Goal: Transaction & Acquisition: Purchase product/service

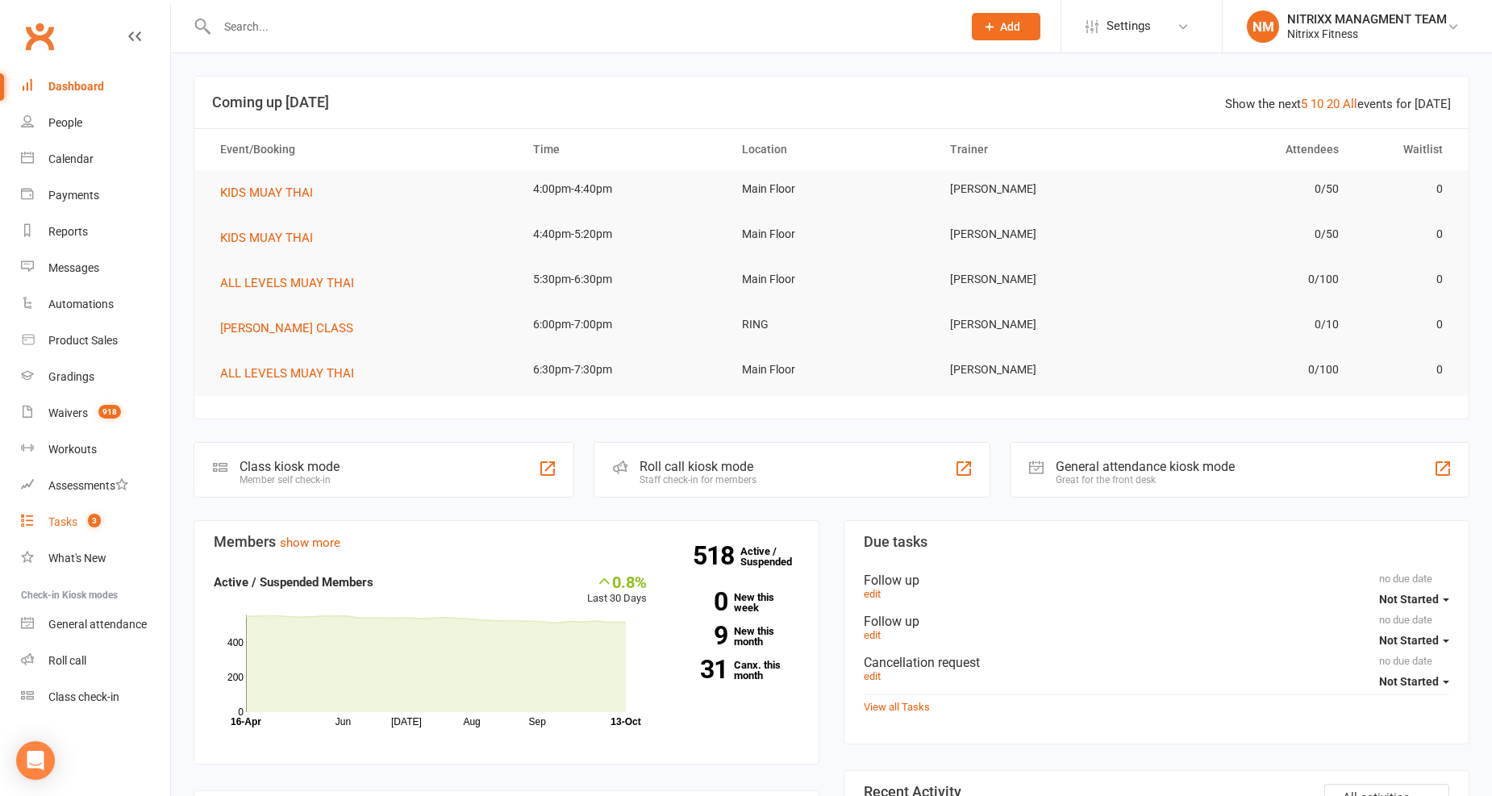
click at [57, 526] on div "Tasks" at bounding box center [62, 521] width 29 height 13
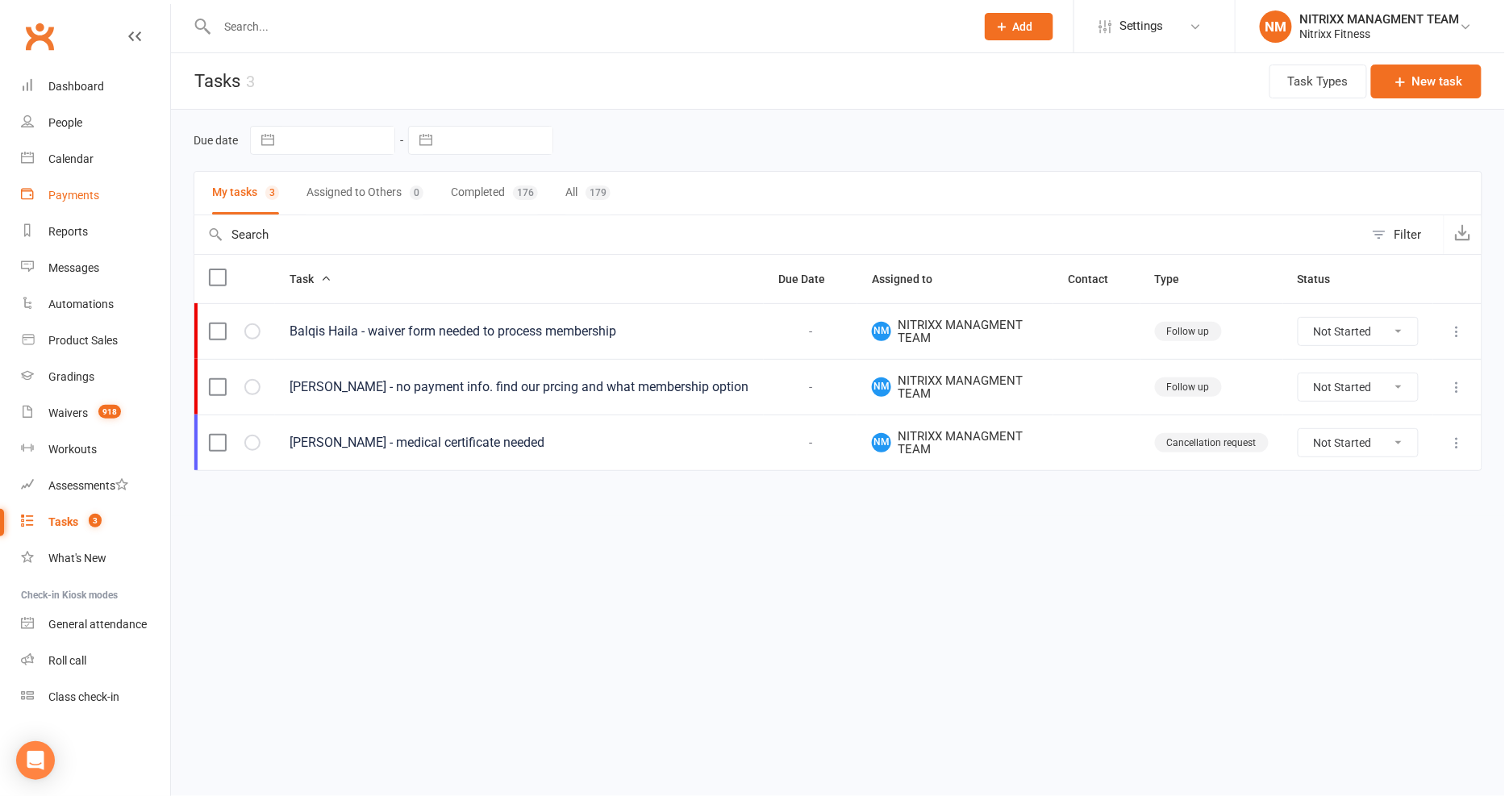
click at [86, 185] on link "Payments" at bounding box center [95, 195] width 149 height 36
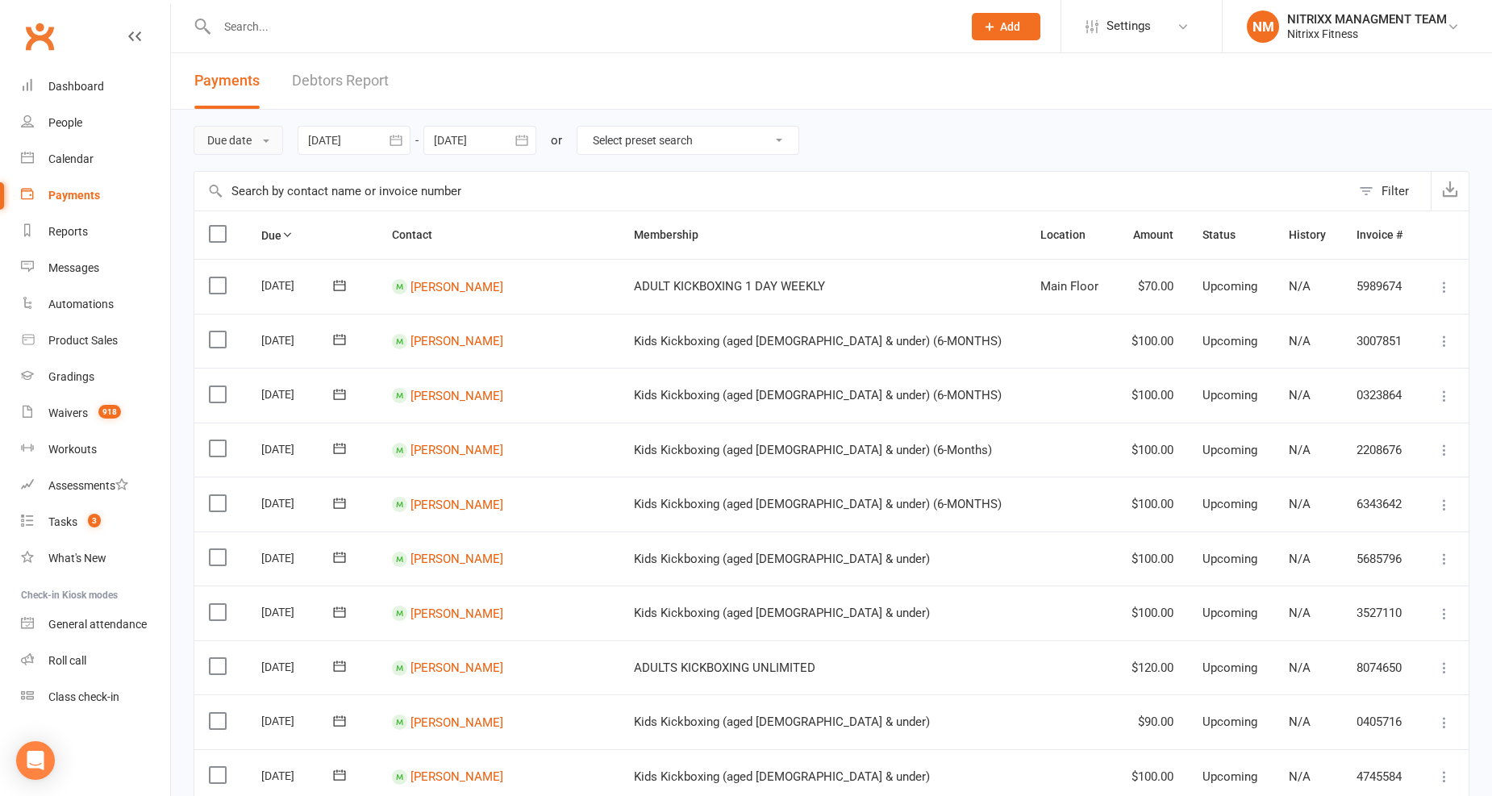
click at [262, 142] on button "Due date" at bounding box center [239, 140] width 90 height 29
click at [280, 230] on link "Date failed" at bounding box center [274, 241] width 160 height 32
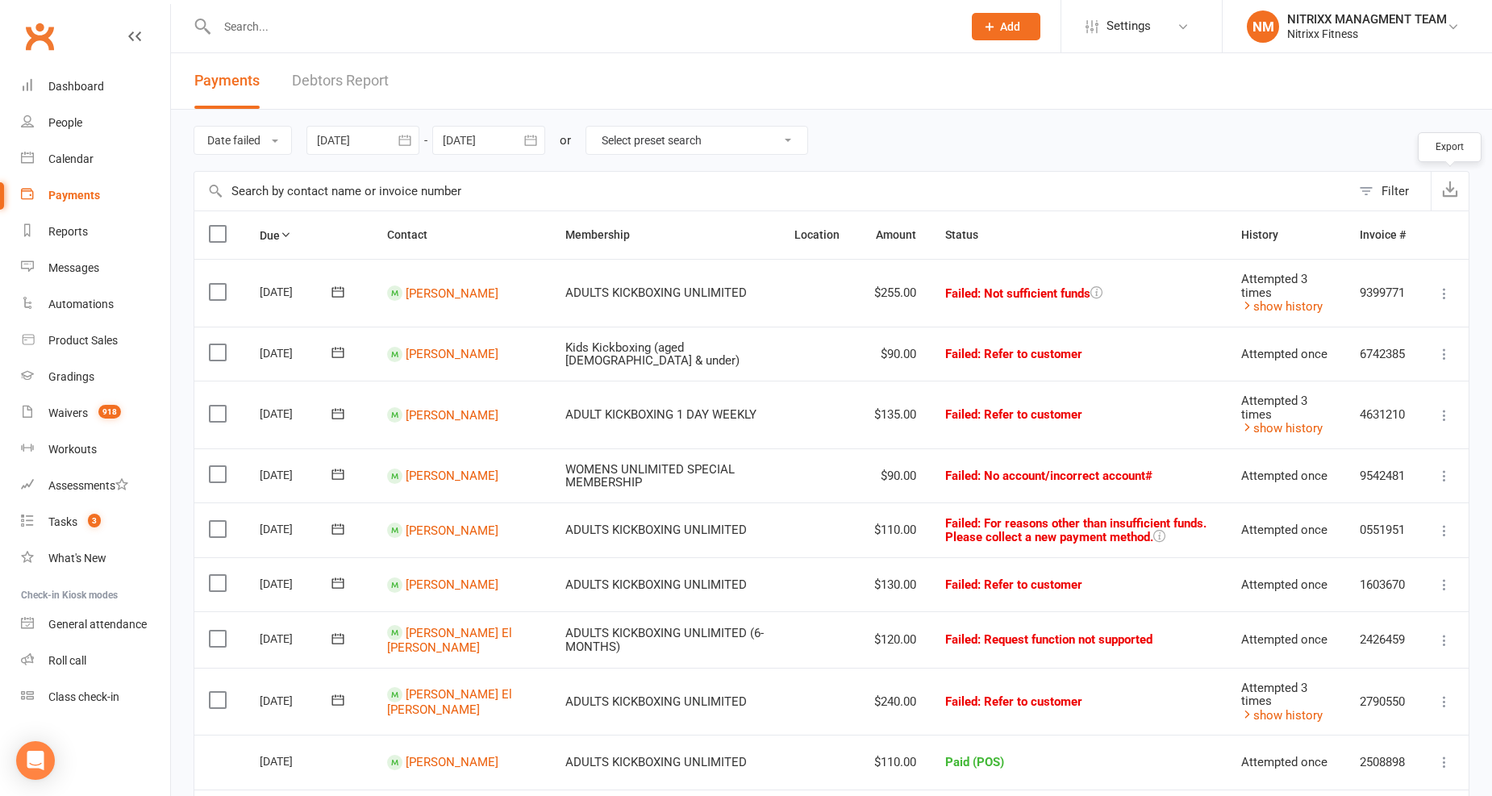
click at [1458, 200] on button "button" at bounding box center [1450, 191] width 38 height 39
click at [345, 30] on input "text" at bounding box center [581, 26] width 739 height 23
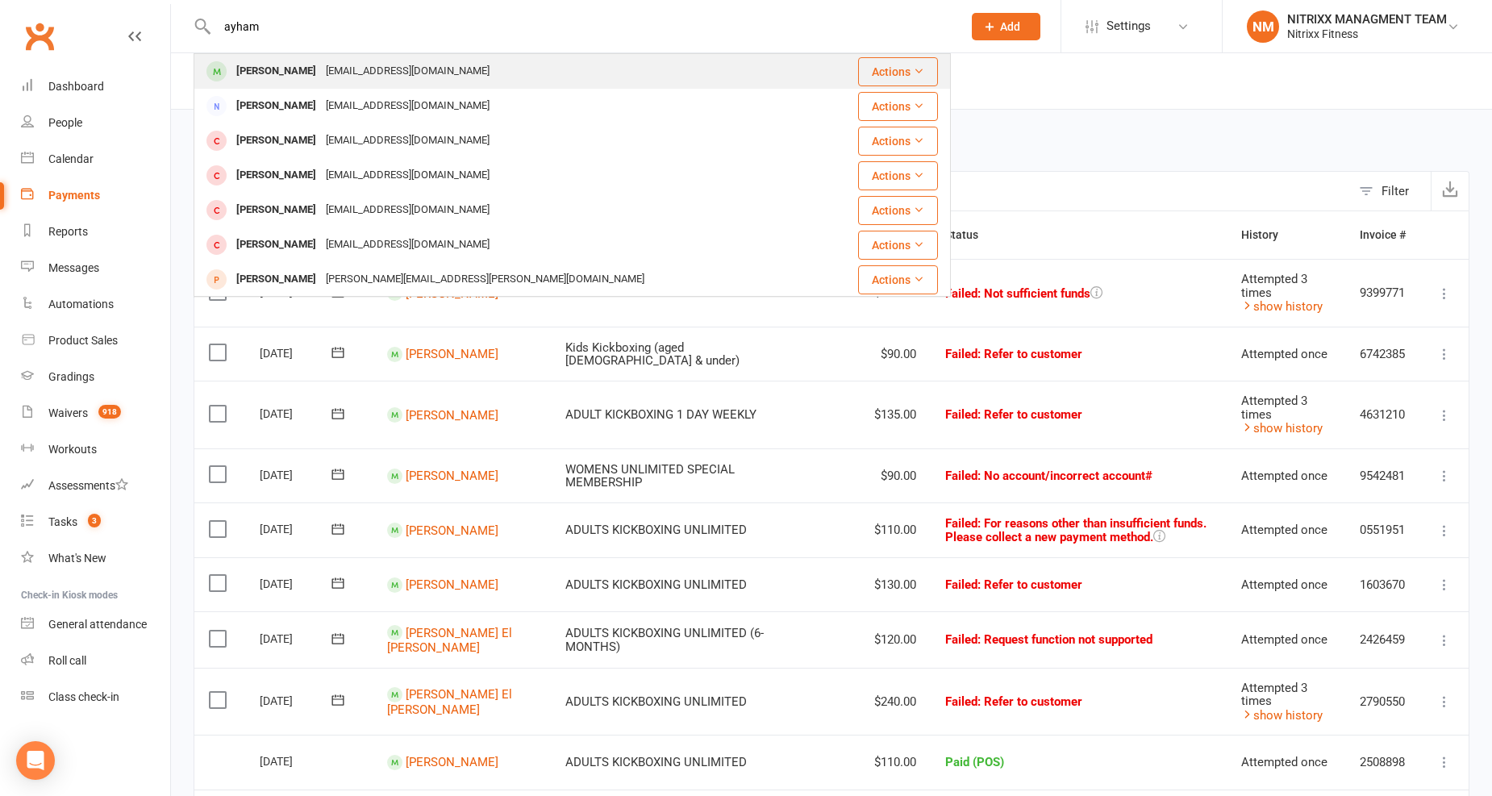
type input "ayham"
click at [347, 69] on div "Ayhamdarjazini5@gmail.com" at bounding box center [407, 71] width 173 height 23
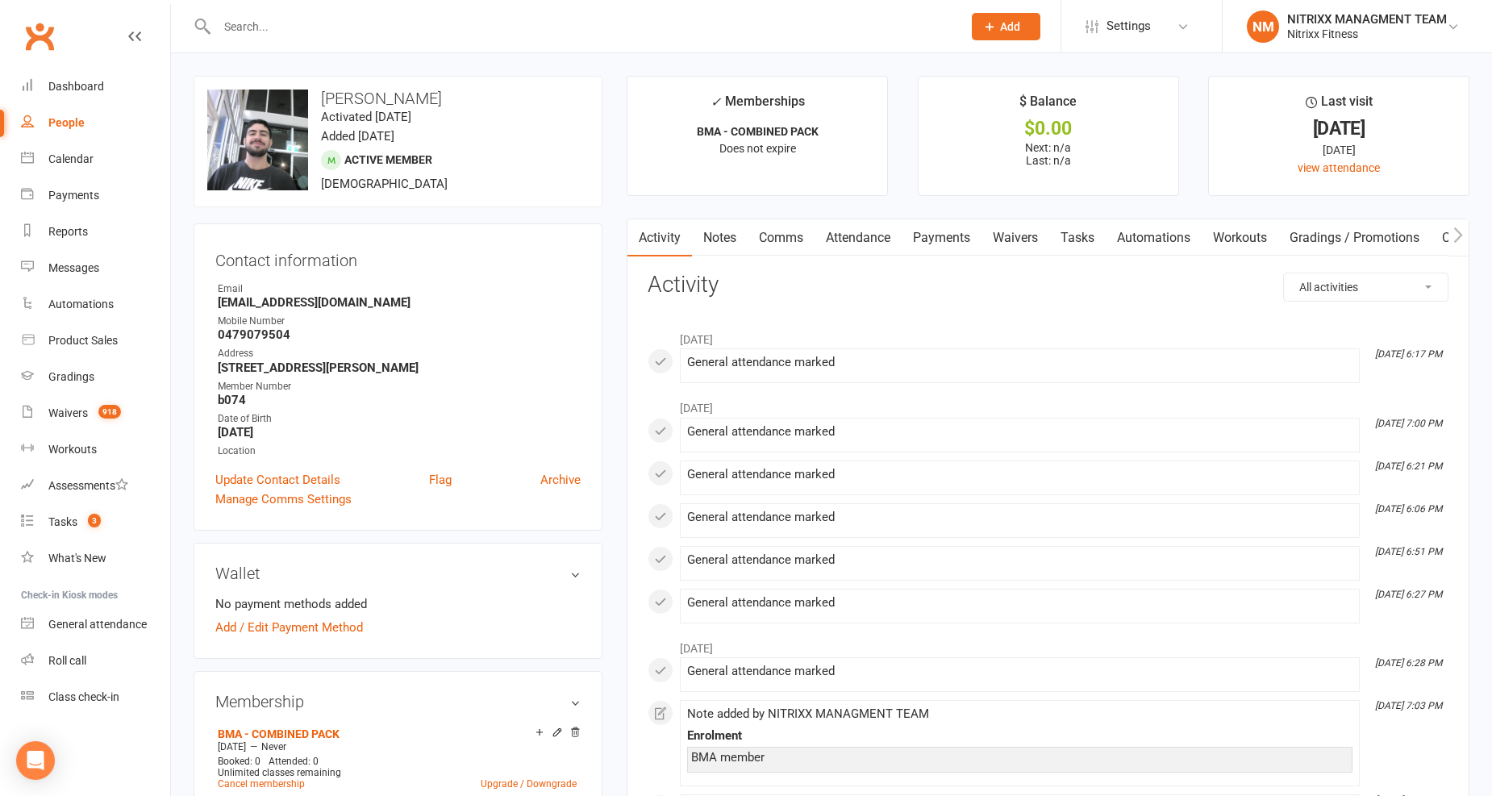
click at [899, 234] on link "Attendance" at bounding box center [857, 237] width 87 height 37
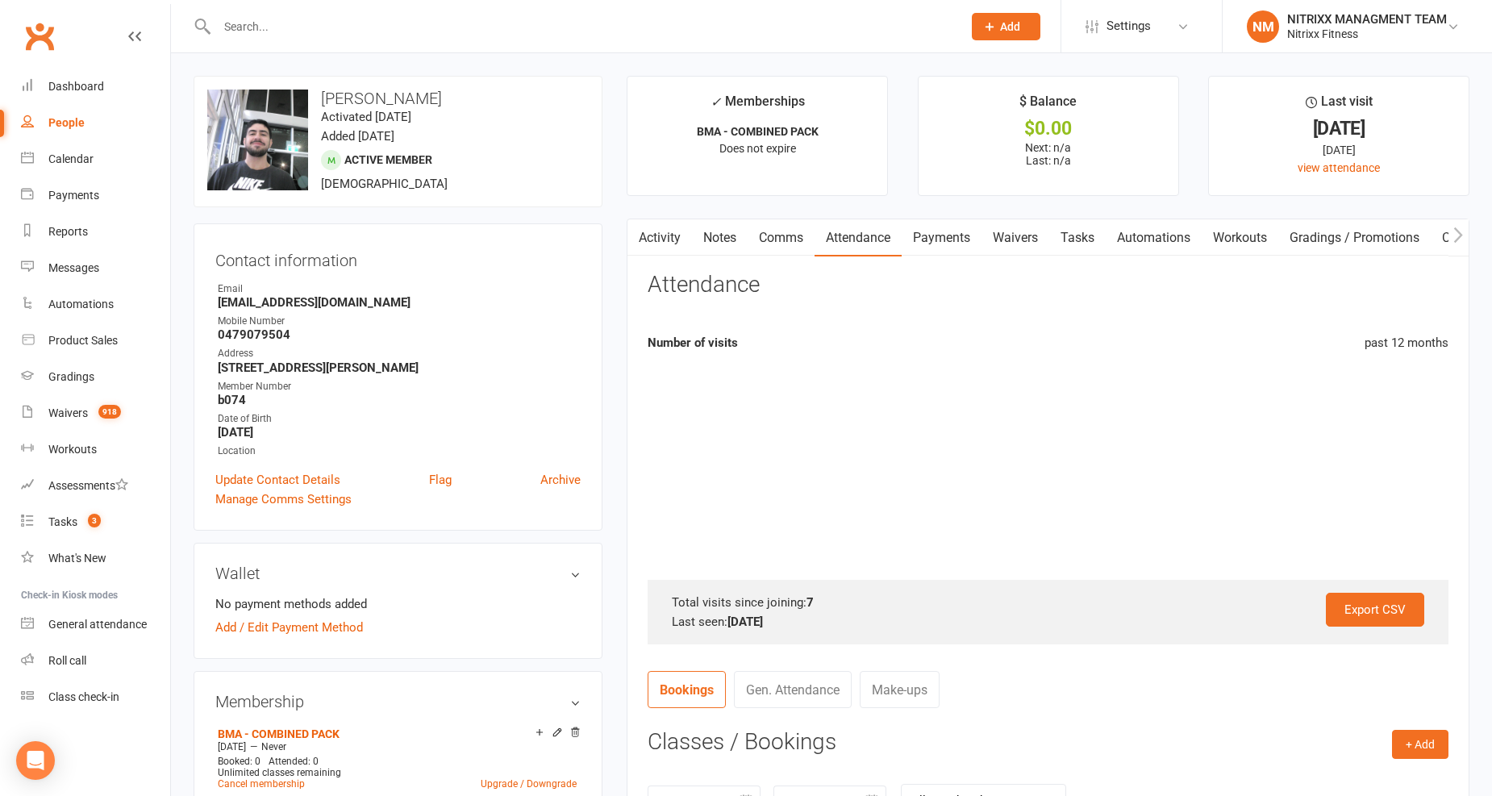
click at [944, 230] on link "Payments" at bounding box center [942, 237] width 80 height 37
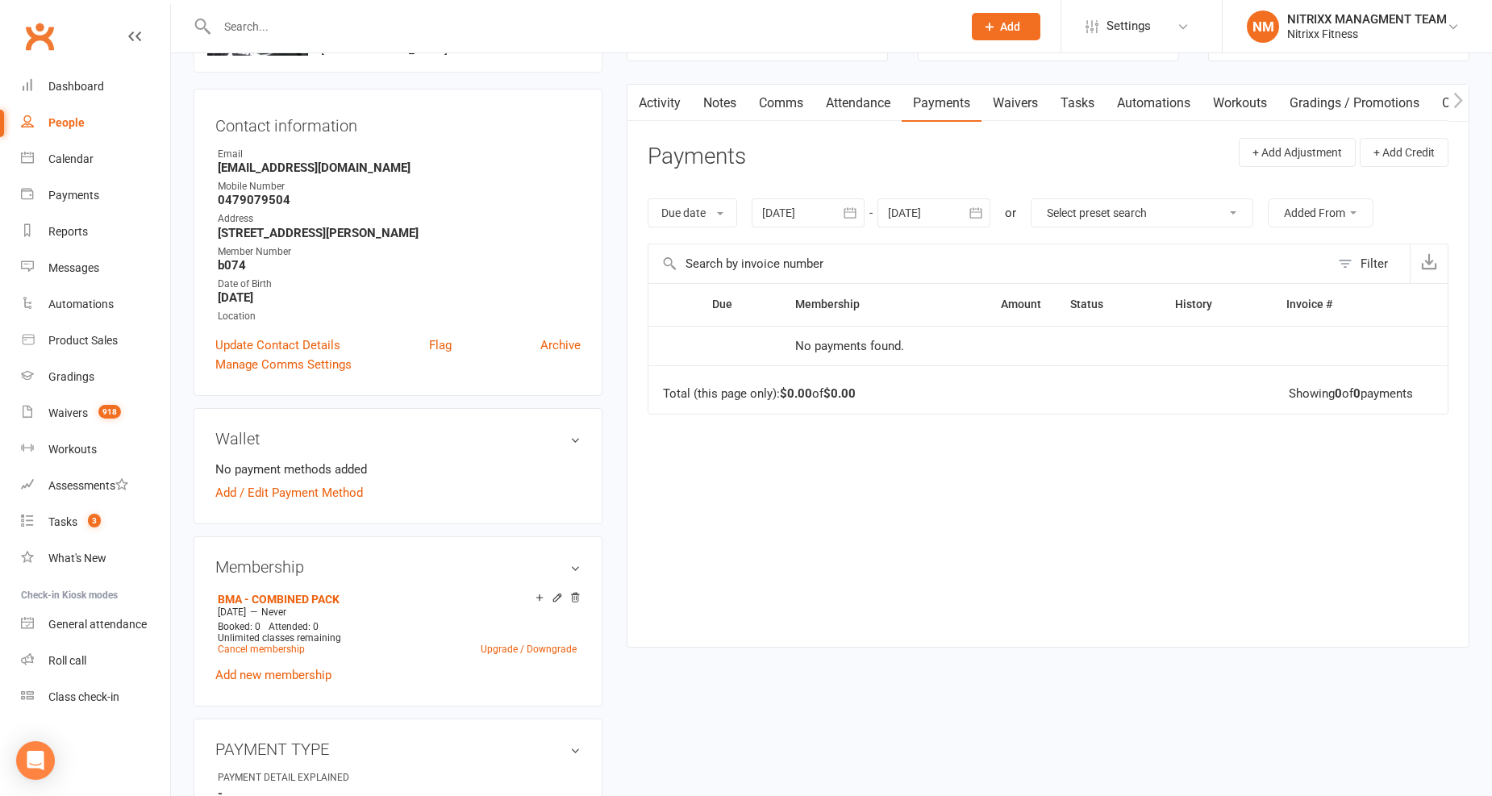
scroll to position [179, 0]
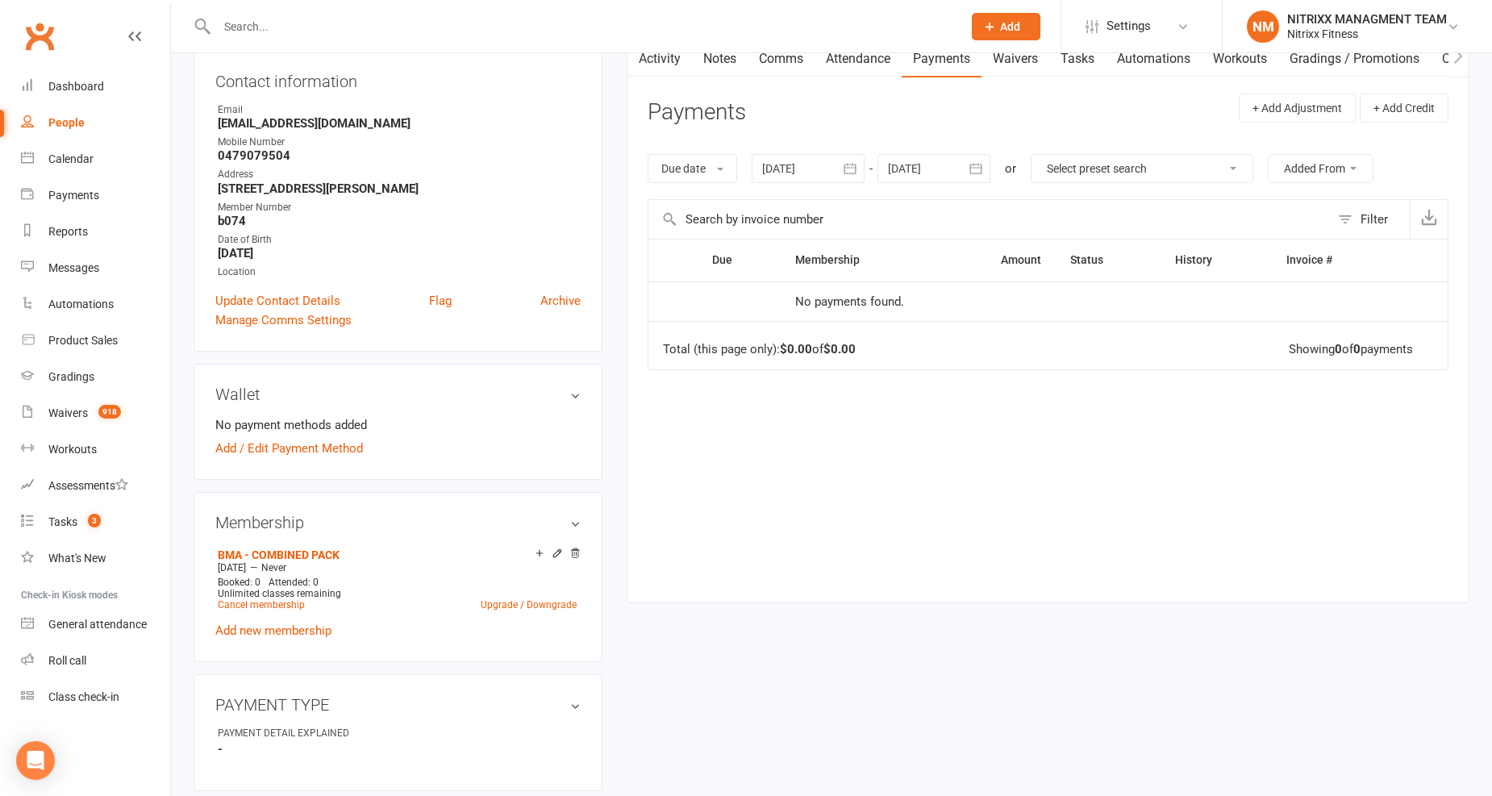
click at [244, 24] on input "text" at bounding box center [581, 26] width 739 height 23
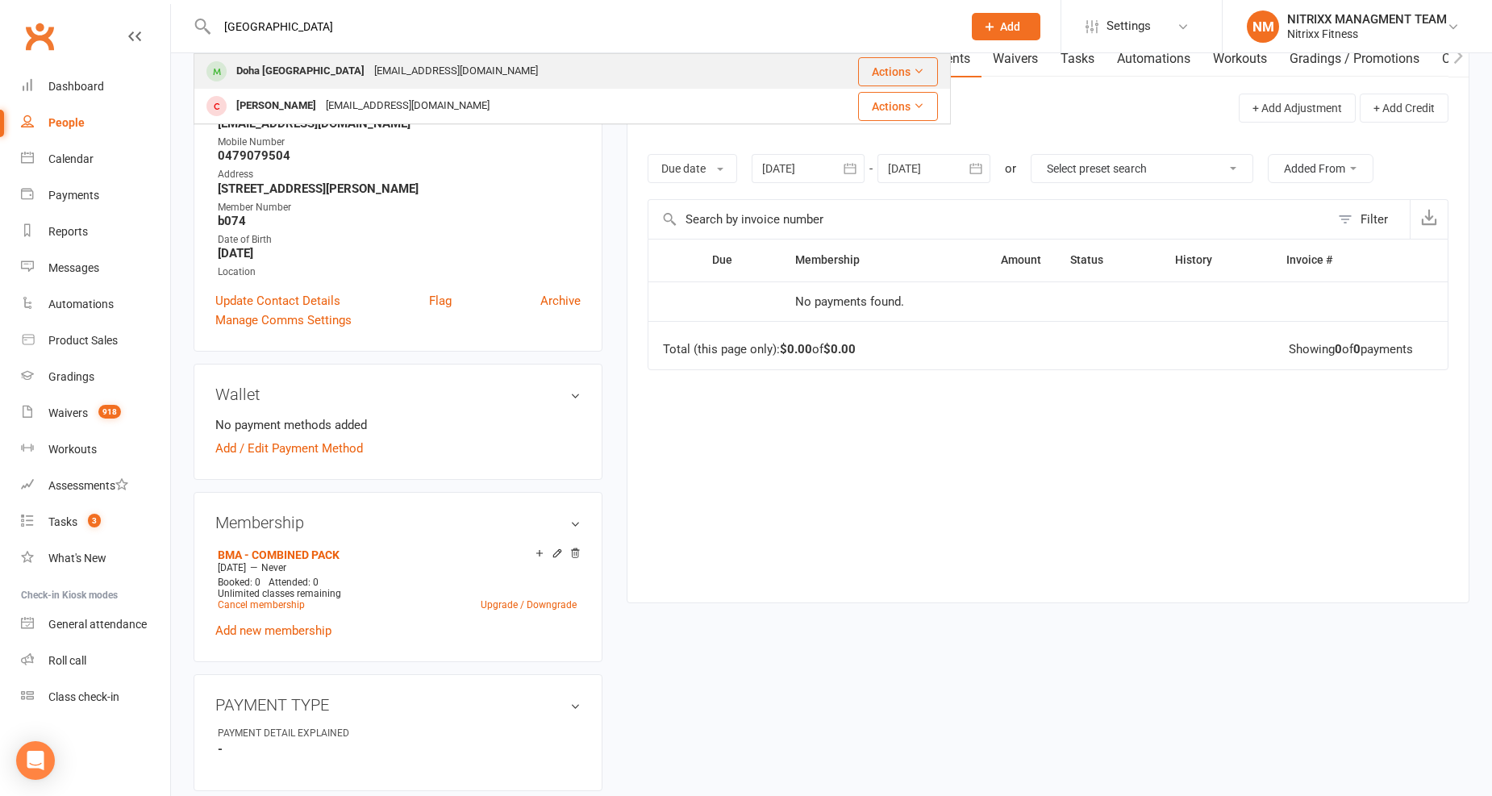
type input "doha"
click at [369, 76] on div "Doha.elghoche@hotmail.com" at bounding box center [455, 71] width 173 height 23
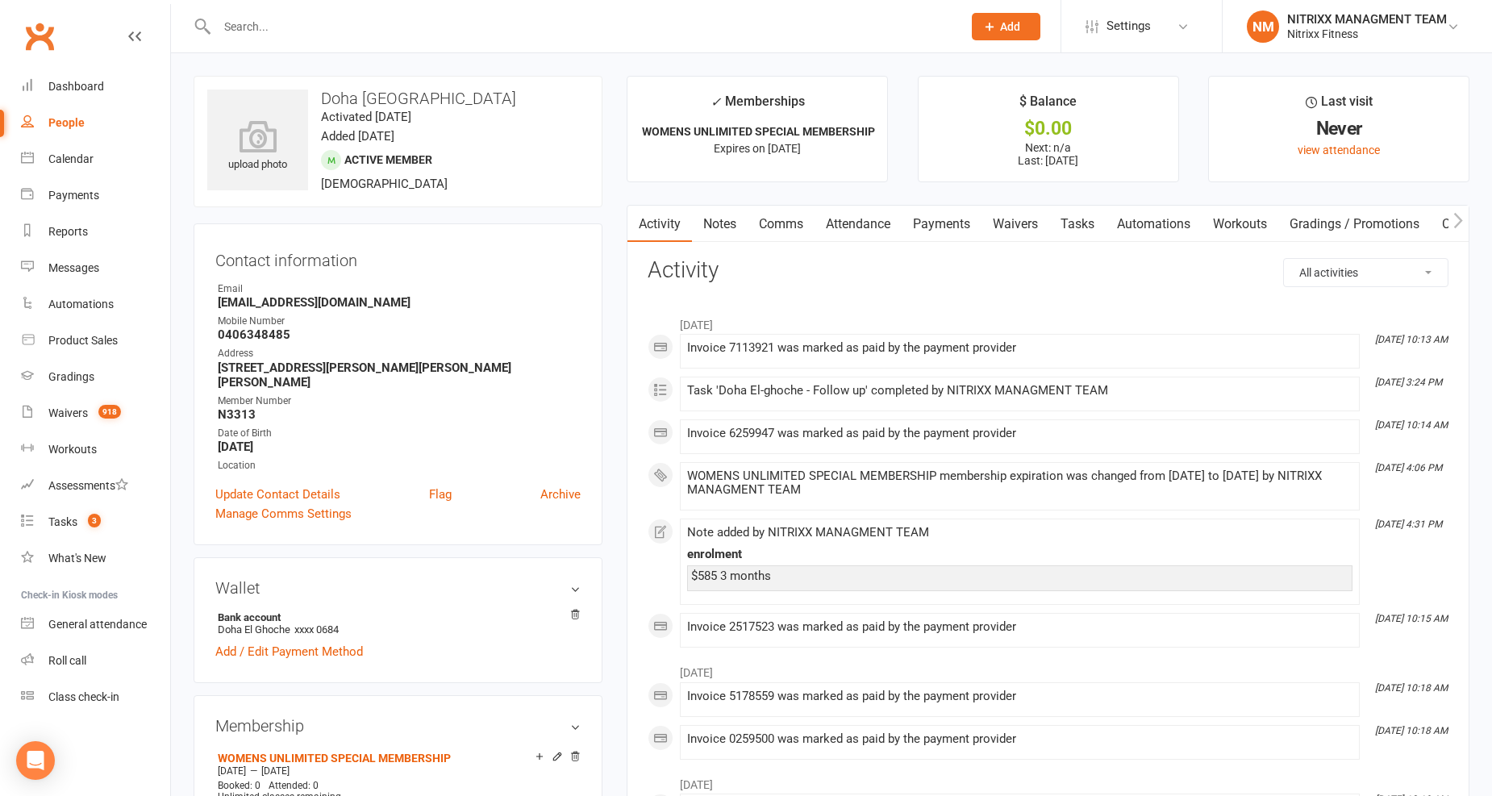
click at [939, 210] on link "Payments" at bounding box center [942, 224] width 80 height 37
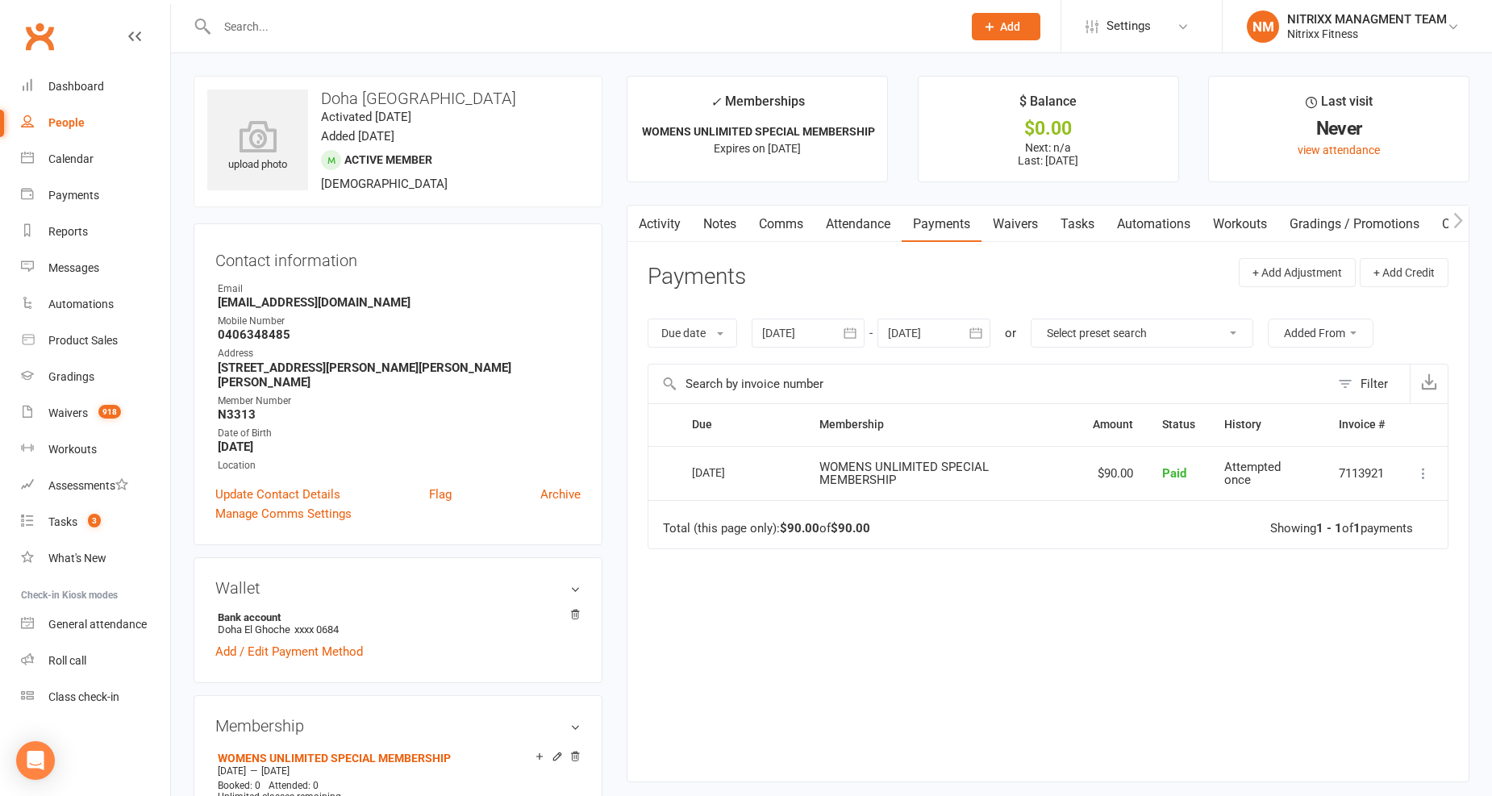
click at [401, 29] on input "text" at bounding box center [581, 26] width 739 height 23
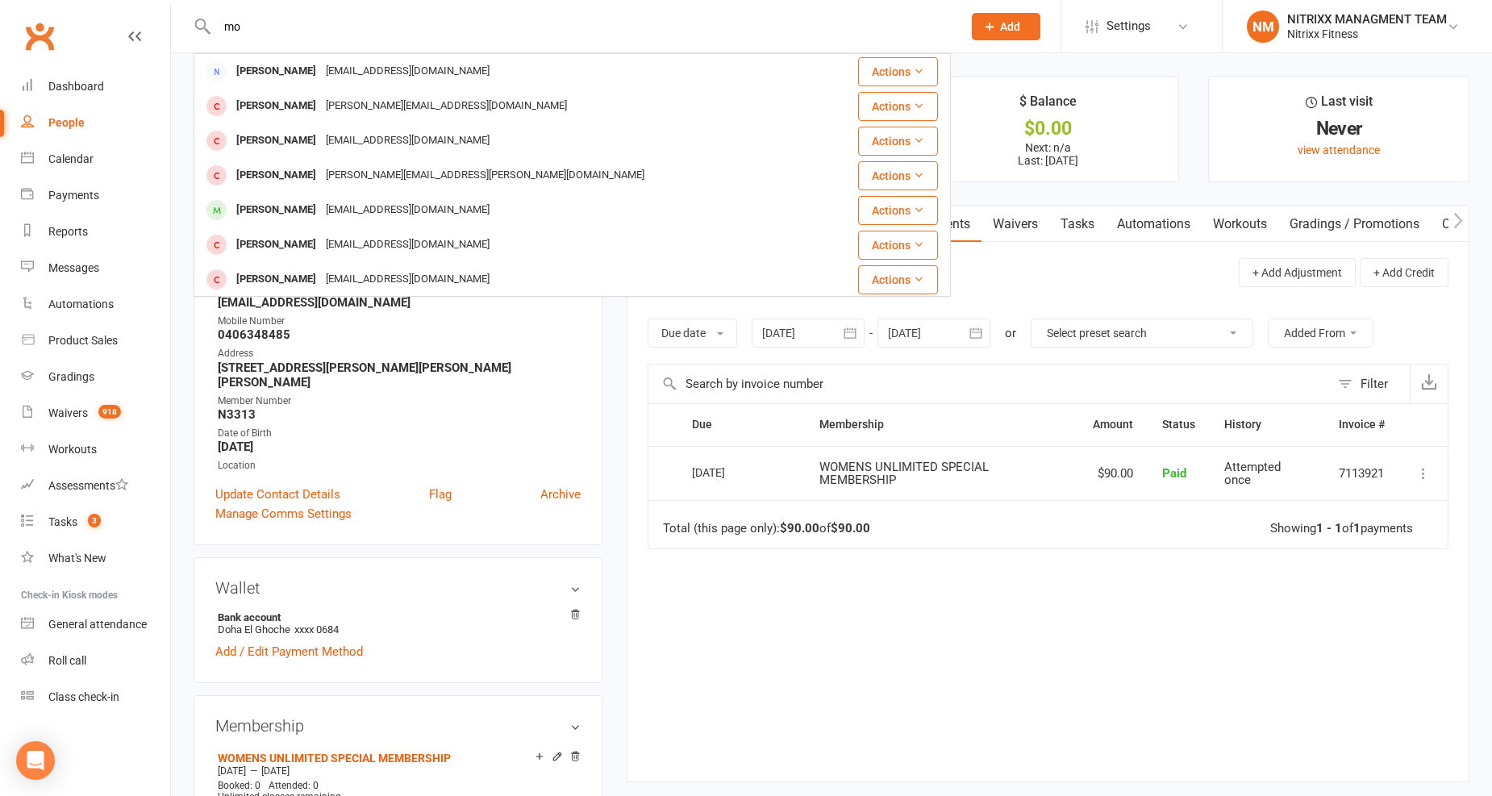
type input "m"
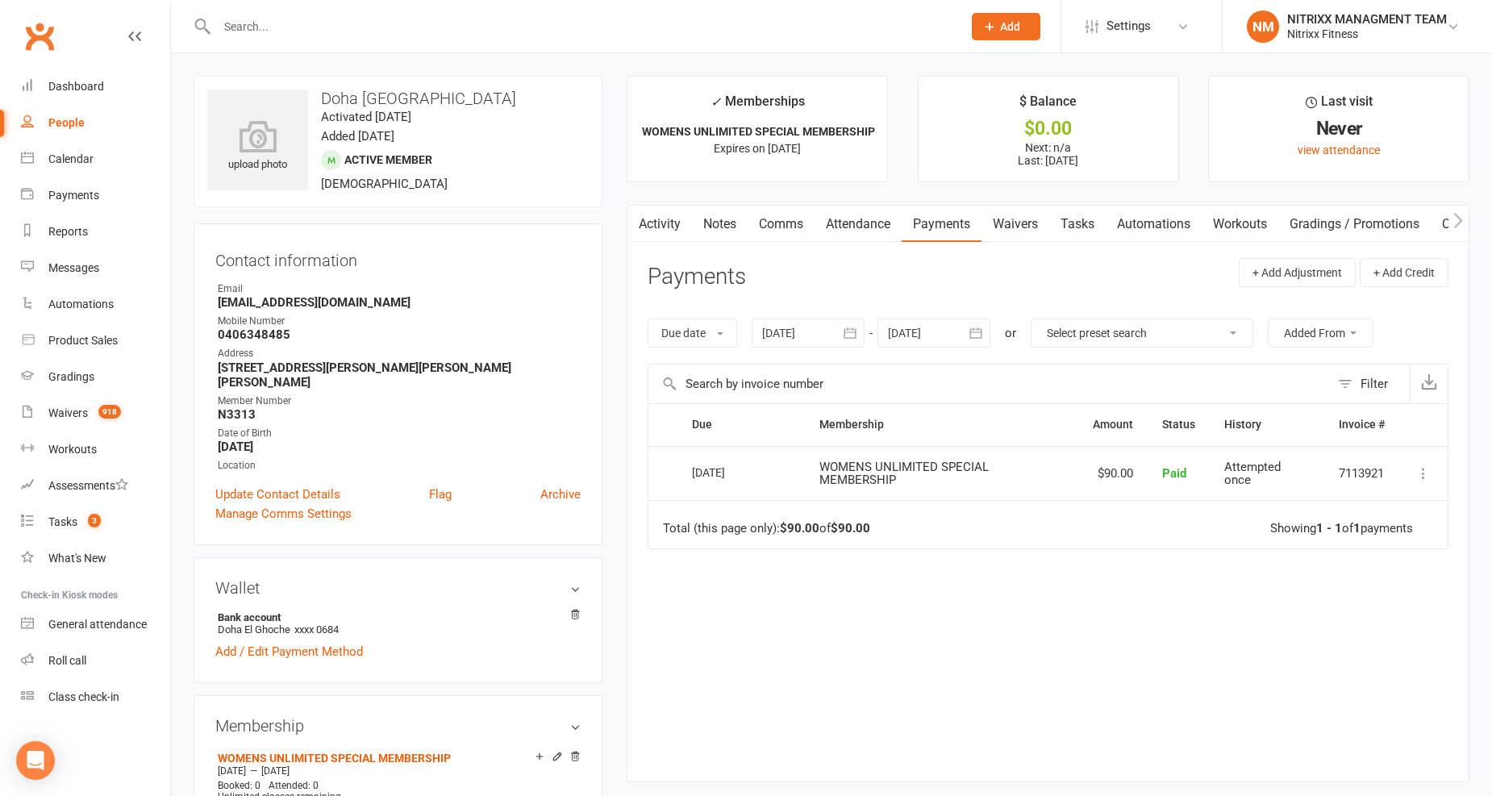
type input "a"
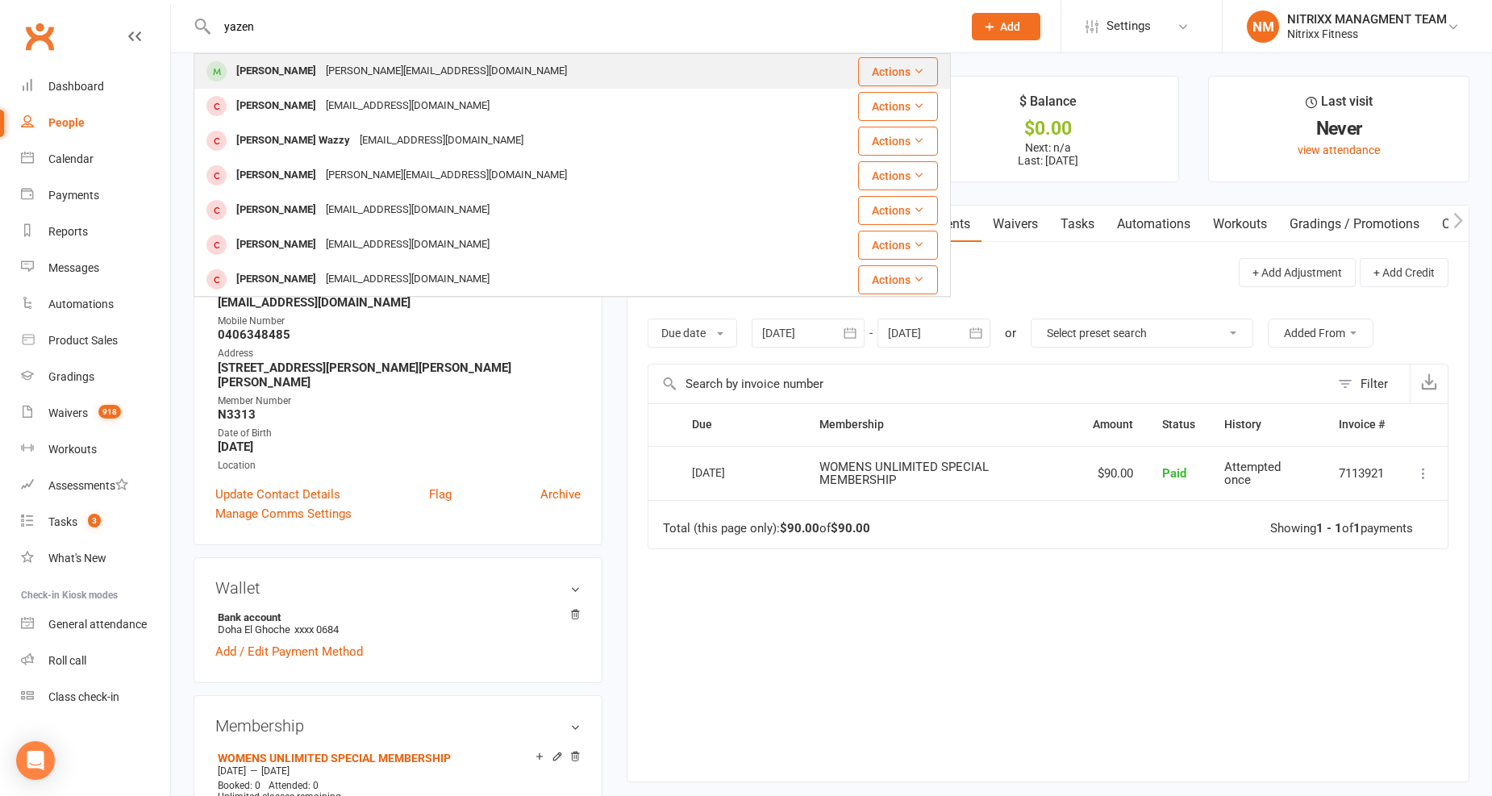
type input "yazen"
click at [448, 55] on div "Yazen Mostafa anna_sammak@hotmail.com" at bounding box center [504, 71] width 619 height 33
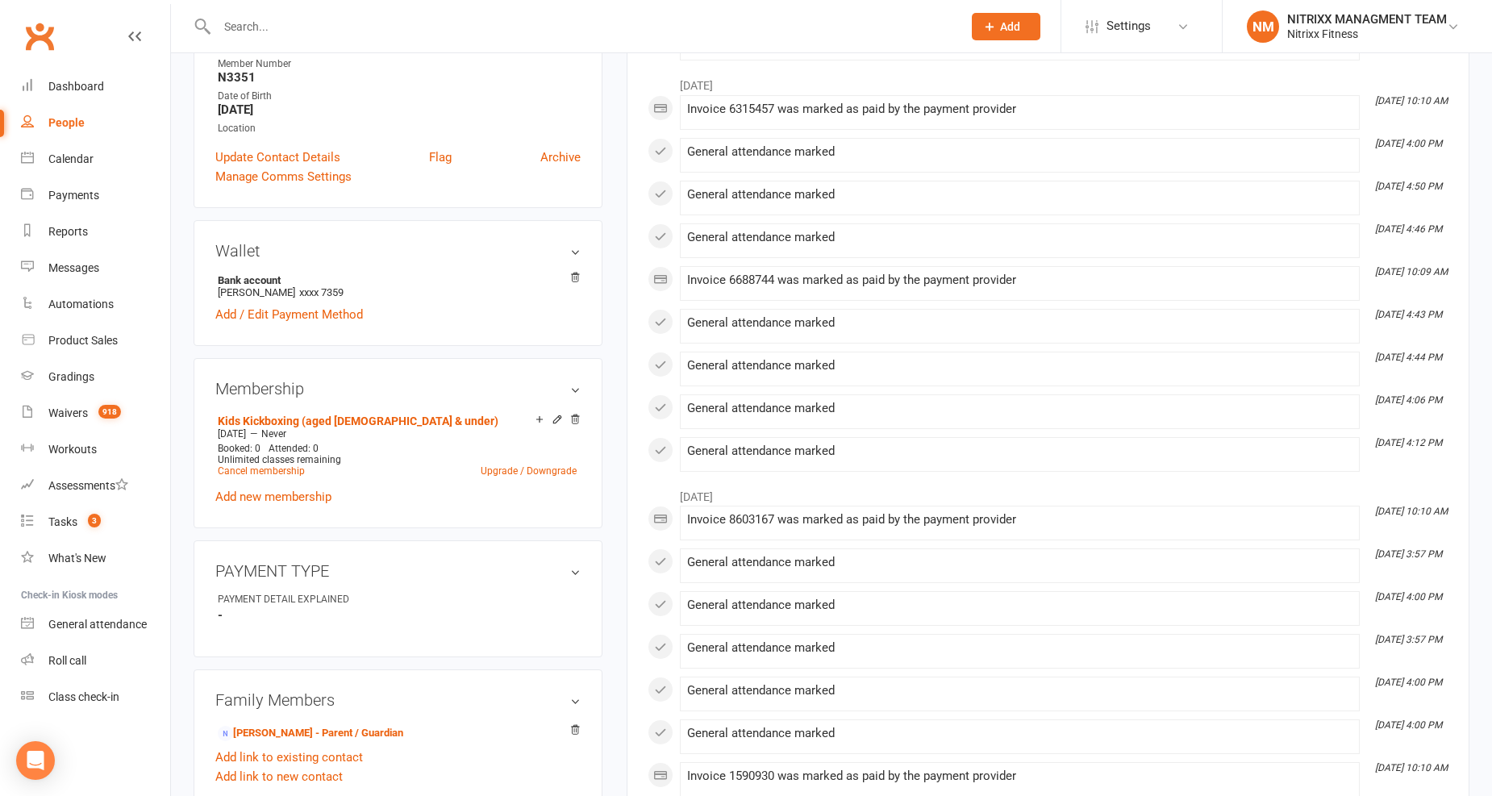
scroll to position [90, 0]
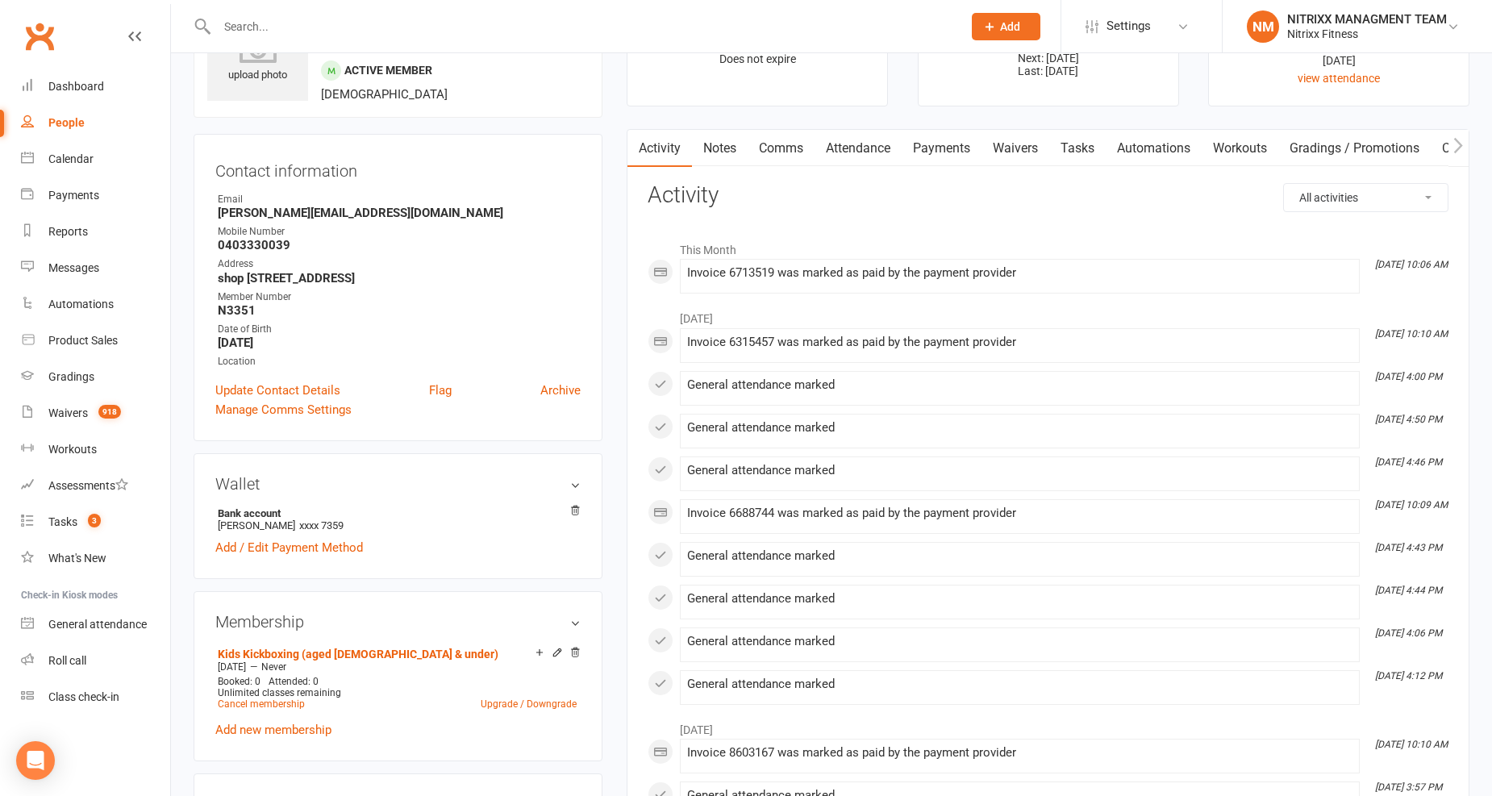
click at [302, 27] on input "text" at bounding box center [581, 26] width 739 height 23
type input "n"
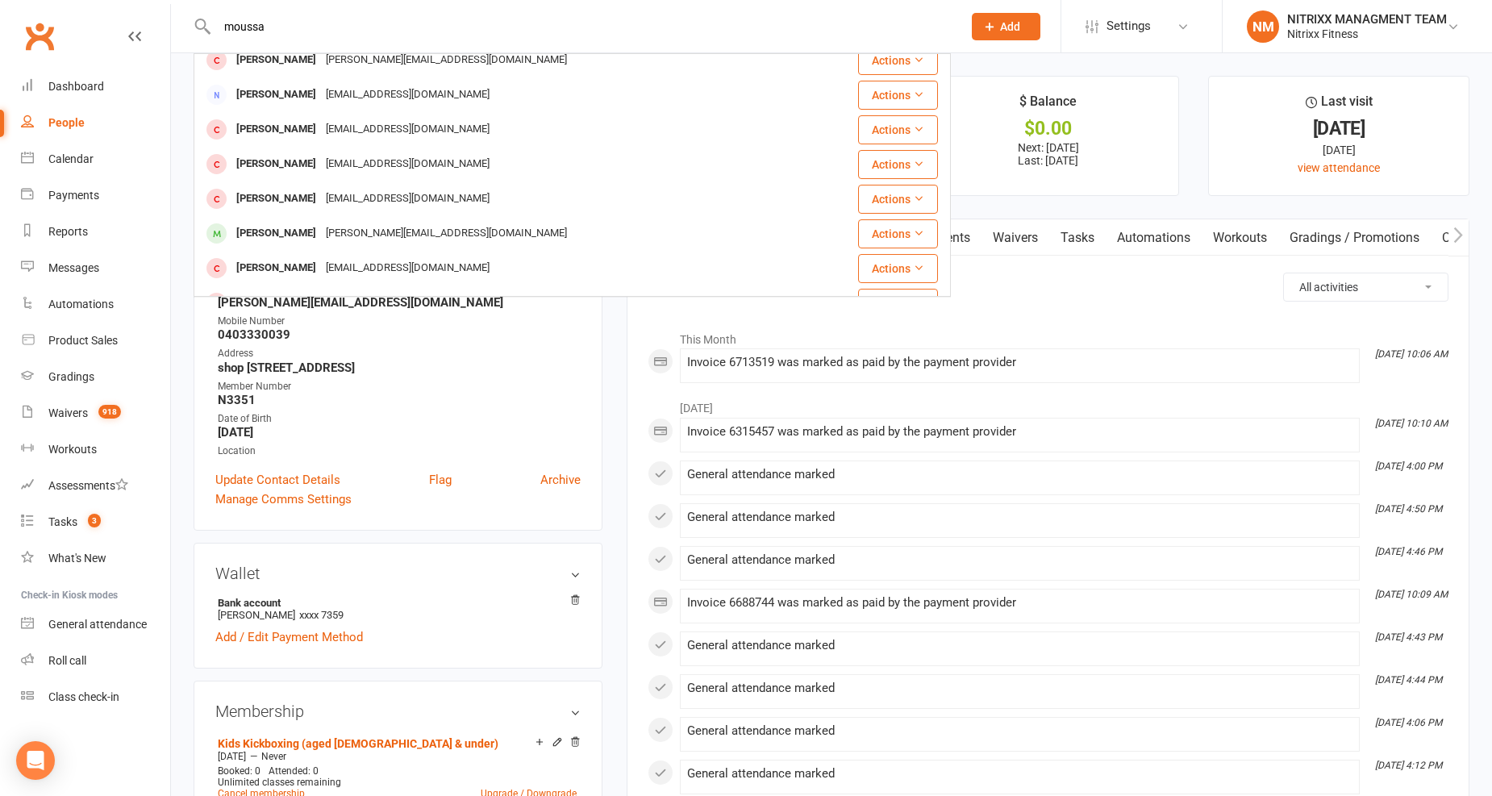
scroll to position [448, 0]
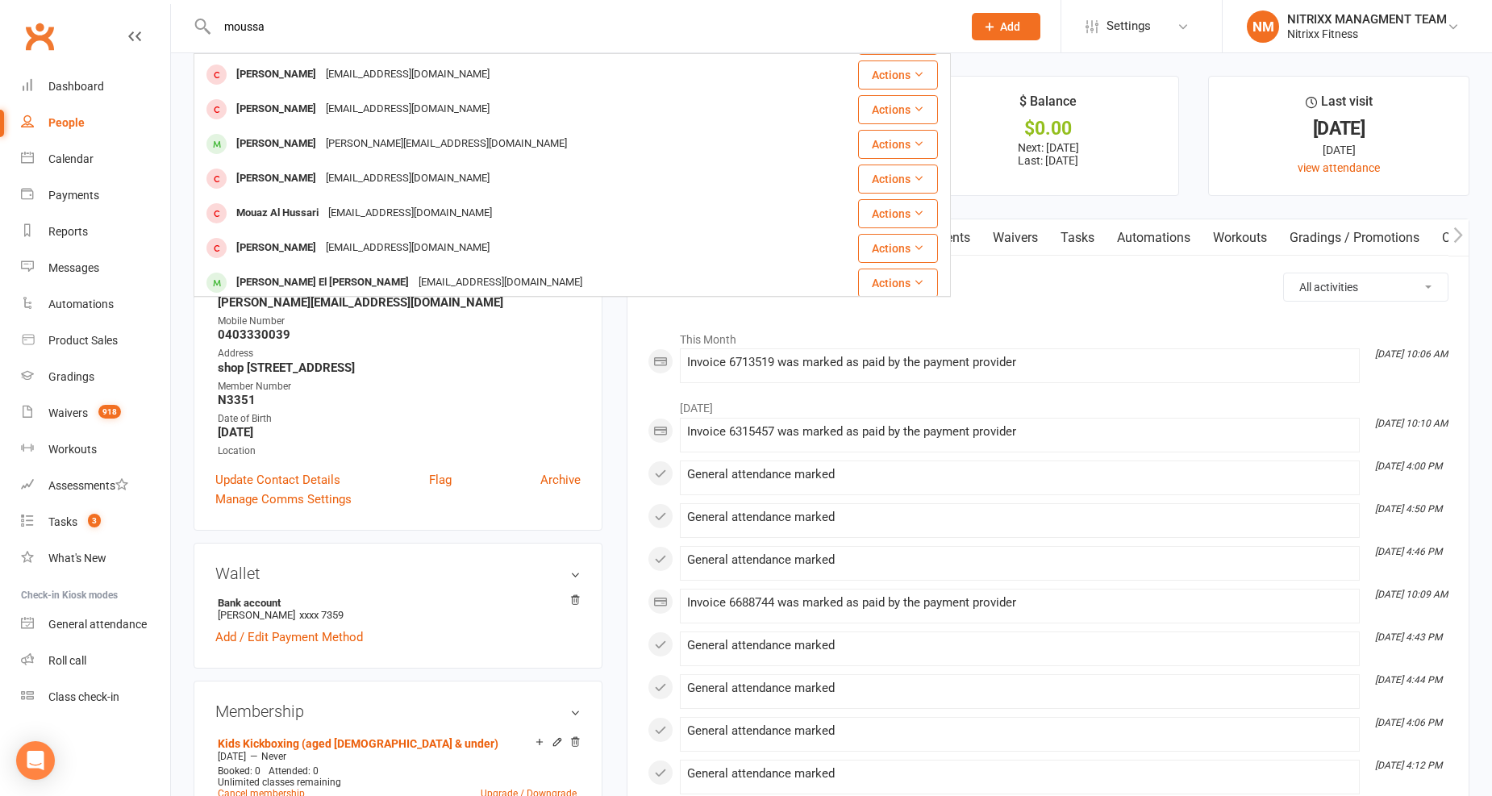
type input "moussa"
click at [584, 141] on div "Moussa Mostafa anna_sammak@hotmail.com" at bounding box center [508, 143] width 627 height 33
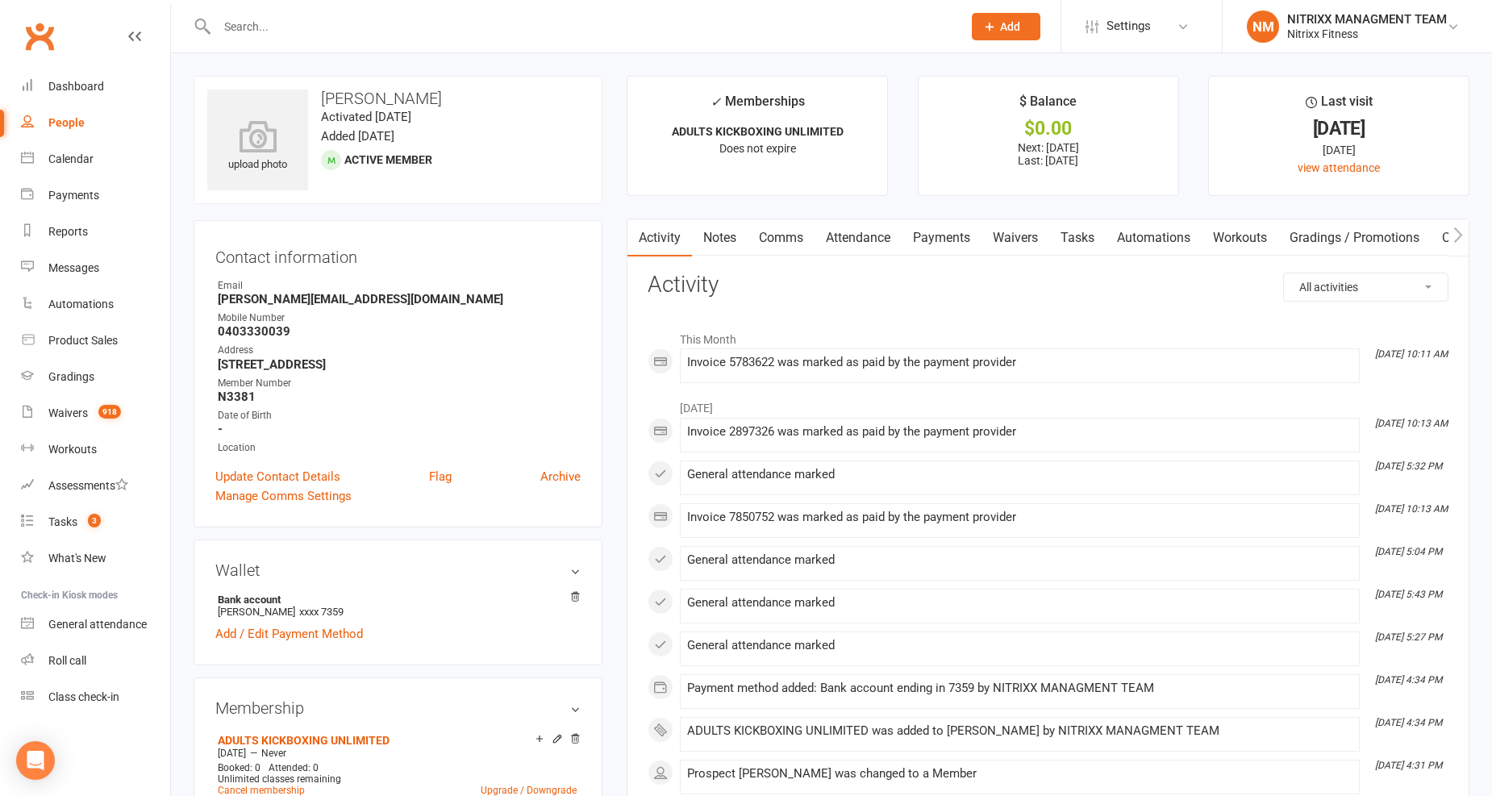
click at [313, 31] on input "text" at bounding box center [581, 26] width 739 height 23
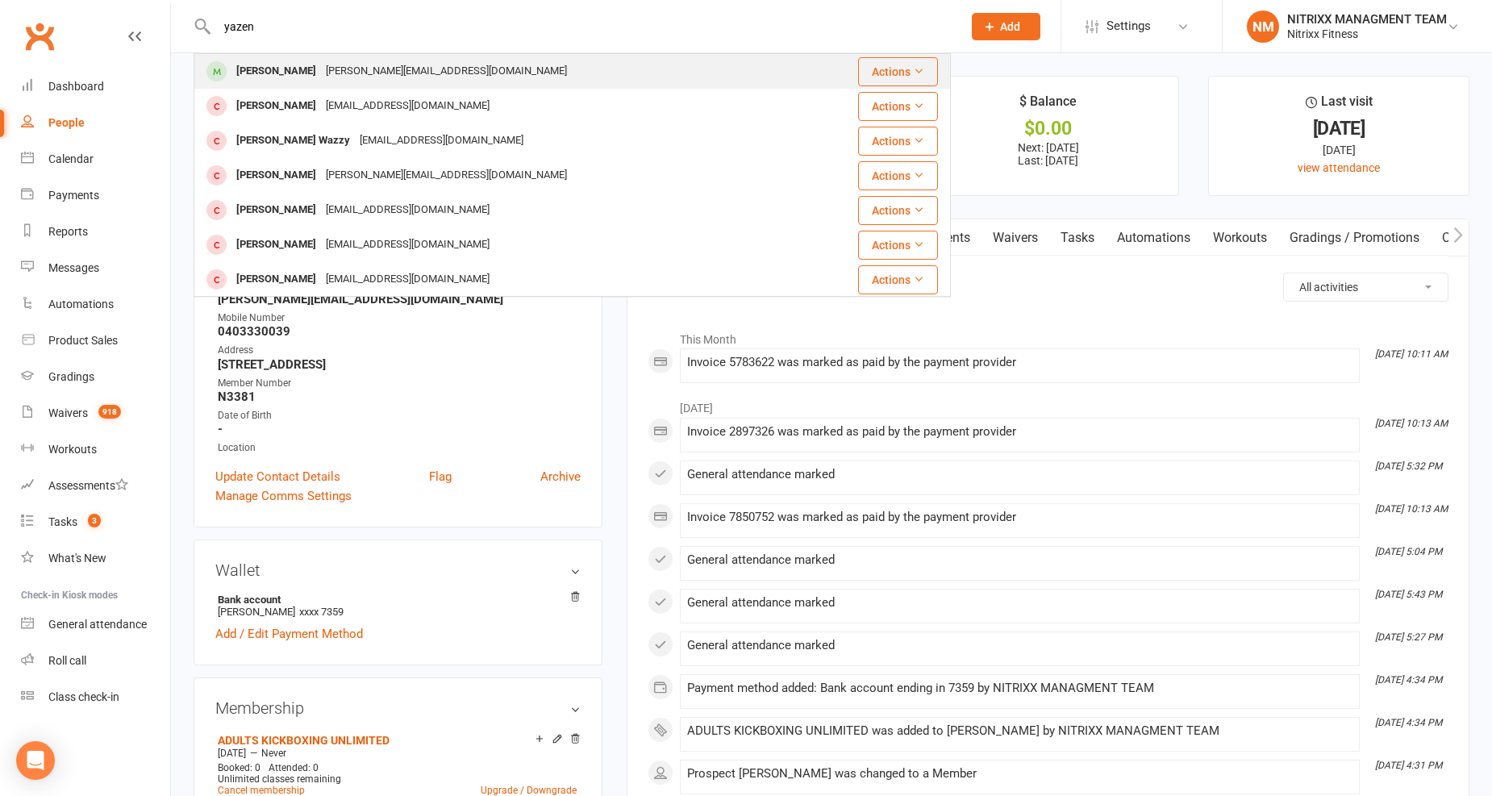
type input "yazen"
click at [344, 76] on div "anna_sammak@hotmail.com" at bounding box center [446, 71] width 251 height 23
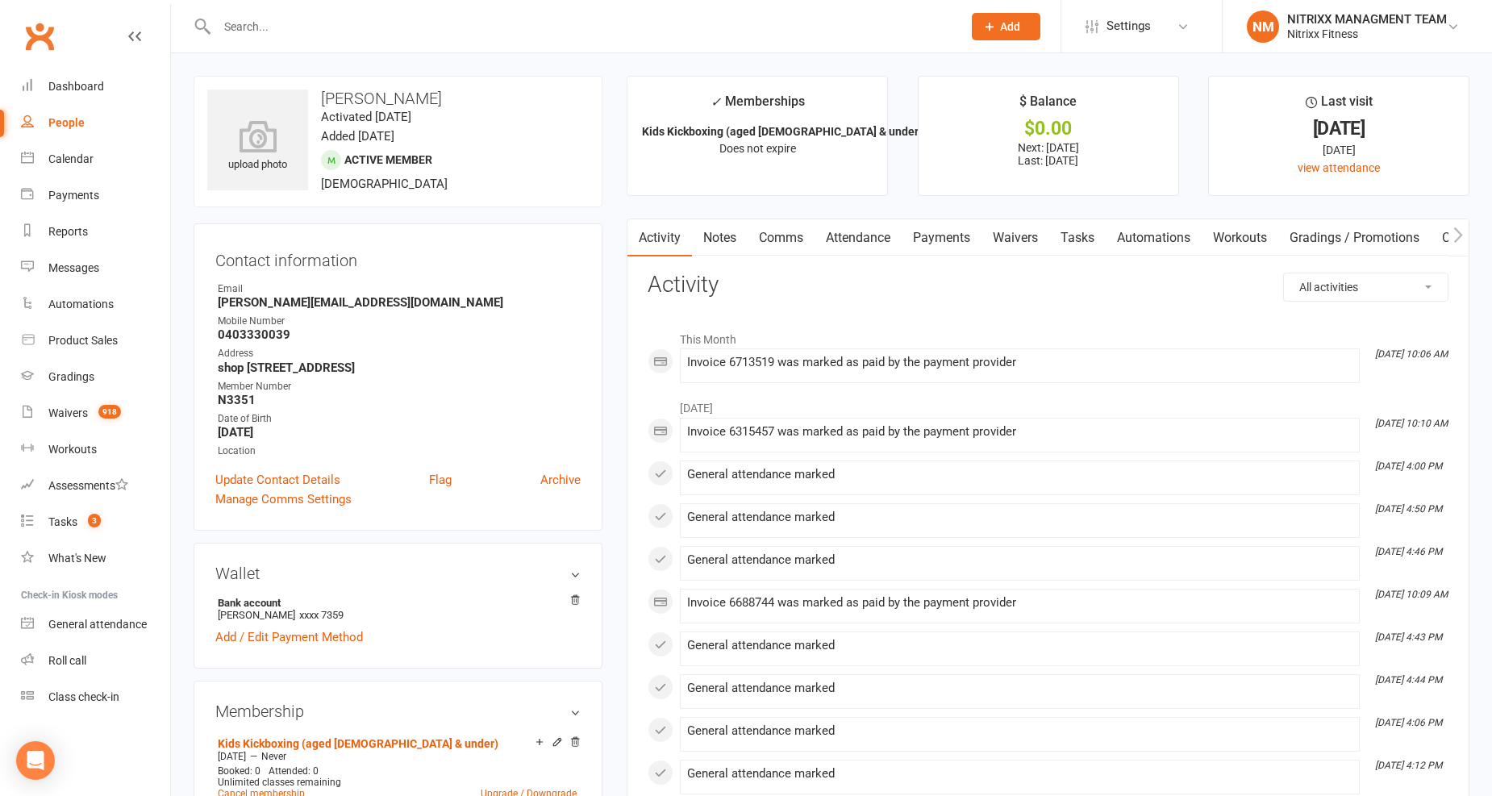
click at [310, 27] on input "text" at bounding box center [581, 26] width 739 height 23
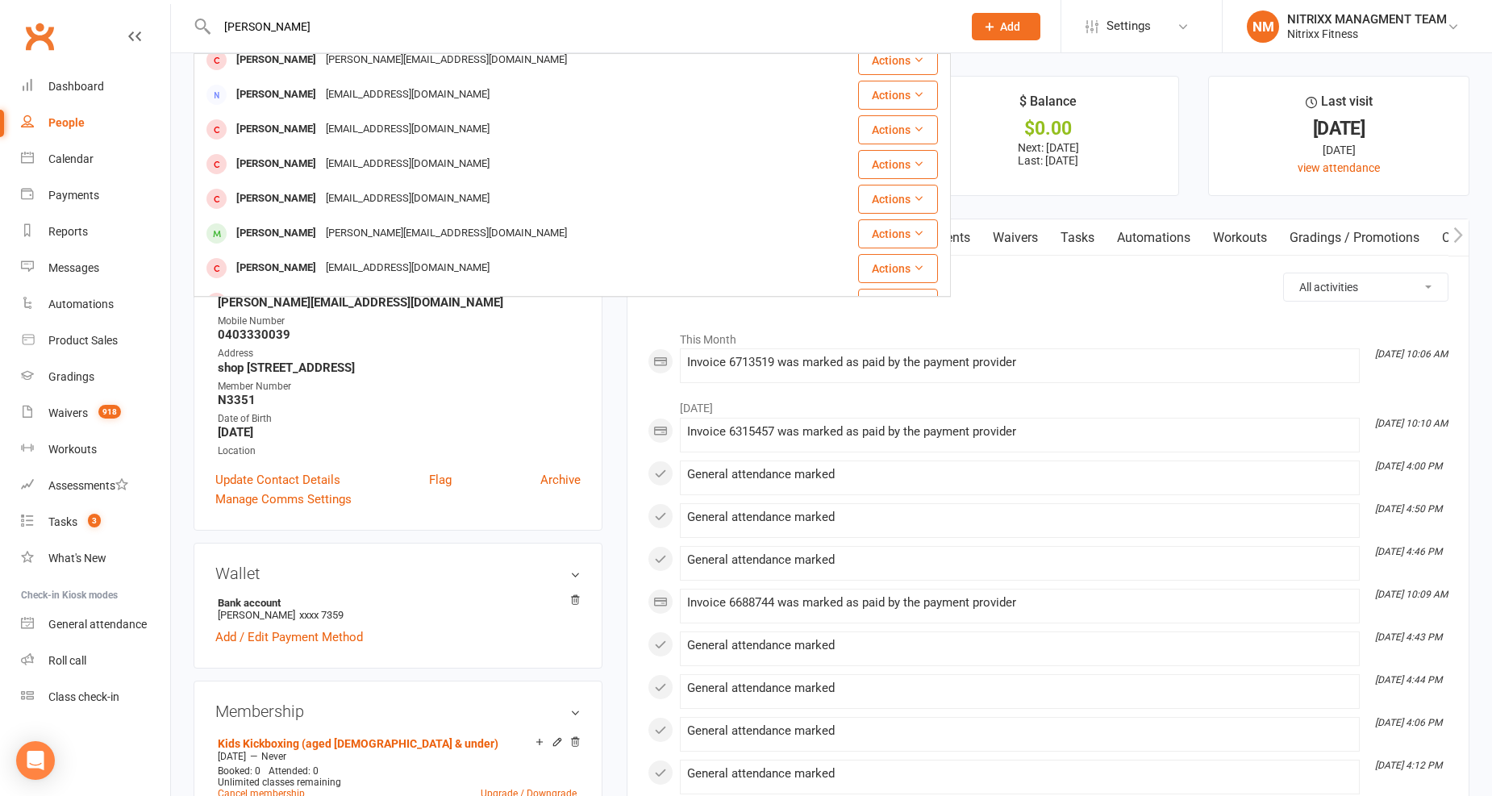
scroll to position [450, 0]
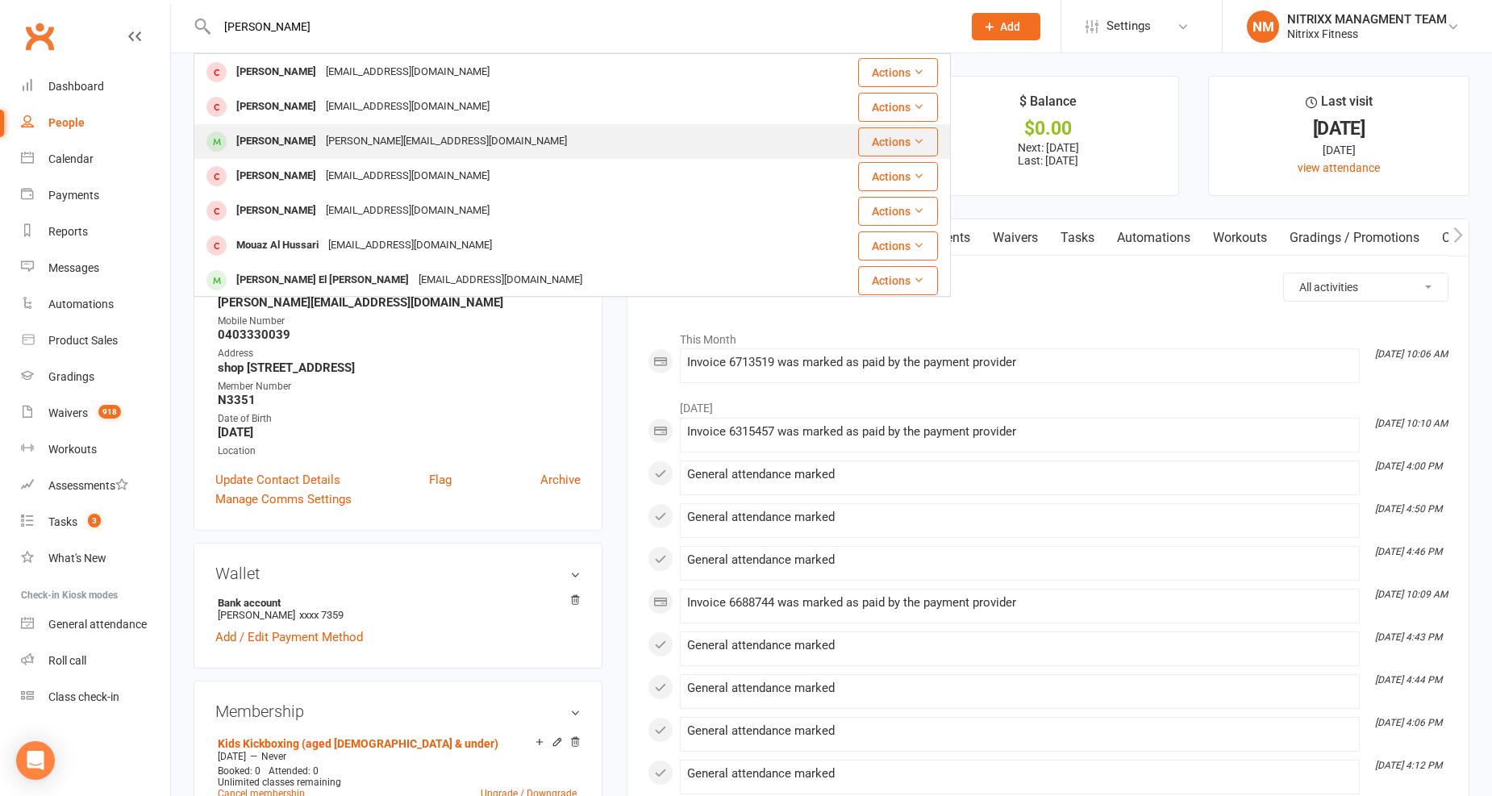
type input "moussa mo"
click at [353, 137] on div "anna_sammak@hotmail.com" at bounding box center [446, 141] width 251 height 23
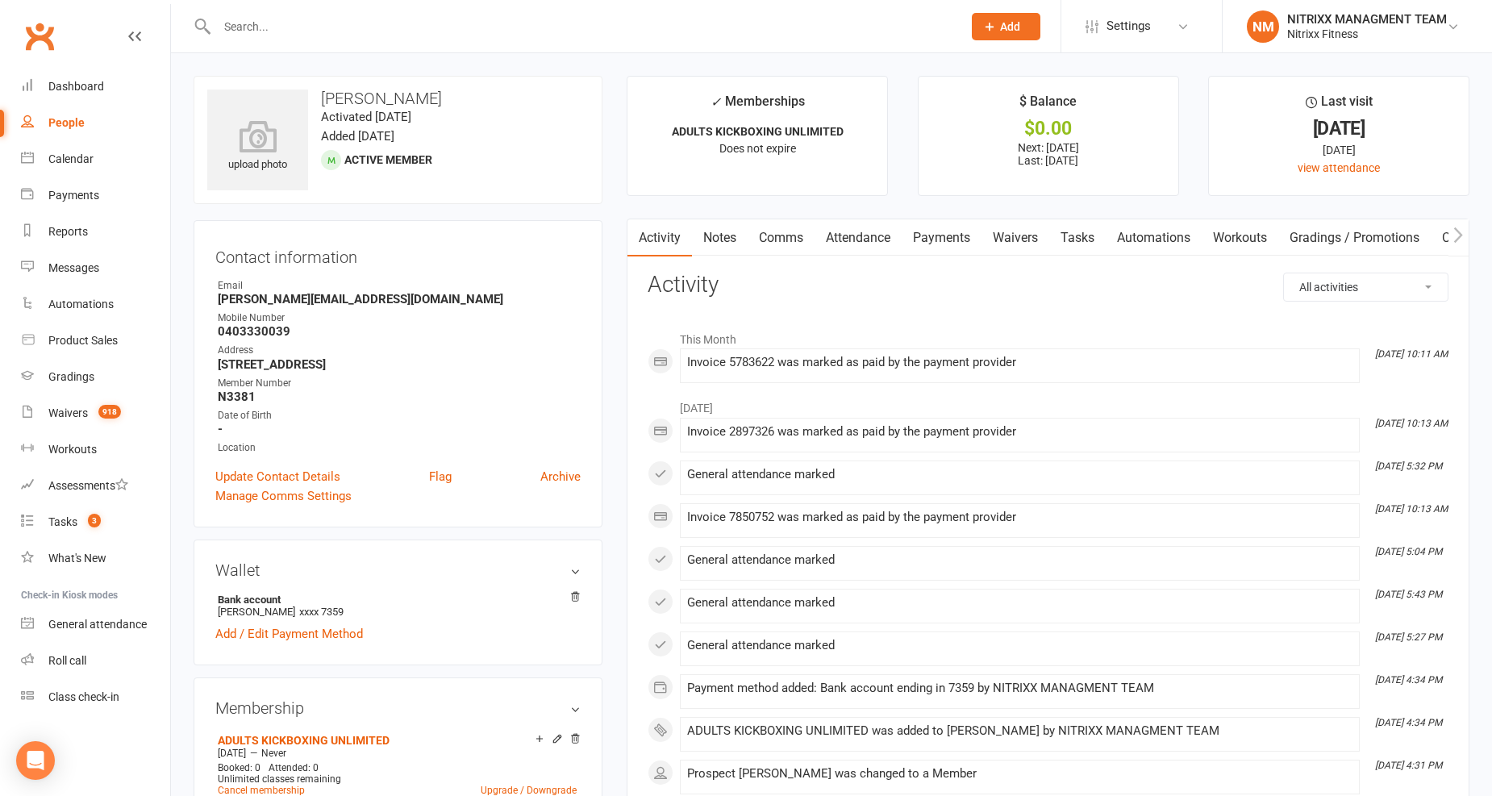
click at [931, 243] on link "Payments" at bounding box center [942, 237] width 80 height 37
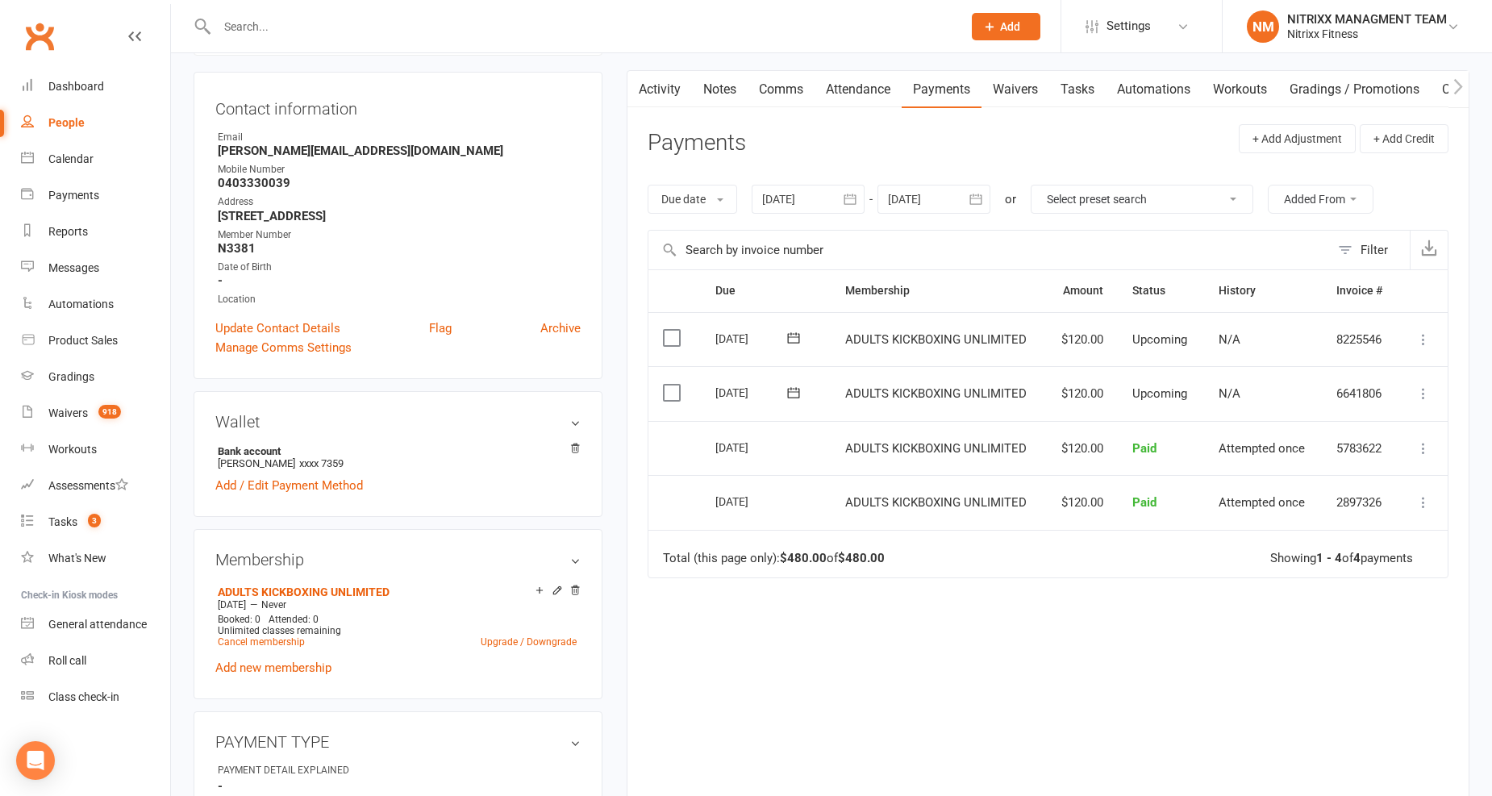
scroll to position [179, 0]
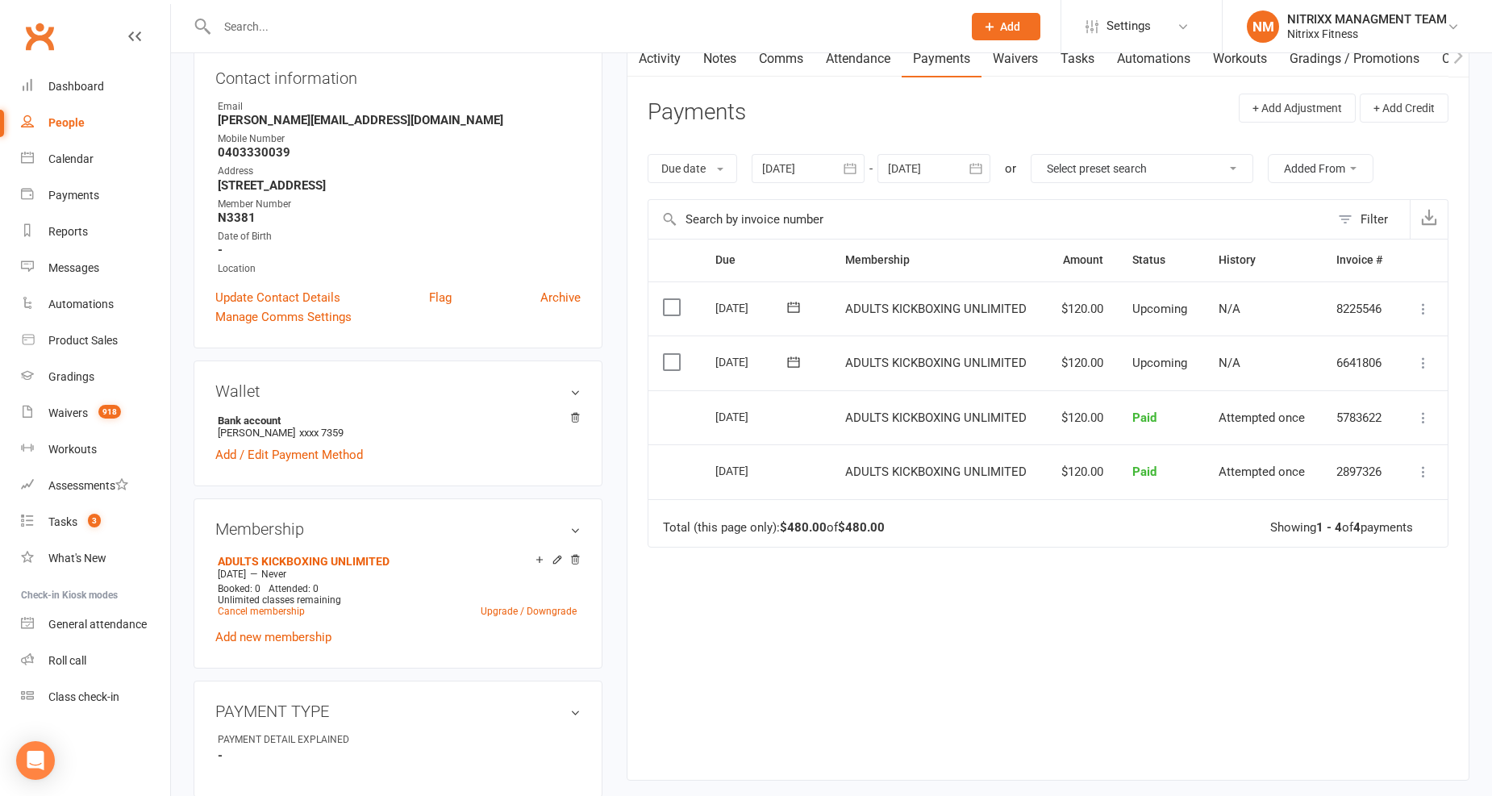
click at [399, 16] on input "text" at bounding box center [581, 26] width 739 height 23
paste input "Leena Arabi"
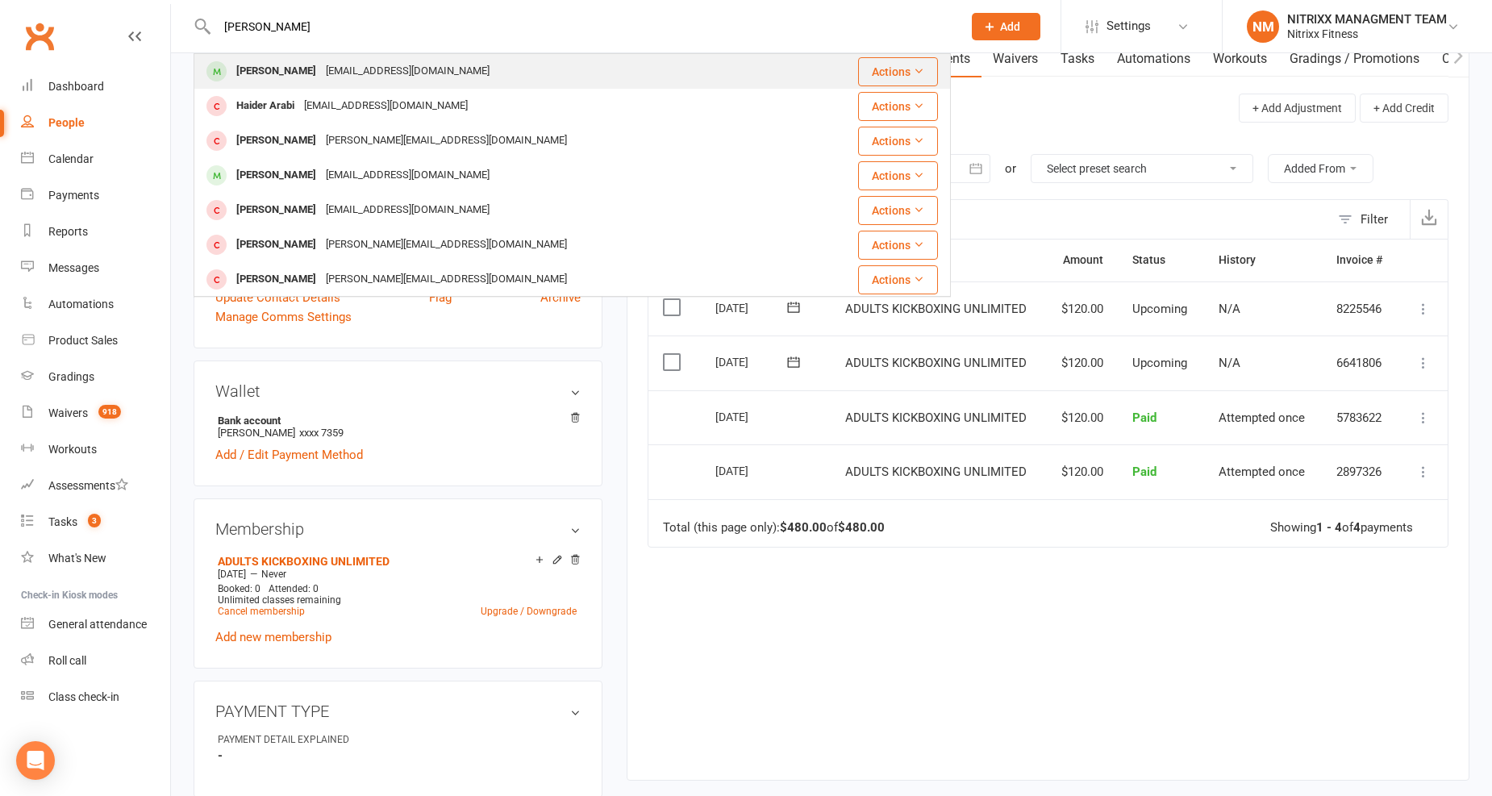
type input "Leena Arabi"
click at [351, 71] on div "leenaibara@outlook.com" at bounding box center [407, 71] width 173 height 23
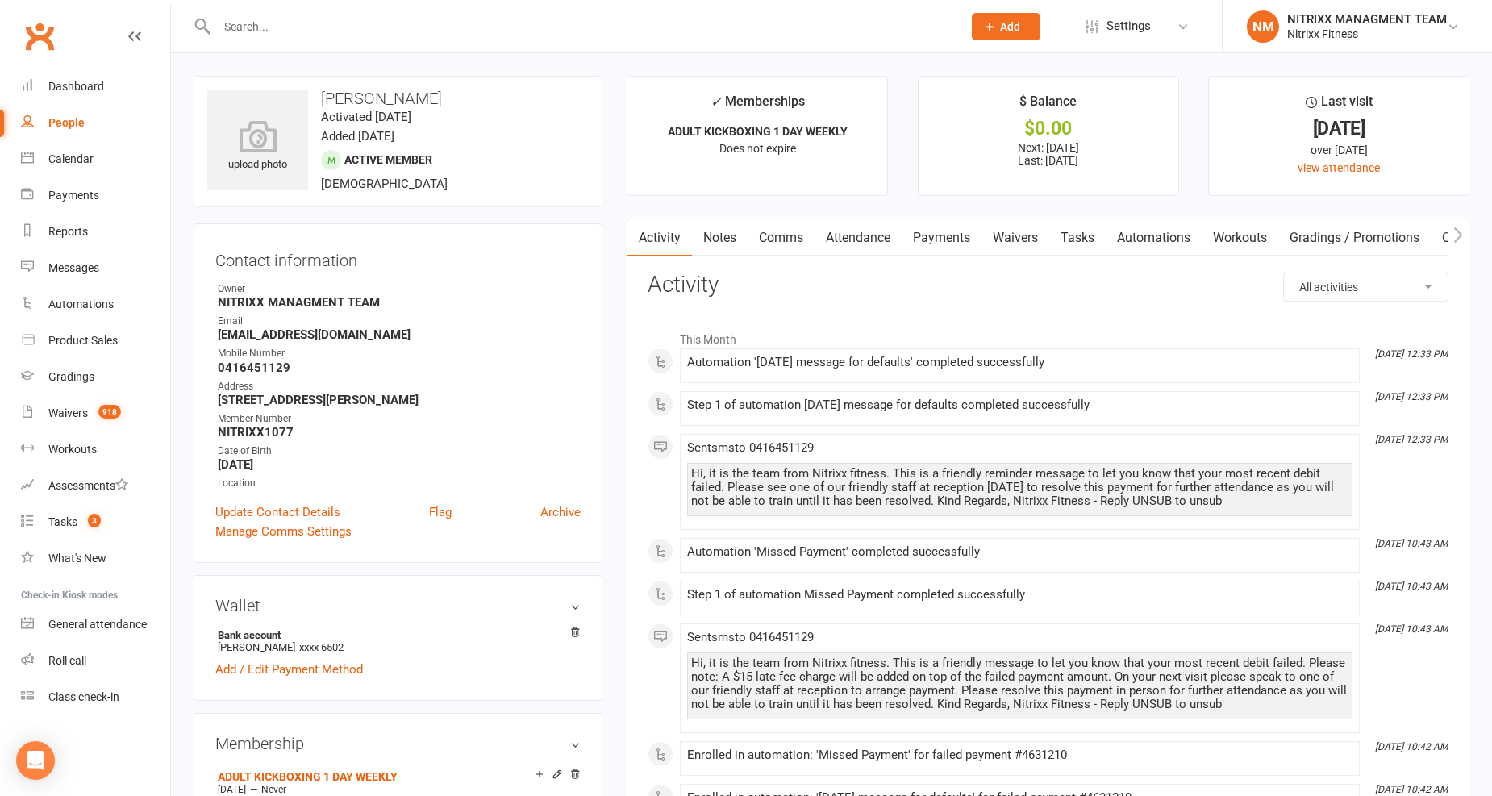
click at [253, 367] on strong "0416451129" at bounding box center [399, 367] width 363 height 15
copy strong "0416451129"
click at [248, 21] on input "text" at bounding box center [581, 26] width 739 height 23
paste input "Kubra Babayigit"
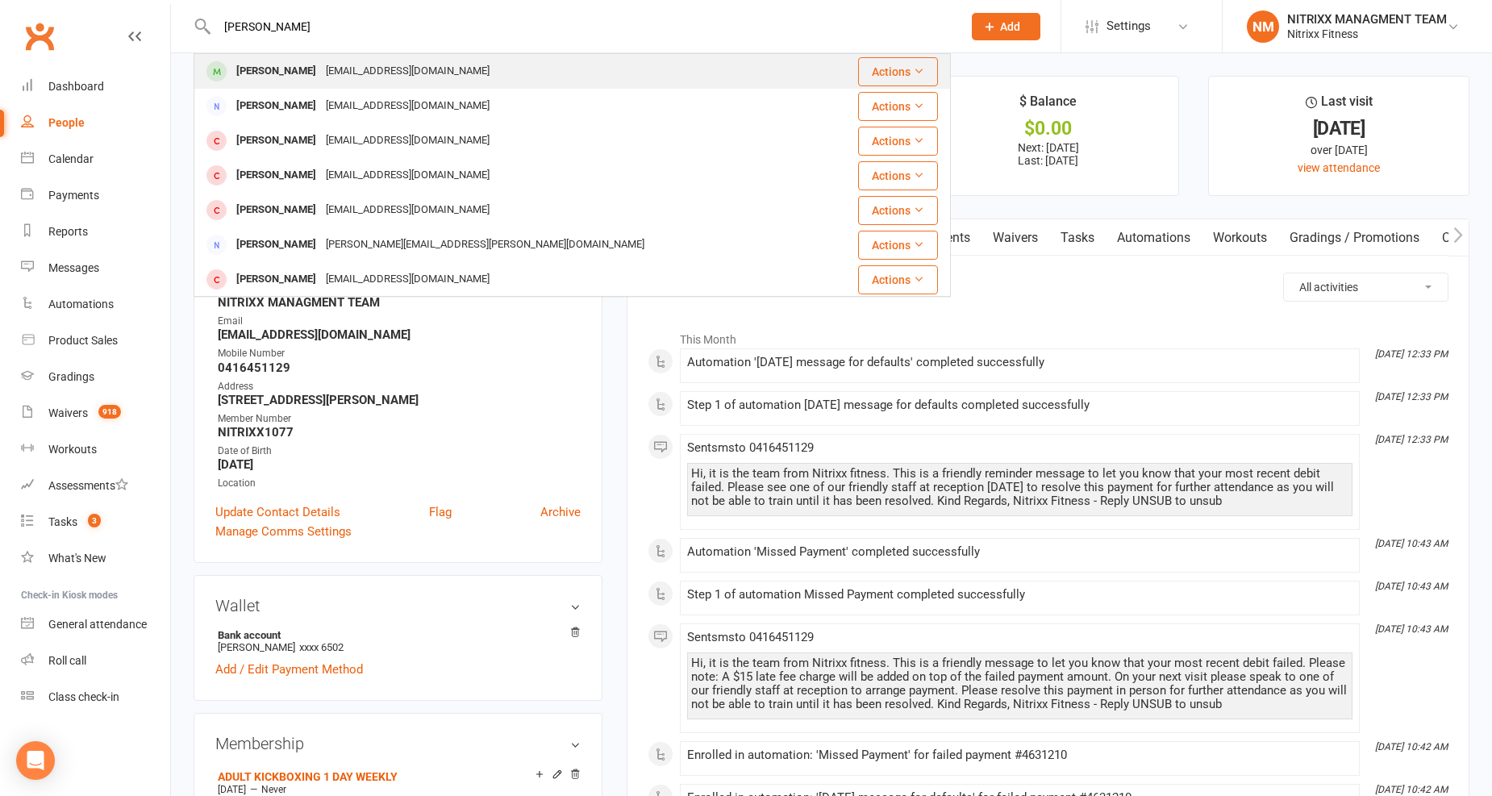
type input "Kubra Babayigit"
click at [344, 73] on div "kubra.colakoglu1995@outlook.com" at bounding box center [407, 71] width 173 height 23
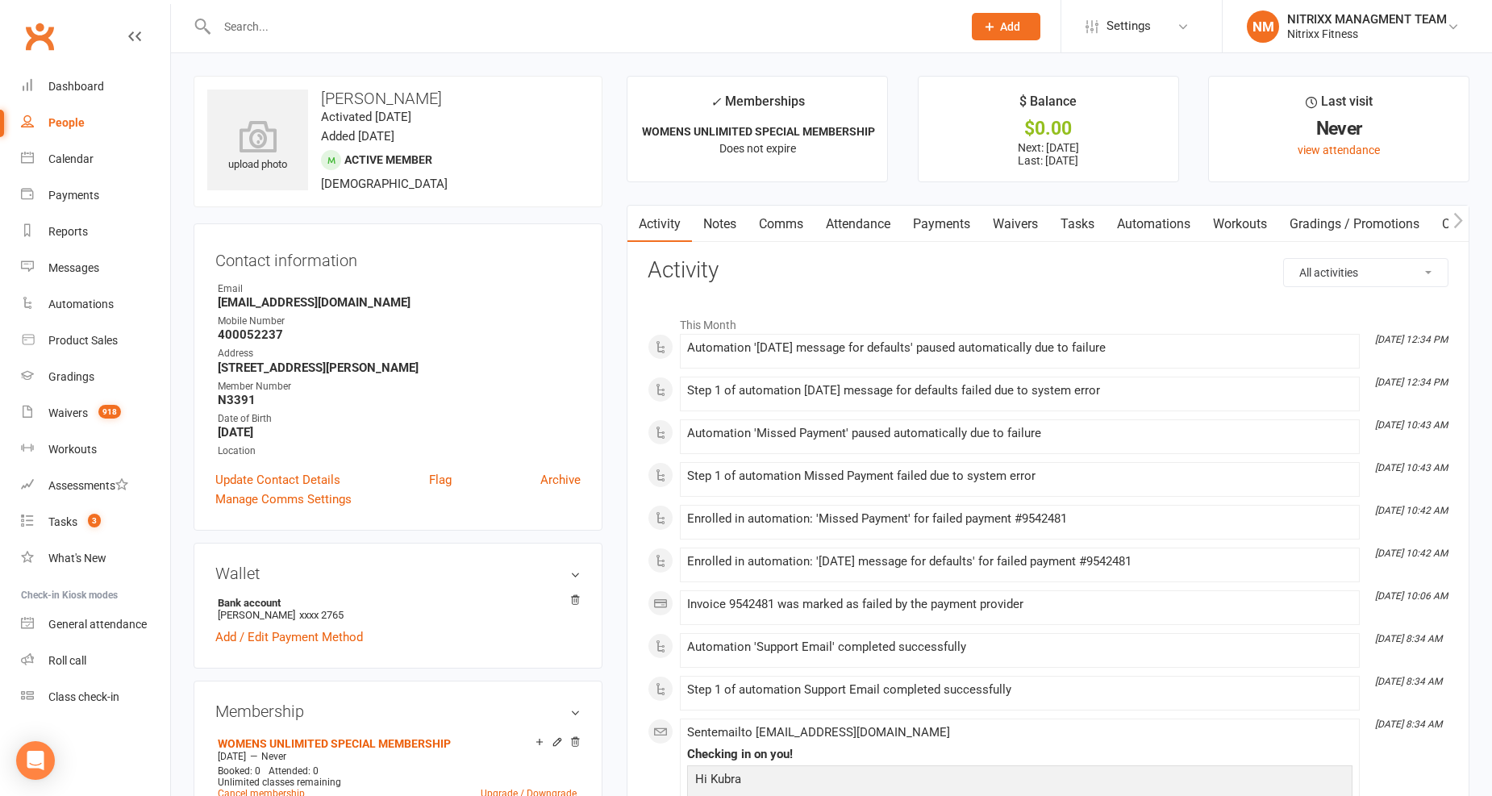
click at [231, 336] on strong "400052237" at bounding box center [399, 334] width 363 height 15
copy strong "400052237"
click at [252, 24] on input "text" at bounding box center [581, 26] width 739 height 23
paste input "Ali Bejjaoui"
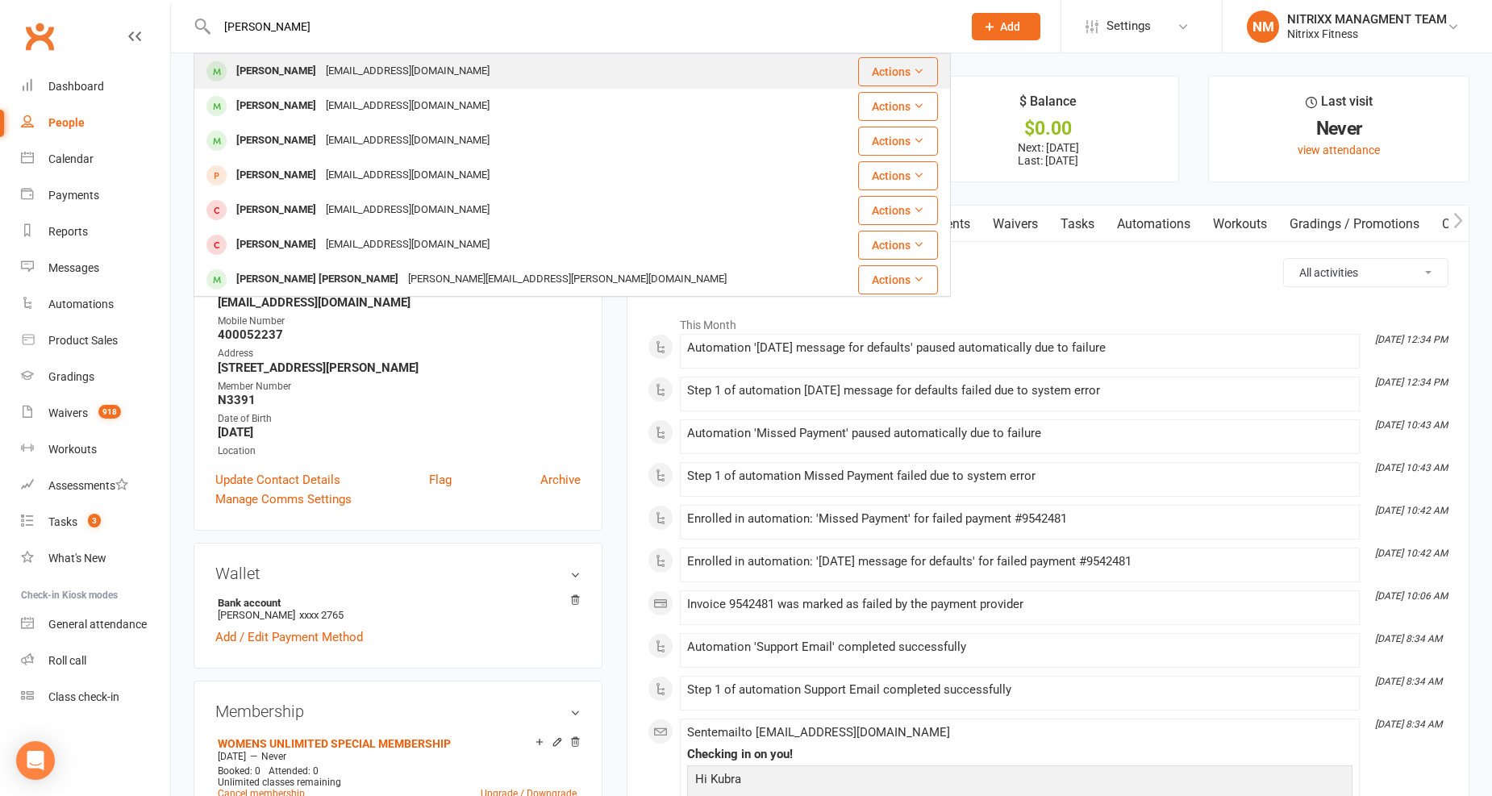
type input "Ali Bejjaoui"
click at [324, 66] on div "alibejjaoui111@gmail.com" at bounding box center [407, 71] width 173 height 23
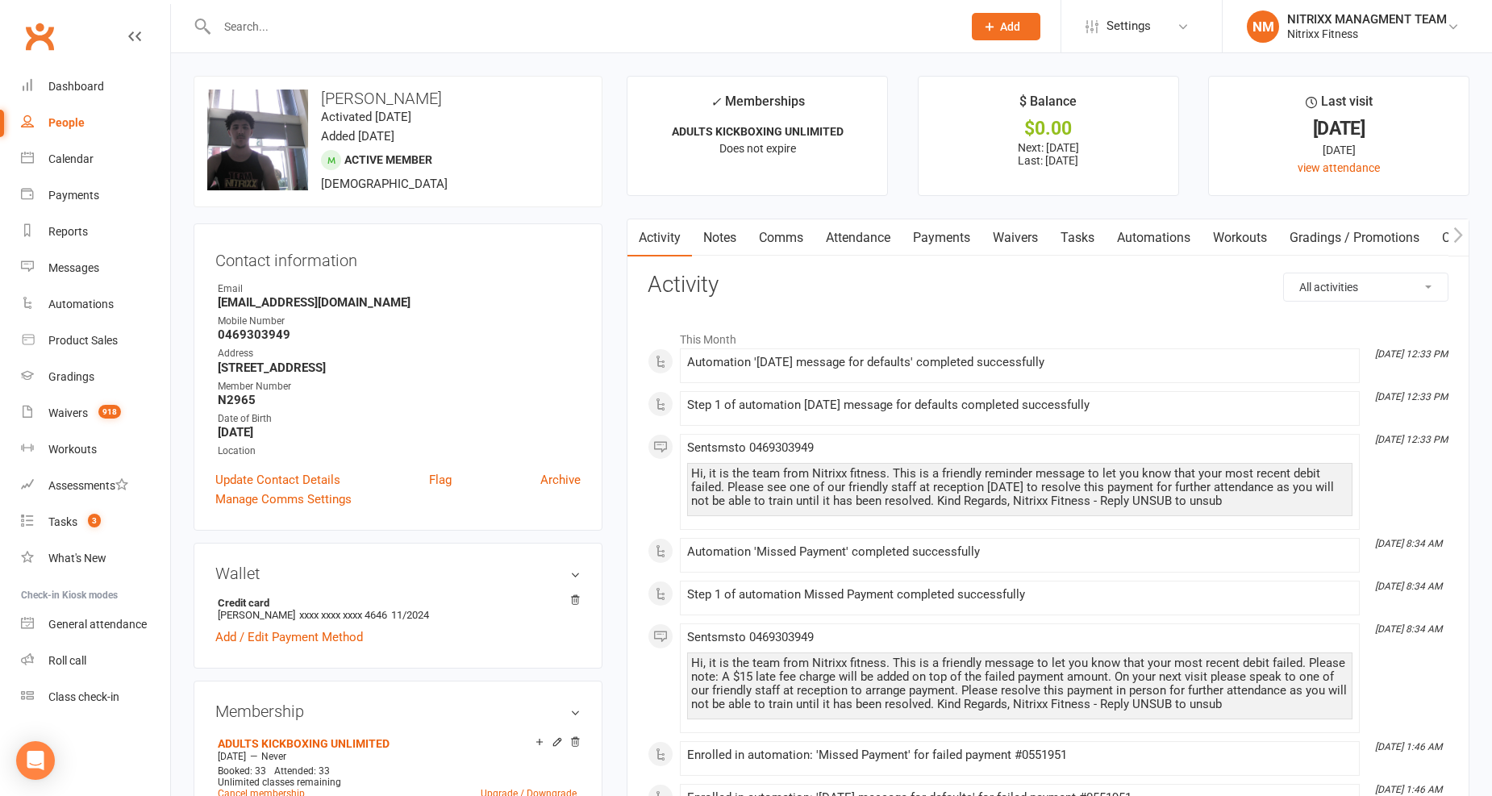
click at [271, 335] on strong "0469303949" at bounding box center [399, 334] width 363 height 15
copy strong "0469303949"
click at [267, 18] on input "text" at bounding box center [581, 26] width 739 height 23
drag, startPoint x: 252, startPoint y: 12, endPoint x: 235, endPoint y: 21, distance: 18.4
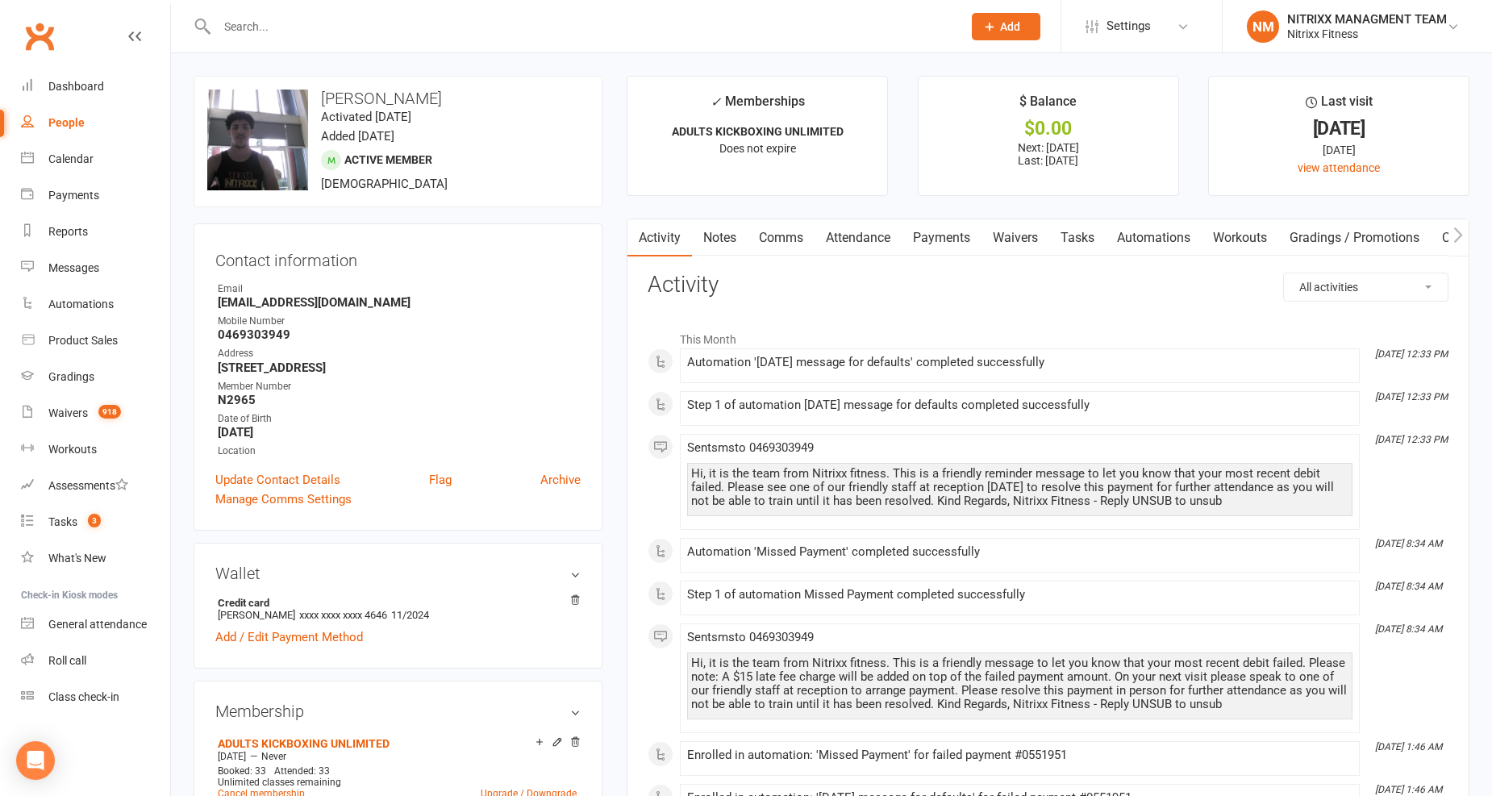
paste input "Zachariah El-Ahmad"
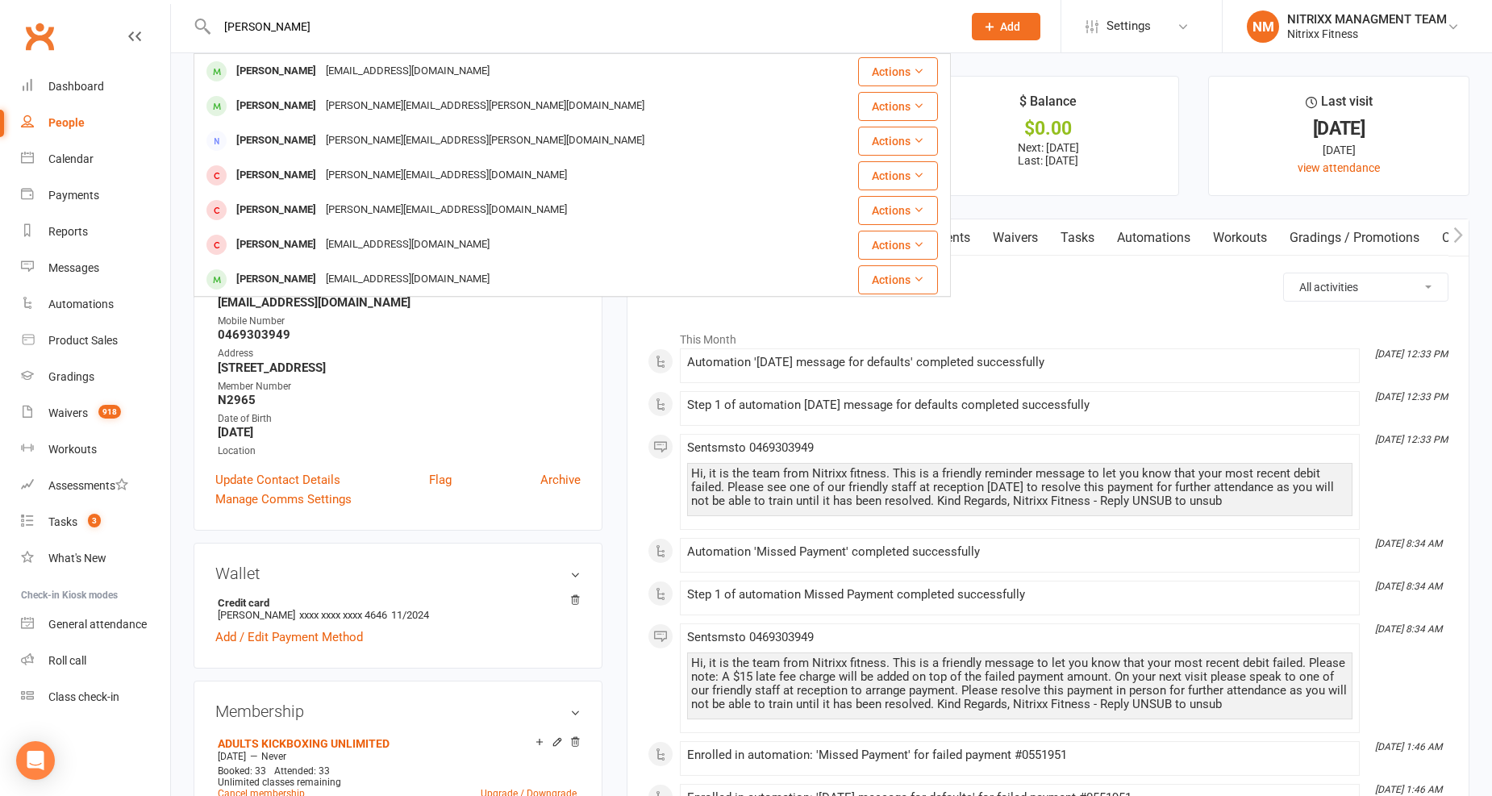
type input "Zachariah El-Ahmad"
click at [310, 67] on div "Zachariah El-Ahmad" at bounding box center [276, 71] width 90 height 23
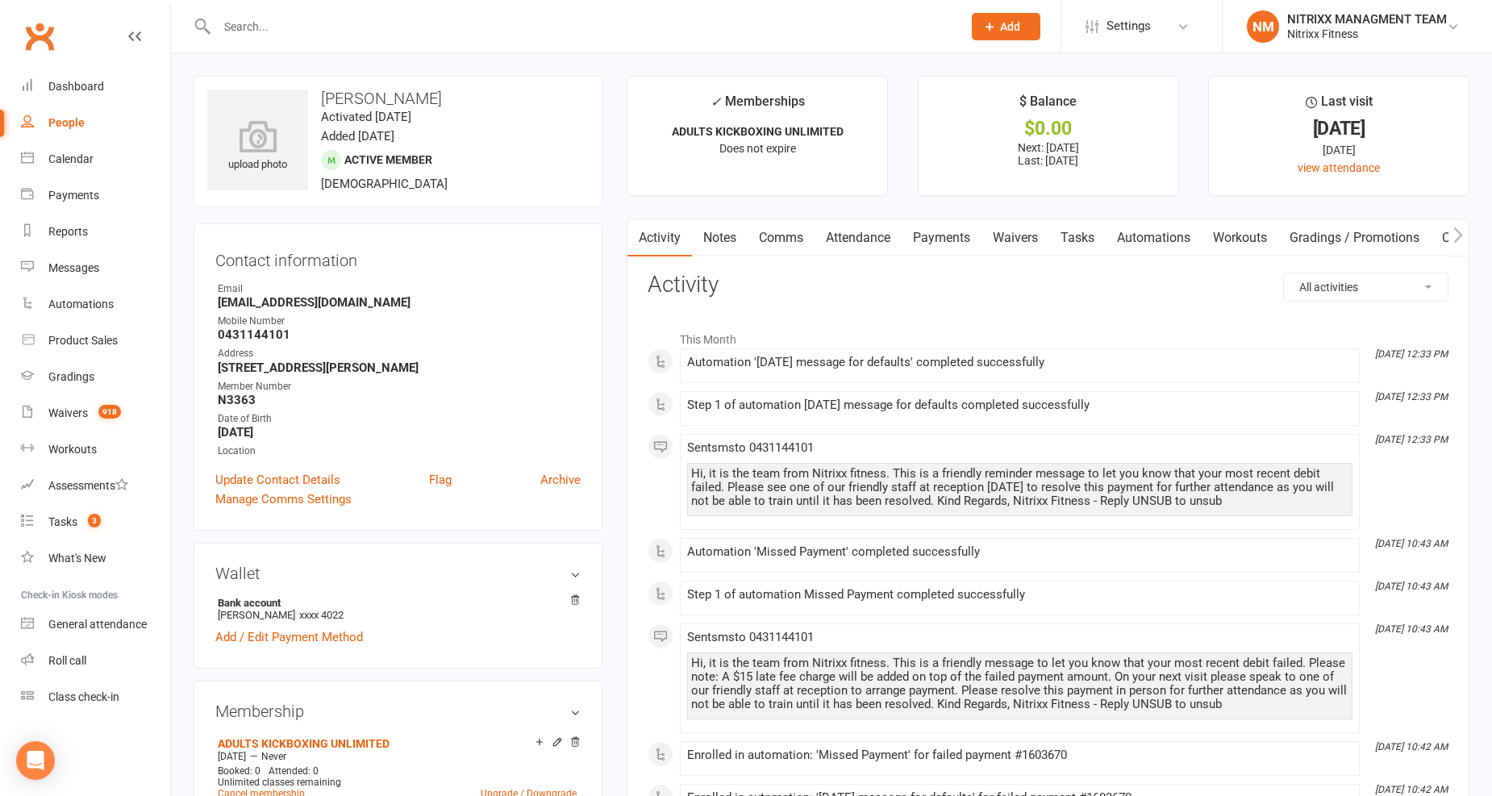
click at [259, 328] on strong "0431144101" at bounding box center [399, 334] width 363 height 15
copy strong "0431144101"
click at [215, 16] on input "text" at bounding box center [581, 26] width 739 height 23
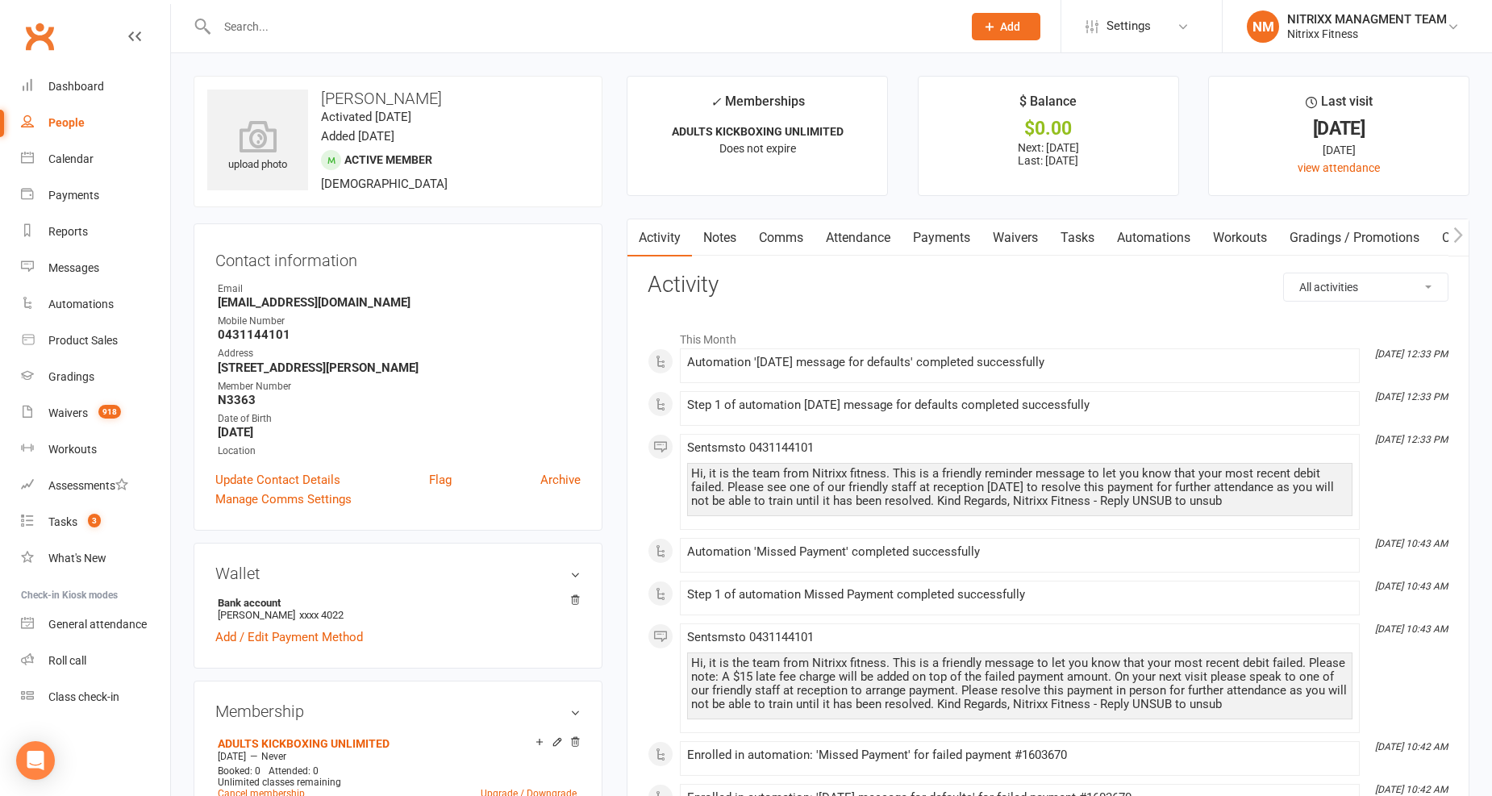
paste input "Mahmoud El Asmar"
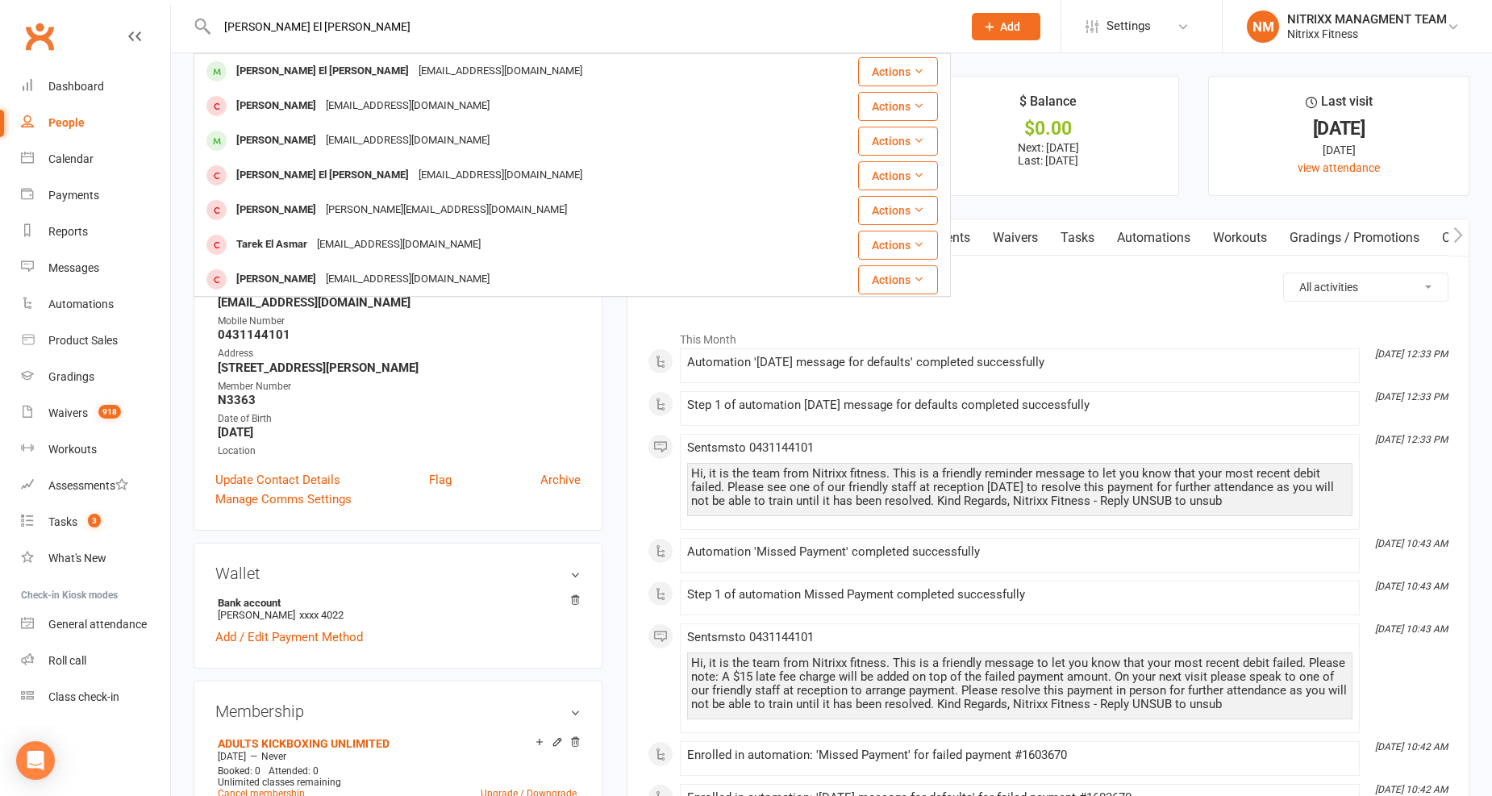
type input "Mahmoud El Asmar"
click at [263, 65] on div "Mahmoud El Asmar" at bounding box center [322, 71] width 182 height 23
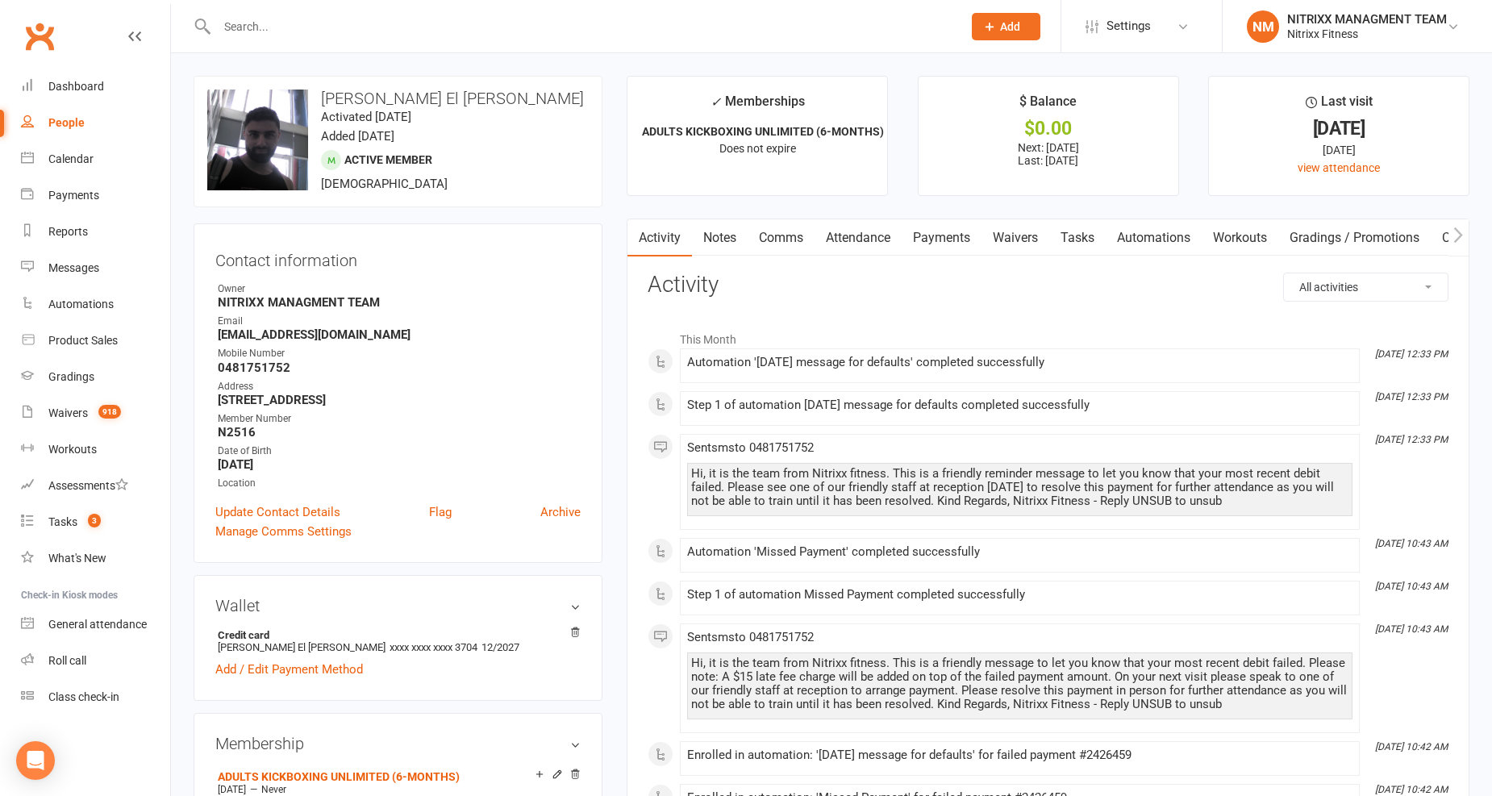
click at [260, 368] on strong "0481751752" at bounding box center [399, 367] width 363 height 15
copy strong "0481751752"
click at [258, 41] on div at bounding box center [572, 26] width 757 height 52
click at [273, 39] on div at bounding box center [572, 26] width 757 height 52
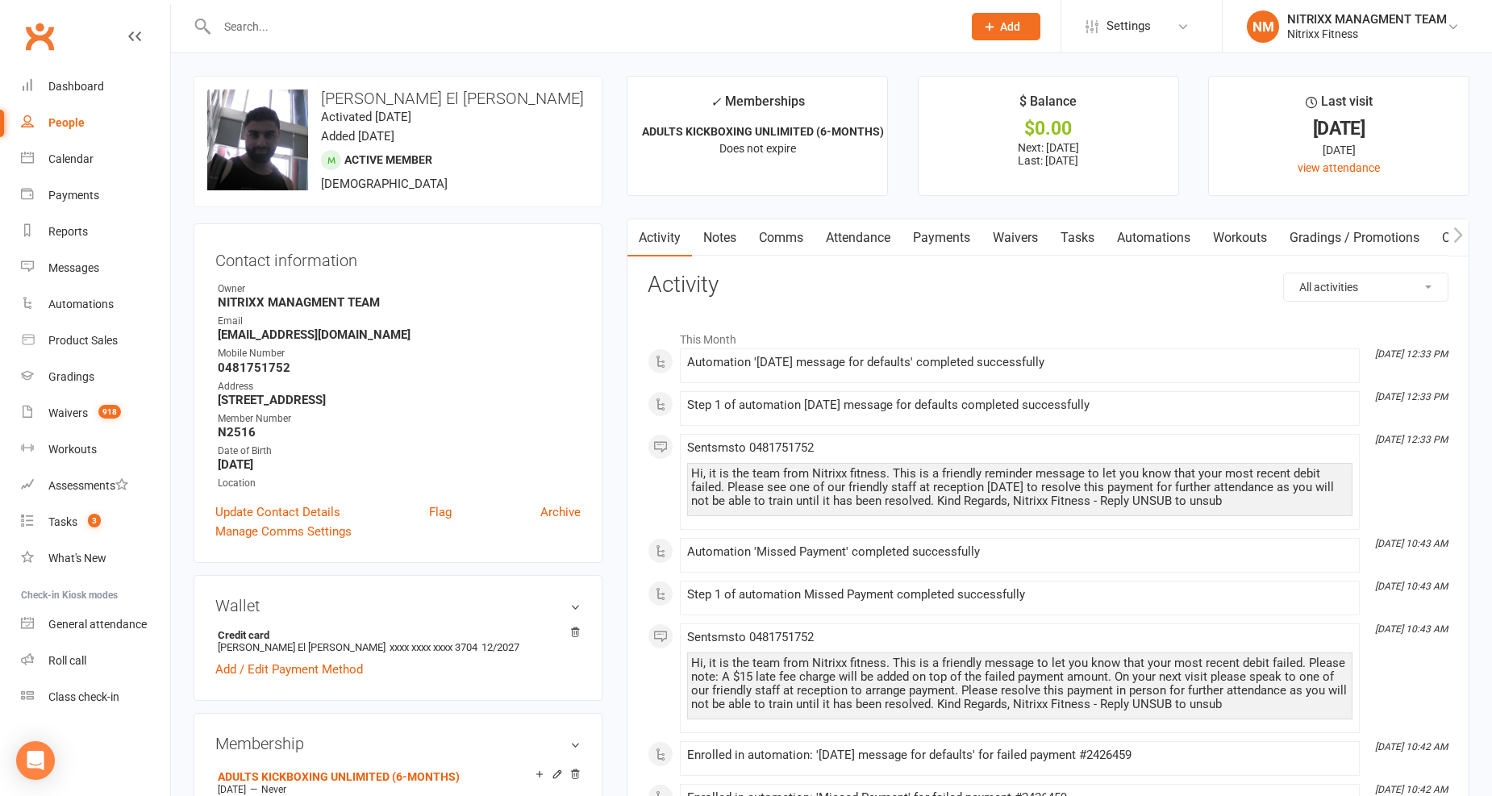
click at [278, 32] on input "text" at bounding box center [581, 26] width 739 height 23
paste input "Omar El Yassir"
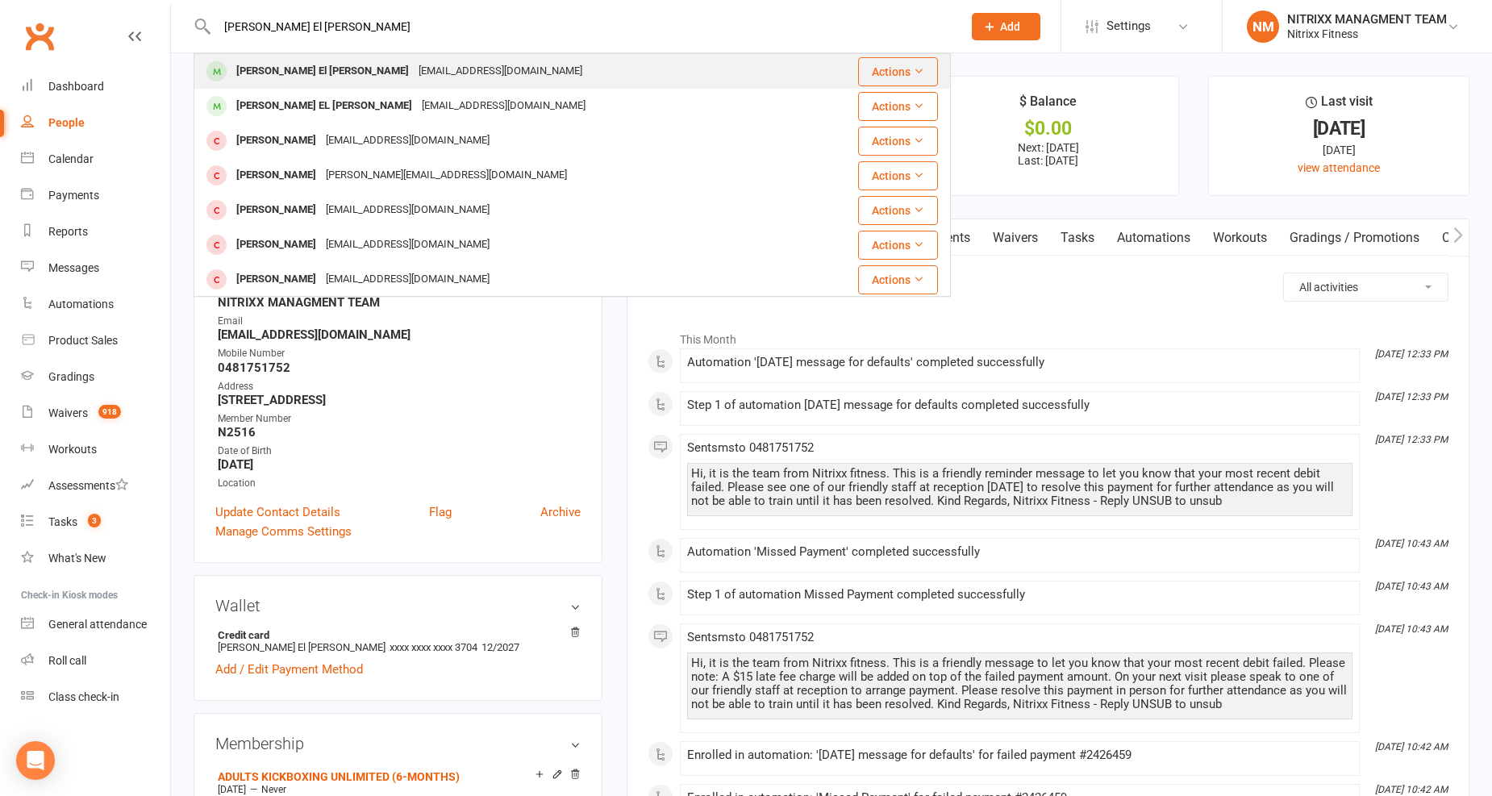
type input "Omar El Yassir"
click at [271, 79] on div "Omar El Yassir" at bounding box center [322, 71] width 182 height 23
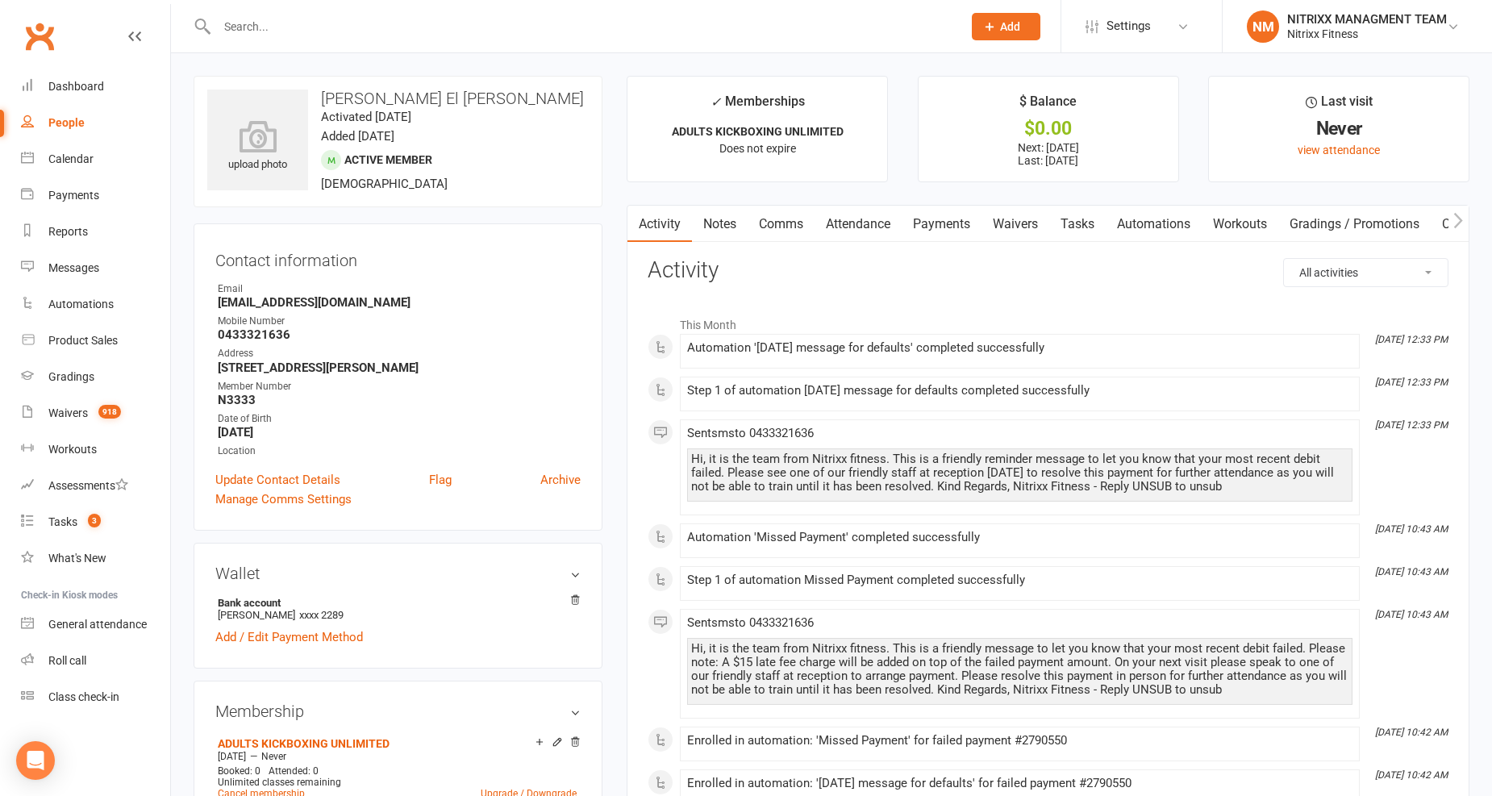
click at [268, 332] on strong "0433321636" at bounding box center [399, 334] width 363 height 15
copy strong "0433321636"
click at [250, 28] on input "text" at bounding box center [581, 26] width 739 height 23
paste input "Josie Melhem"
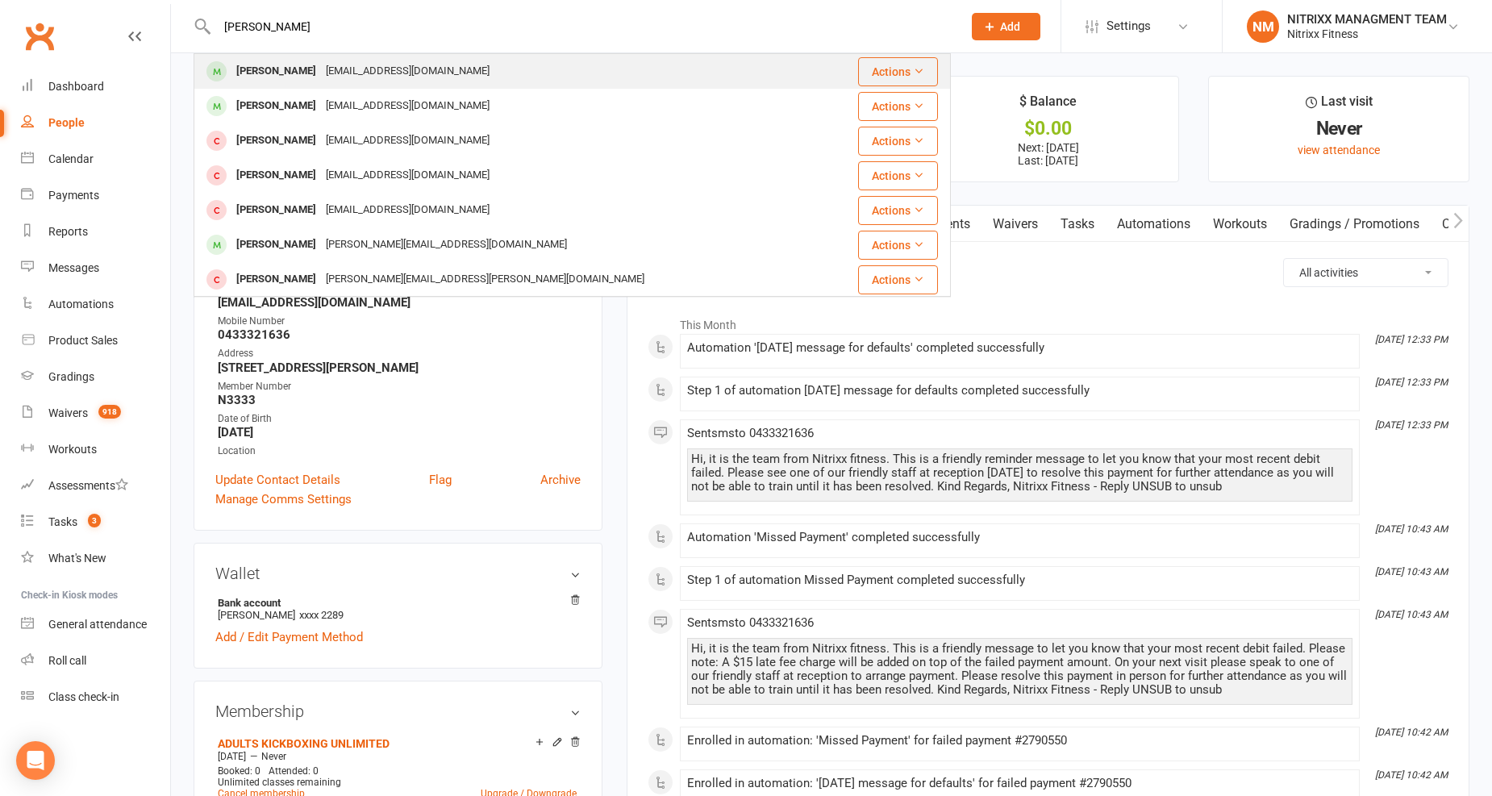
type input "Josie Melhem"
click at [285, 60] on div "Josie Melhem" at bounding box center [276, 71] width 90 height 23
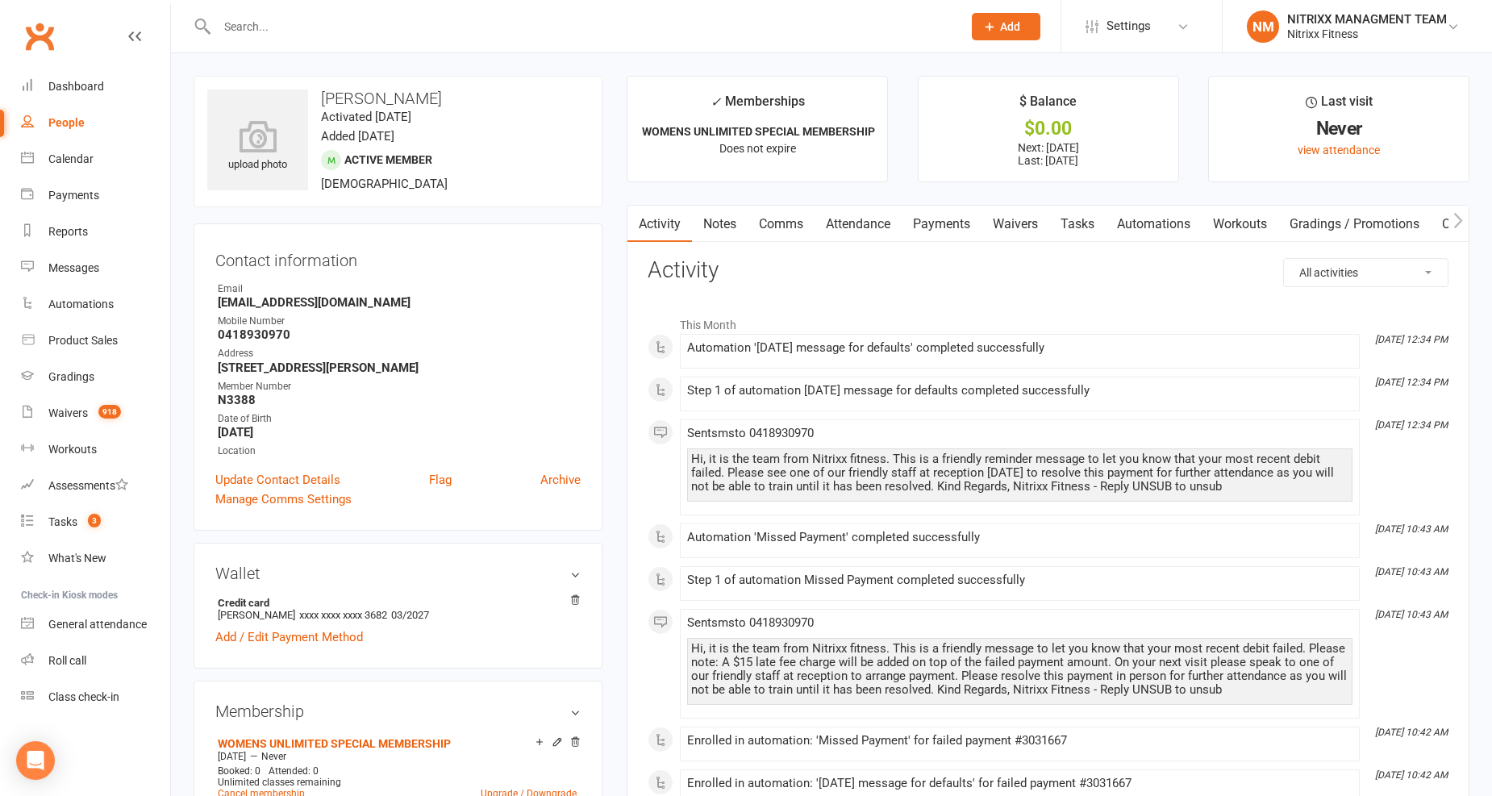
click at [277, 332] on strong "0418930970" at bounding box center [399, 334] width 363 height 15
copy strong "0418930970"
click at [262, 15] on div at bounding box center [572, 26] width 757 height 52
click at [262, 15] on input "text" at bounding box center [581, 26] width 739 height 23
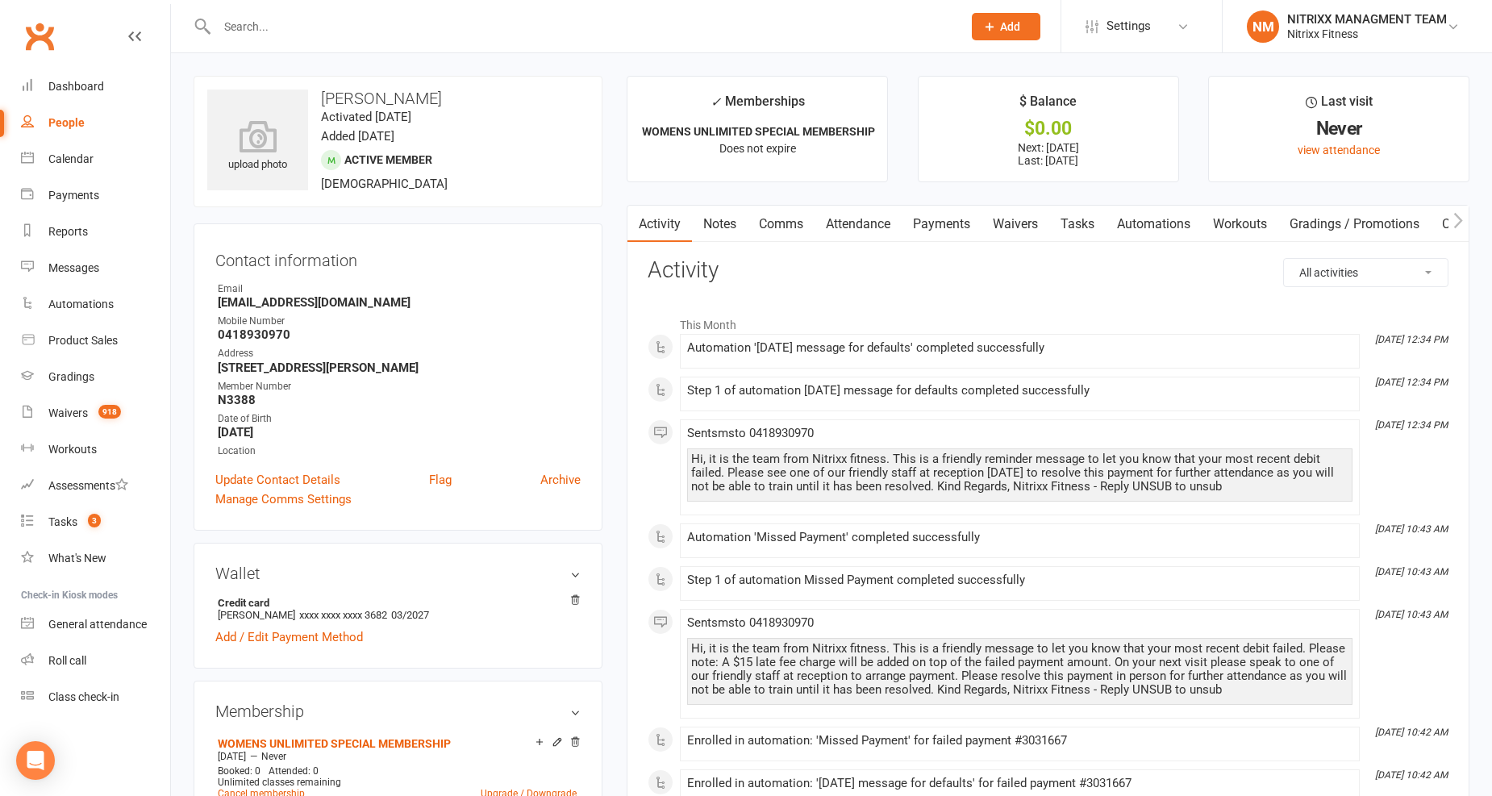
click at [238, 37] on div at bounding box center [572, 26] width 757 height 52
click at [246, 27] on input "text" at bounding box center [581, 26] width 739 height 23
paste input "Jihad Hajj"
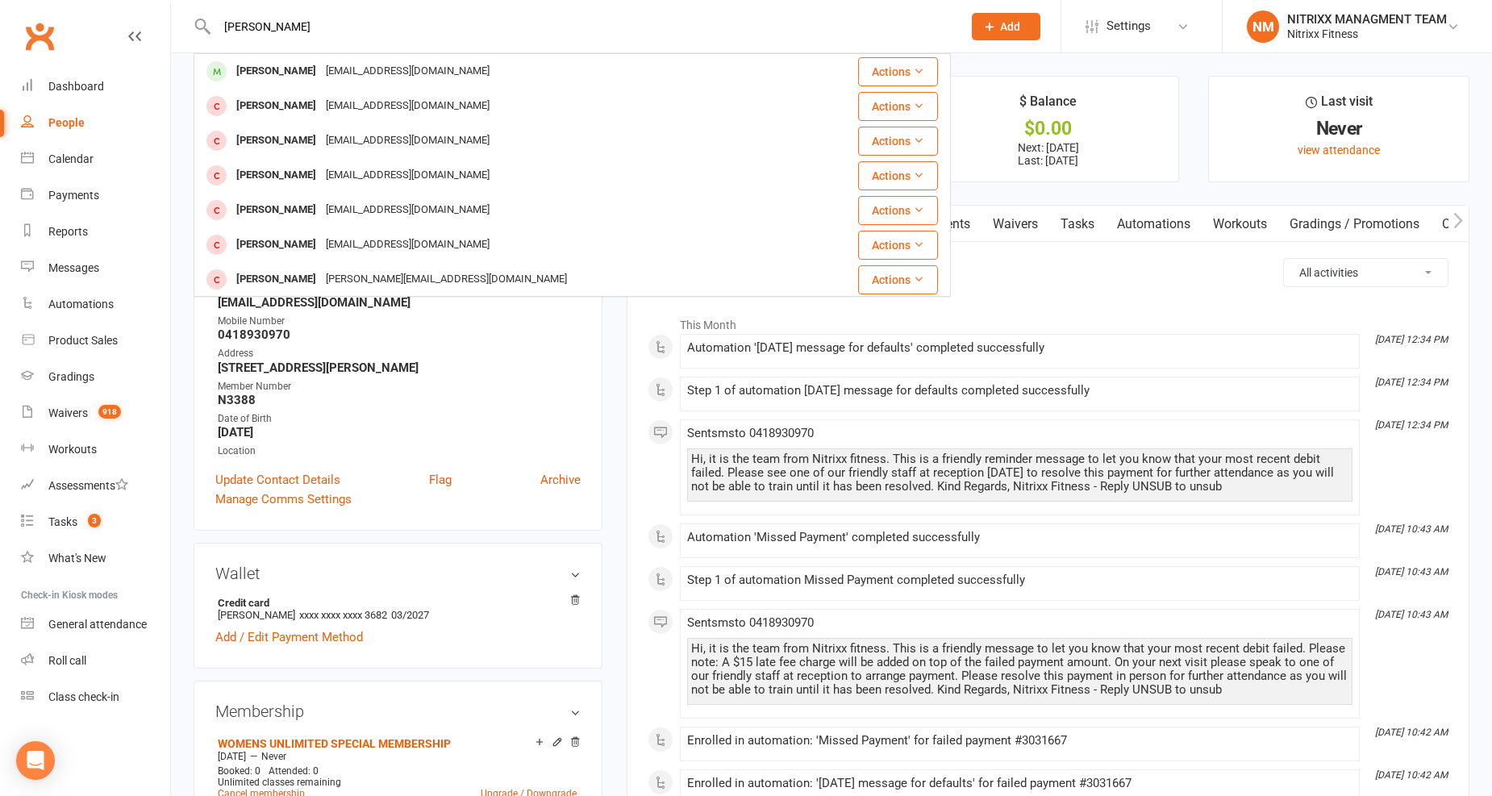
type input "Jihad Hajj"
click at [321, 60] on div "hajj.jihad@live.com" at bounding box center [407, 71] width 173 height 23
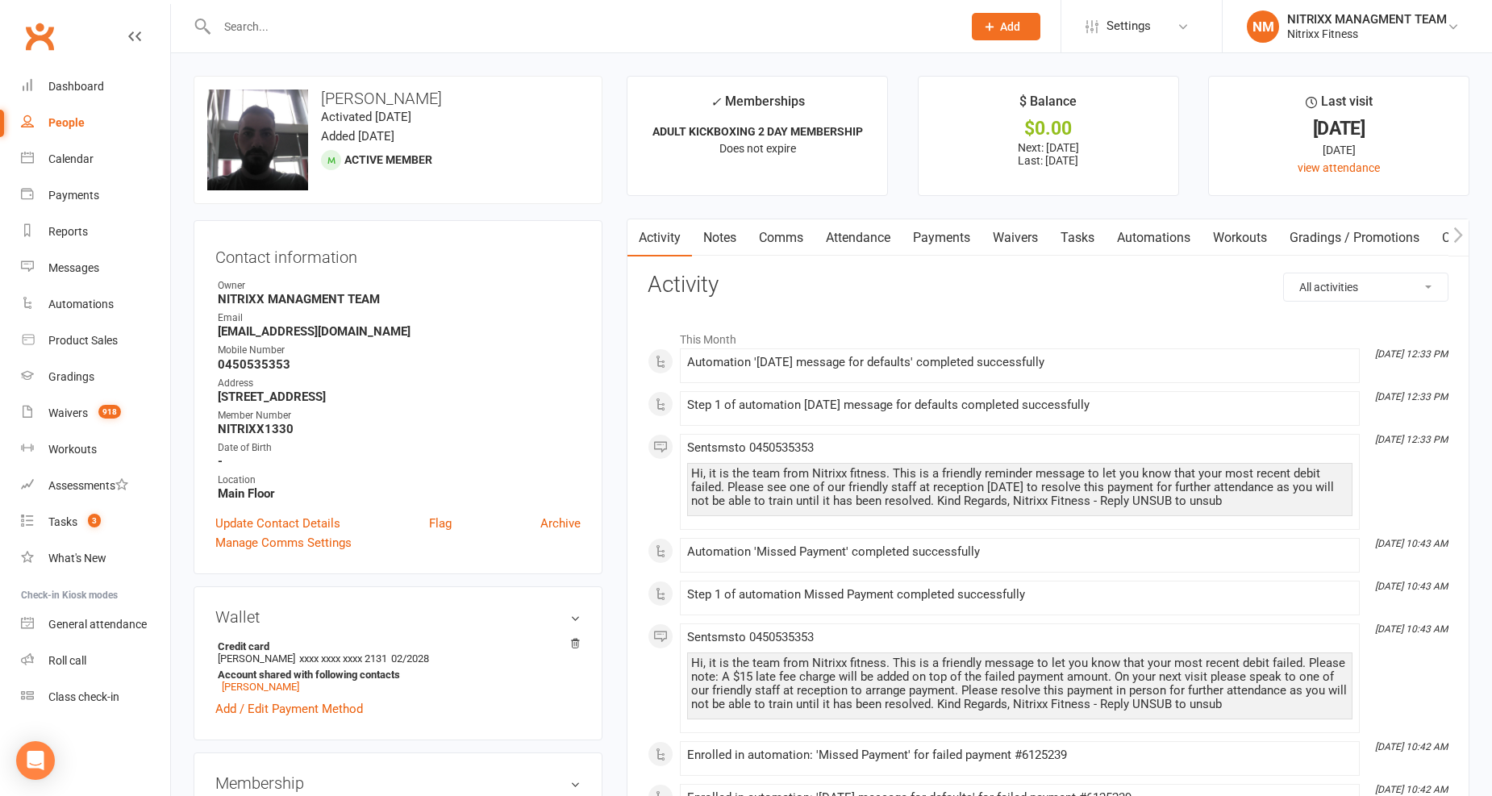
click at [266, 358] on strong "0450535353" at bounding box center [399, 364] width 363 height 15
copy strong "0450535353"
click at [238, 15] on input "text" at bounding box center [581, 26] width 739 height 23
paste input "Steven Hang"
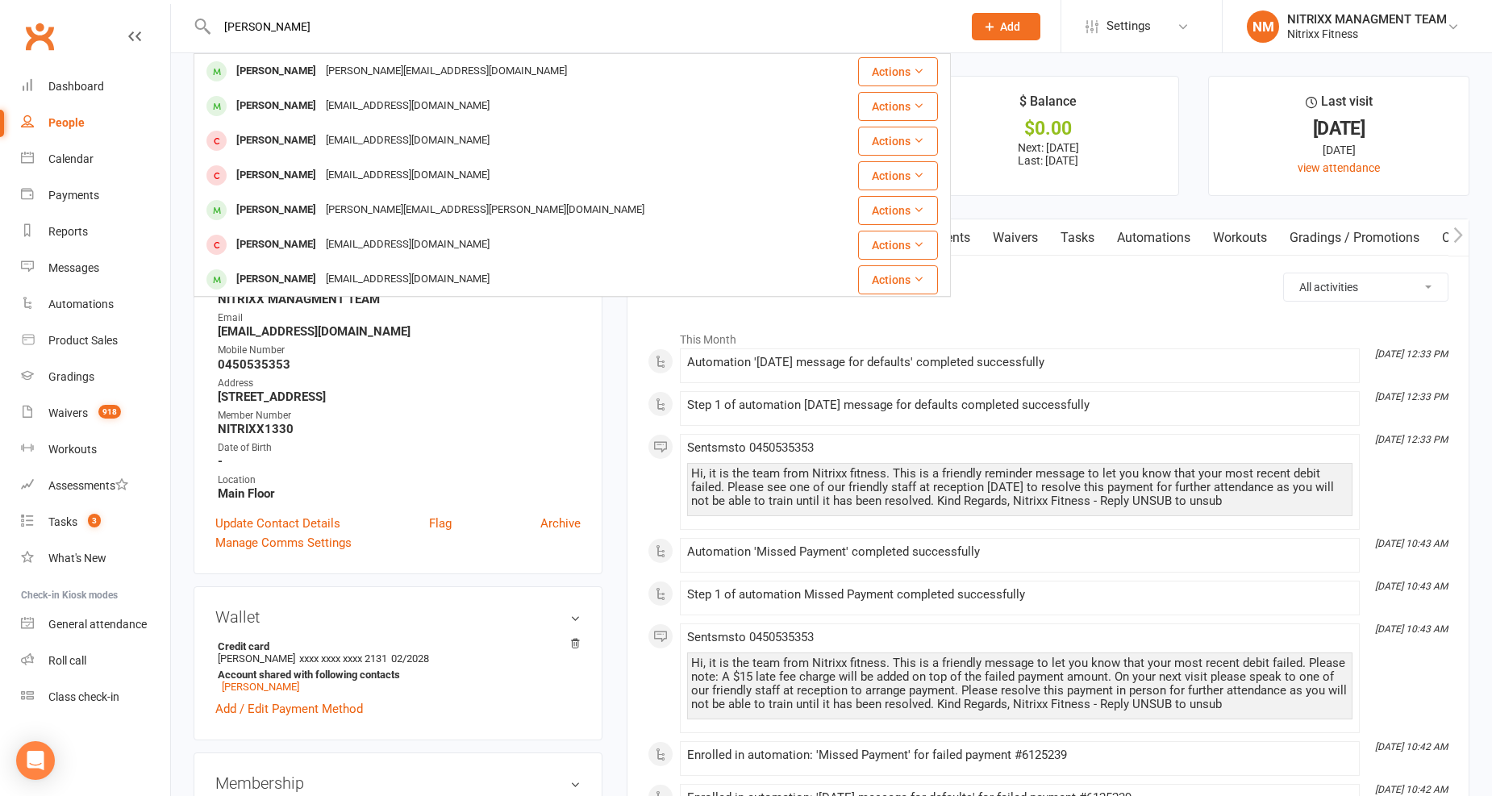
type input "Steven Hang"
click at [289, 54] on td "Steven Hang Steven.hang@icloud.com" at bounding box center [508, 71] width 629 height 35
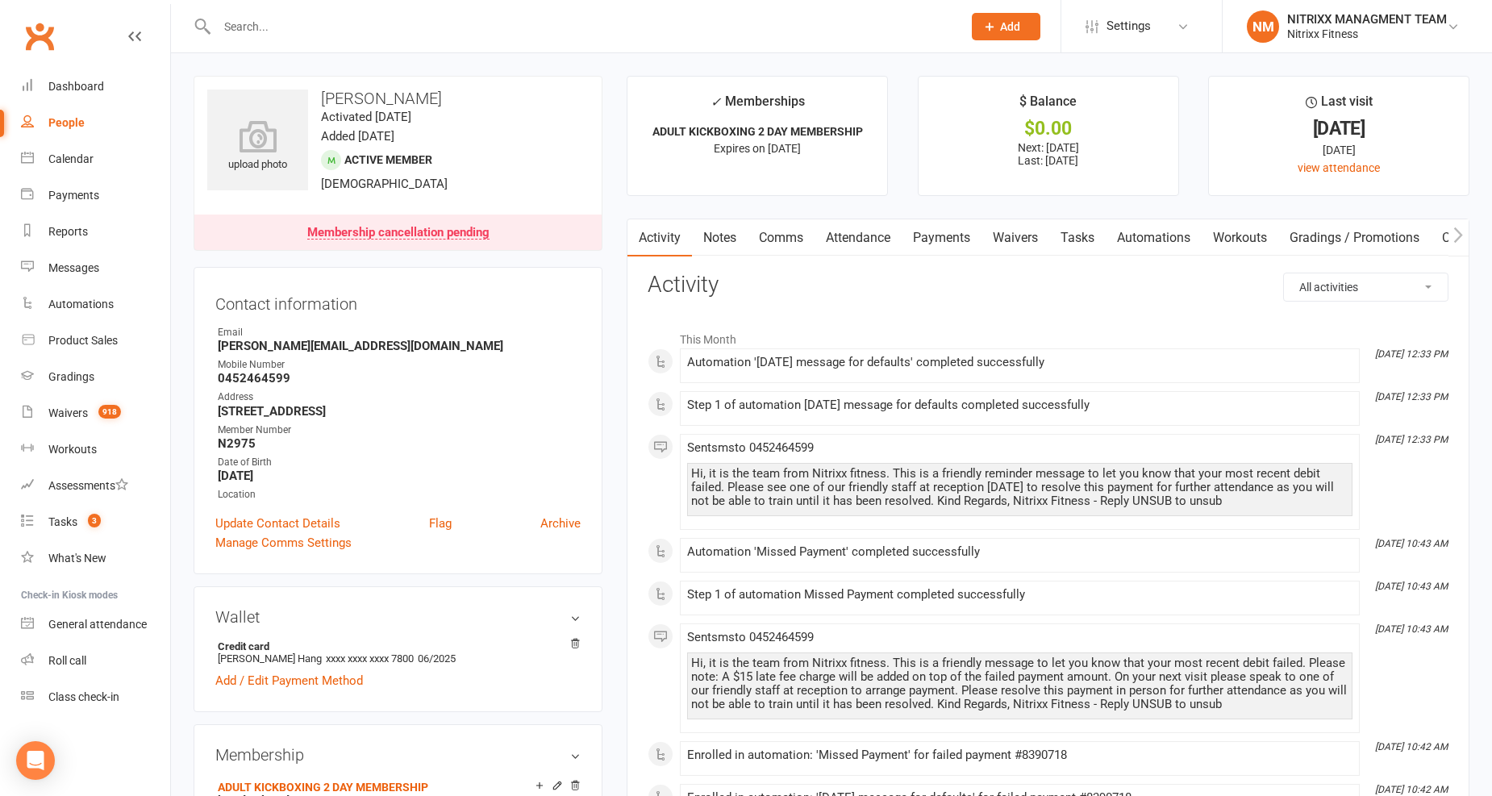
click at [264, 373] on strong "0452464599" at bounding box center [399, 378] width 363 height 15
drag, startPoint x: 263, startPoint y: 369, endPoint x: 238, endPoint y: 374, distance: 25.5
click at [238, 374] on strong "0452464599" at bounding box center [399, 378] width 363 height 15
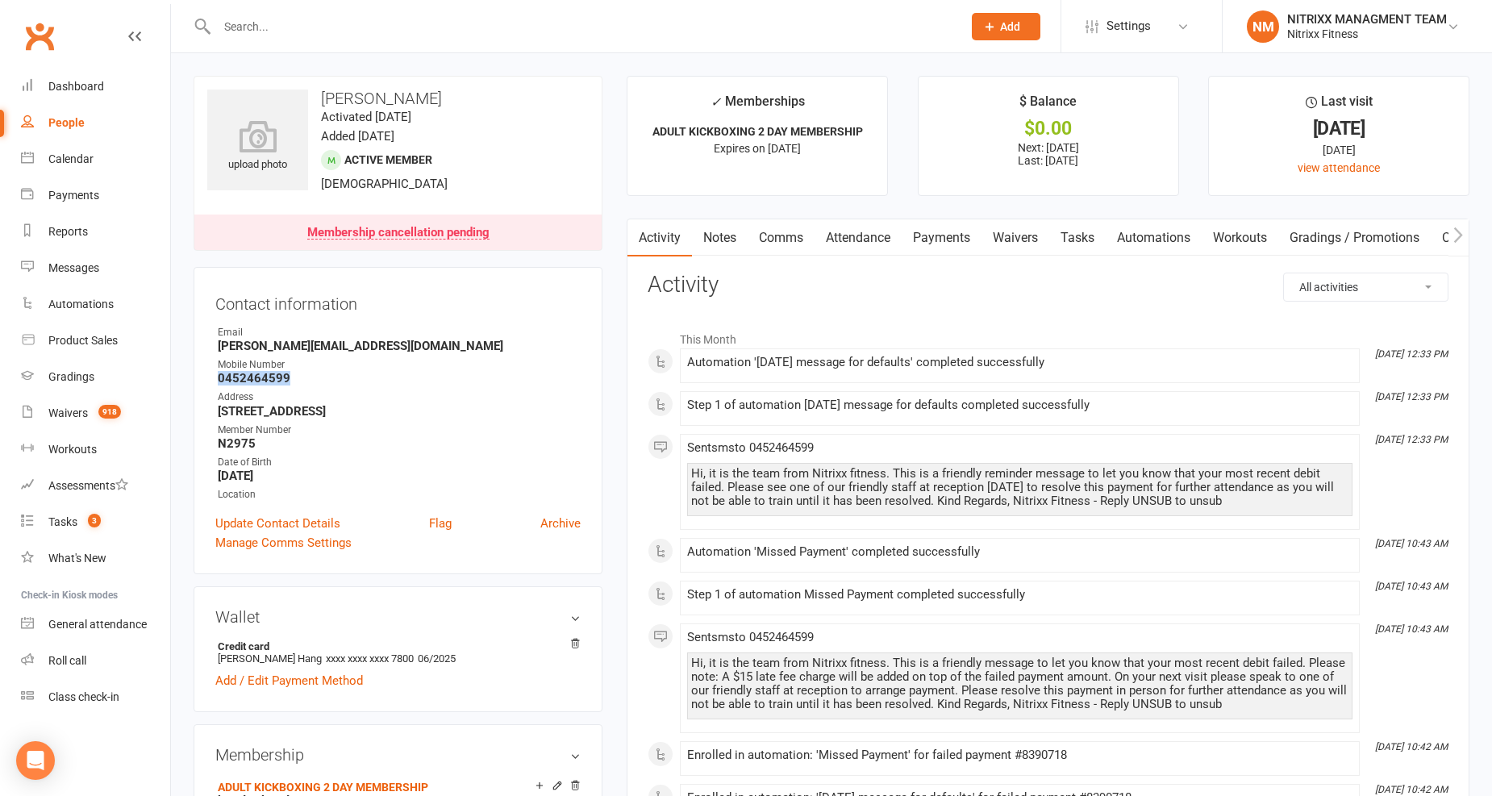
copy strong "0452464599"
click at [231, 377] on strong "0452464599" at bounding box center [399, 378] width 363 height 15
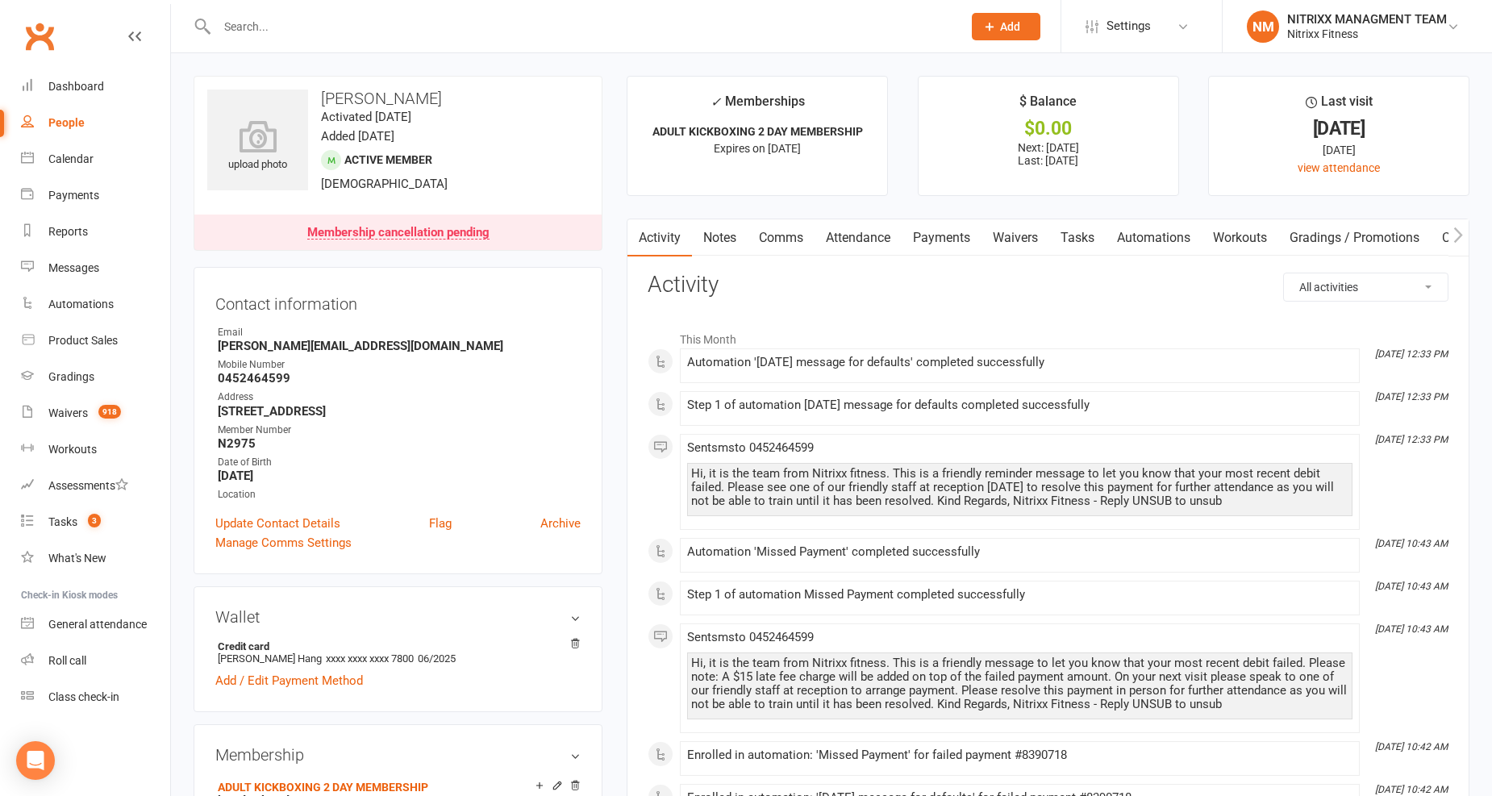
click at [253, 13] on div at bounding box center [572, 26] width 757 height 52
click at [271, 33] on input "text" at bounding box center [581, 26] width 739 height 23
paste input "Zach Kelly"
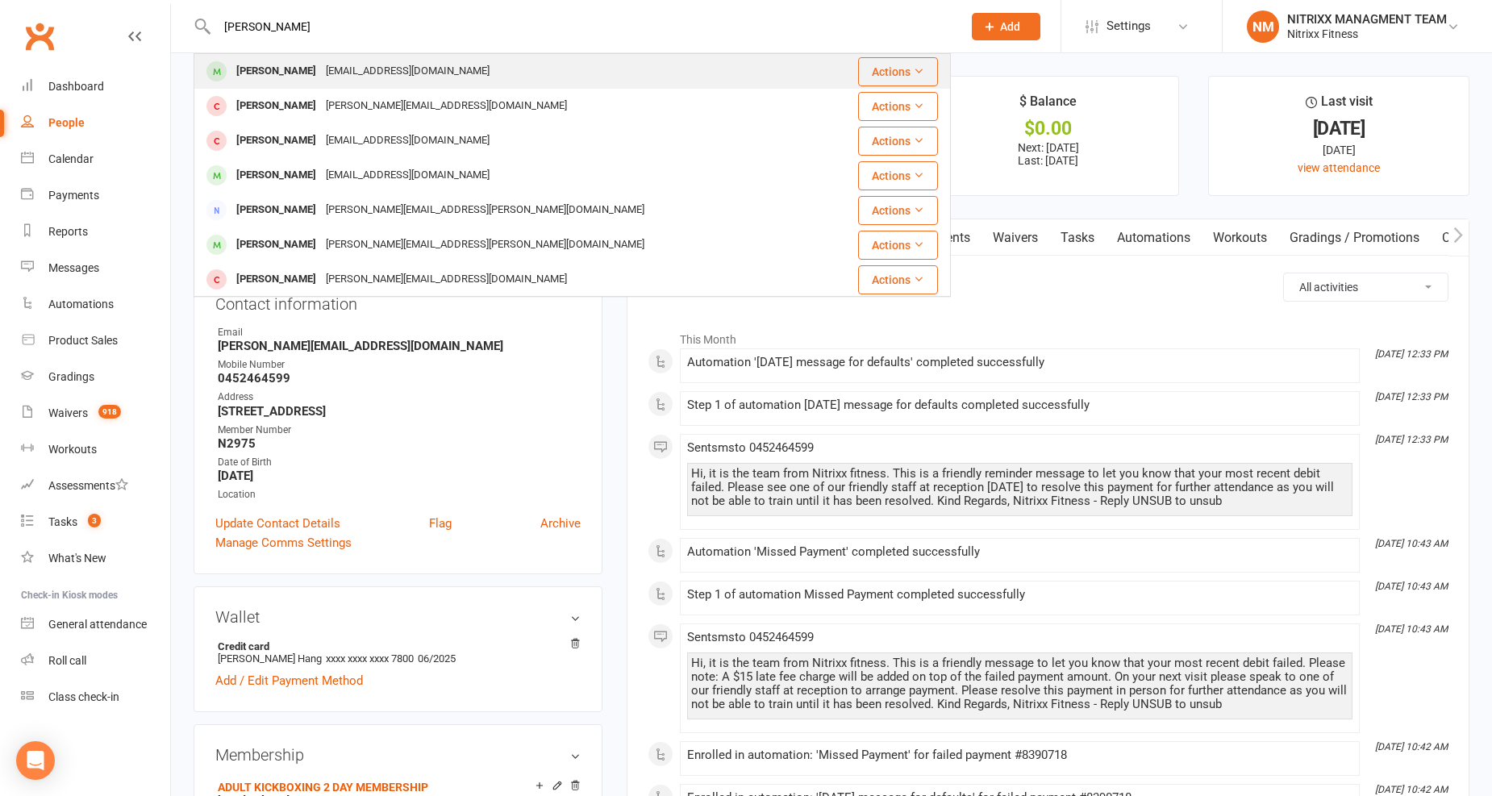
type input "Zach Kelly"
click at [331, 60] on div "Mimimaisar08@gmail.com" at bounding box center [407, 71] width 173 height 23
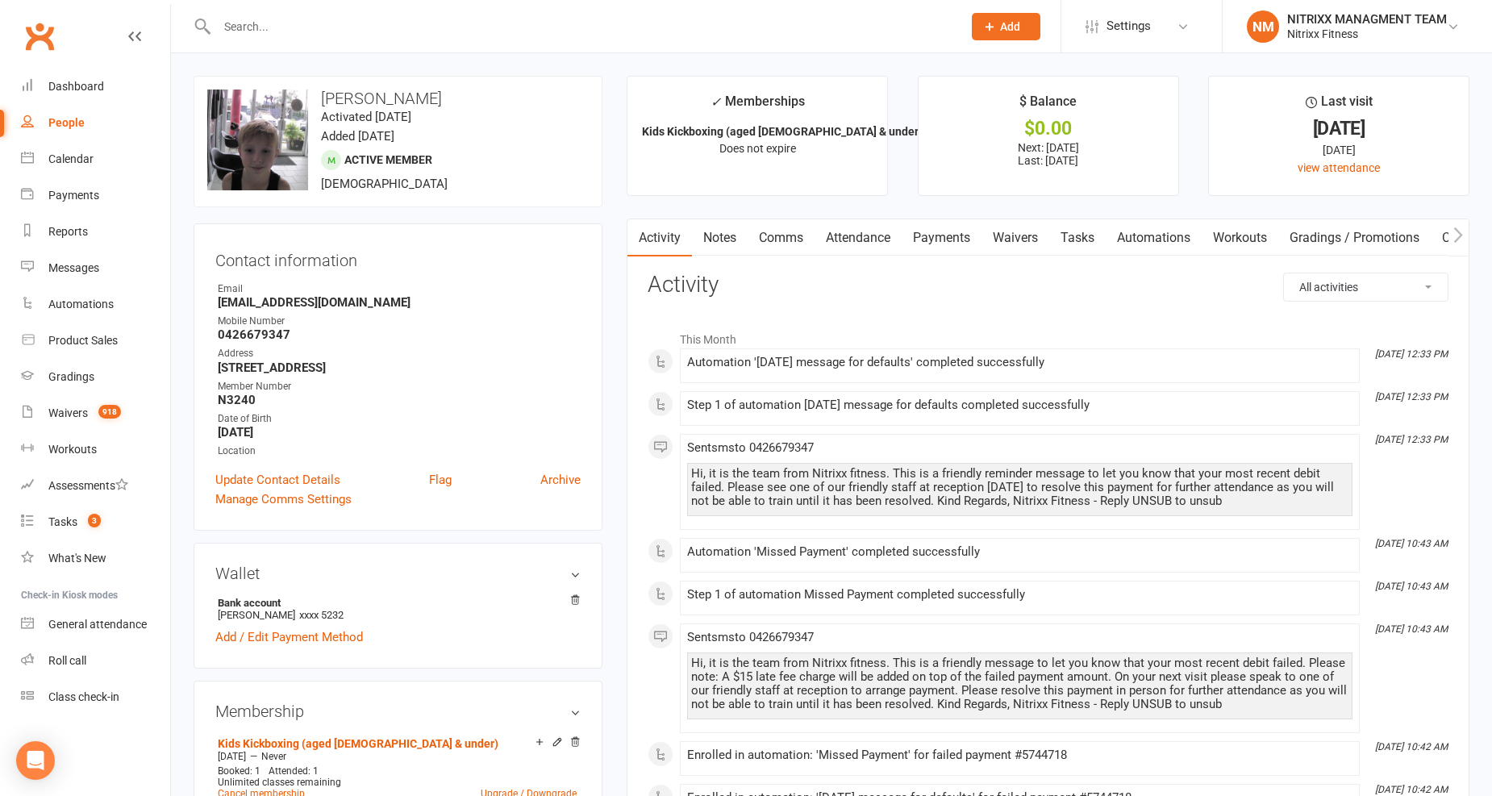
click at [236, 331] on strong "0426679347" at bounding box center [399, 334] width 363 height 15
click at [275, 18] on input "text" at bounding box center [581, 26] width 739 height 23
paste input "Justin Kuzmanoski"
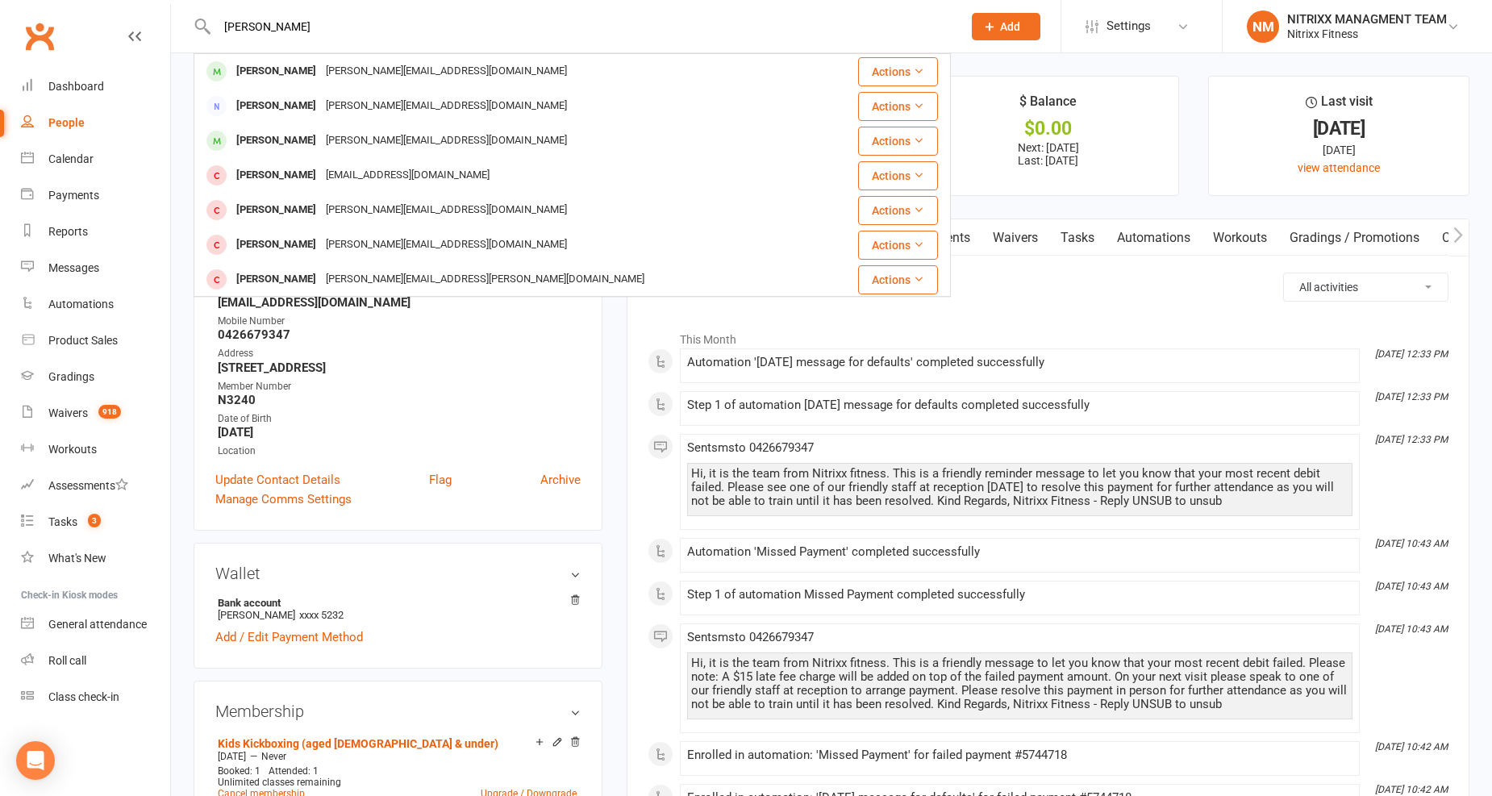
type input "Justin Kuzmanoski"
click at [293, 63] on div "Justin Kuzmanoski" at bounding box center [276, 71] width 90 height 23
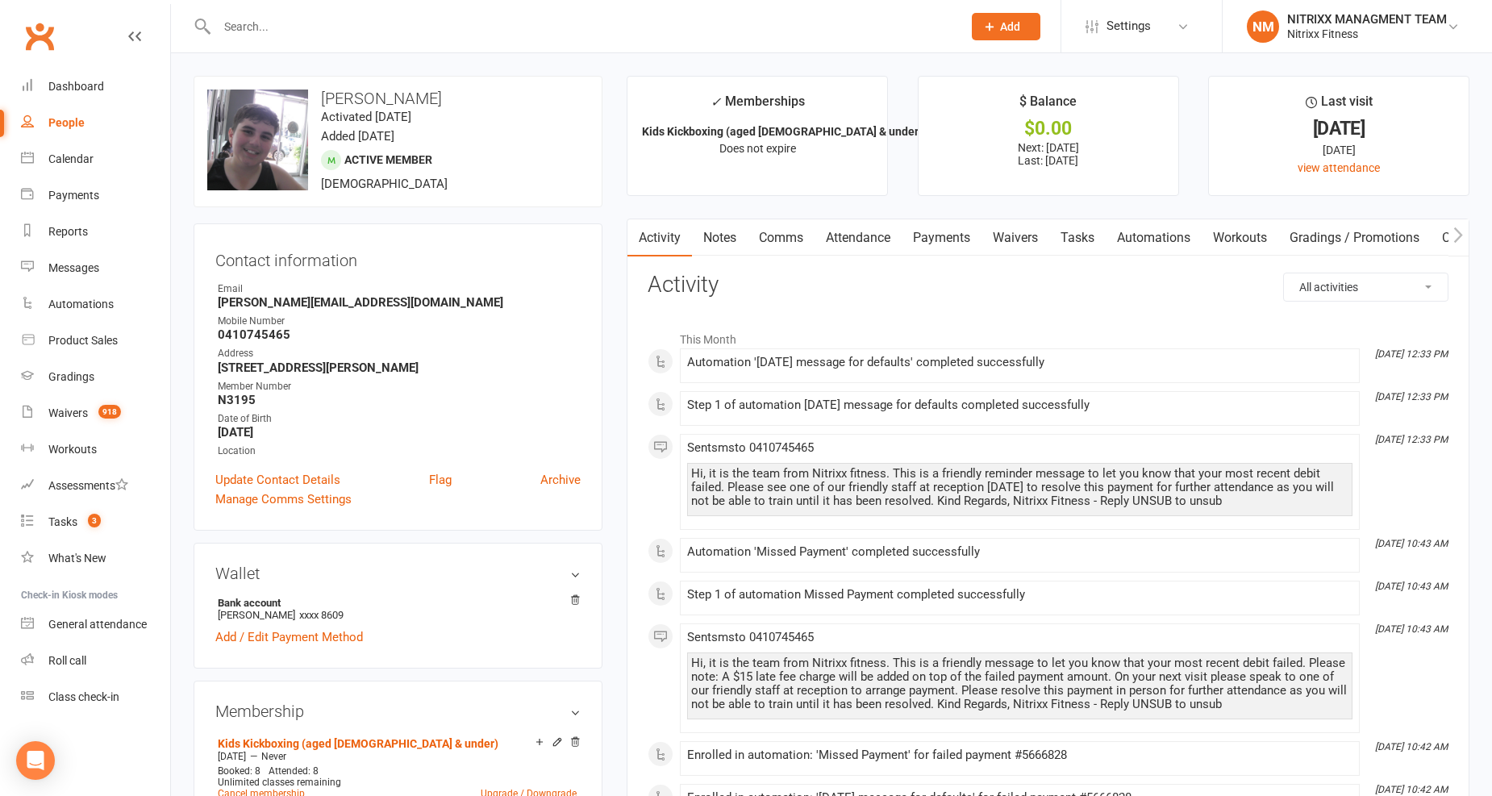
click at [243, 327] on strong "0410745465" at bounding box center [399, 334] width 363 height 15
click at [231, 34] on input "text" at bounding box center [581, 26] width 739 height 23
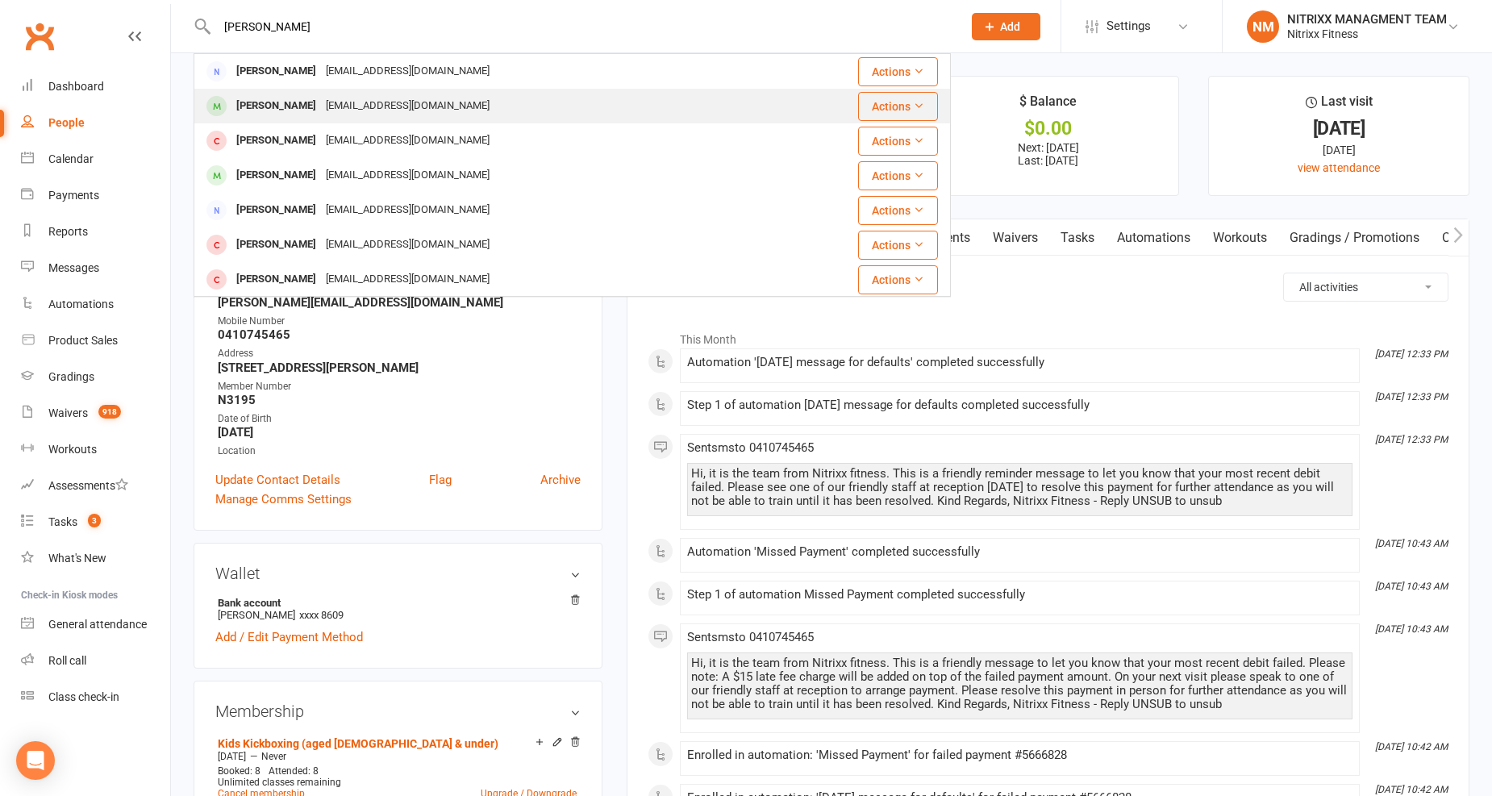
type input "lena"
click at [275, 90] on div "Leena Arabi leenaibara@outlook.com" at bounding box center [484, 106] width 579 height 33
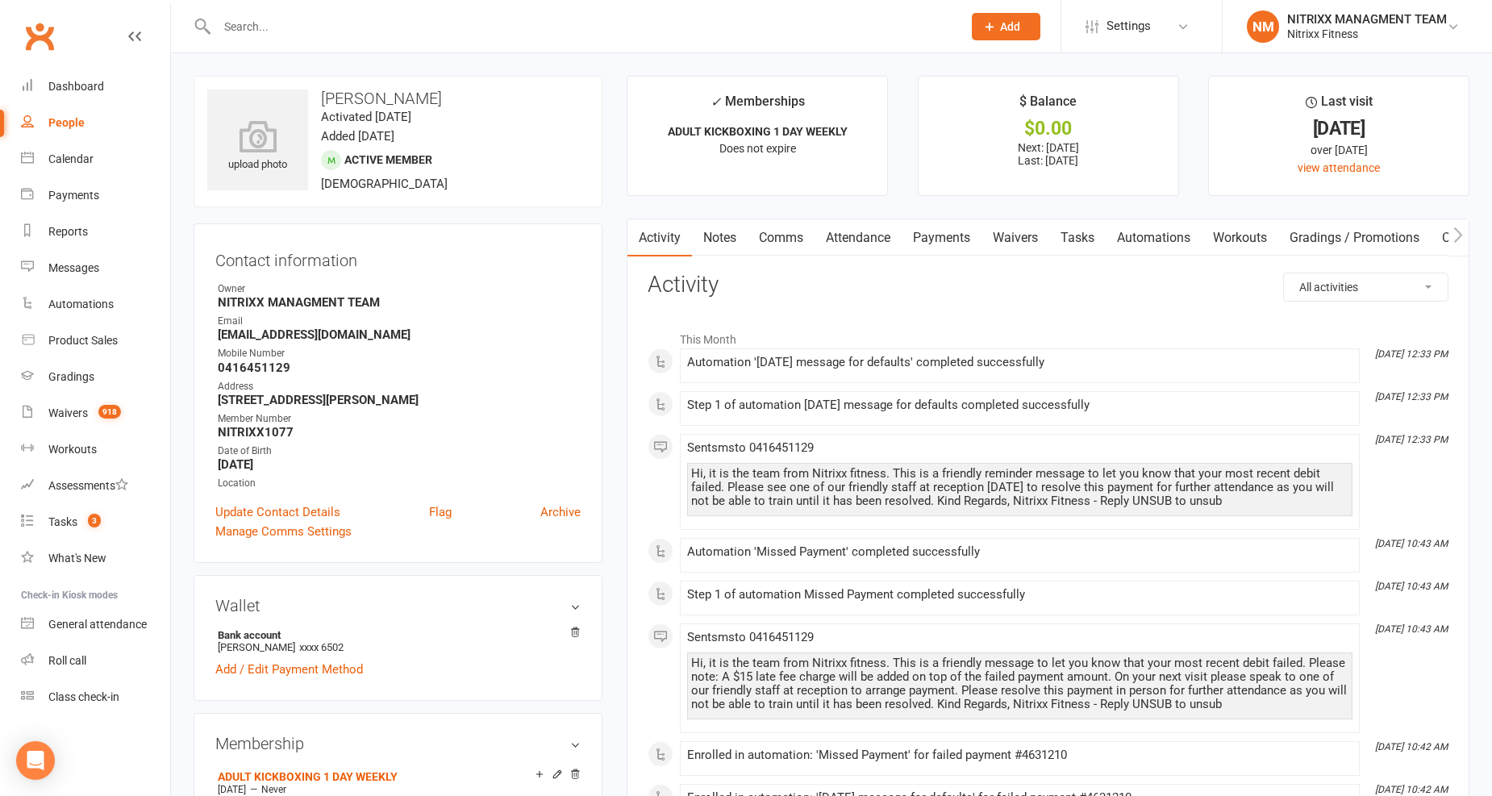
click at [705, 228] on link "Notes" at bounding box center [720, 237] width 56 height 37
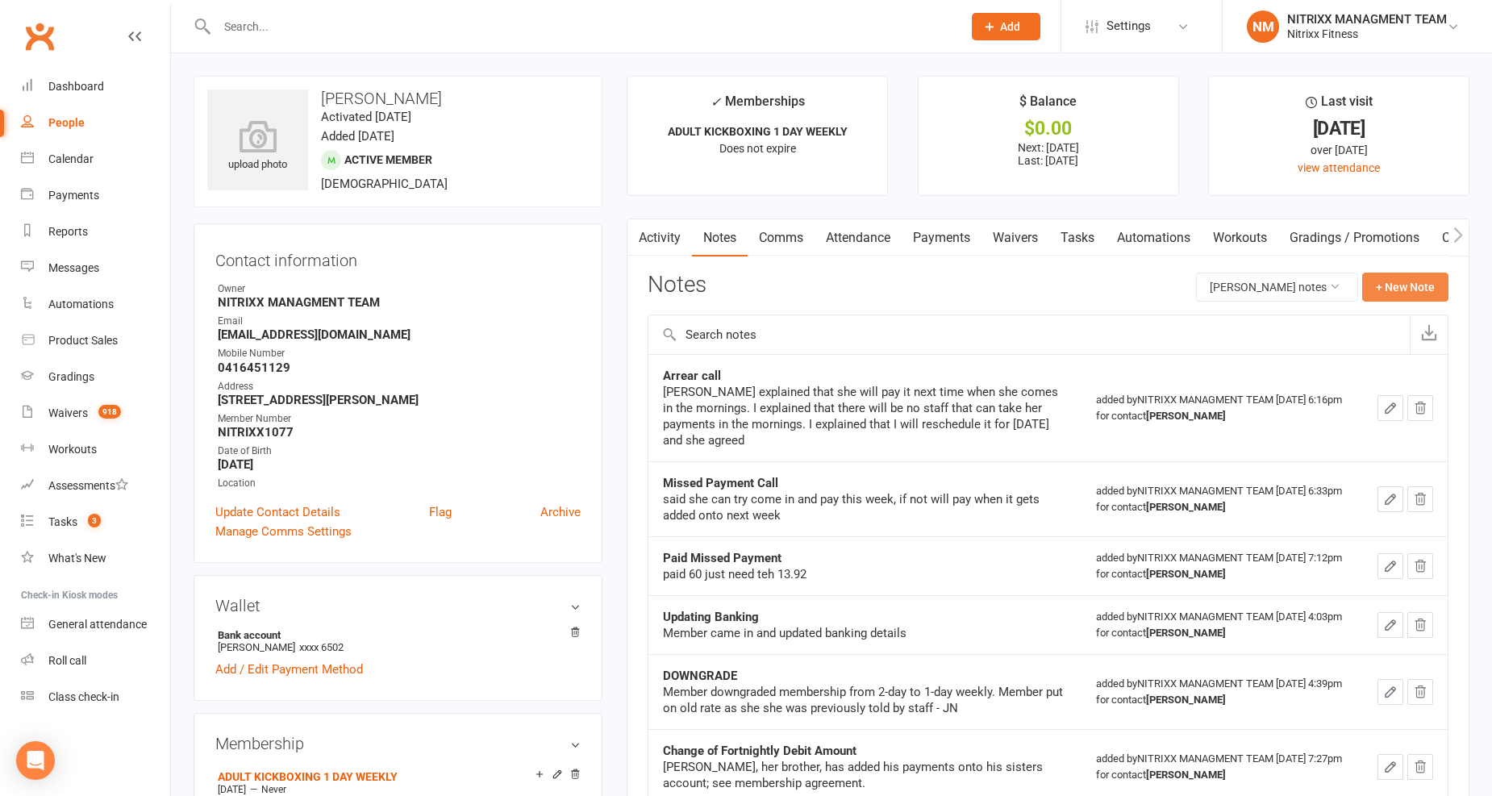
click at [1406, 282] on button "+ New Note" at bounding box center [1405, 287] width 86 height 29
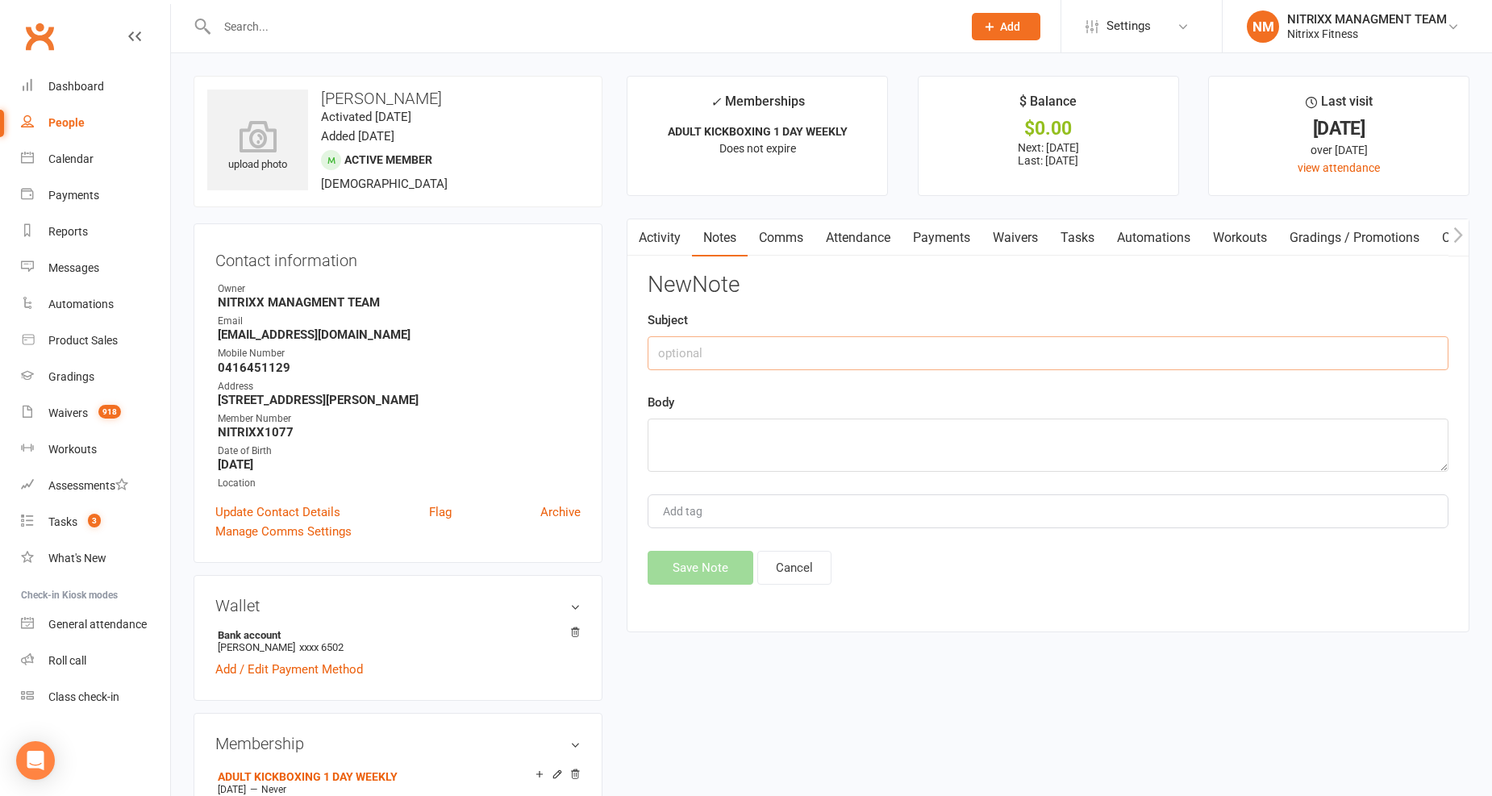
click at [1301, 366] on input "text" at bounding box center [1048, 353] width 801 height 34
type input "Miss payment problem"
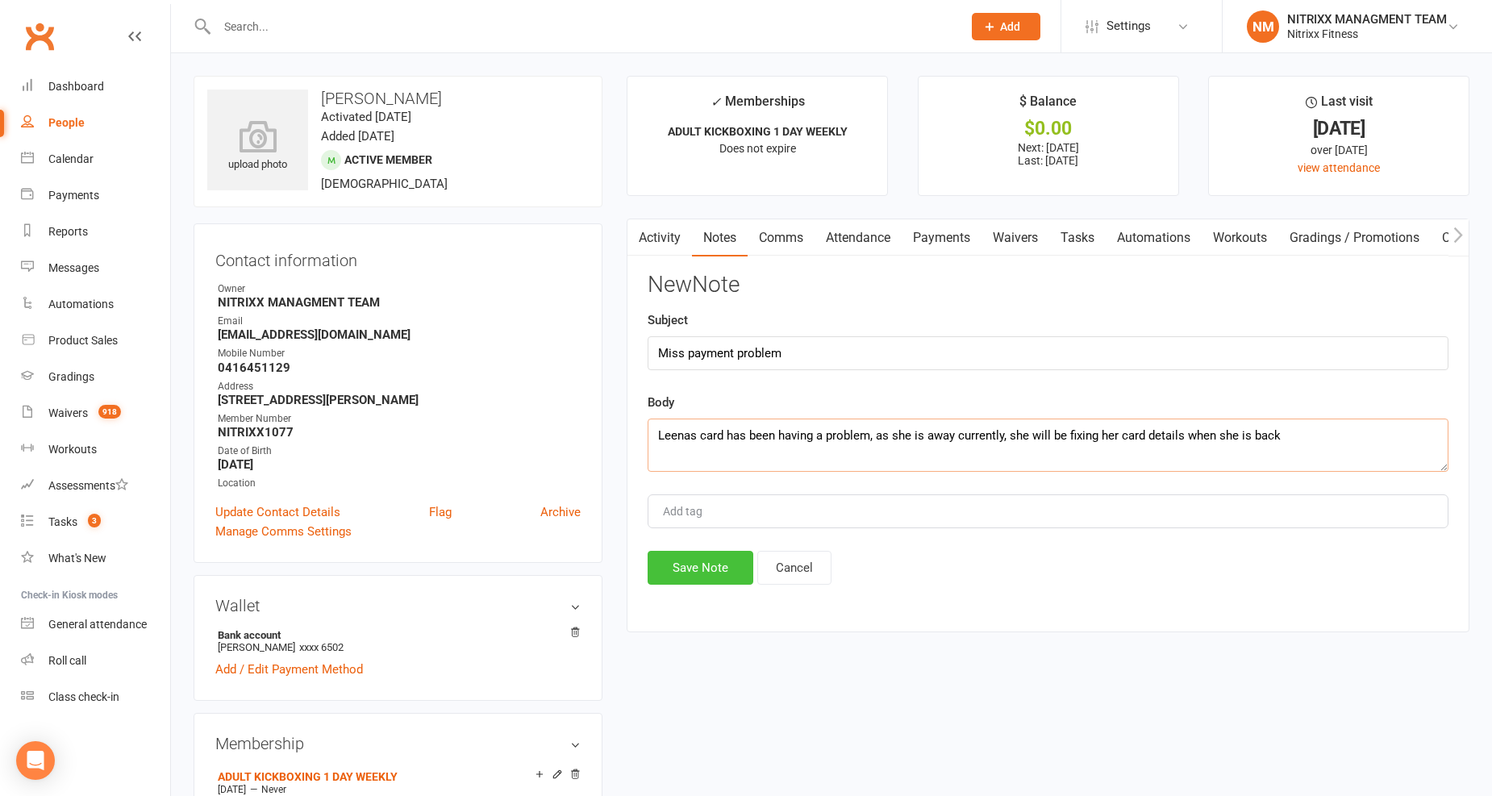
type textarea "Leenas card has been having a problem, as she is away currently, she will be fi…"
click at [698, 573] on button "Save Note" at bounding box center [701, 568] width 106 height 34
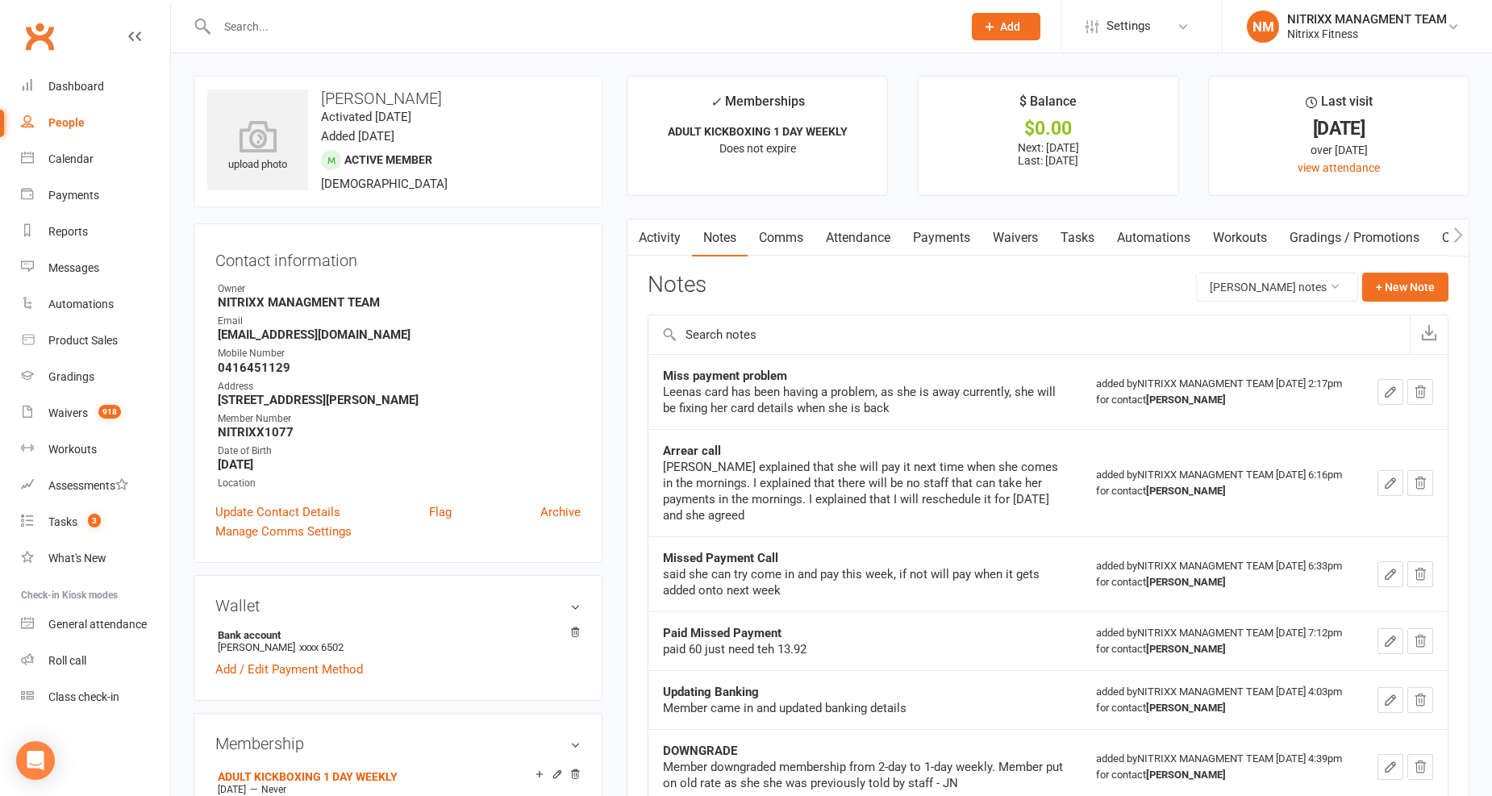
click at [305, 33] on input "text" at bounding box center [581, 26] width 739 height 23
paste input "Tara Jamal"
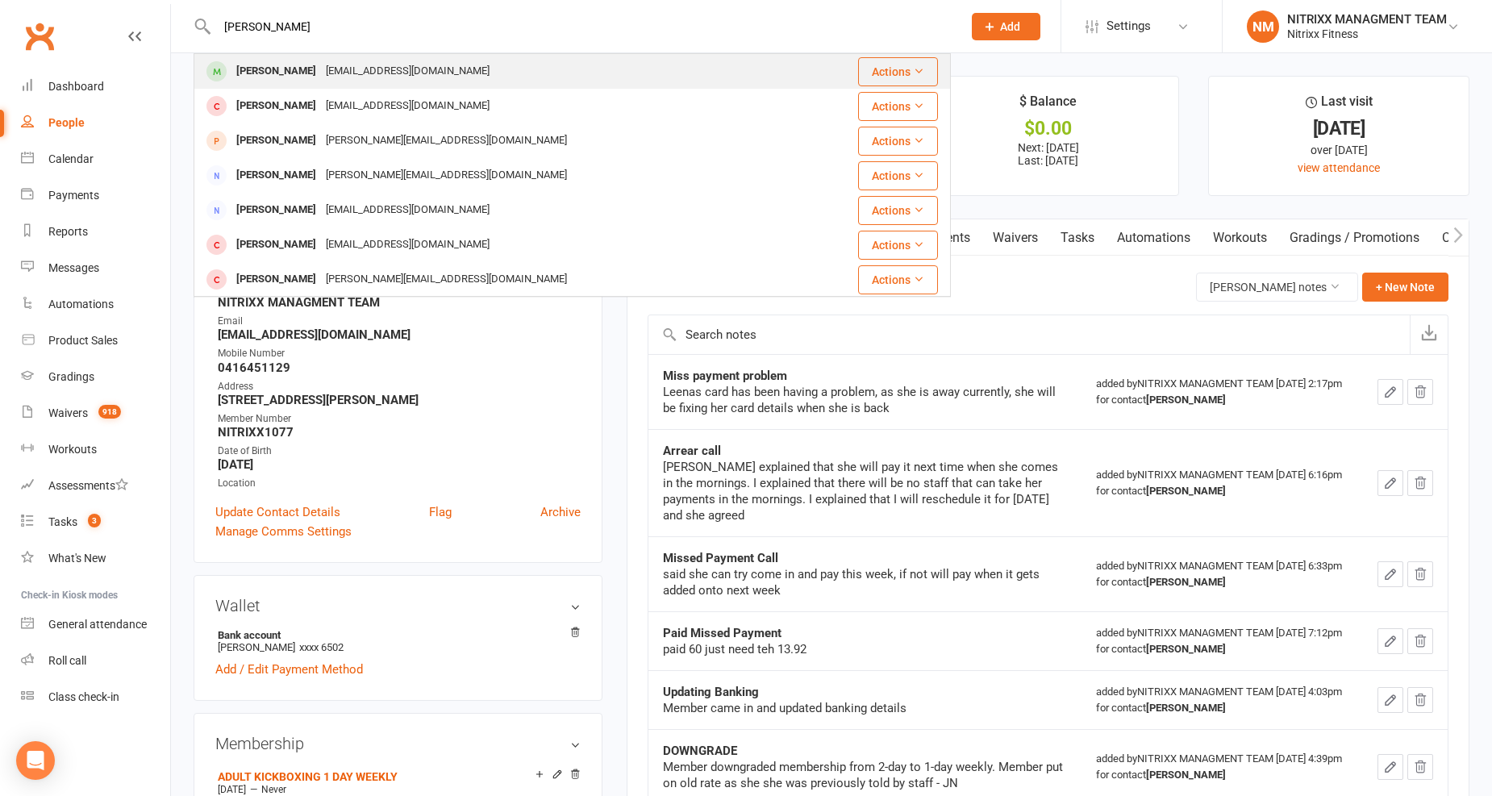
type input "Tara Jamal"
click at [327, 63] on div "tarajamalpourr@gmail.com" at bounding box center [407, 71] width 173 height 23
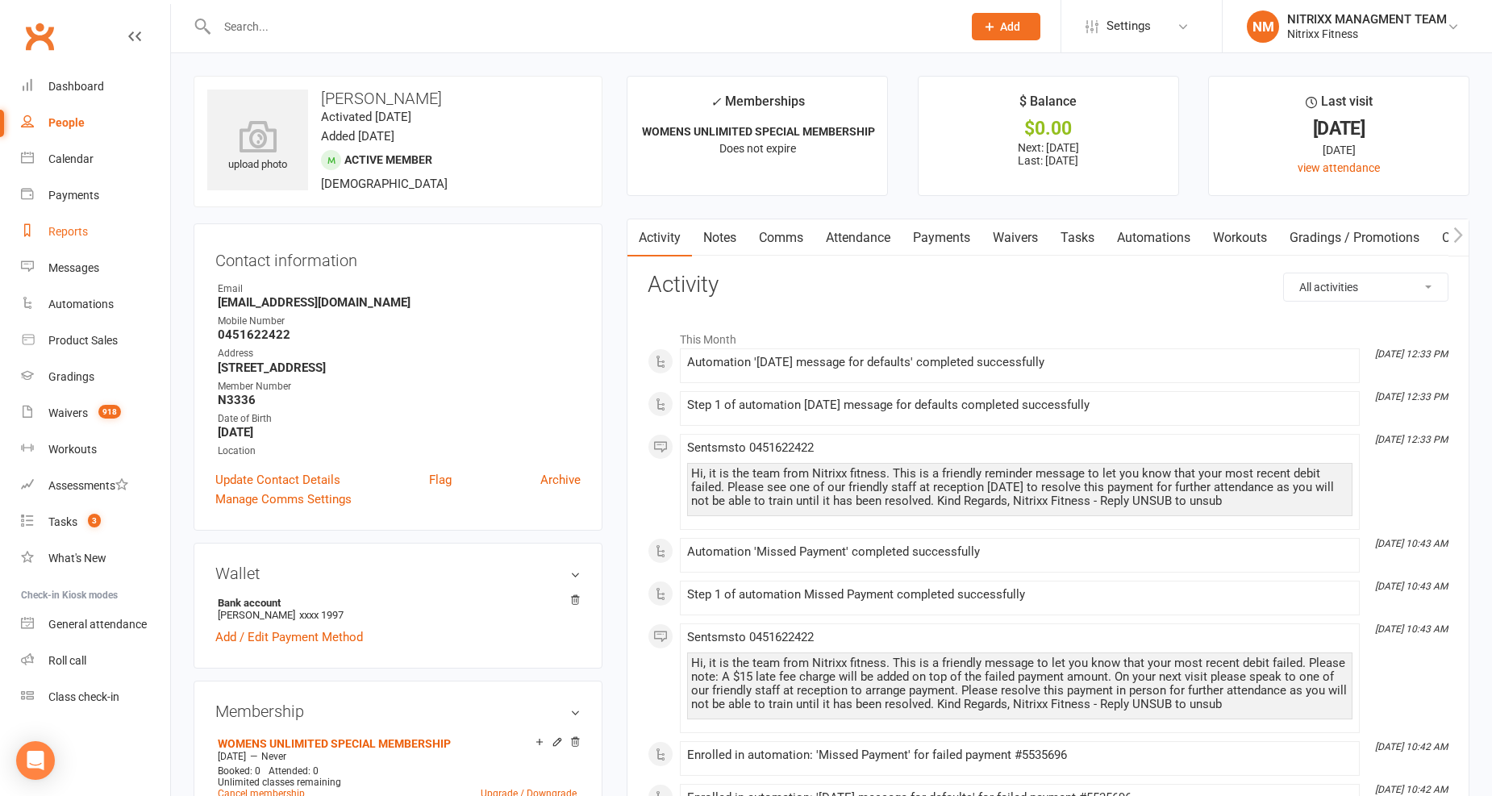
click at [84, 227] on div "Reports" at bounding box center [68, 231] width 40 height 13
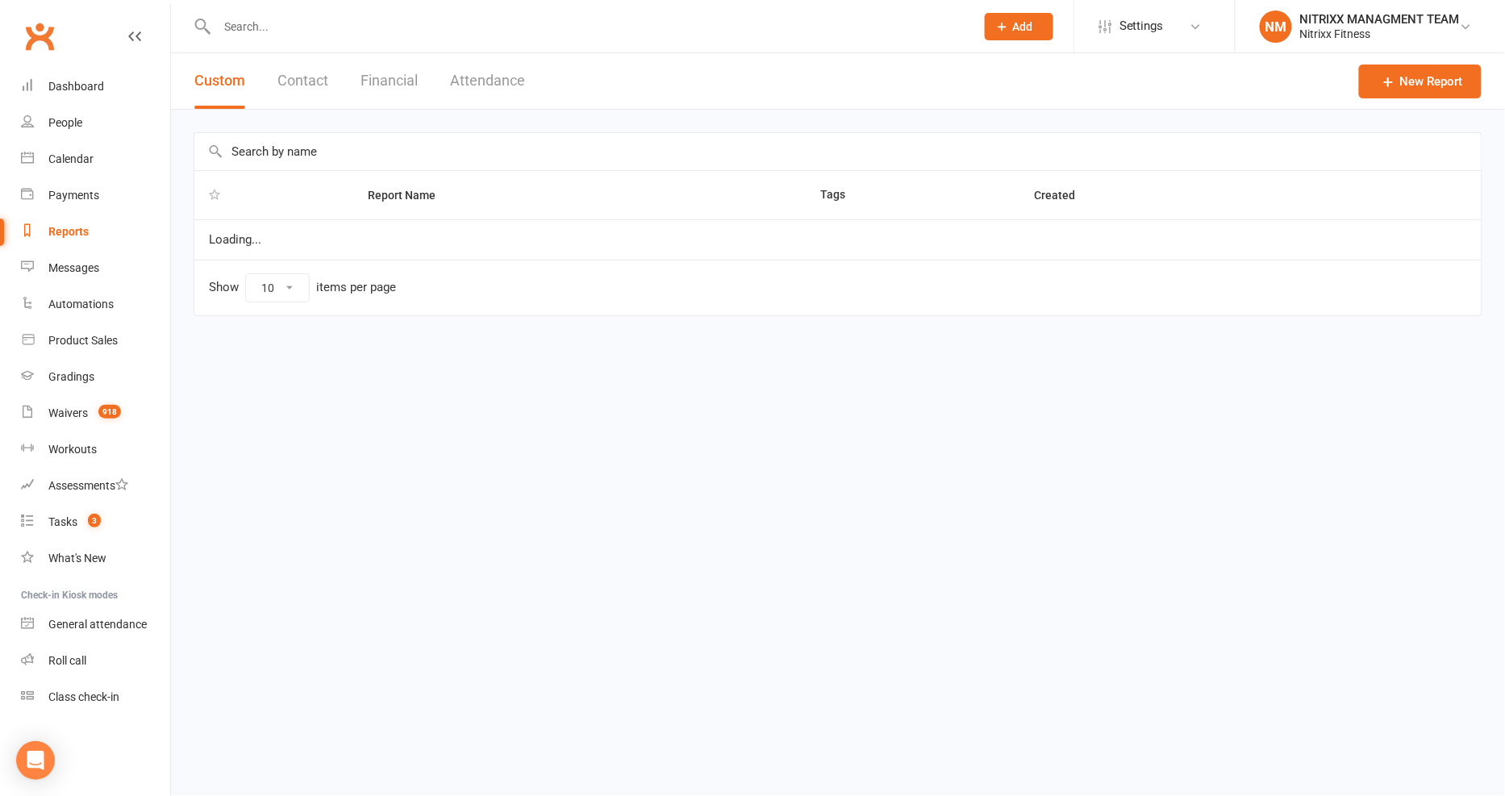
select select "100"
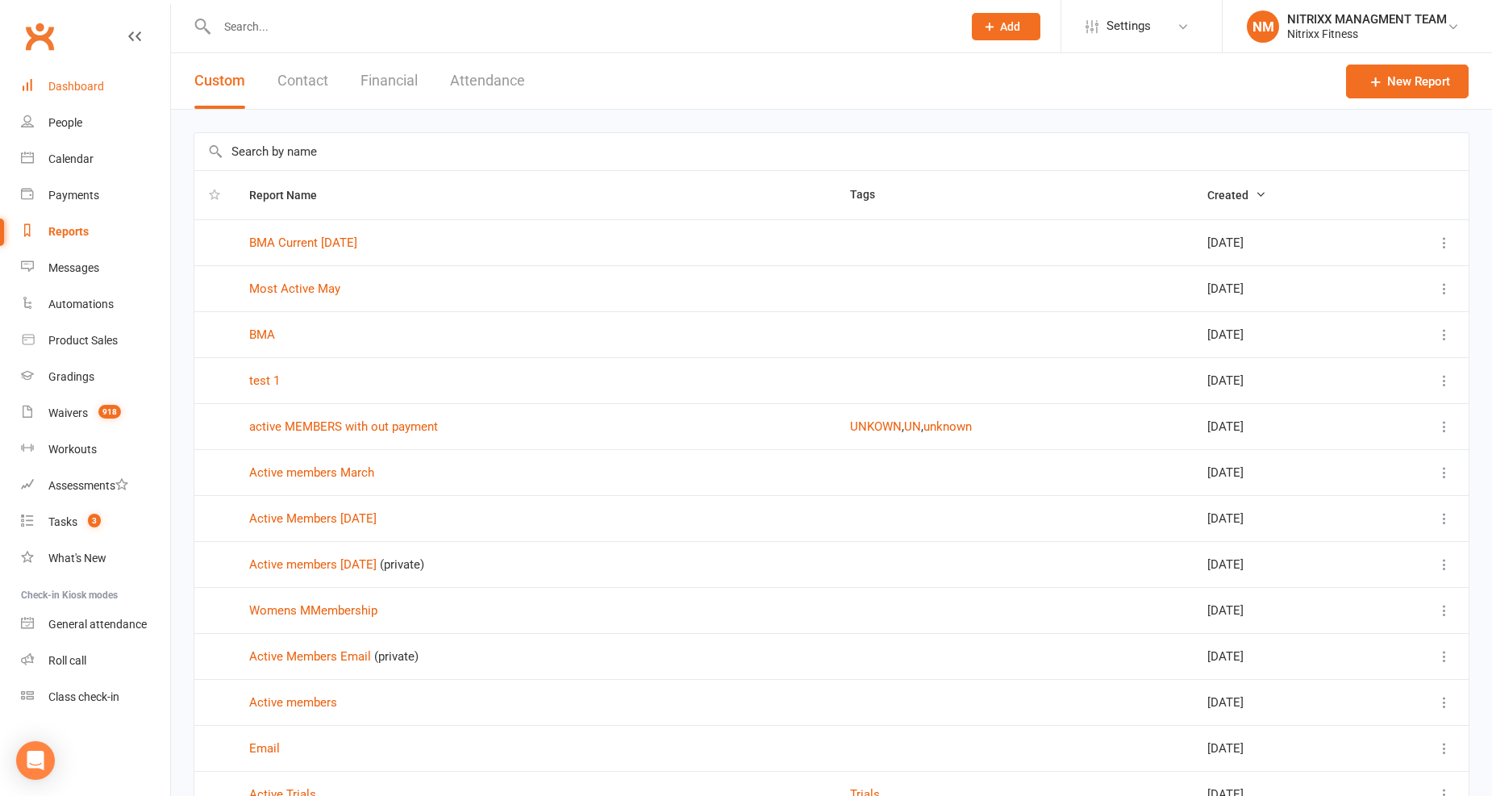
click at [118, 82] on link "Dashboard" at bounding box center [95, 87] width 149 height 36
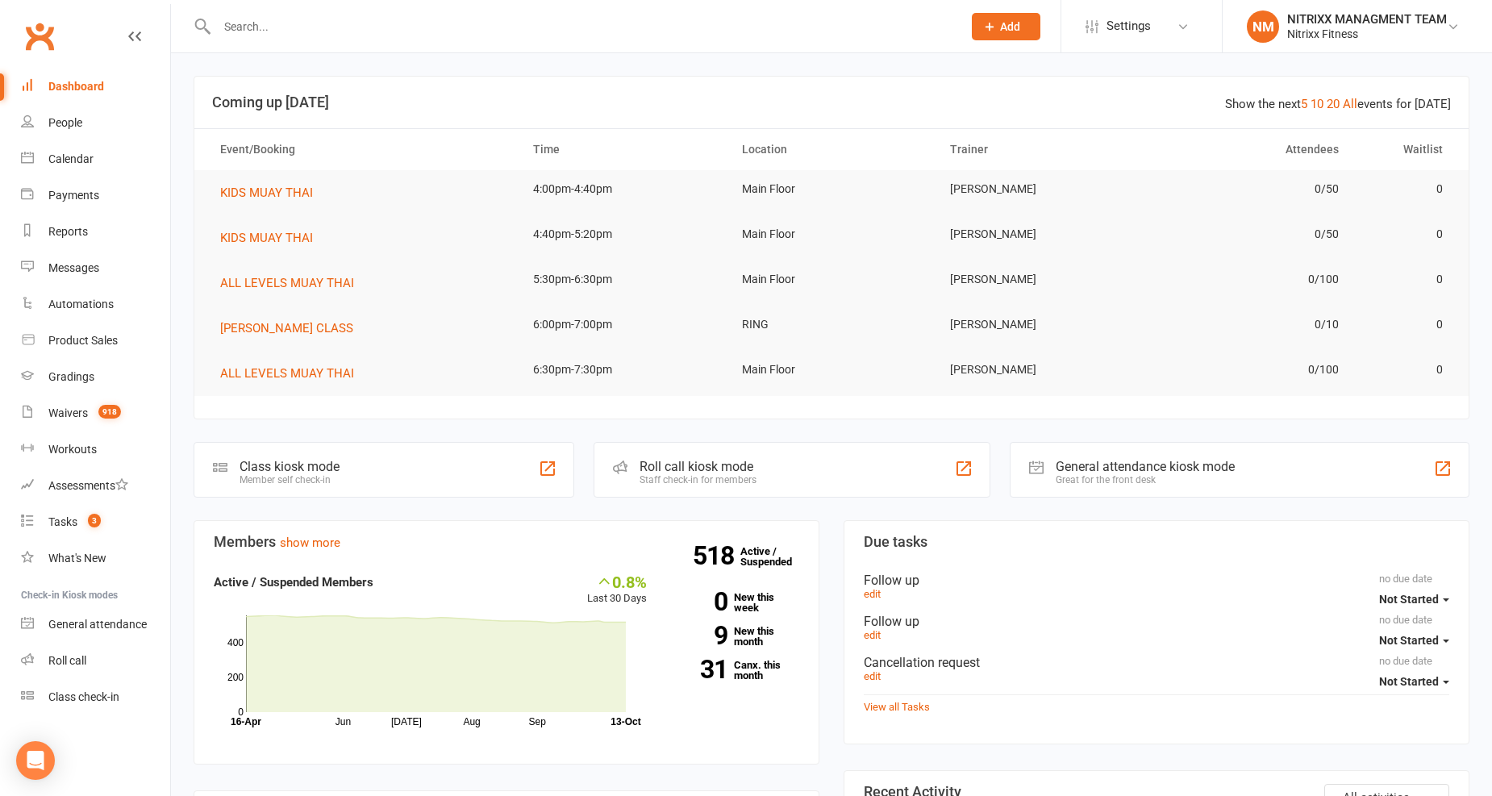
click at [280, 19] on input "text" at bounding box center [581, 26] width 739 height 23
type input "doha"
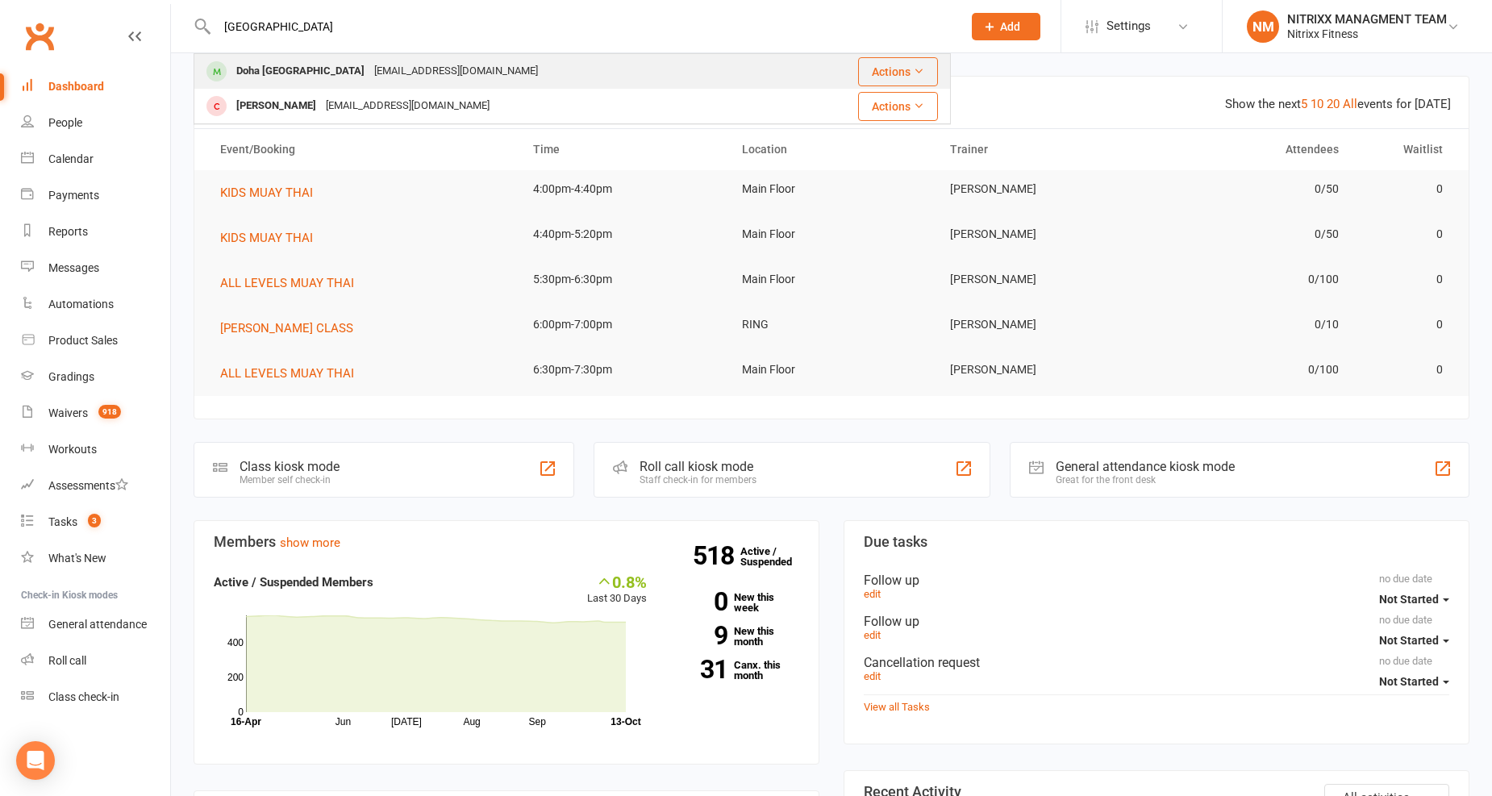
click at [286, 60] on div "Doha El-ghoche" at bounding box center [300, 71] width 138 height 23
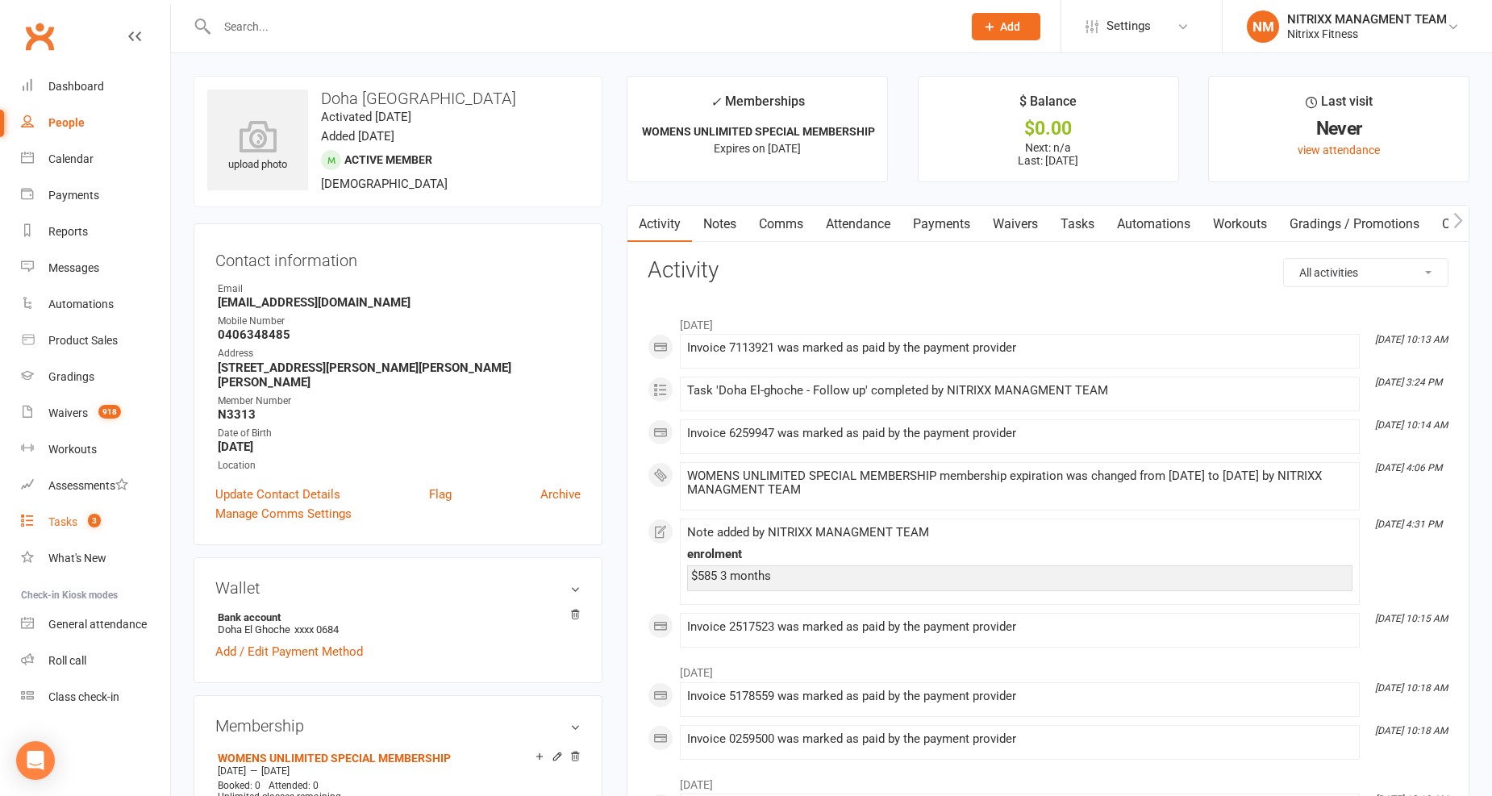
click at [74, 509] on link "Tasks 3" at bounding box center [95, 522] width 149 height 36
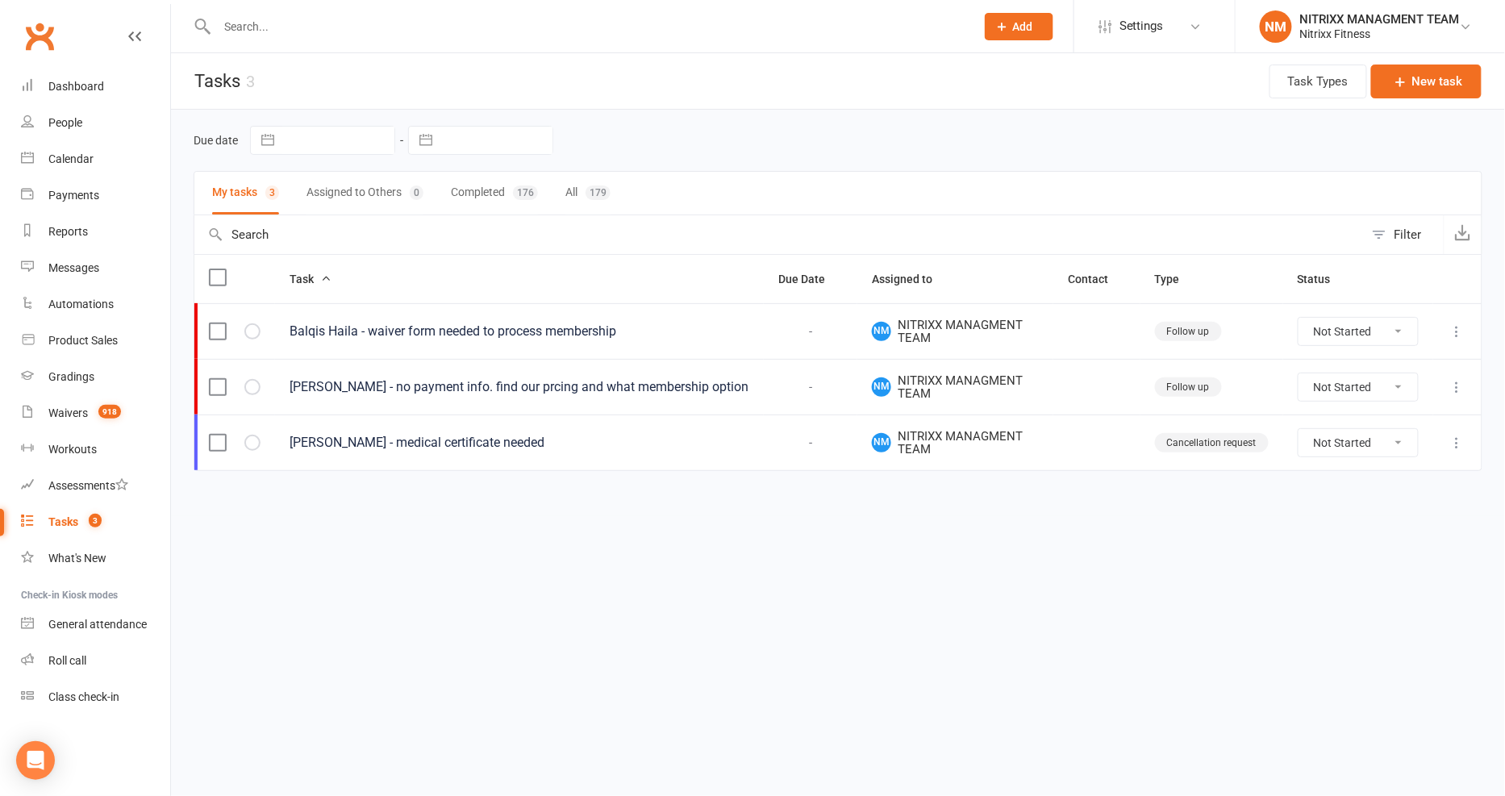
click at [297, 23] on input "text" at bounding box center [588, 26] width 752 height 23
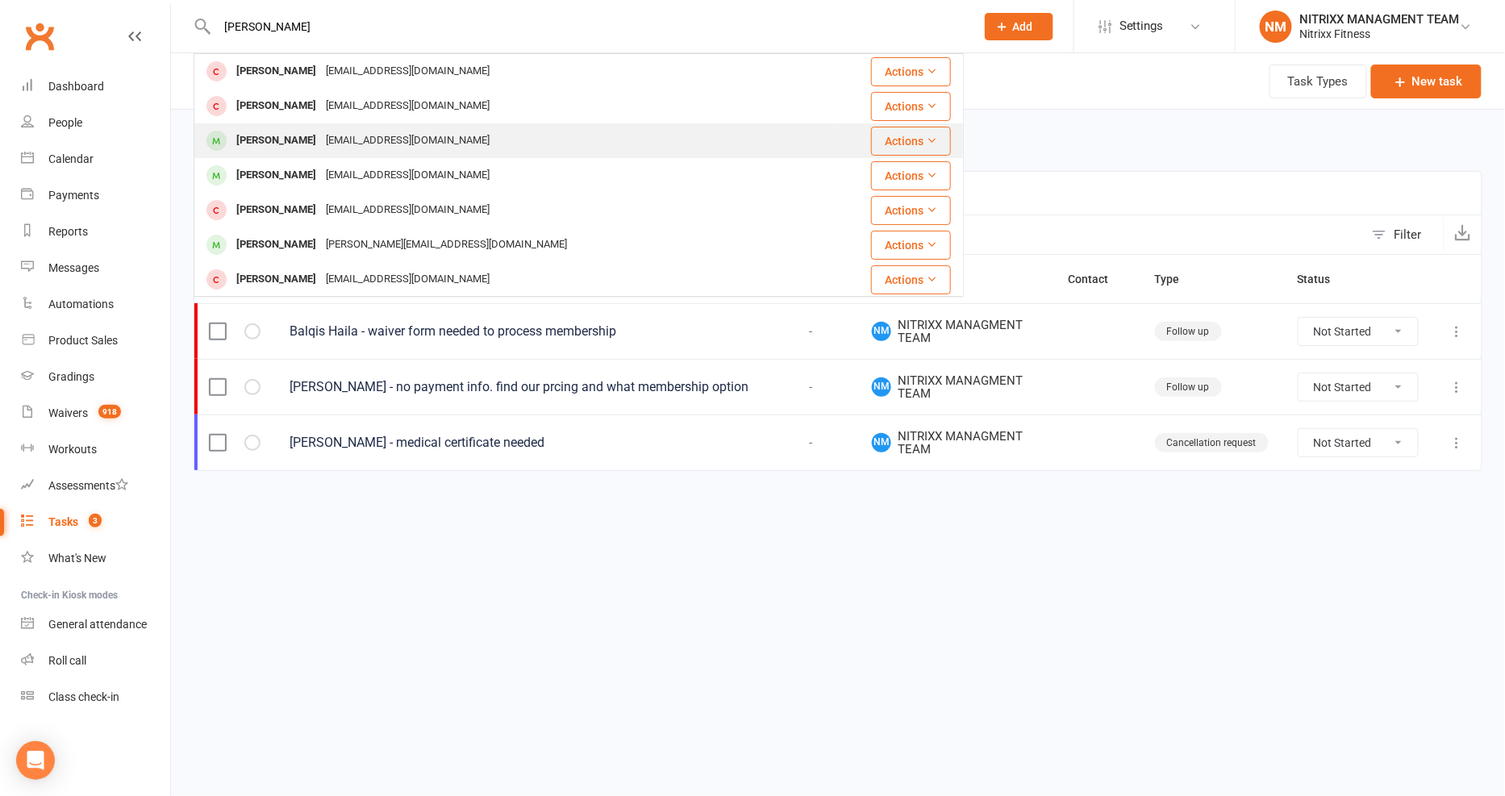
type input "omar ab"
click at [246, 127] on div "Omar Abbes omarabbes05@hotmail.com" at bounding box center [514, 140] width 639 height 33
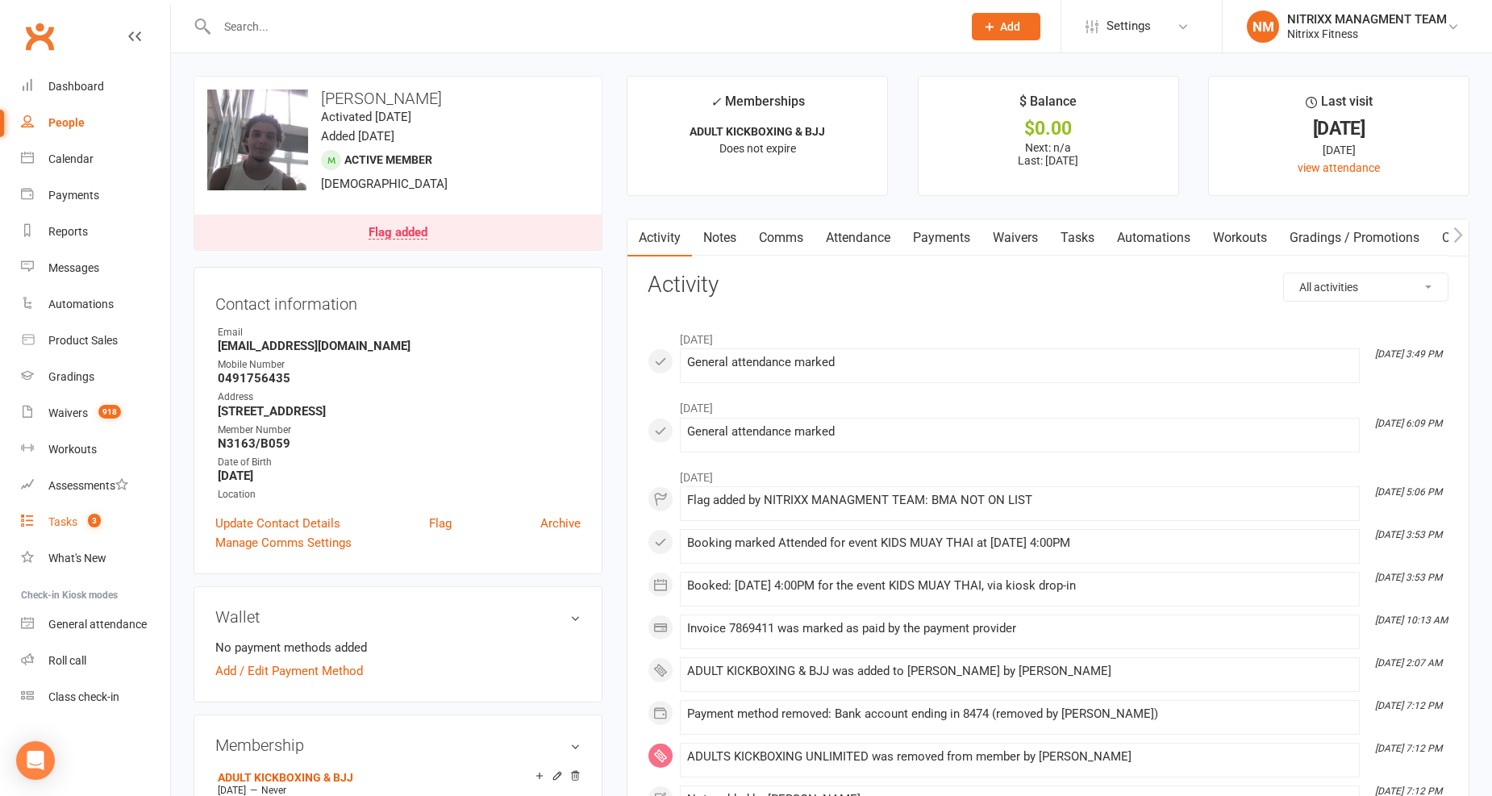
click at [51, 535] on link "Tasks 3" at bounding box center [95, 522] width 149 height 36
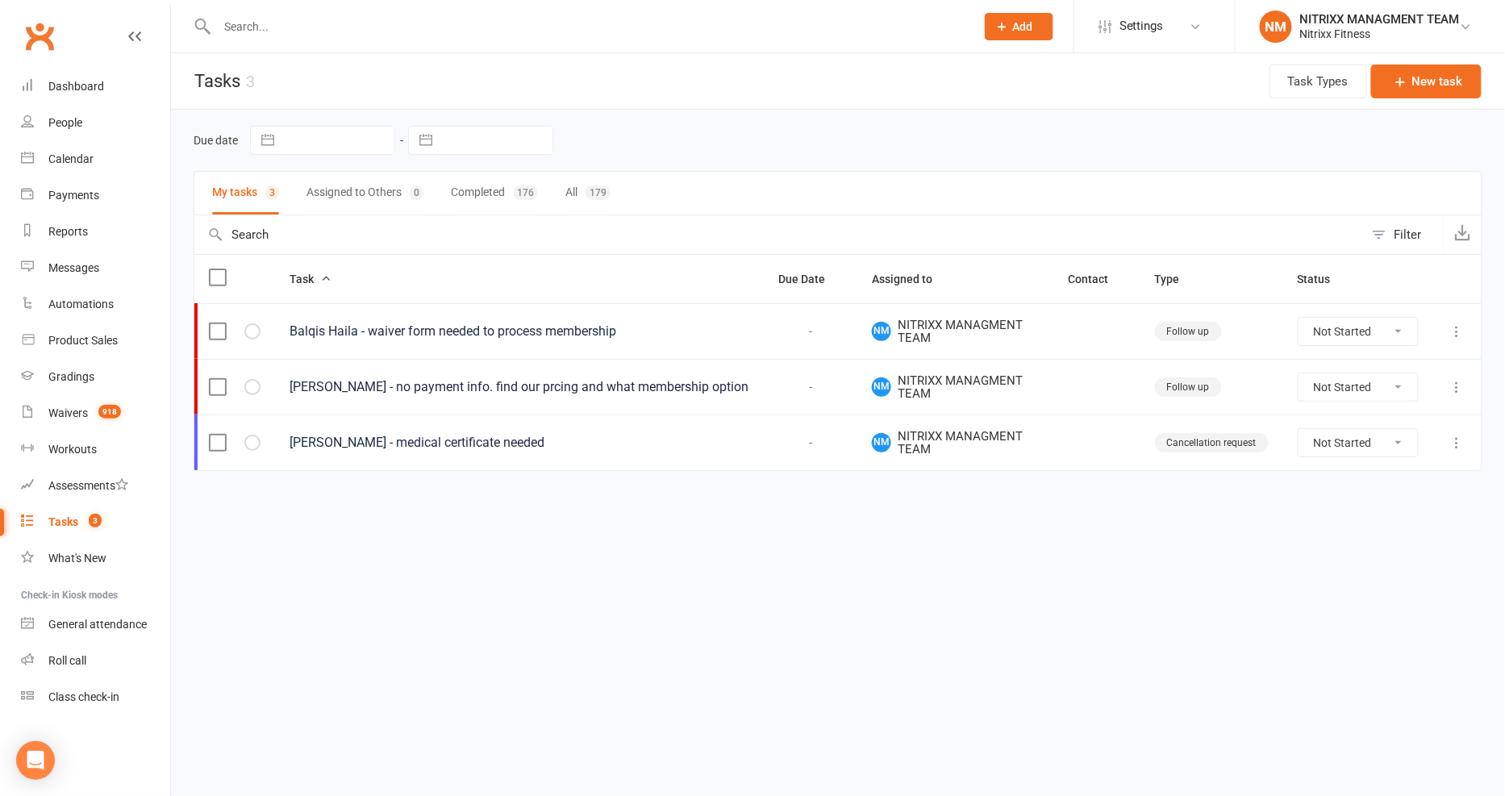
click at [316, 381] on div "Elisha Eid - no payment info. find our prcing and what membership option" at bounding box center [520, 387] width 460 height 16
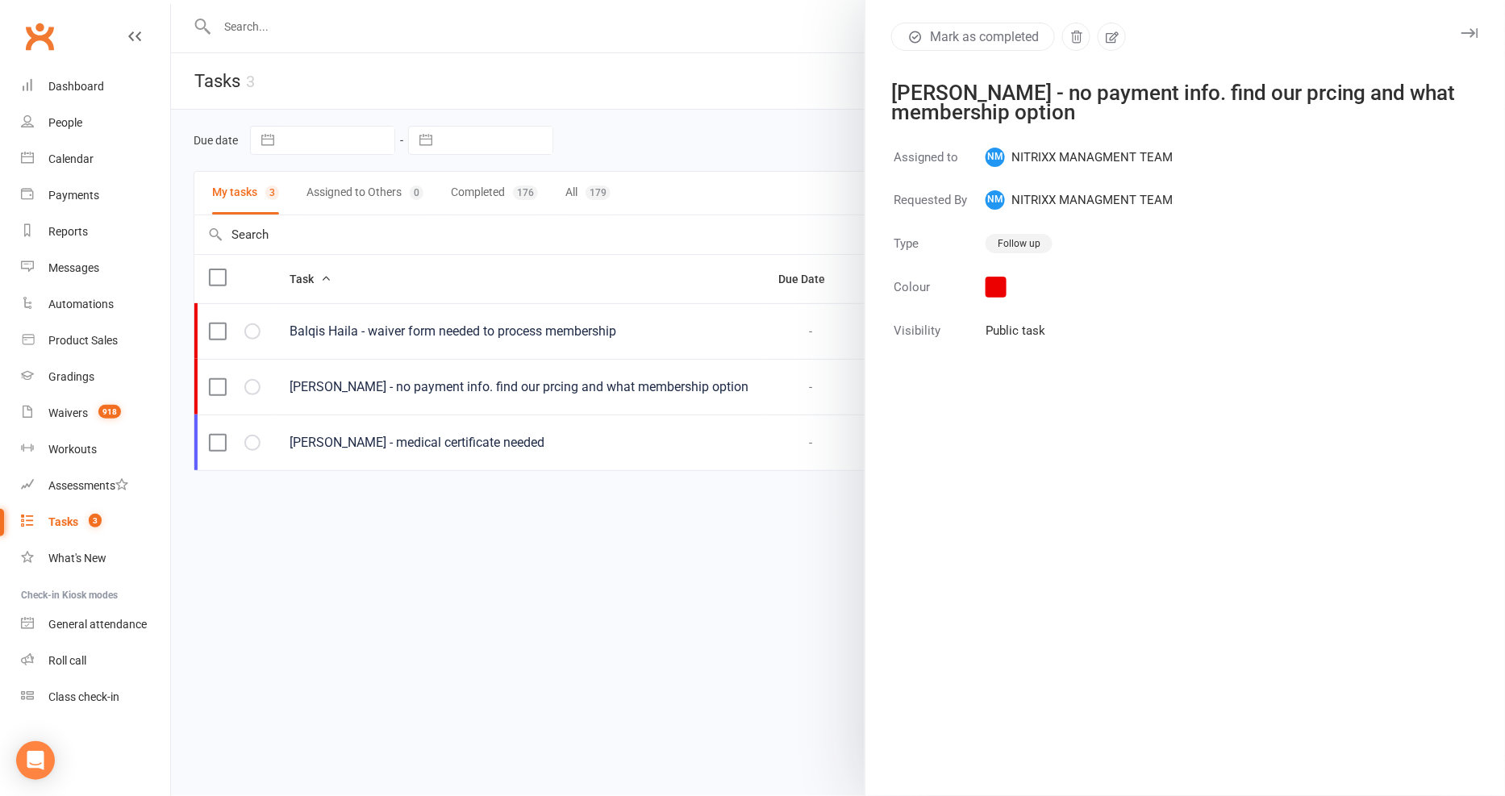
click at [544, 610] on div at bounding box center [838, 398] width 1334 height 796
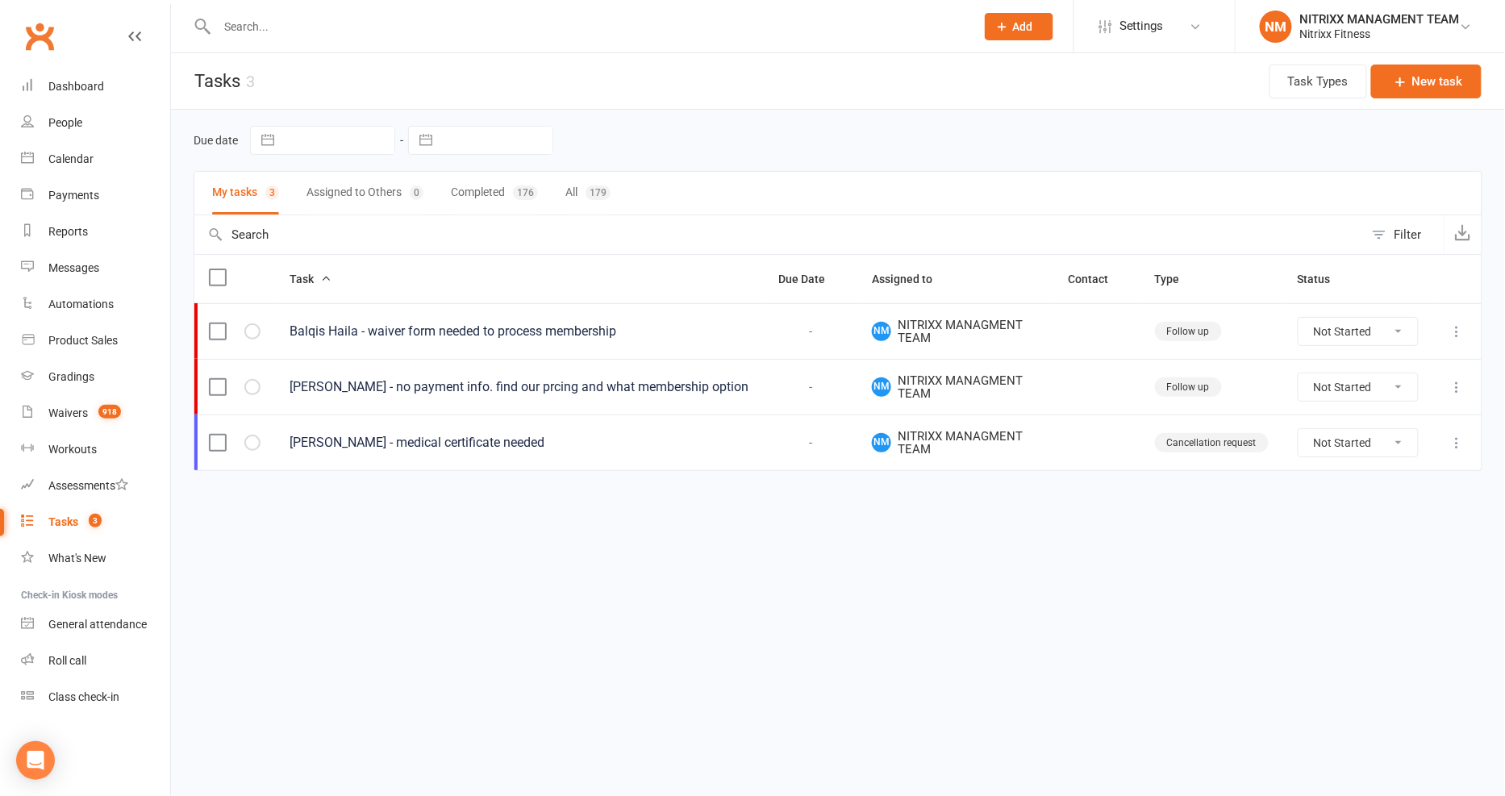
click at [331, 451] on div "Laura Bui - medical certificate needed" at bounding box center [520, 443] width 460 height 16
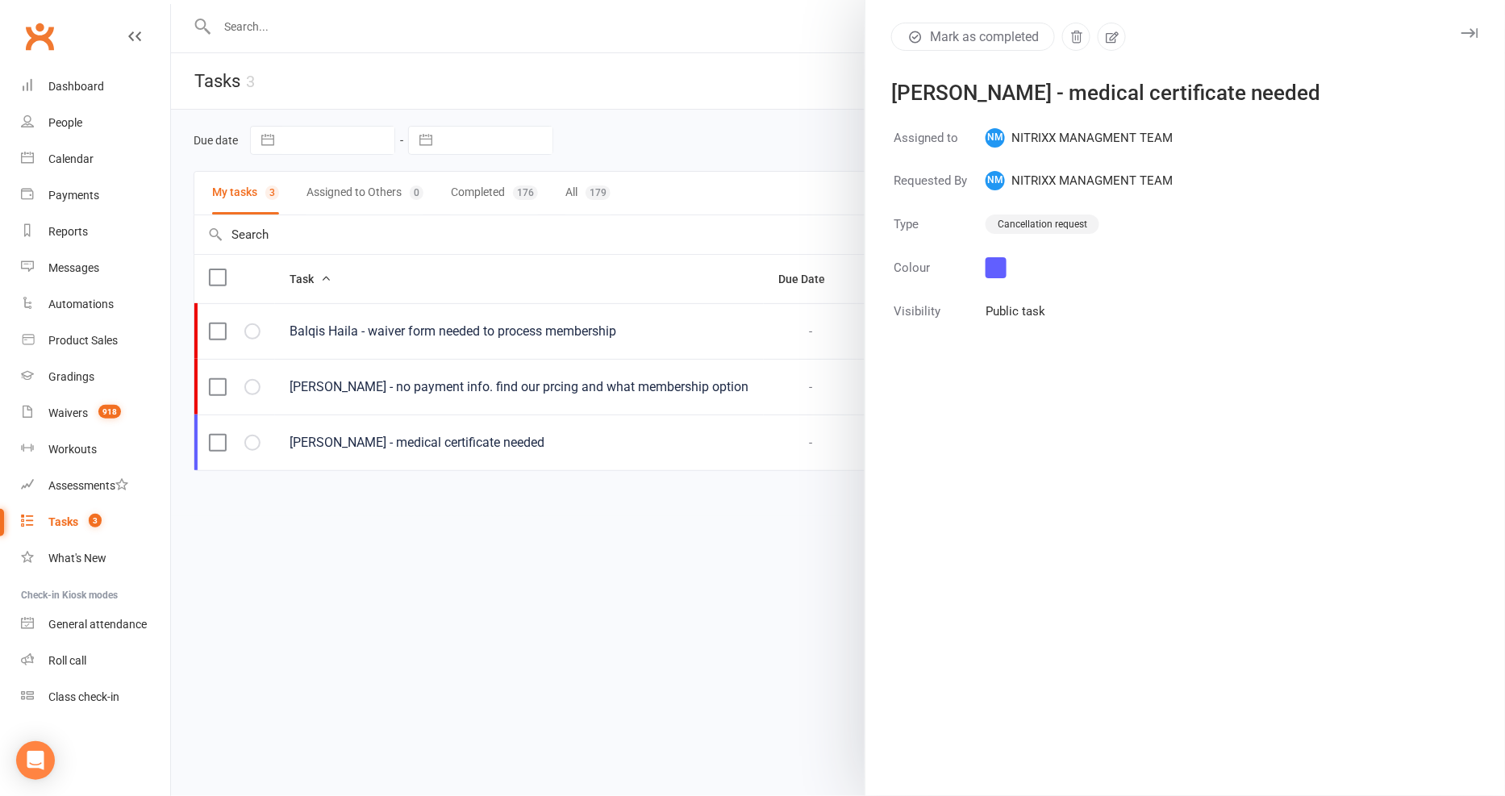
click at [260, 555] on div at bounding box center [838, 398] width 1334 height 796
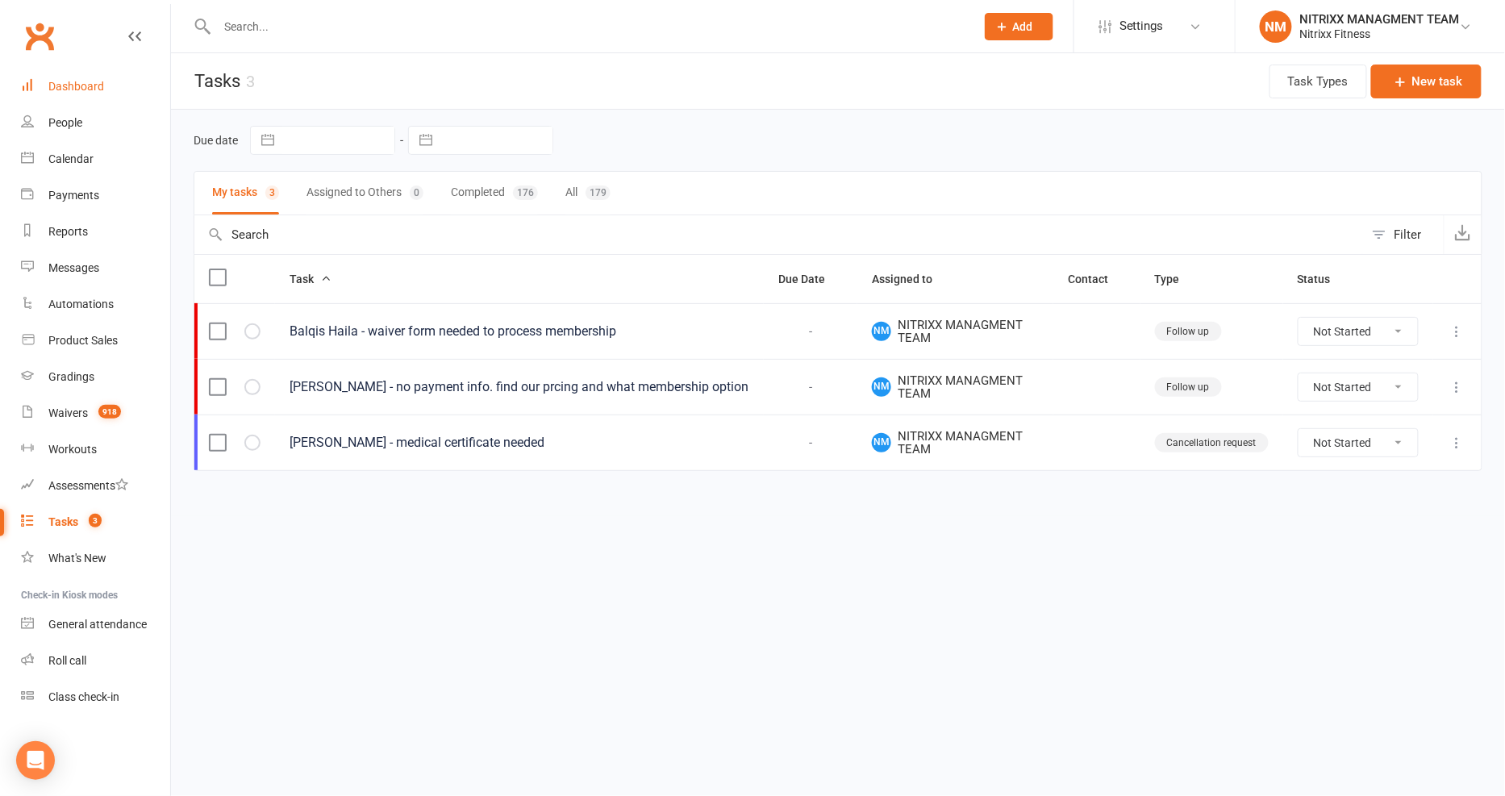
click at [131, 98] on link "Dashboard" at bounding box center [95, 87] width 149 height 36
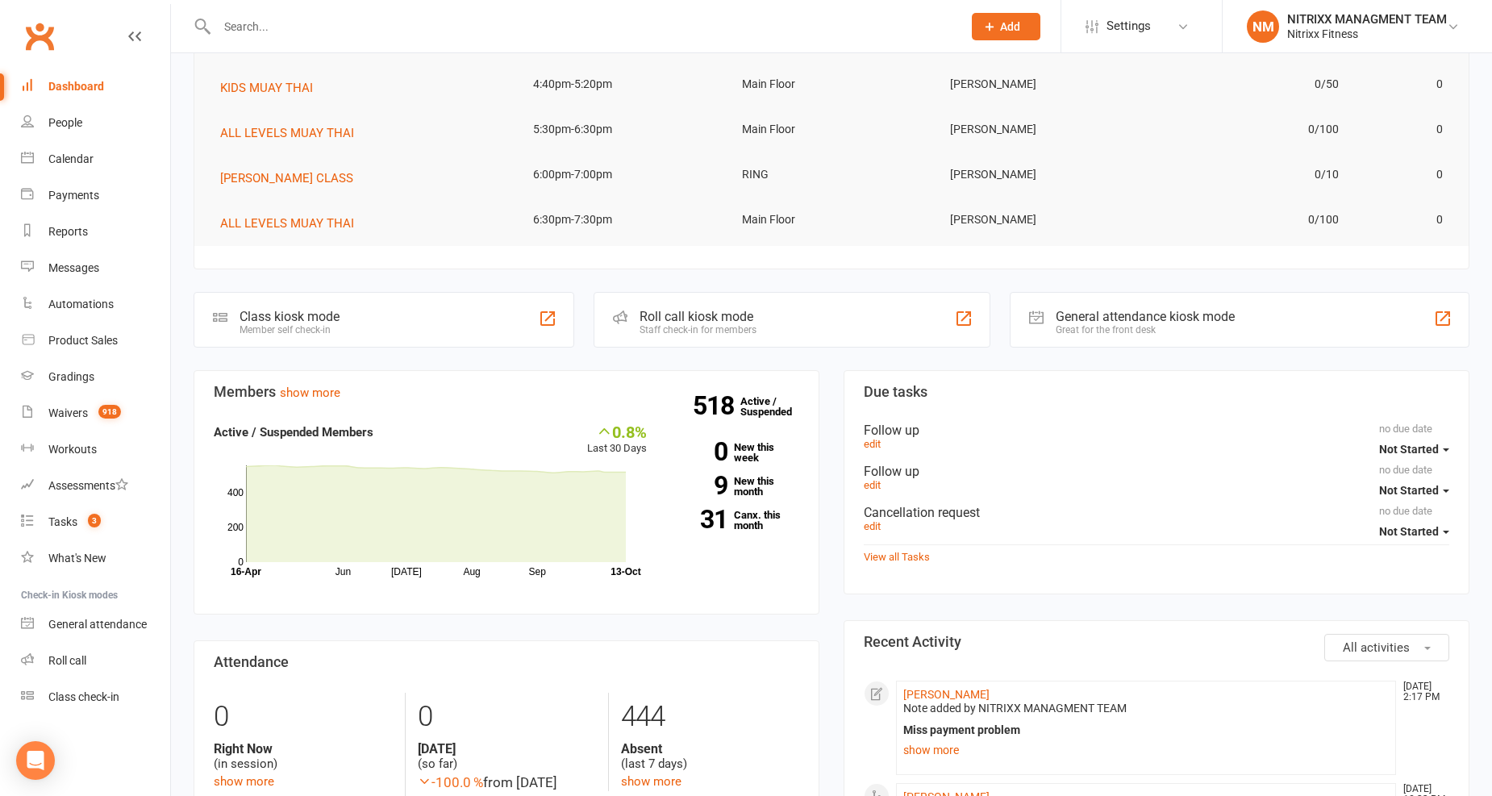
scroll to position [179, 0]
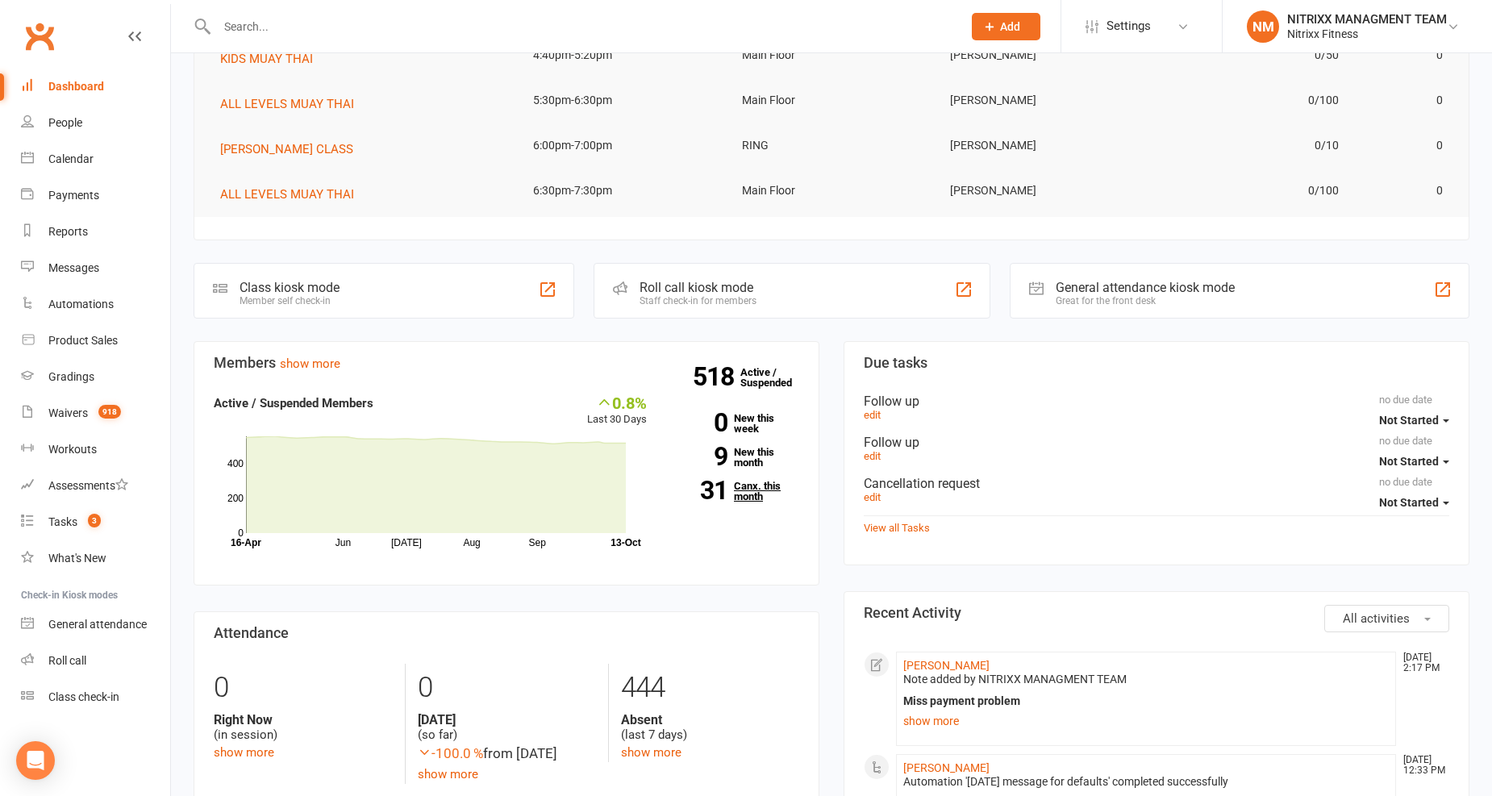
click at [739, 481] on link "31 Canx. this month" at bounding box center [735, 491] width 128 height 21
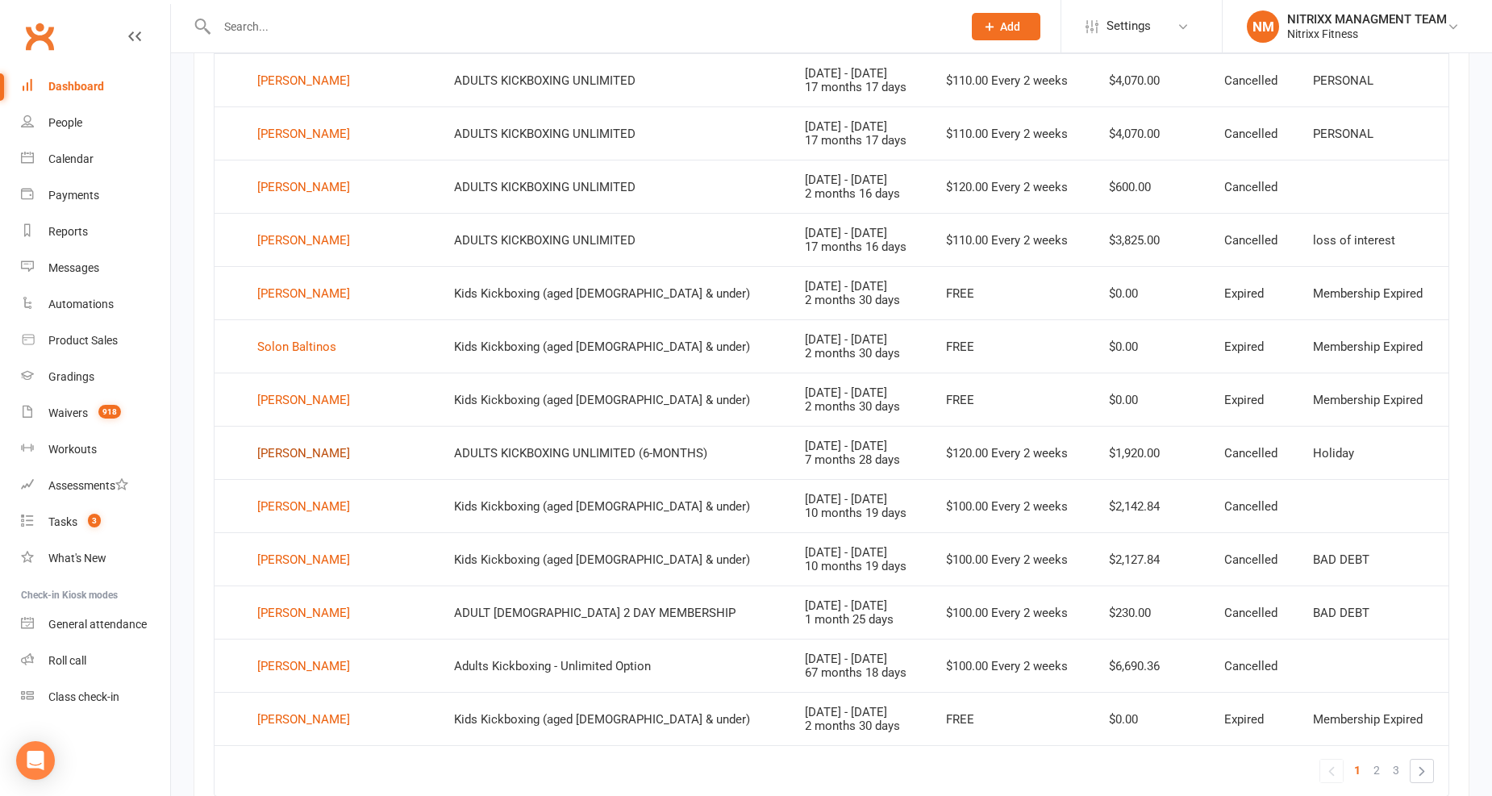
scroll to position [920, 0]
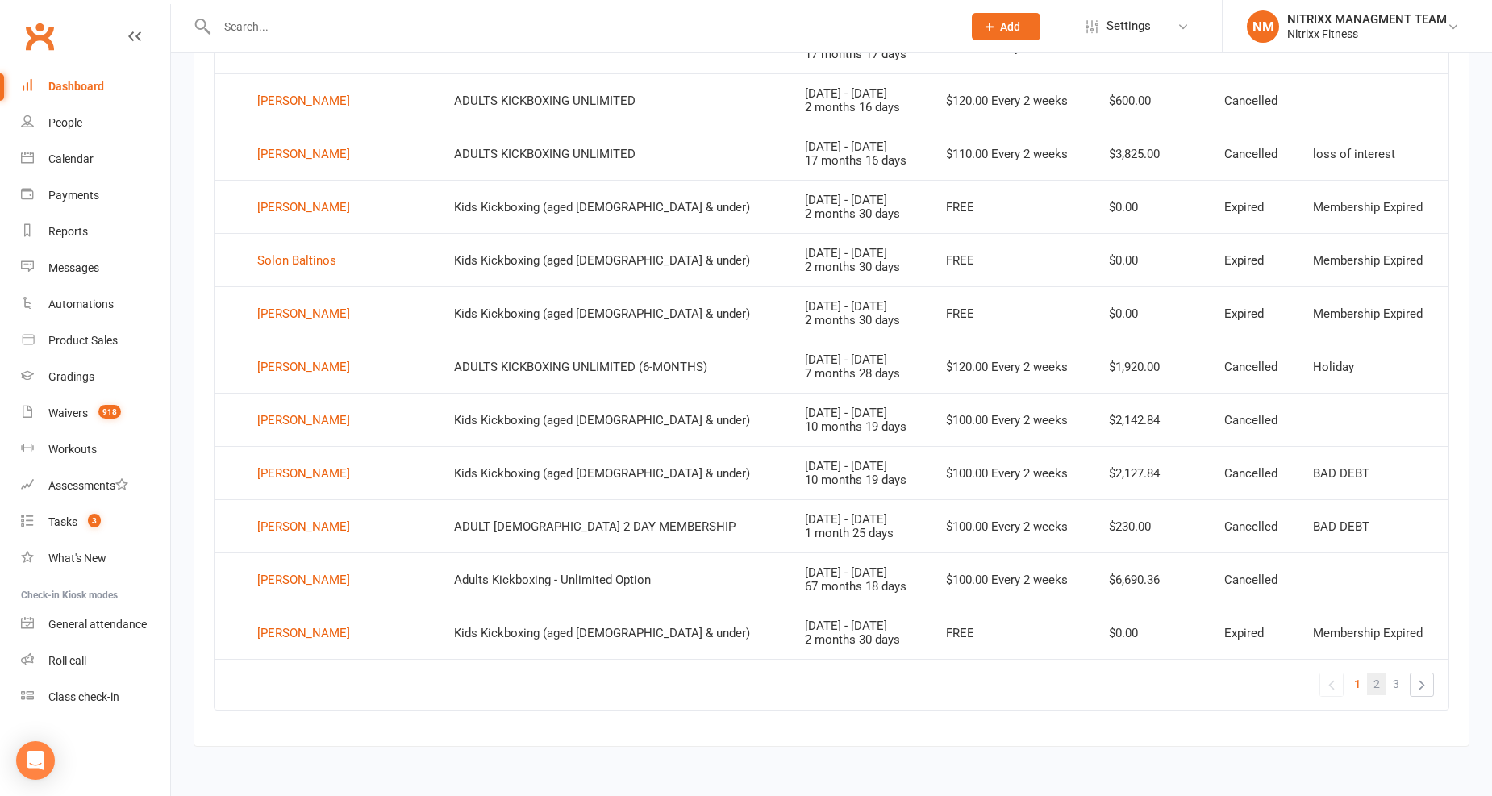
click at [1380, 692] on link "2" at bounding box center [1376, 684] width 19 height 23
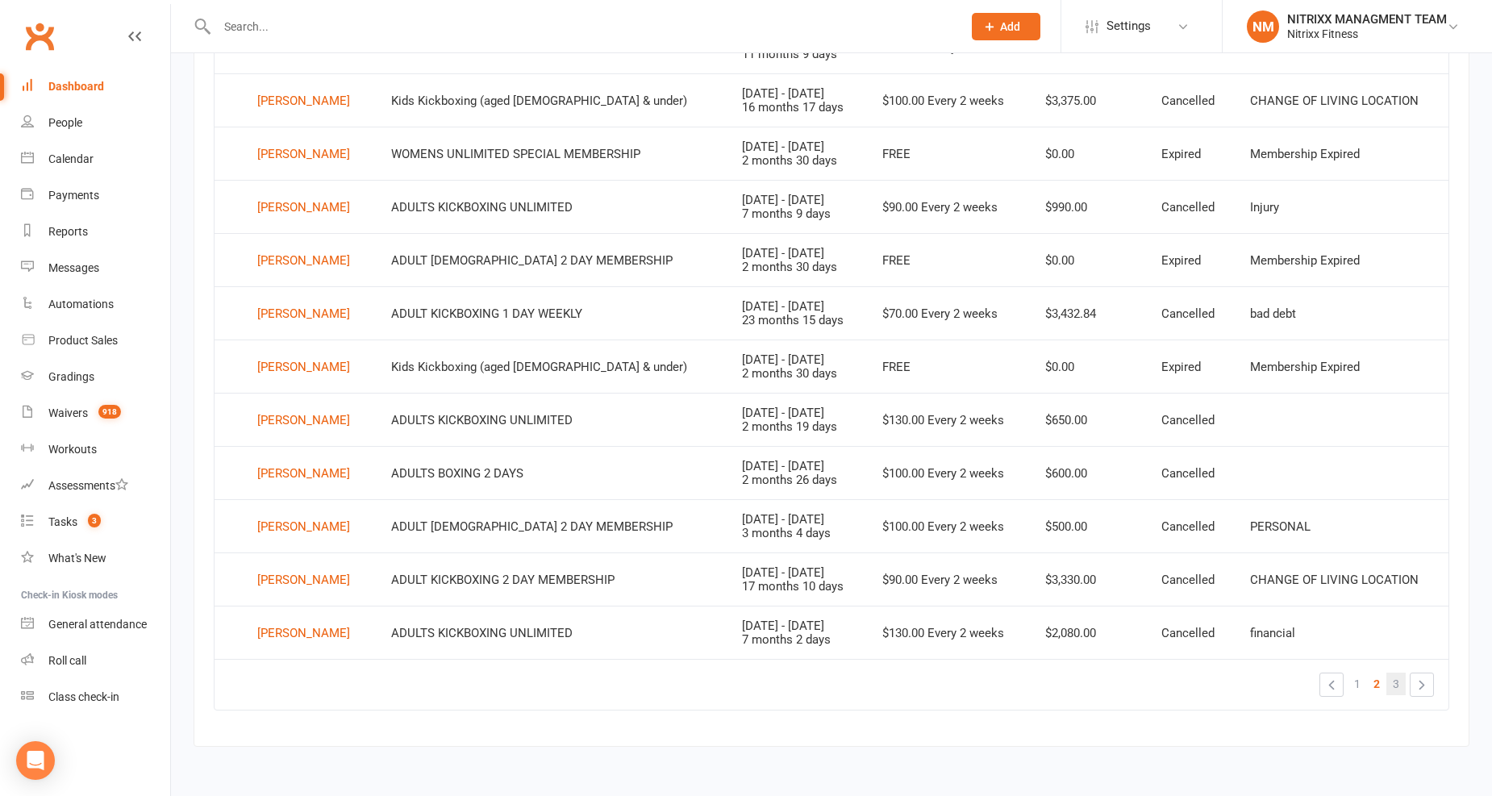
click at [1389, 681] on link "3" at bounding box center [1395, 684] width 19 height 23
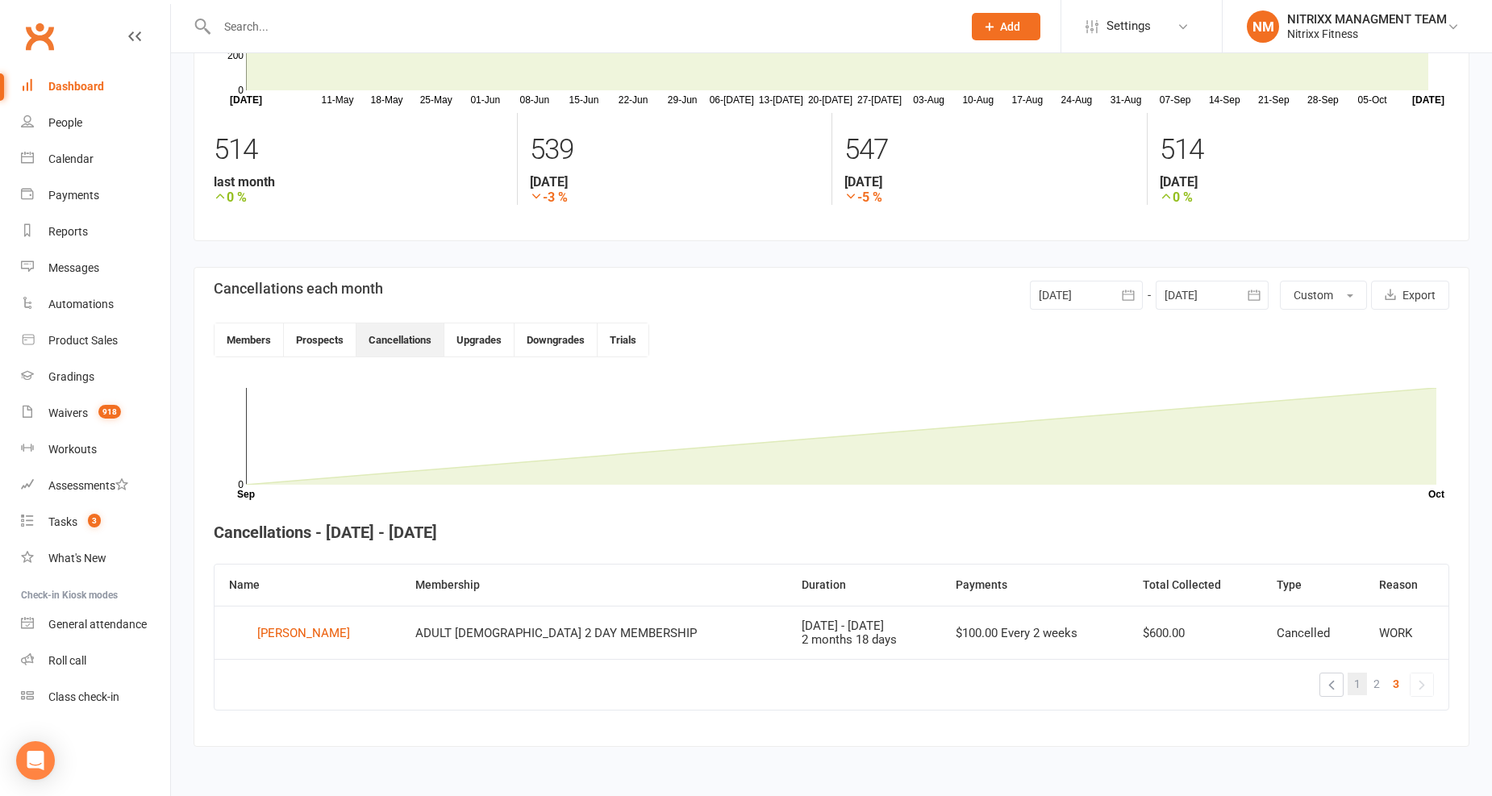
click at [1349, 684] on link "1" at bounding box center [1357, 684] width 19 height 23
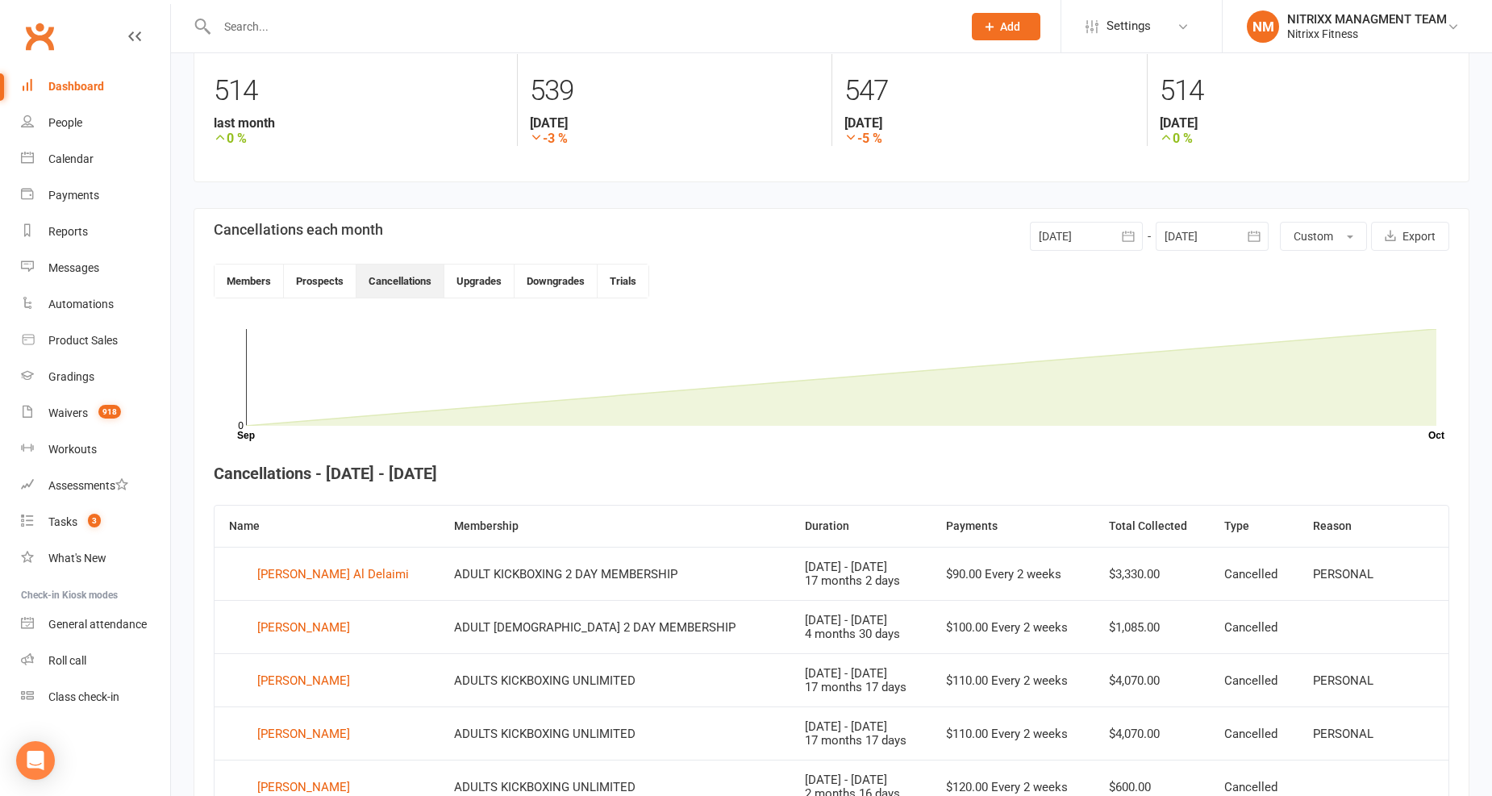
scroll to position [263, 0]
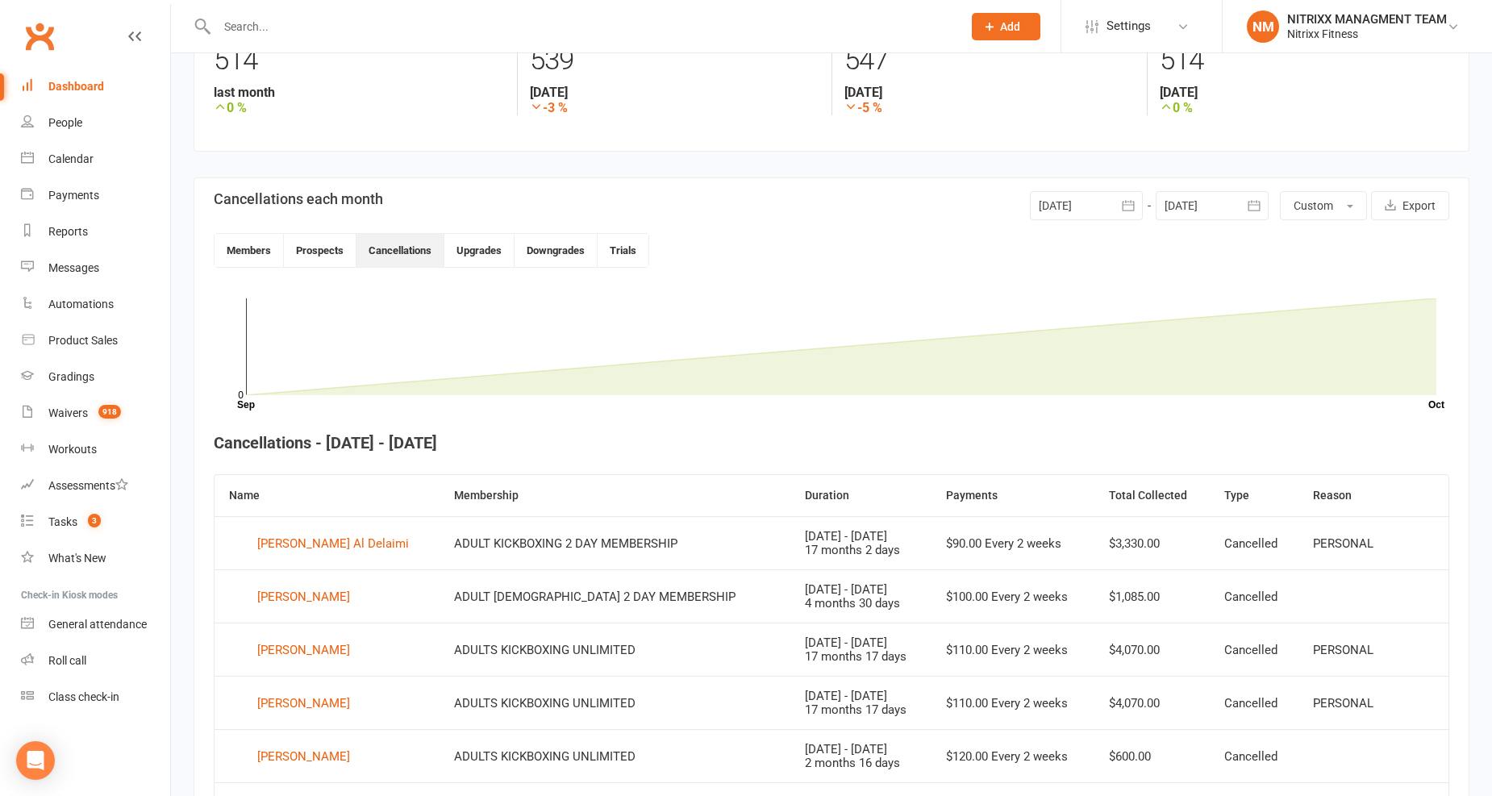
drag, startPoint x: 219, startPoint y: 26, endPoint x: 227, endPoint y: 30, distance: 9.7
click at [221, 27] on input "text" at bounding box center [581, 26] width 739 height 23
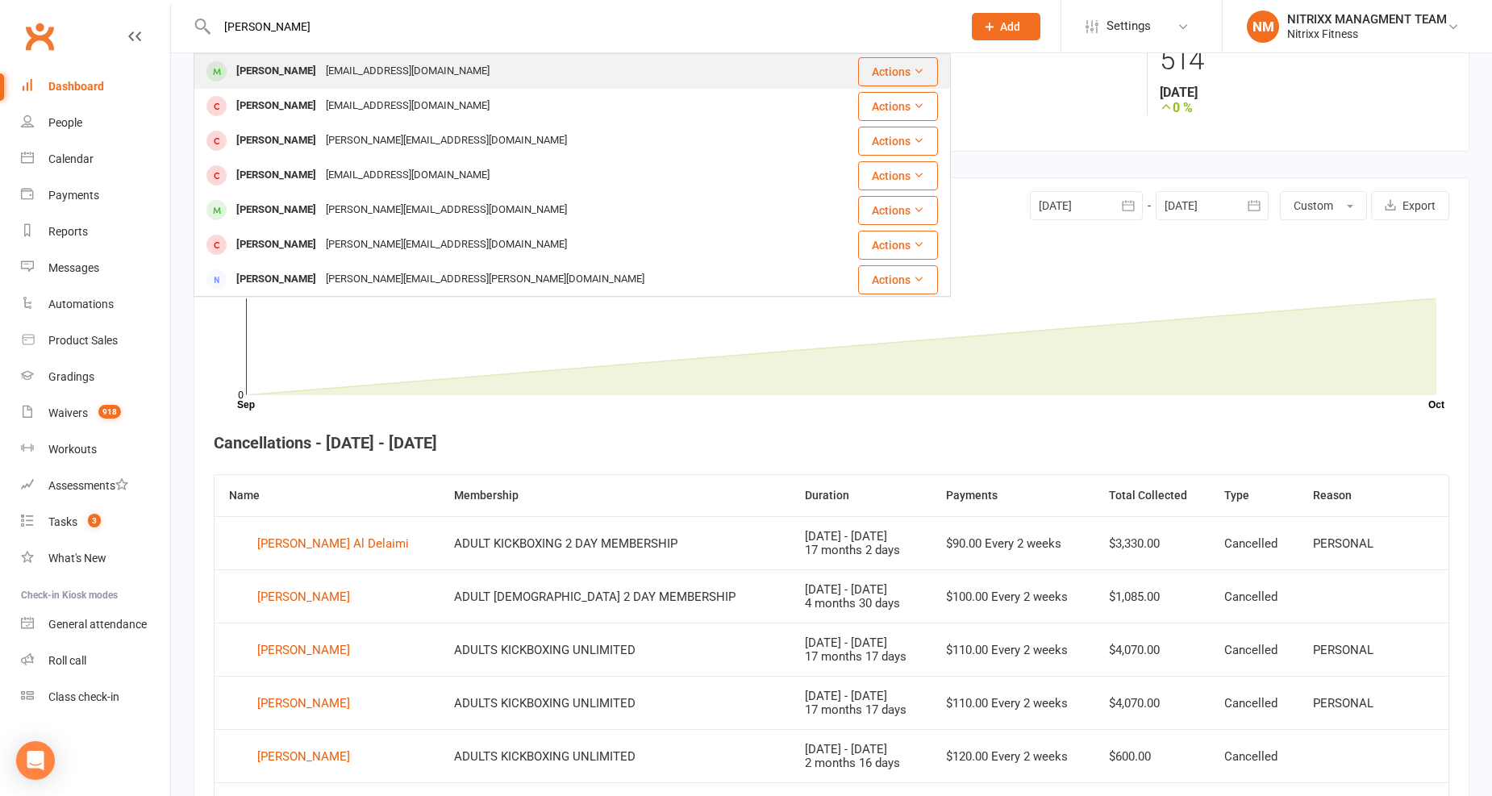
type input "dean"
click at [365, 60] on div "nedsafa@hotmail.com" at bounding box center [407, 71] width 173 height 23
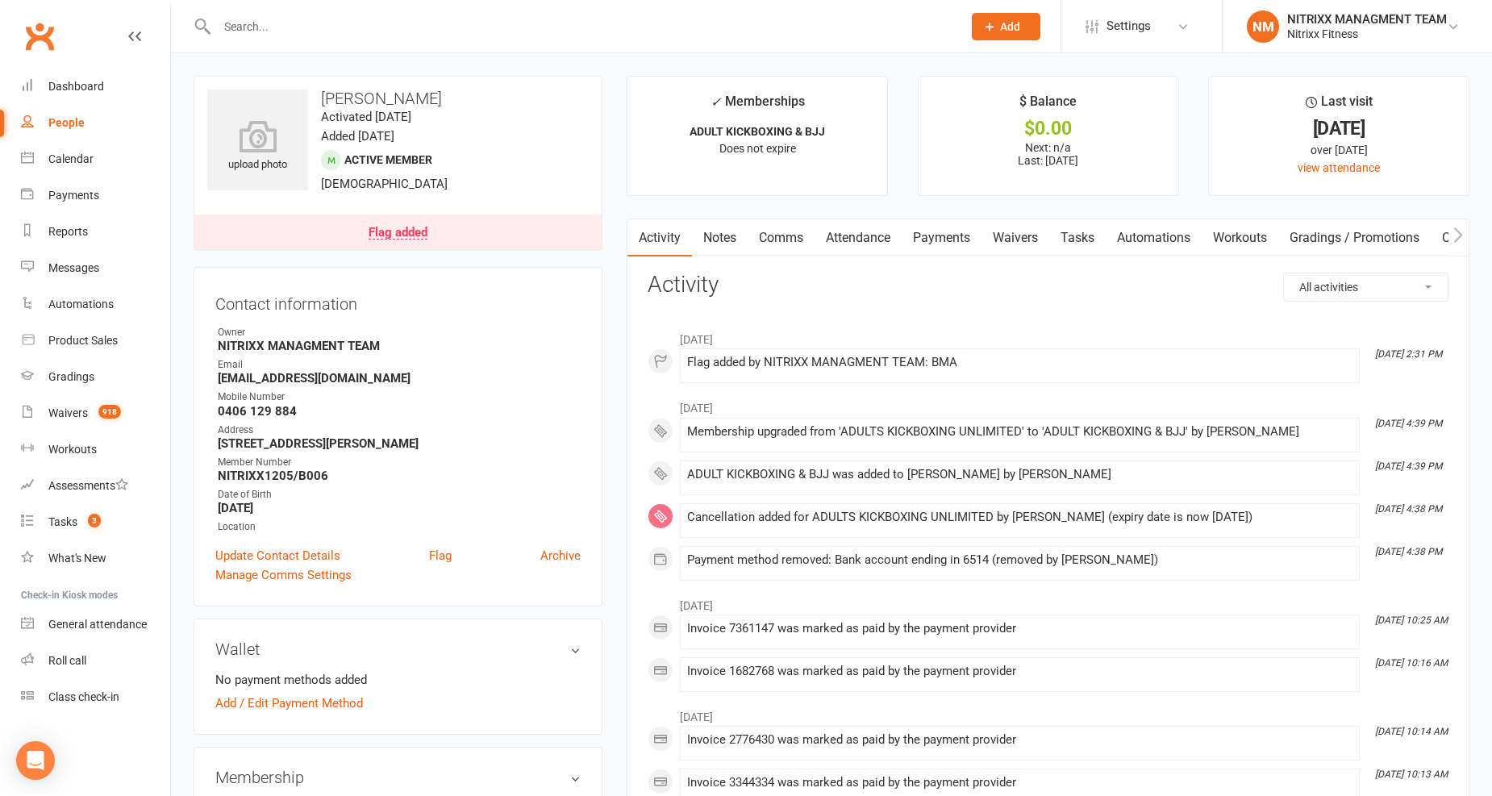
click at [413, 26] on input "text" at bounding box center [581, 26] width 739 height 23
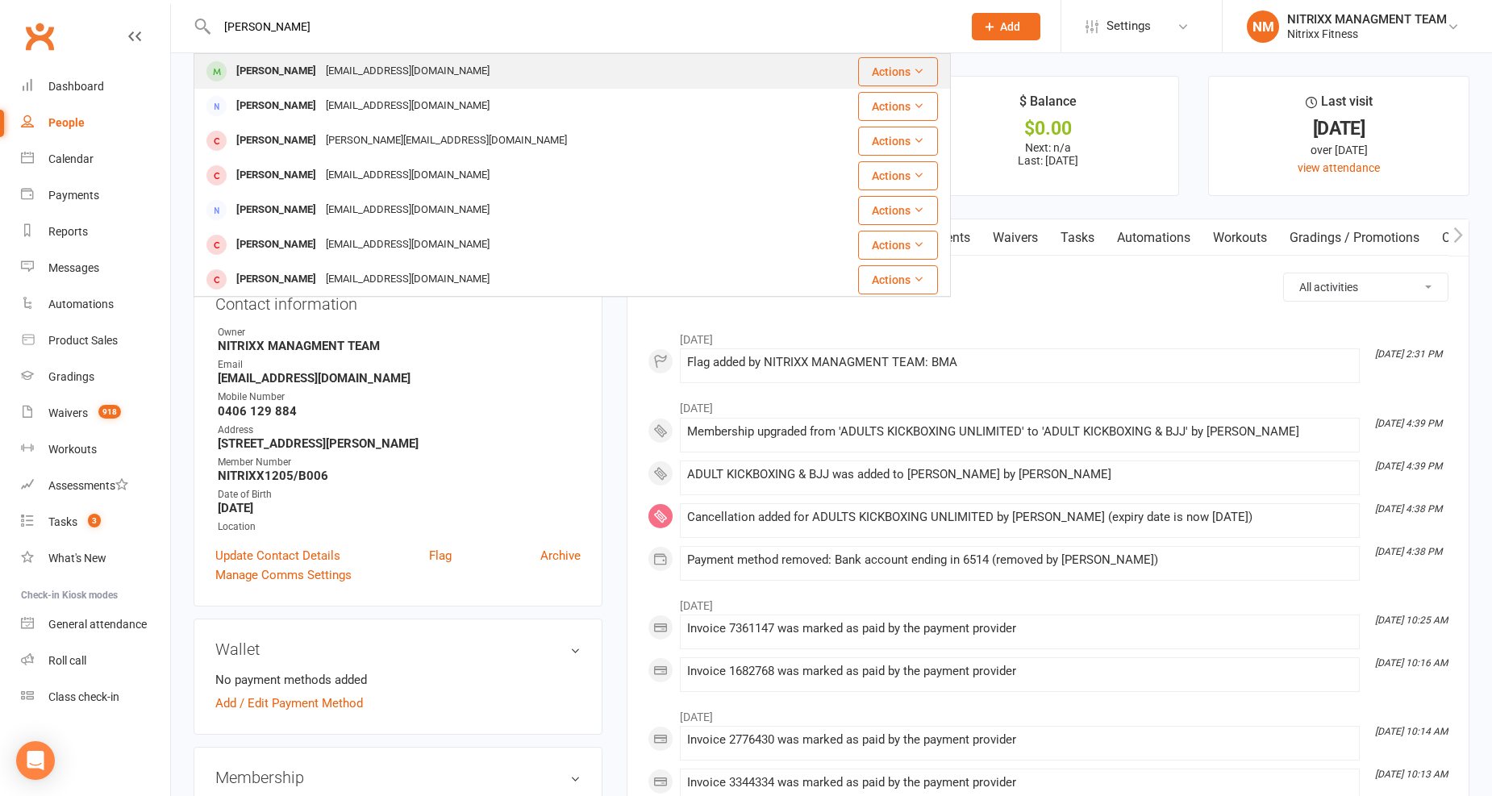
type input "ahmad abor"
click at [469, 71] on div "Ahmad Aboroza ahmadaboroz@gmail.com" at bounding box center [498, 71] width 607 height 33
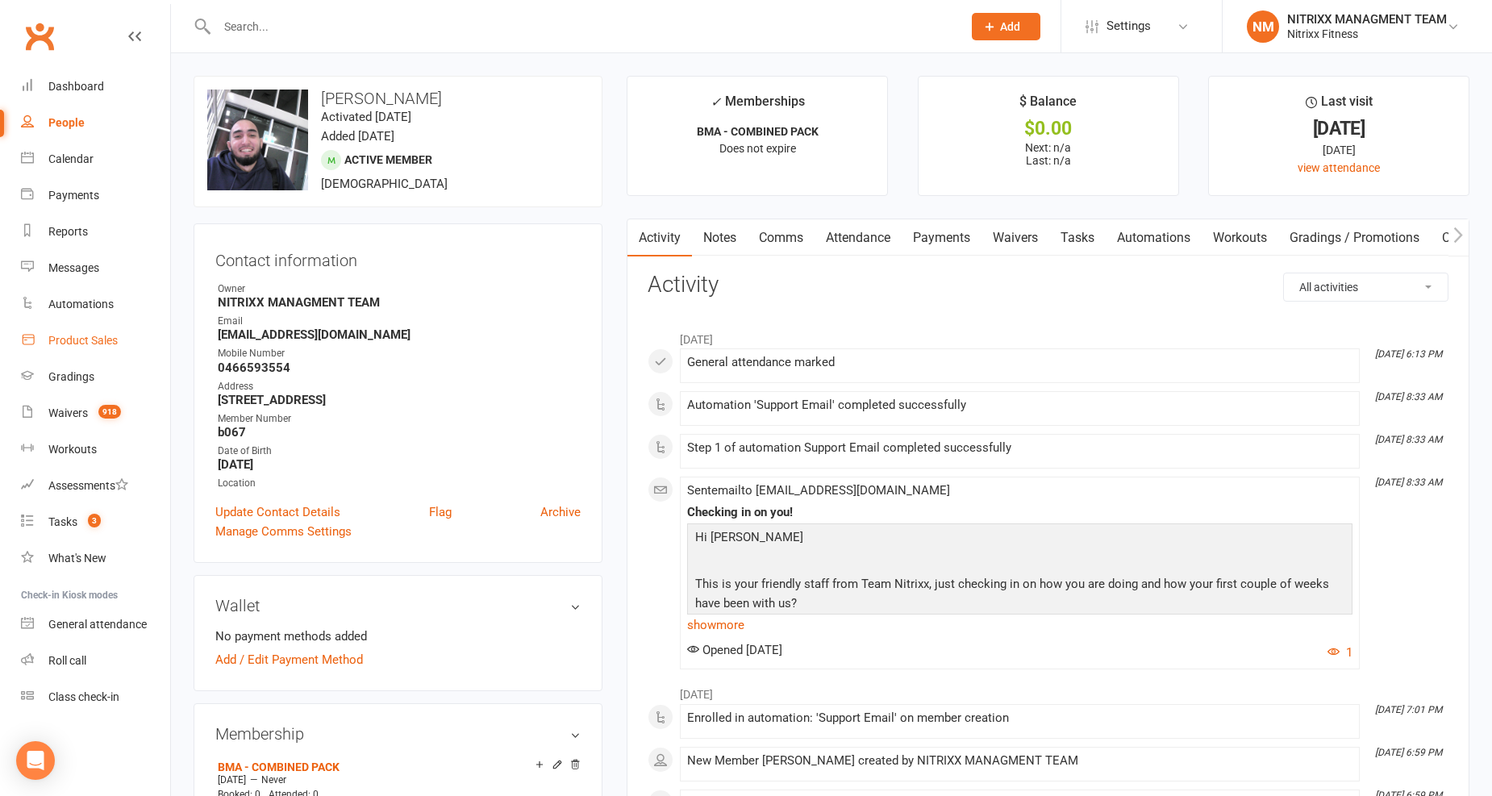
click at [127, 327] on link "Product Sales" at bounding box center [95, 341] width 149 height 36
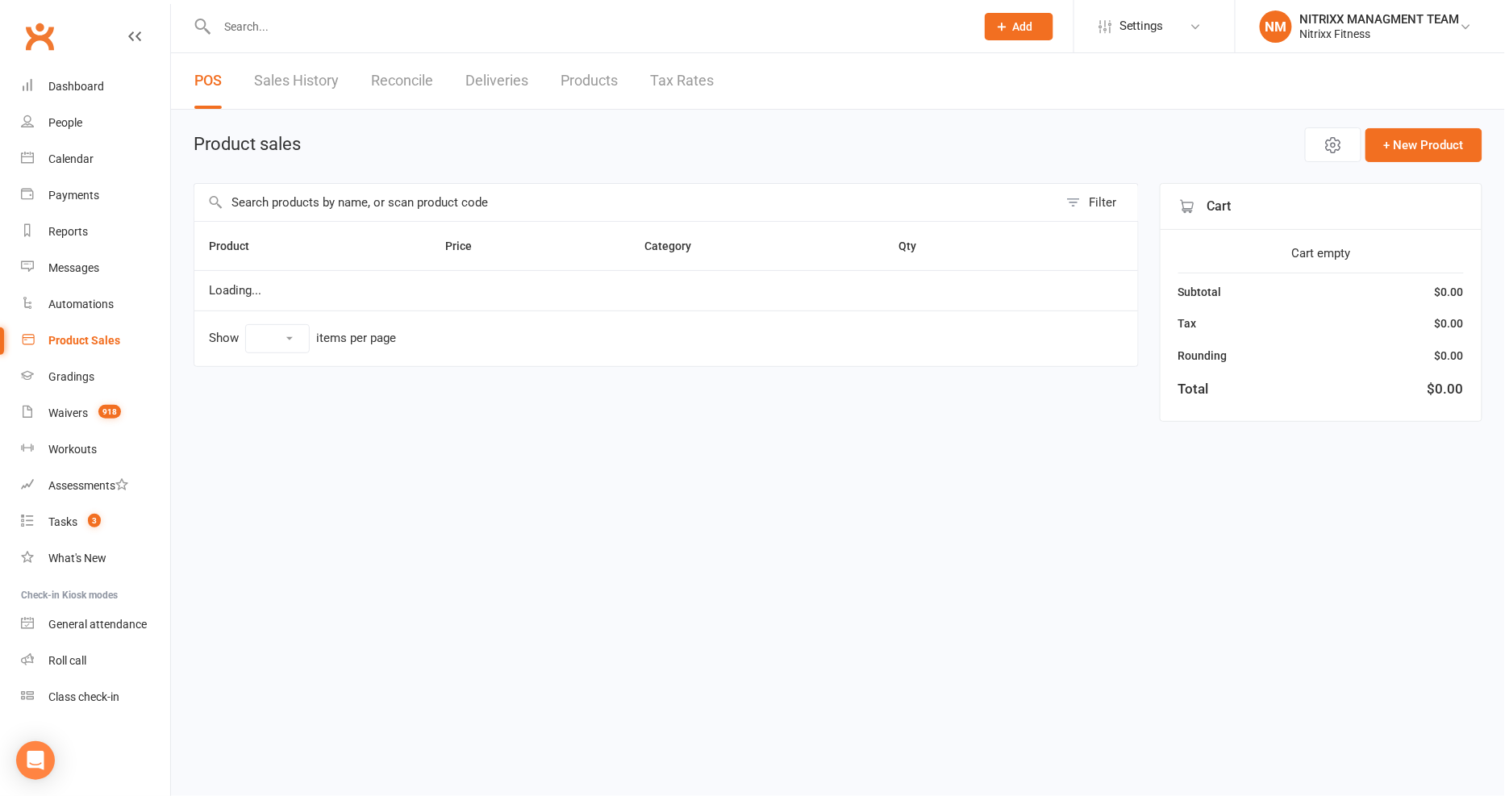
select select "100"
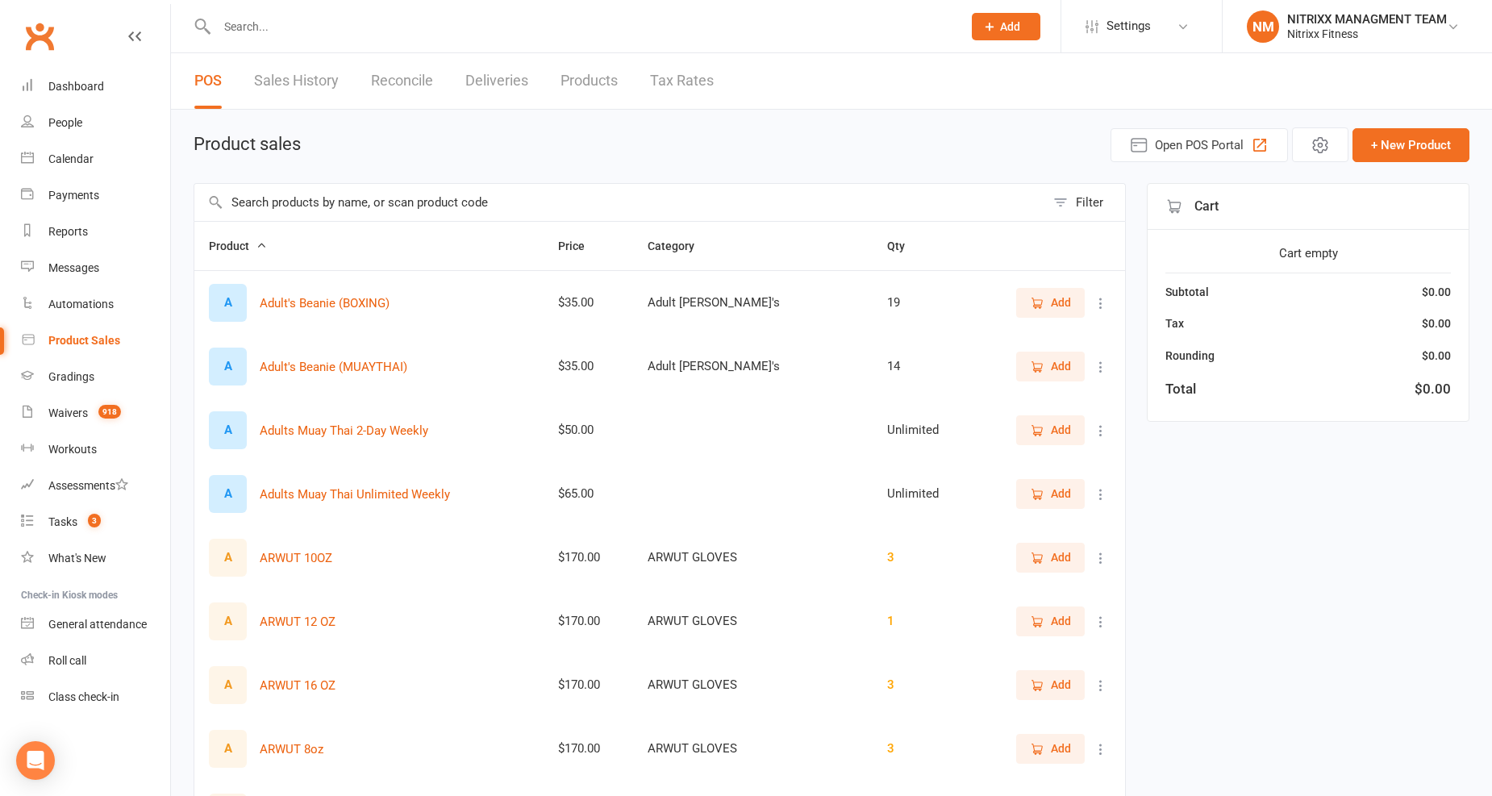
click at [409, 194] on input "text" at bounding box center [619, 202] width 851 height 37
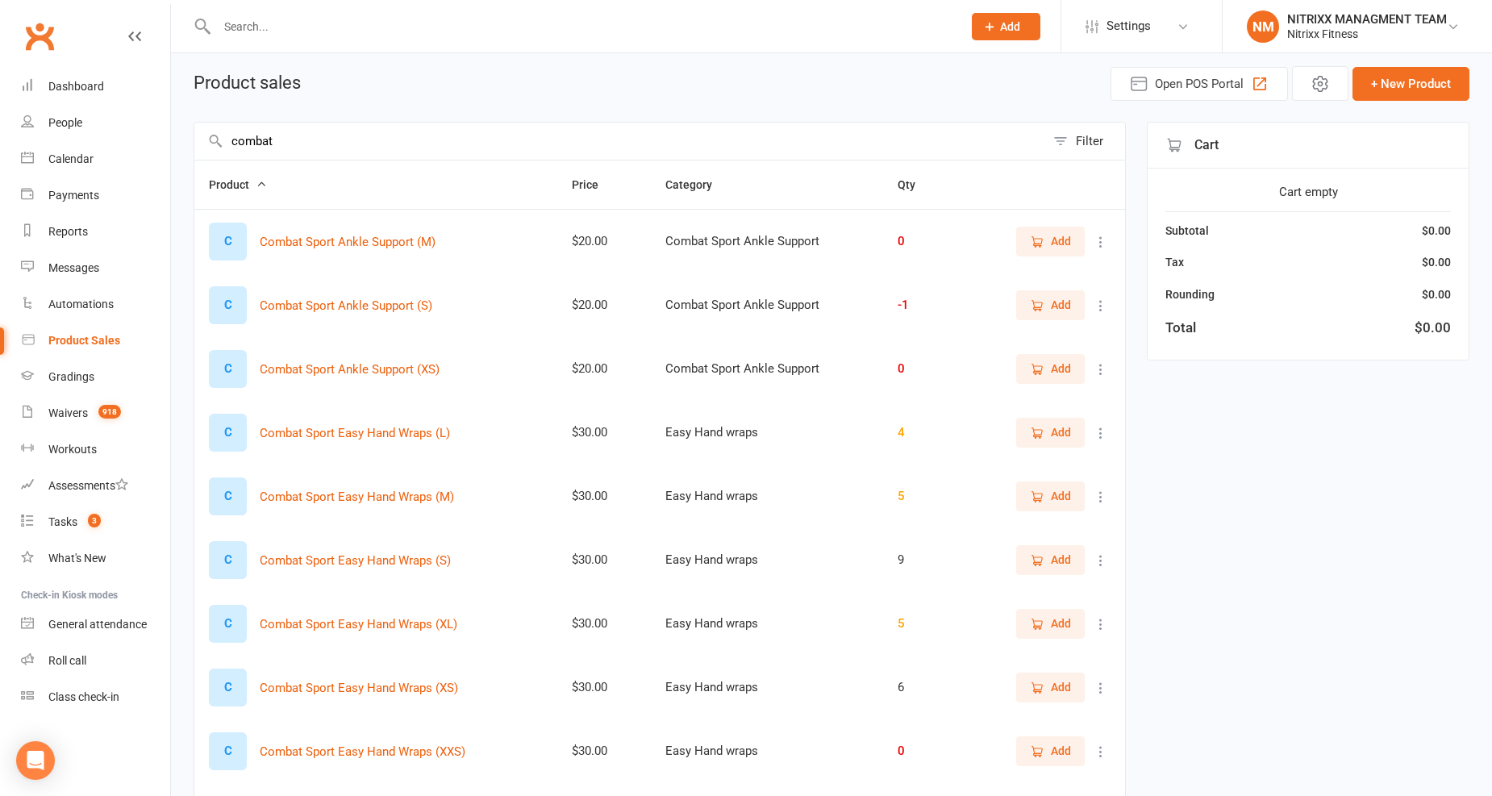
scroll to position [90, 0]
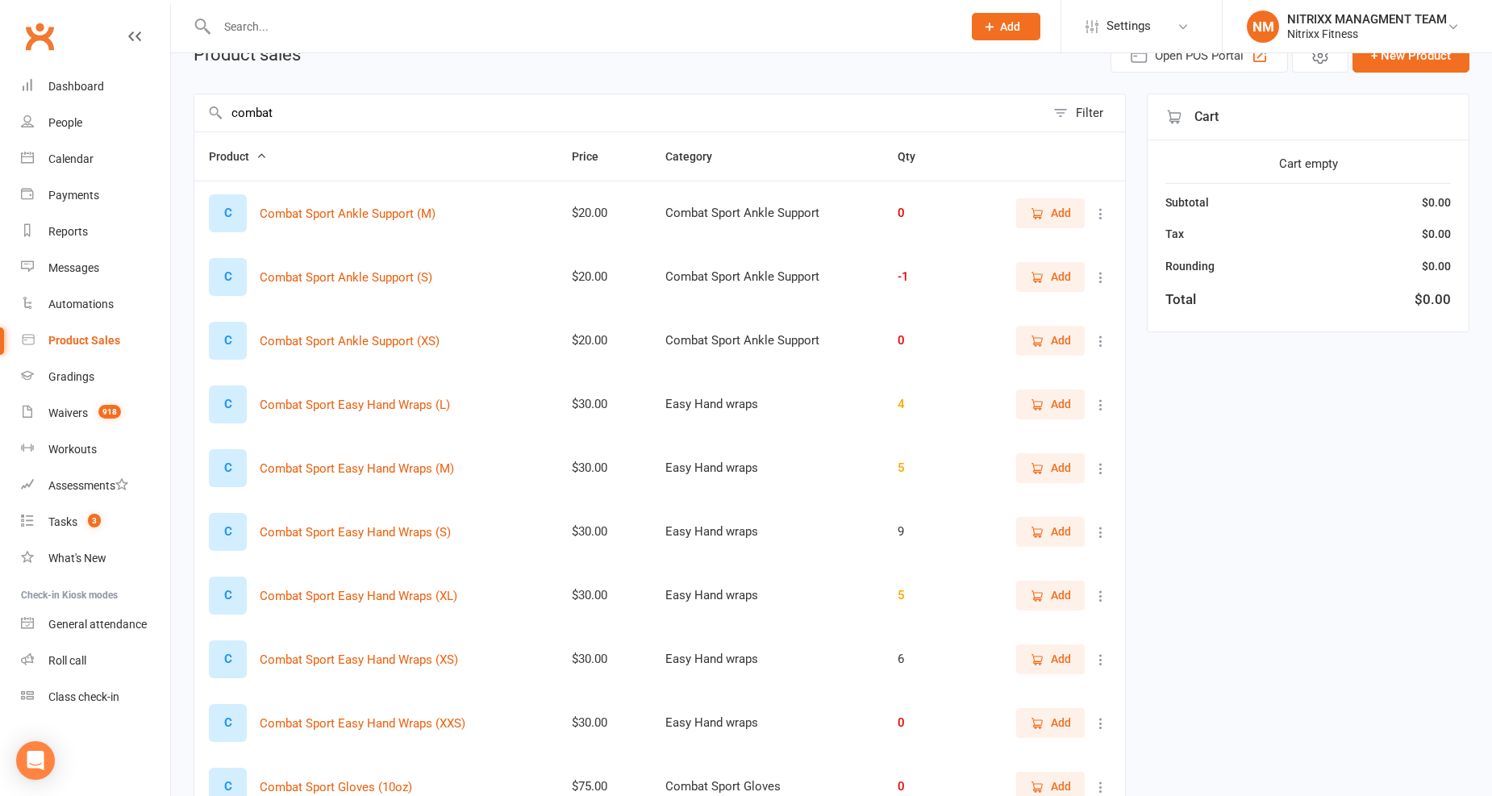
type input "combat"
click at [1035, 469] on icon "button" at bounding box center [1037, 468] width 15 height 15
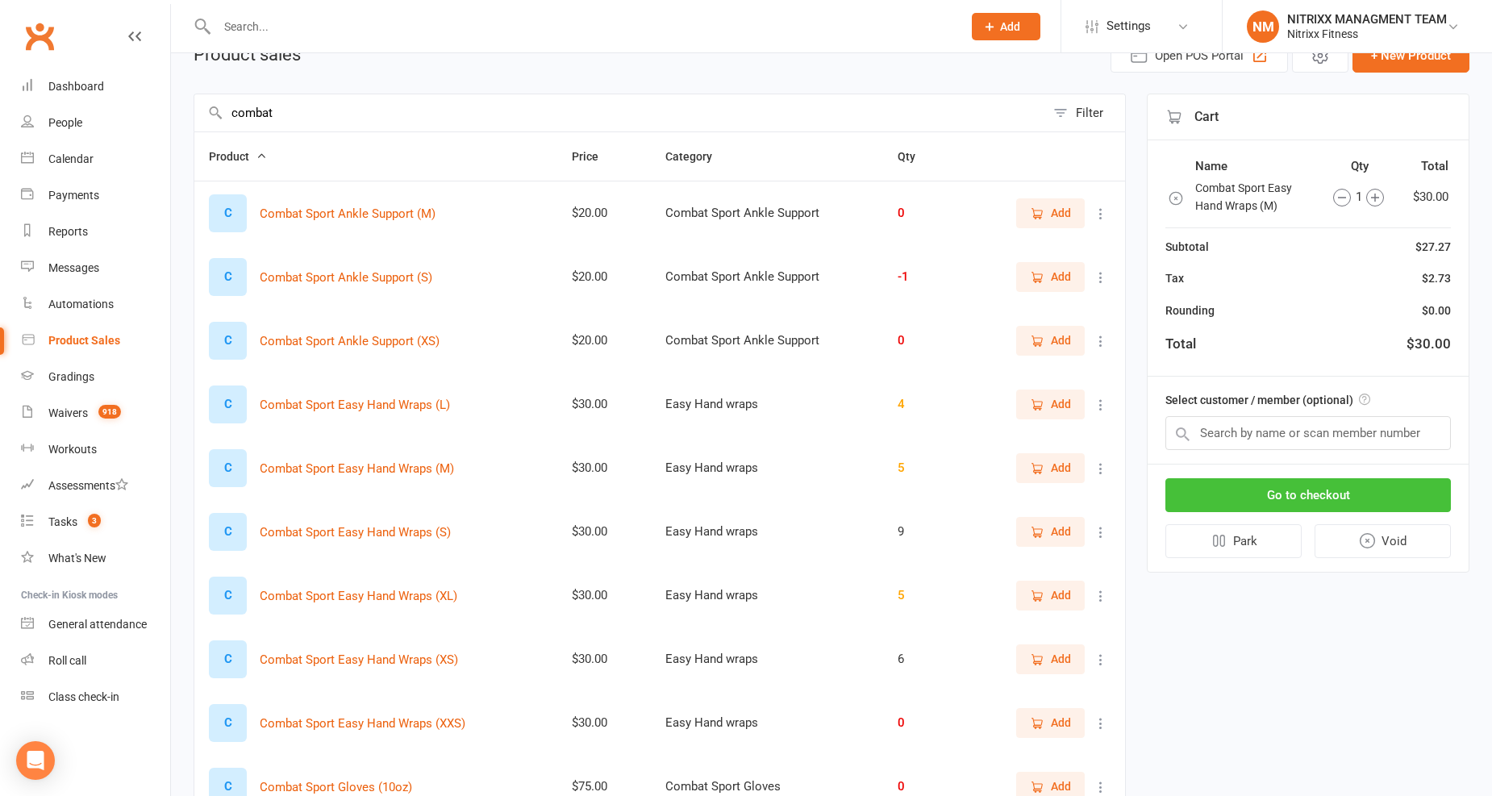
click at [1318, 489] on button "Go to checkout" at bounding box center [1307, 495] width 285 height 34
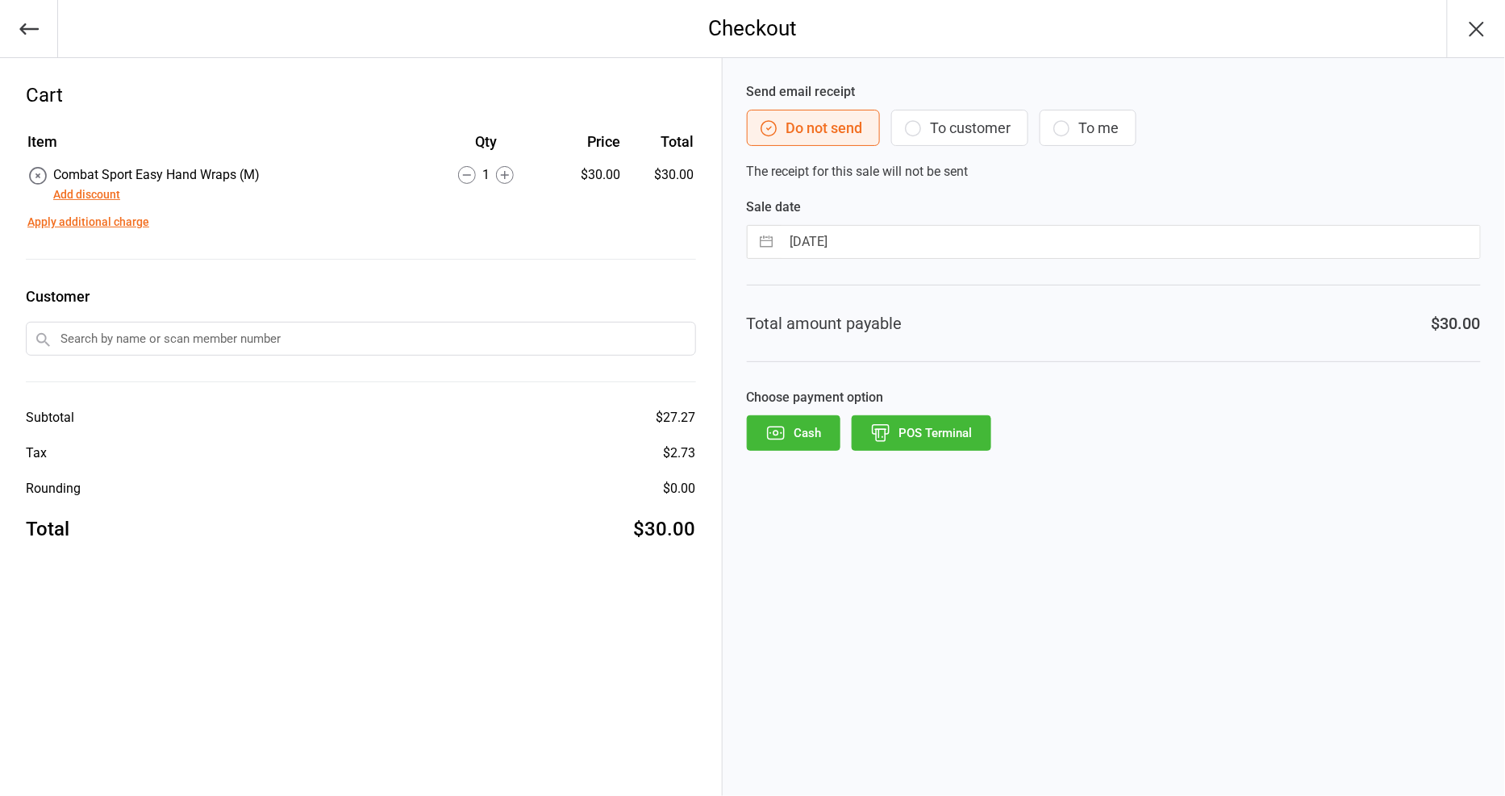
click at [933, 426] on button "POS Terminal" at bounding box center [922, 432] width 140 height 35
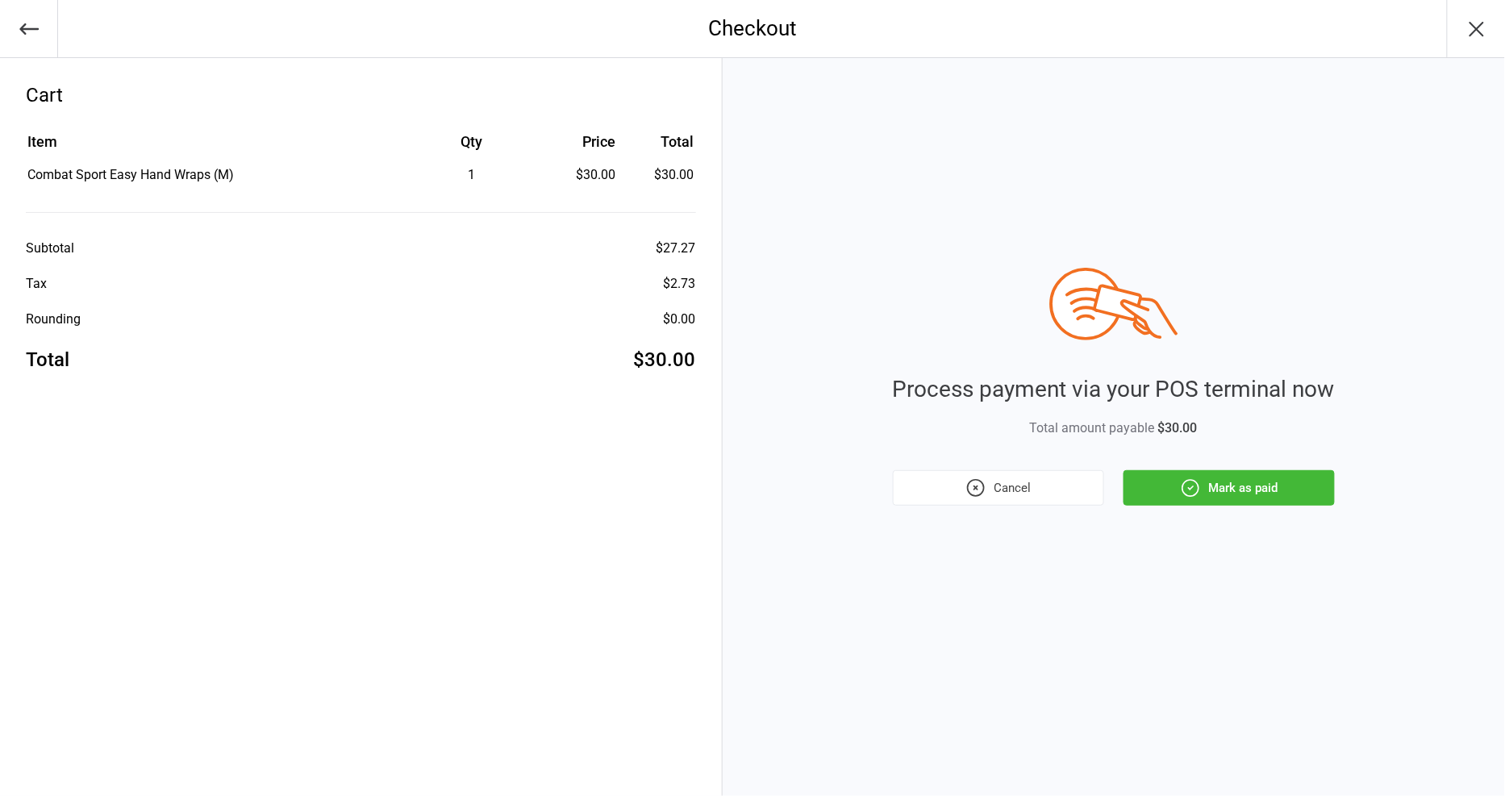
click at [1239, 496] on button "Mark as paid" at bounding box center [1228, 487] width 211 height 35
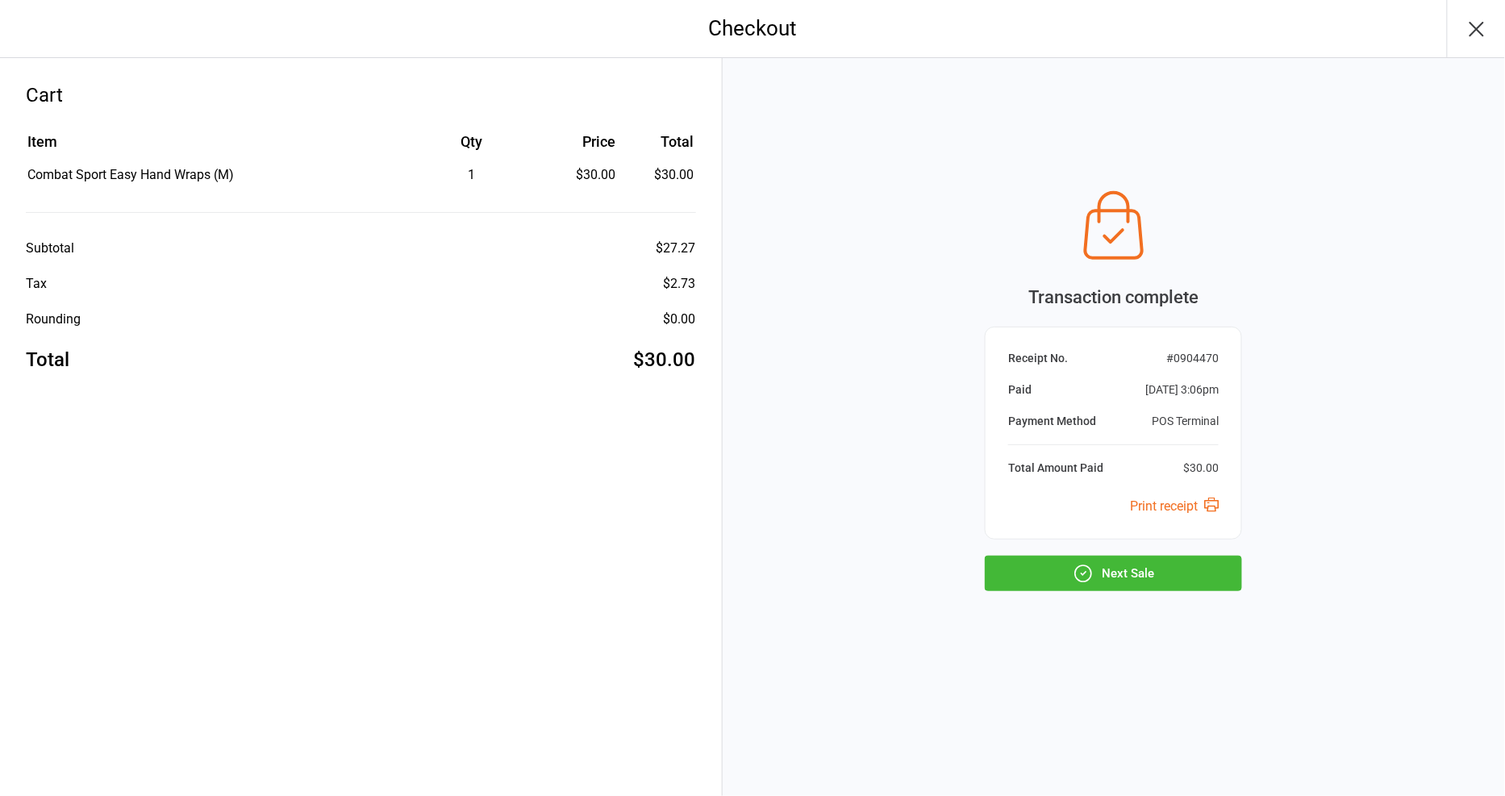
click at [1052, 561] on button "Next Sale" at bounding box center [1113, 573] width 257 height 35
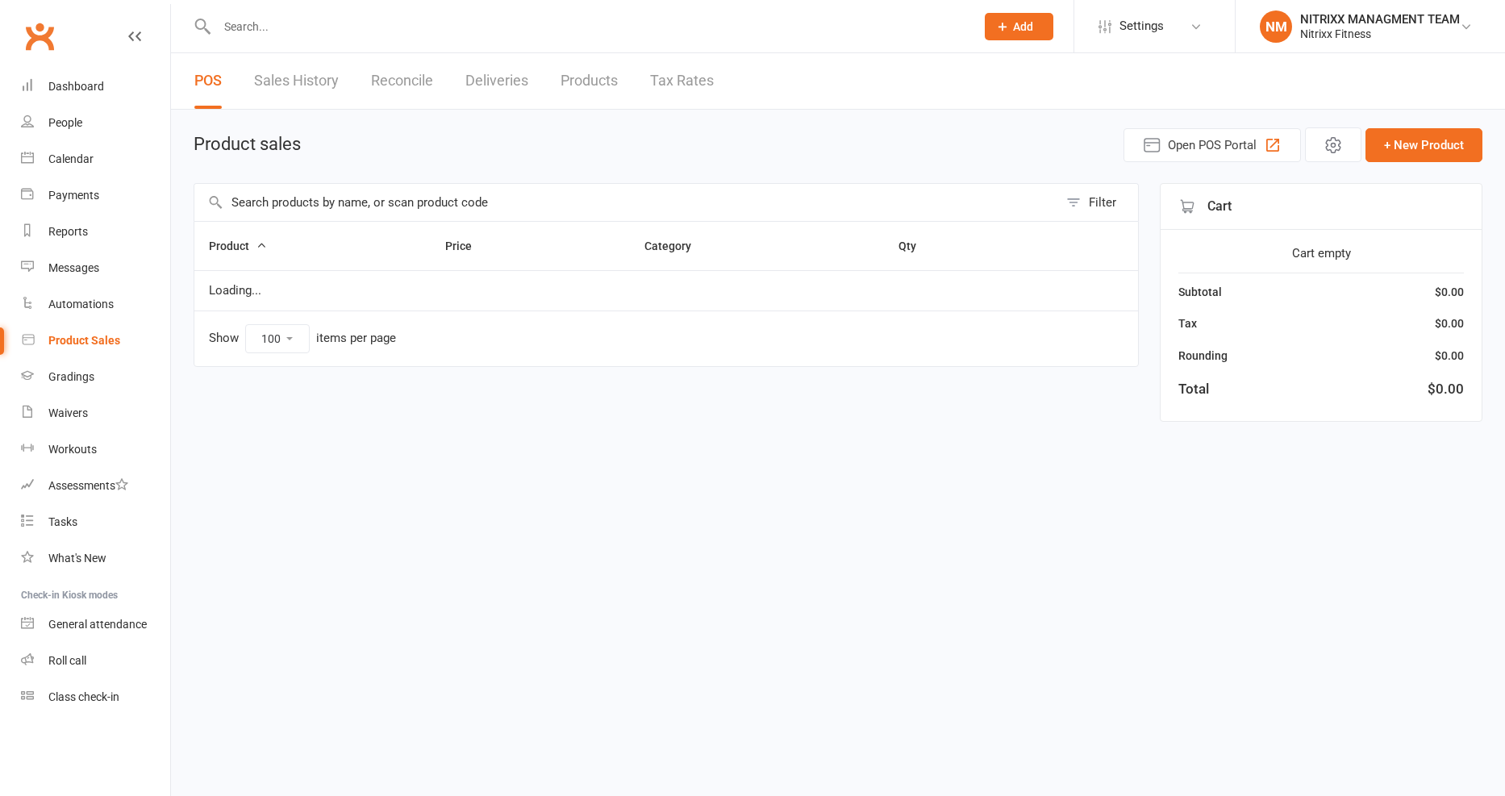
select select "100"
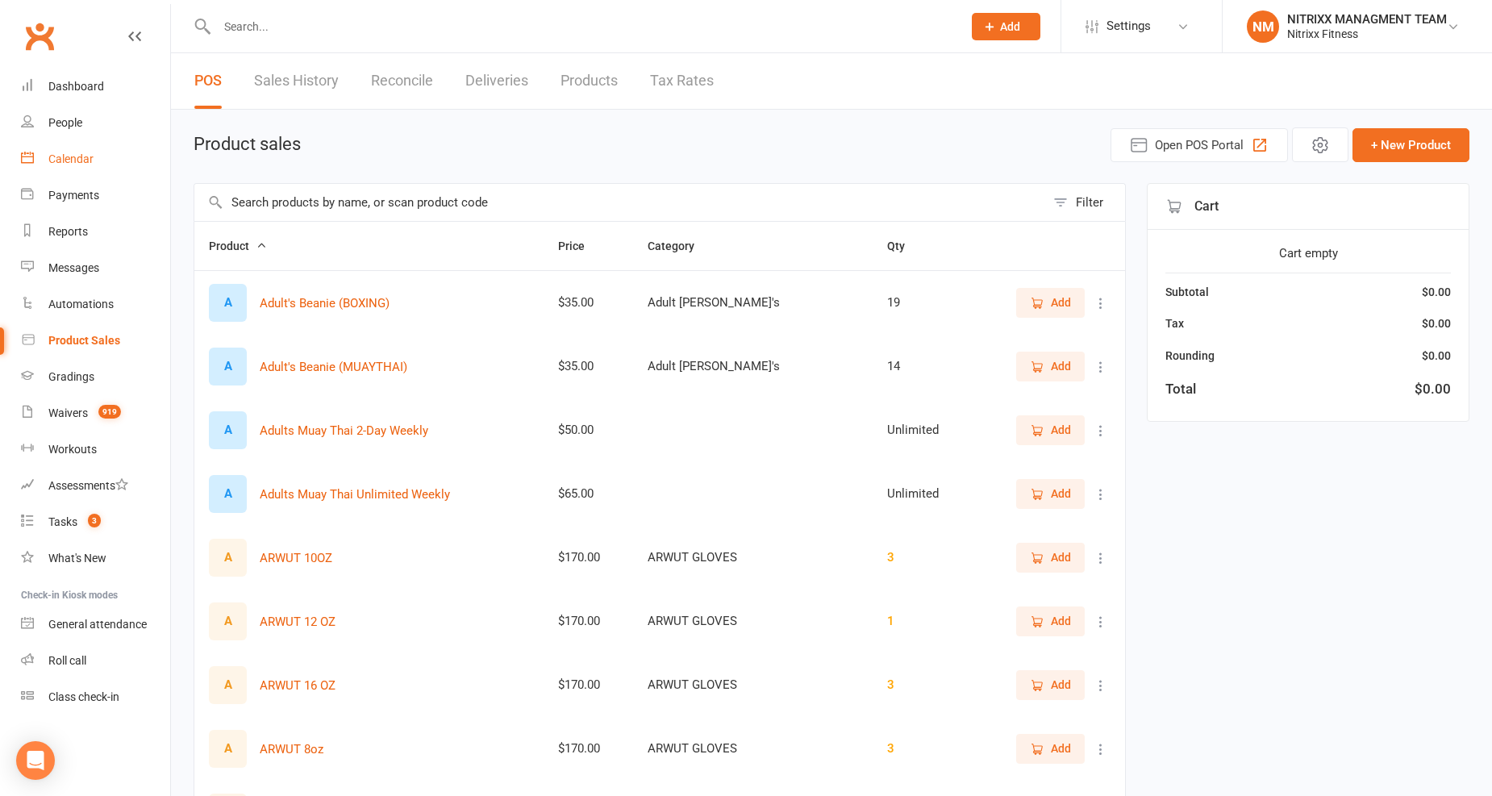
click at [54, 162] on div "Calendar" at bounding box center [70, 158] width 45 height 13
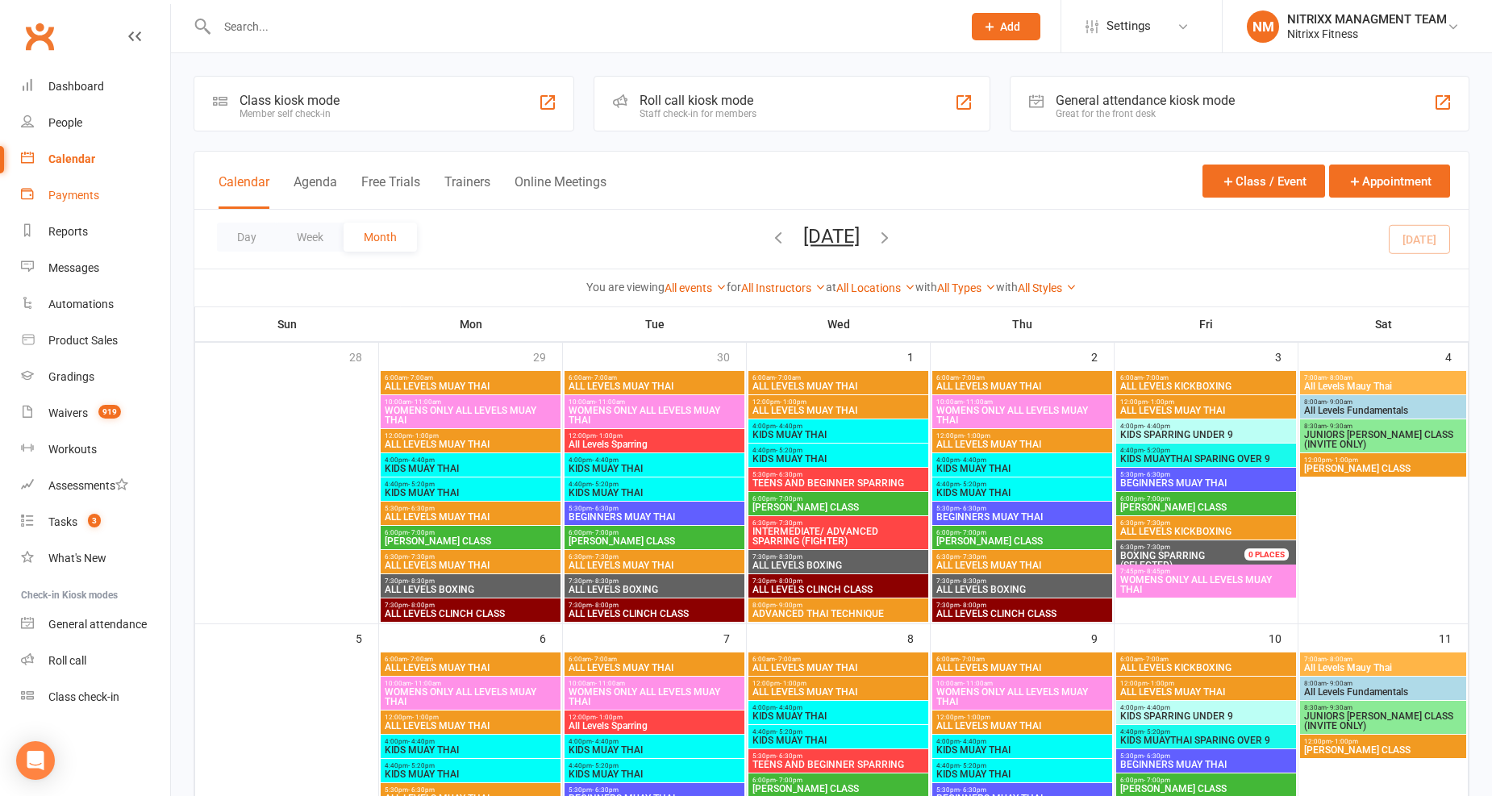
click at [101, 197] on link "Payments" at bounding box center [95, 195] width 149 height 36
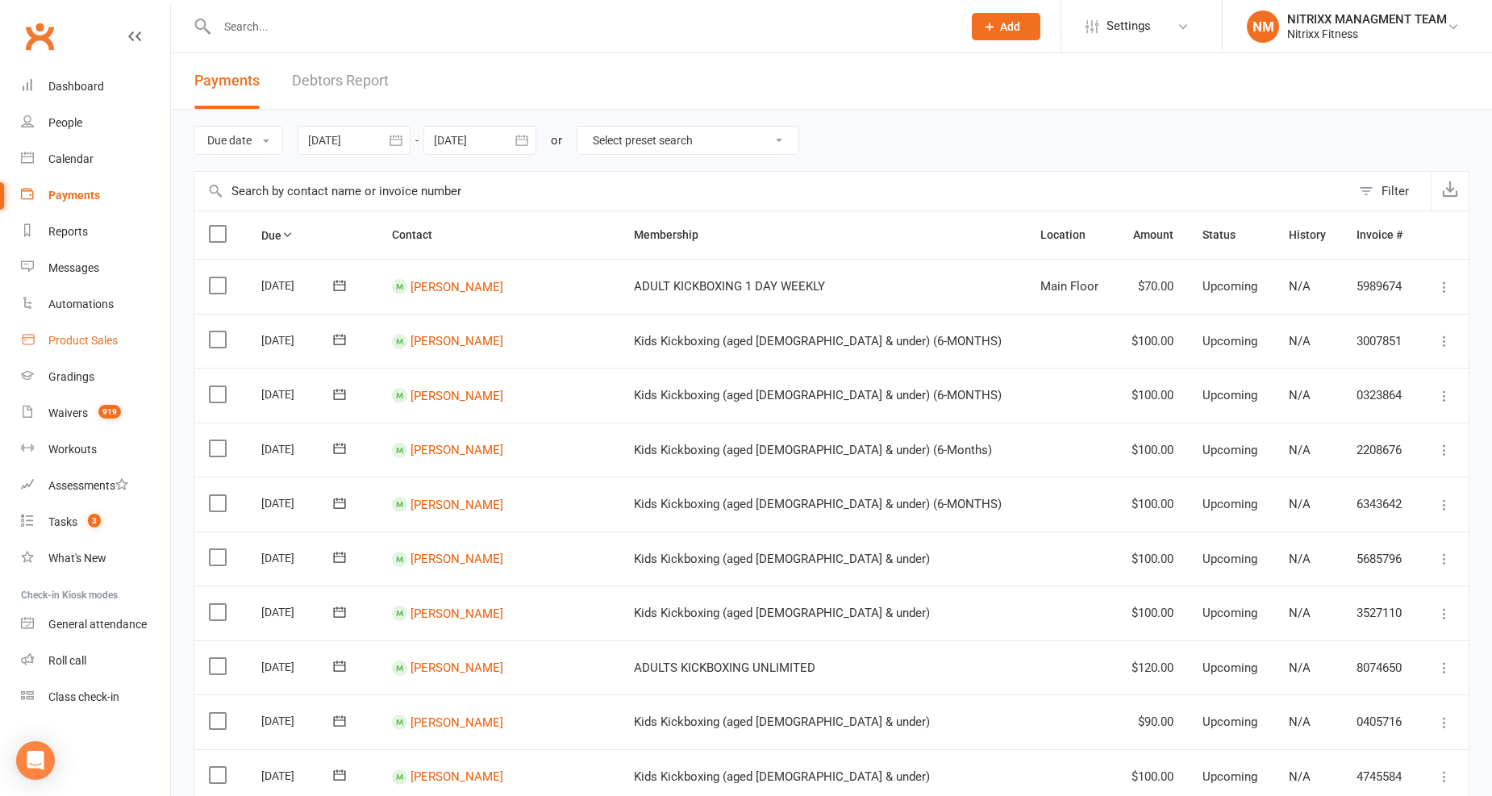
click at [76, 340] on div "Product Sales" at bounding box center [82, 340] width 69 height 13
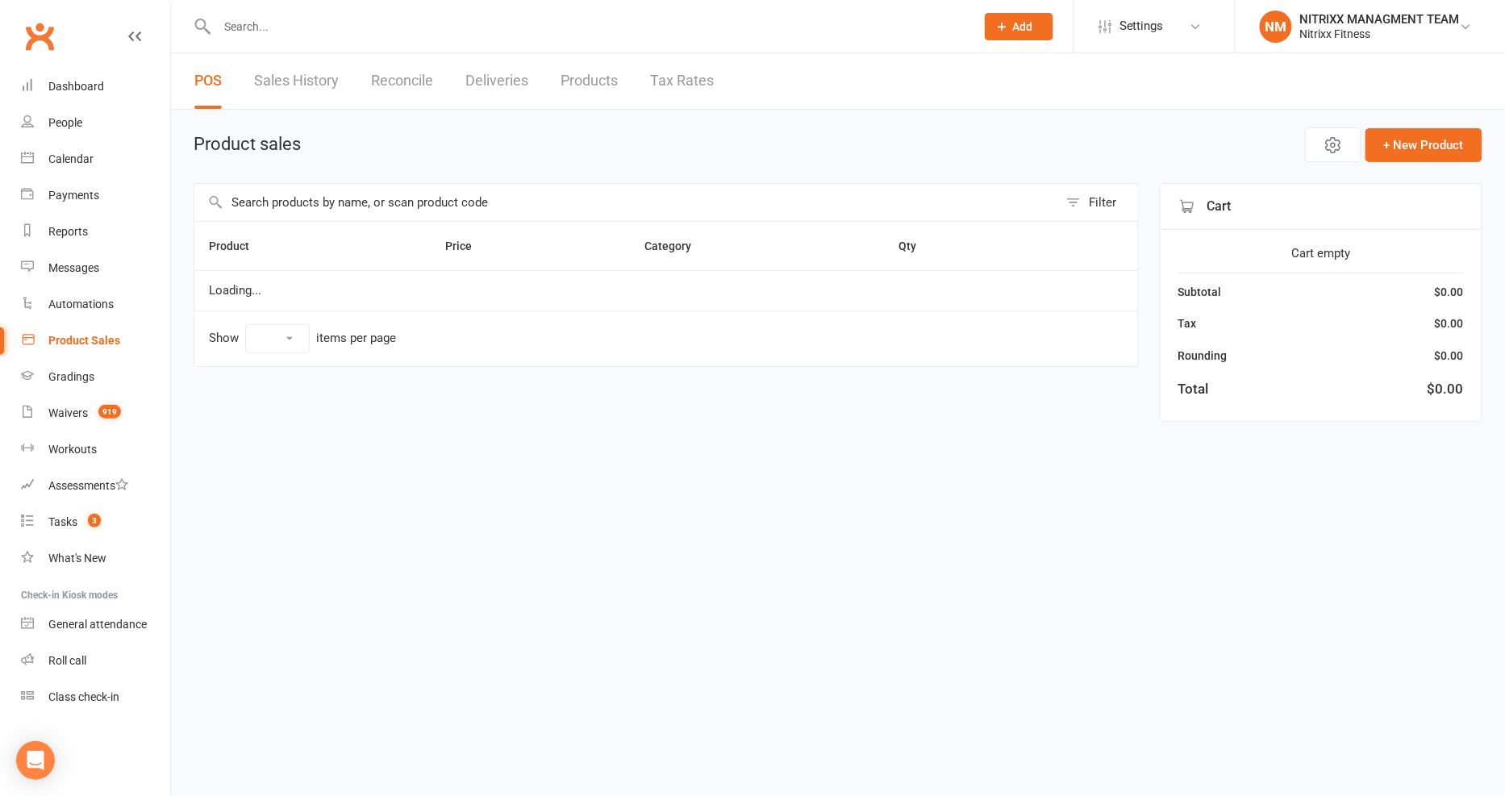
select select "100"
click at [323, 205] on input "text" at bounding box center [626, 202] width 864 height 37
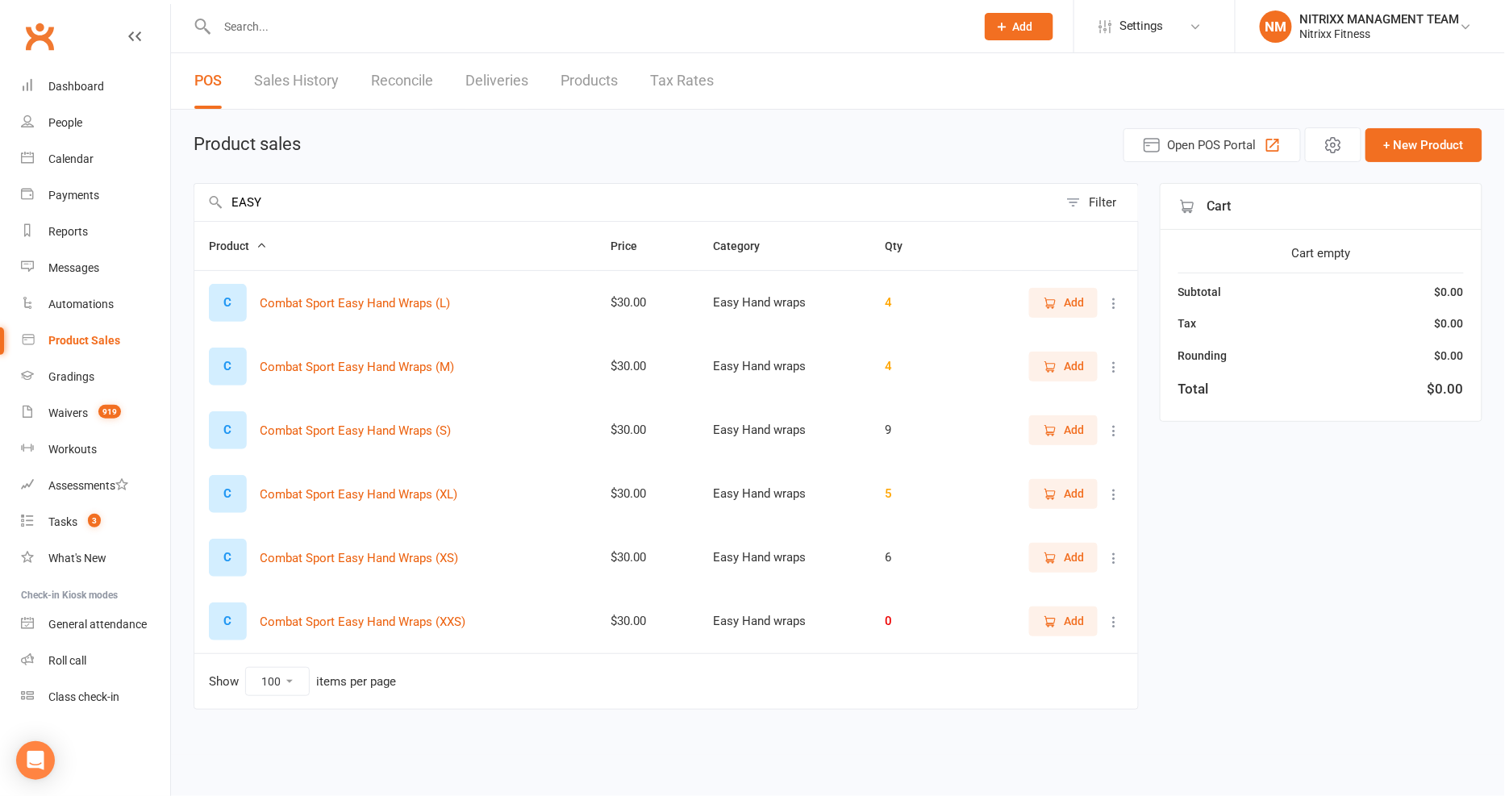
click at [1052, 360] on icon "button" at bounding box center [1050, 367] width 15 height 15
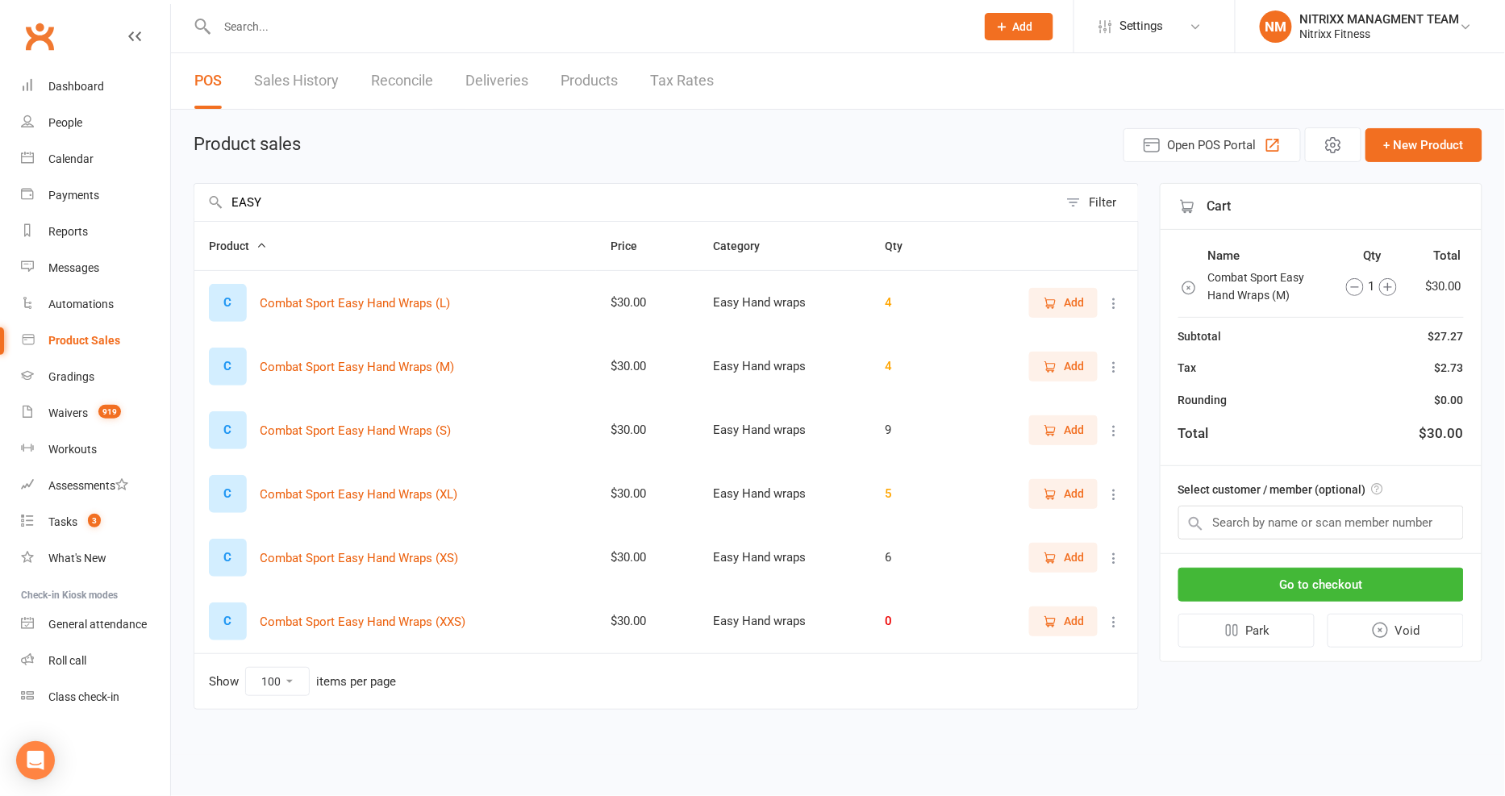
click at [319, 204] on input "EASY" at bounding box center [626, 202] width 864 height 37
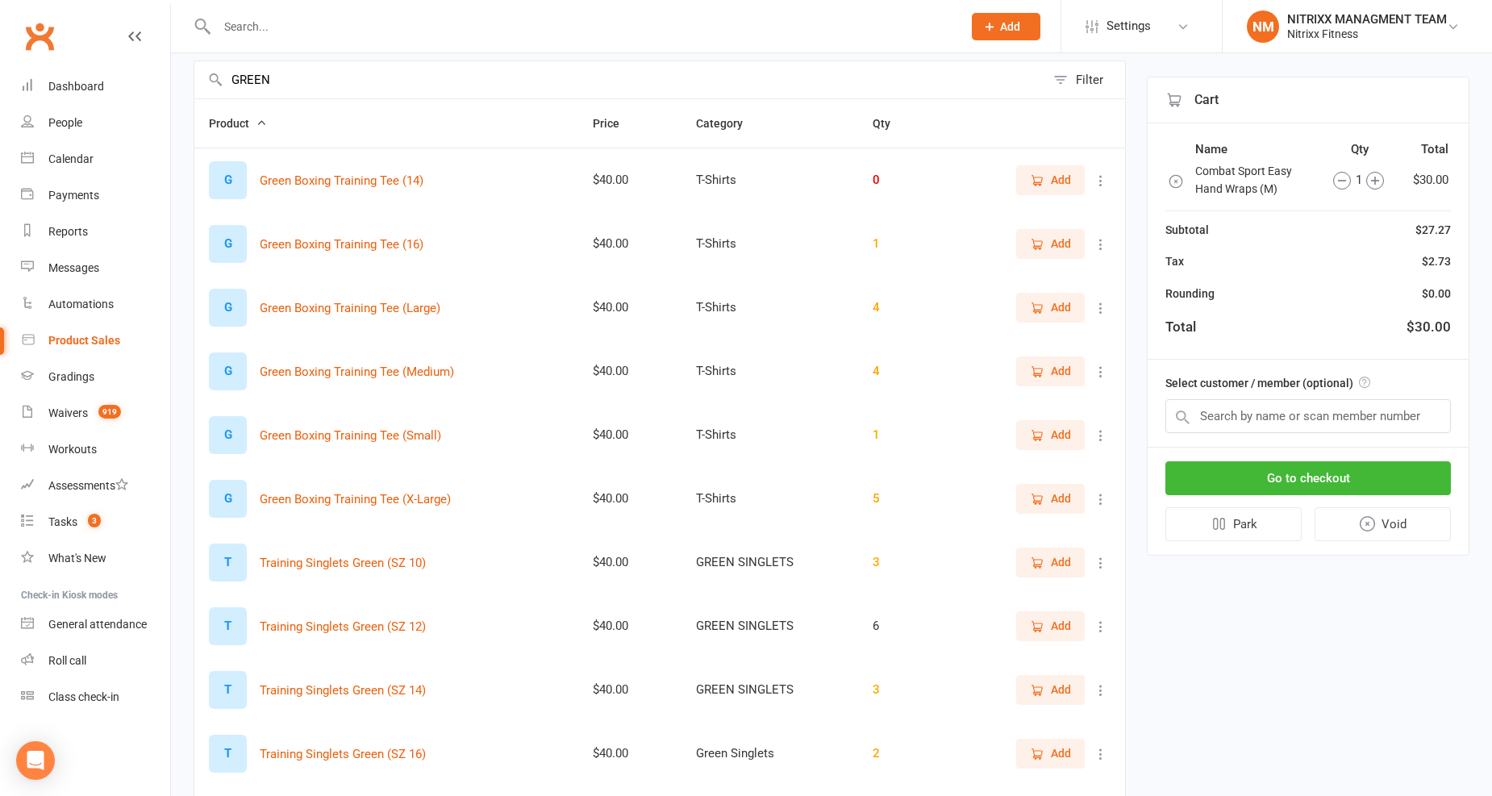
scroll to position [358, 0]
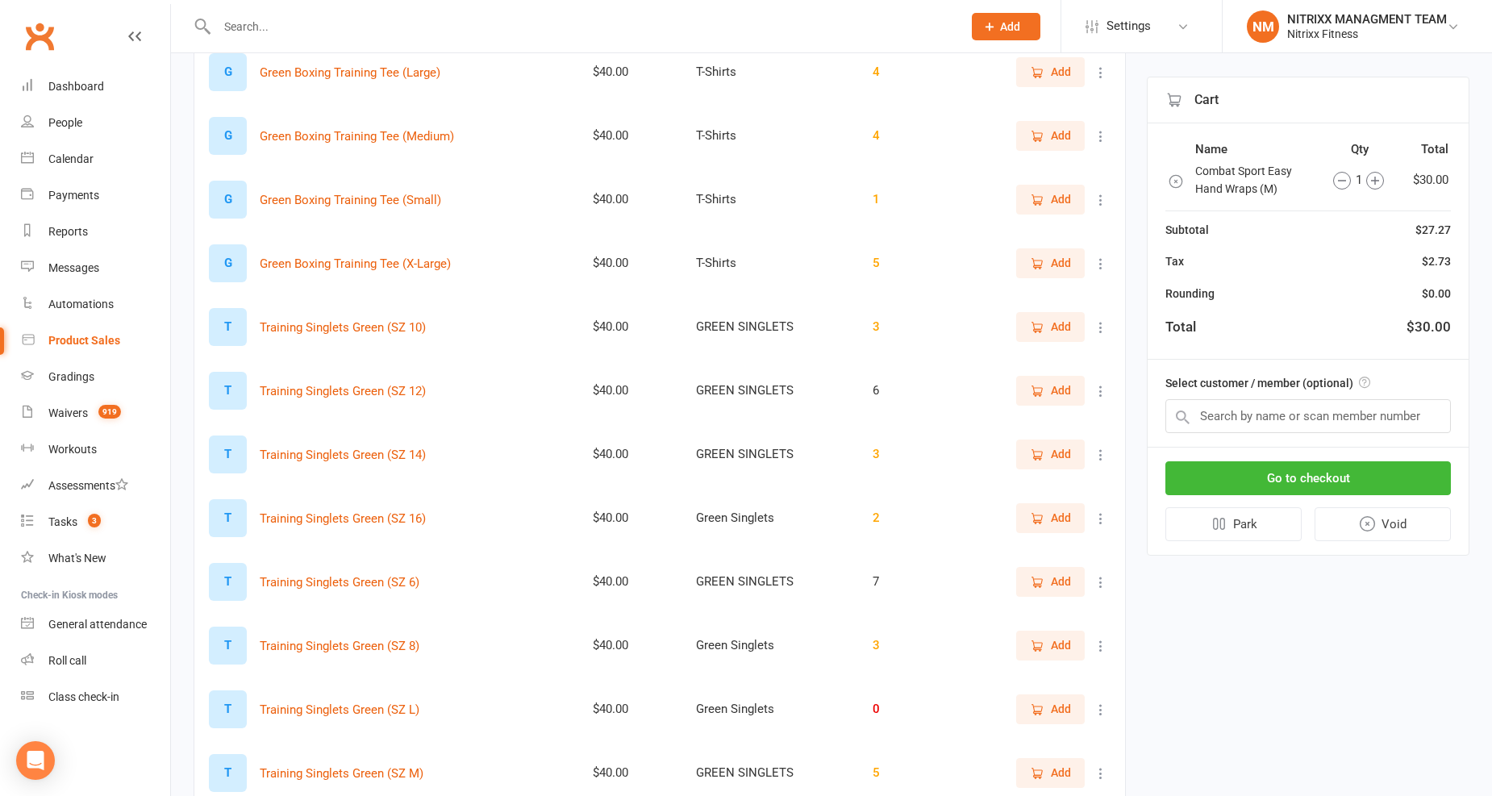
click at [1040, 392] on icon "button" at bounding box center [1038, 391] width 9 height 8
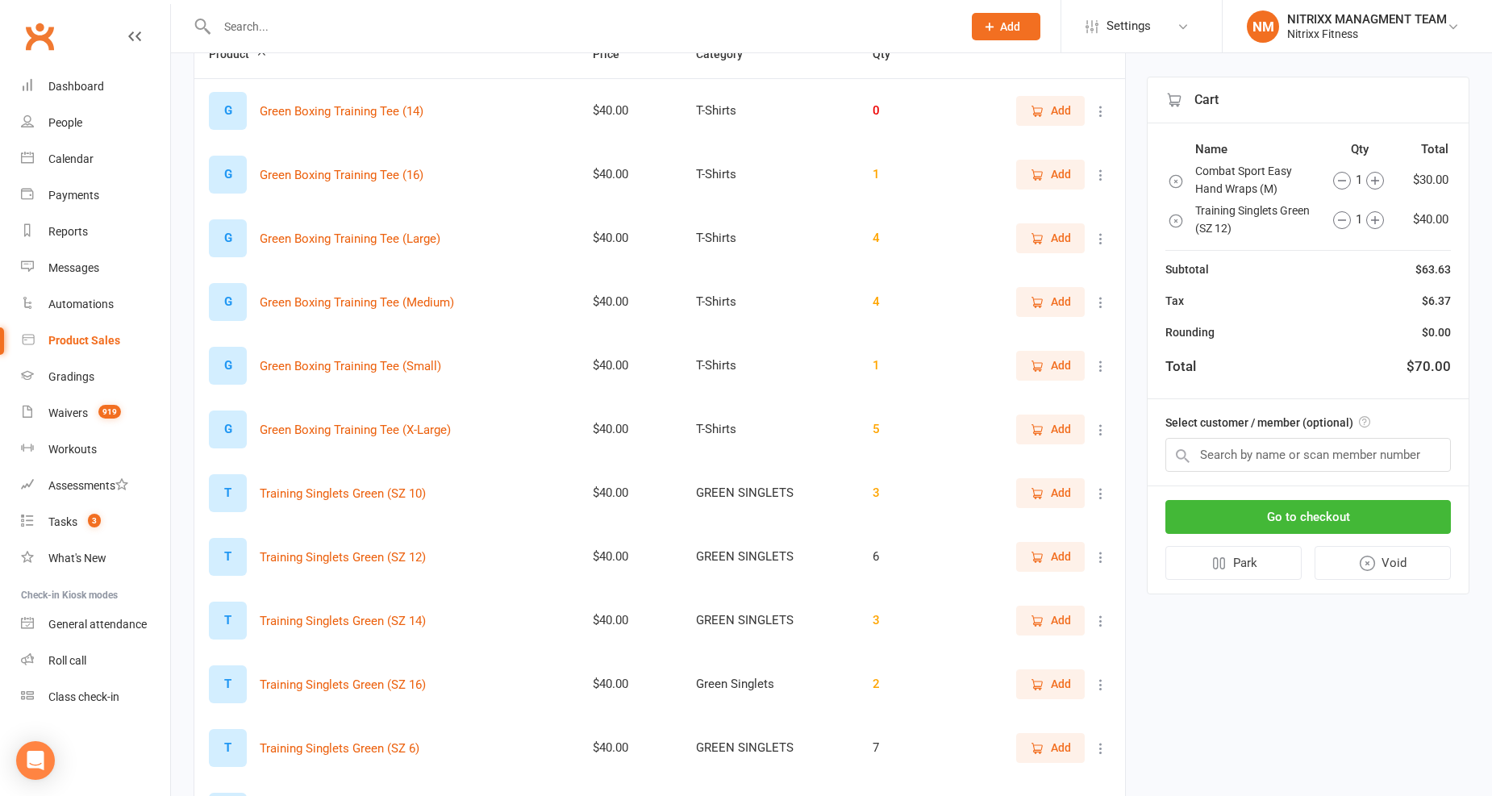
scroll to position [0, 0]
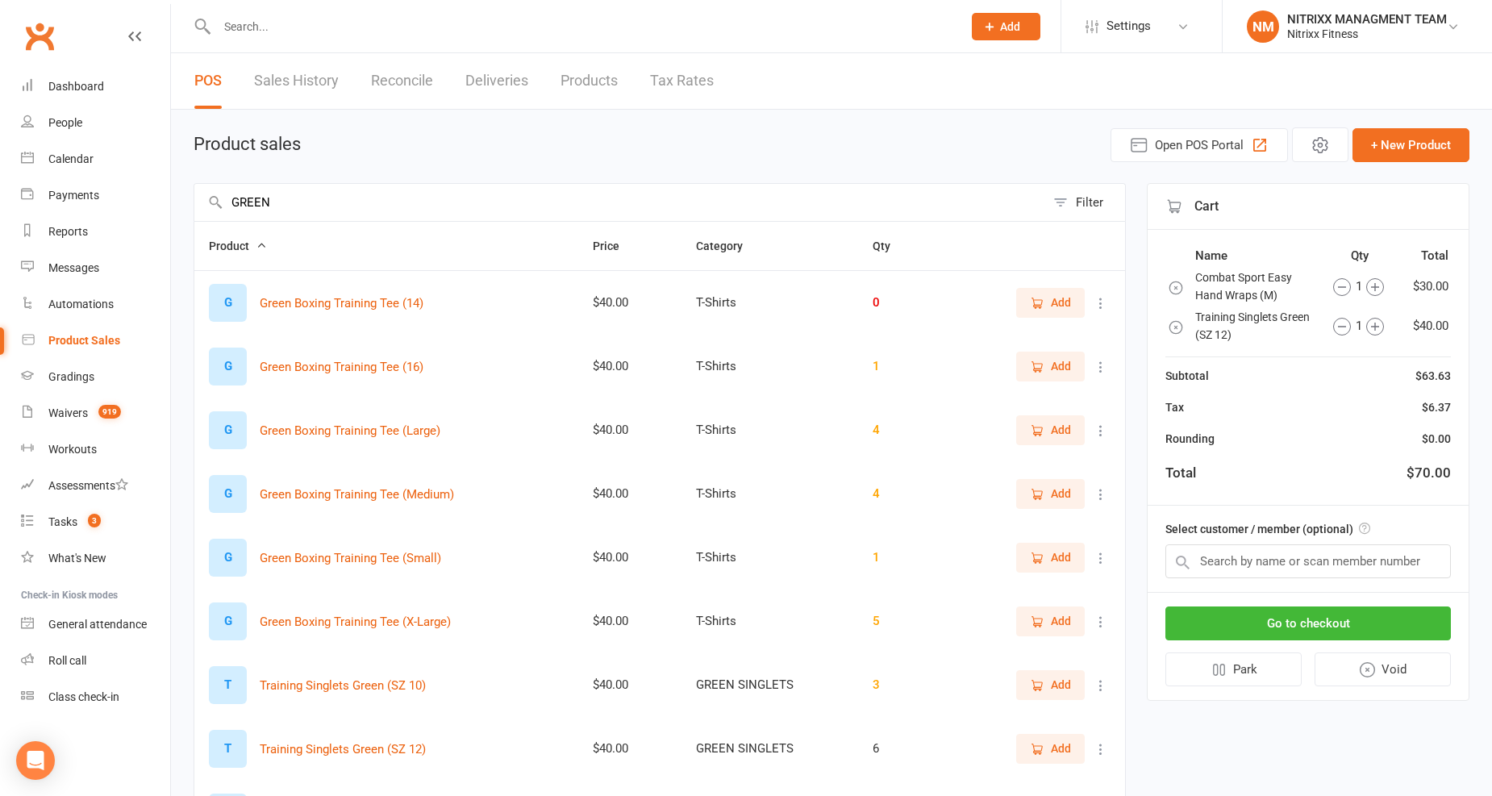
click at [360, 210] on input "GREEN" at bounding box center [619, 202] width 851 height 37
type input "G"
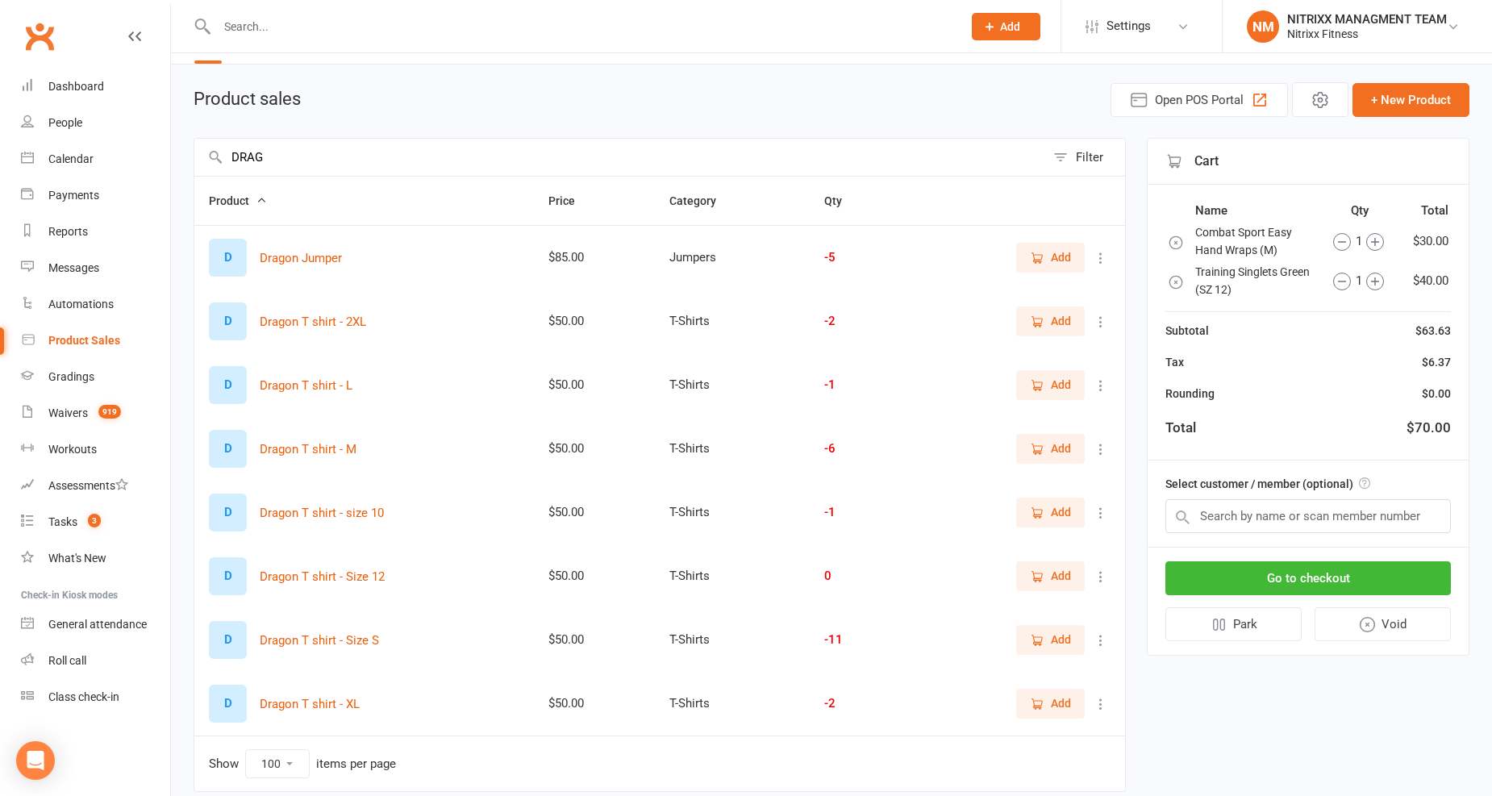
scroll to position [90, 0]
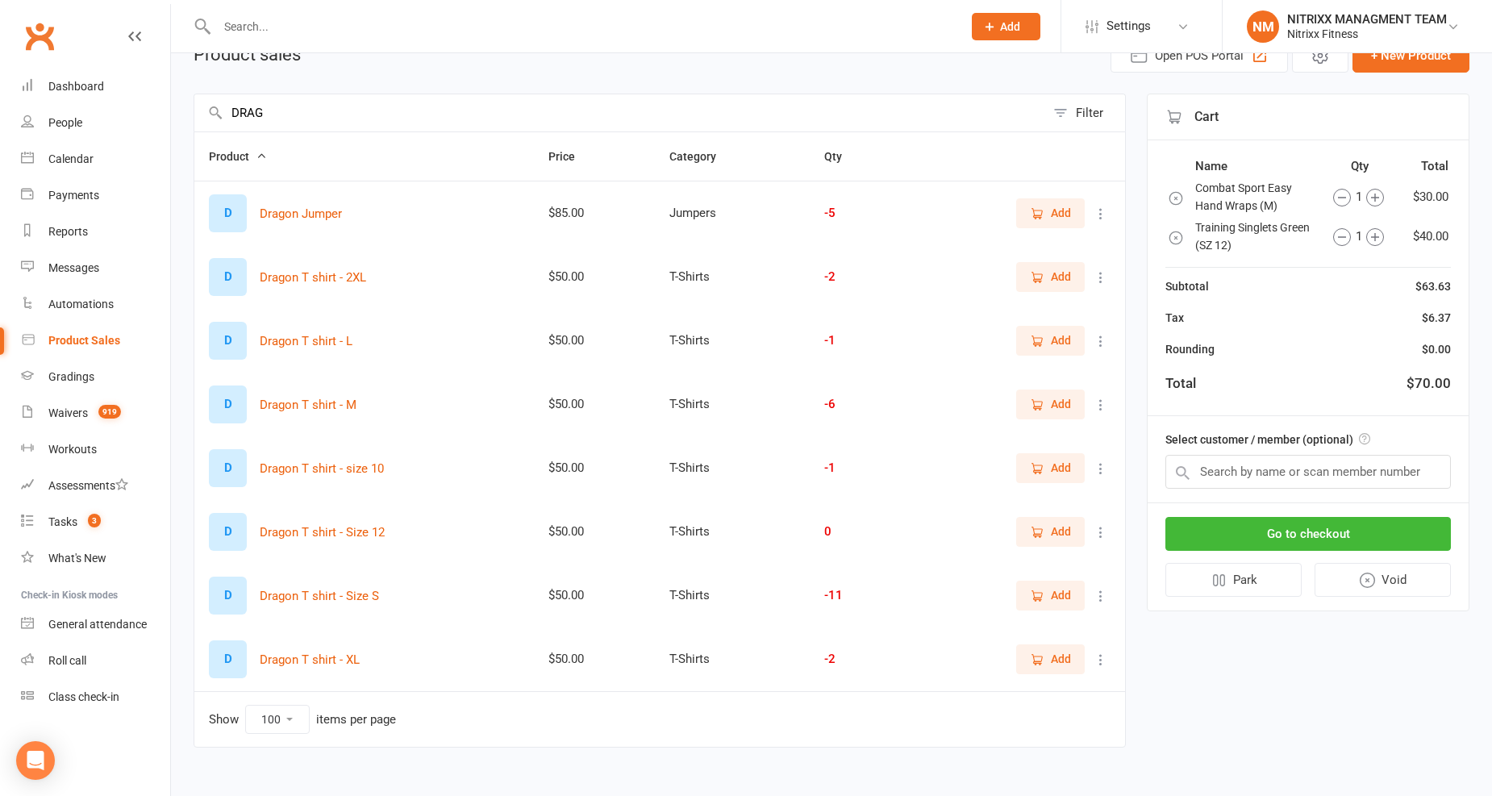
type input "DRAG"
click at [292, 714] on select "10 25 50 100" at bounding box center [277, 719] width 63 height 27
click at [242, 694] on td "Show 10 25 50 100 items per page" at bounding box center [659, 719] width 931 height 56
click at [276, 727] on select "10 25 50 100" at bounding box center [277, 719] width 63 height 27
click at [377, 713] on div "items per page" at bounding box center [356, 720] width 80 height 14
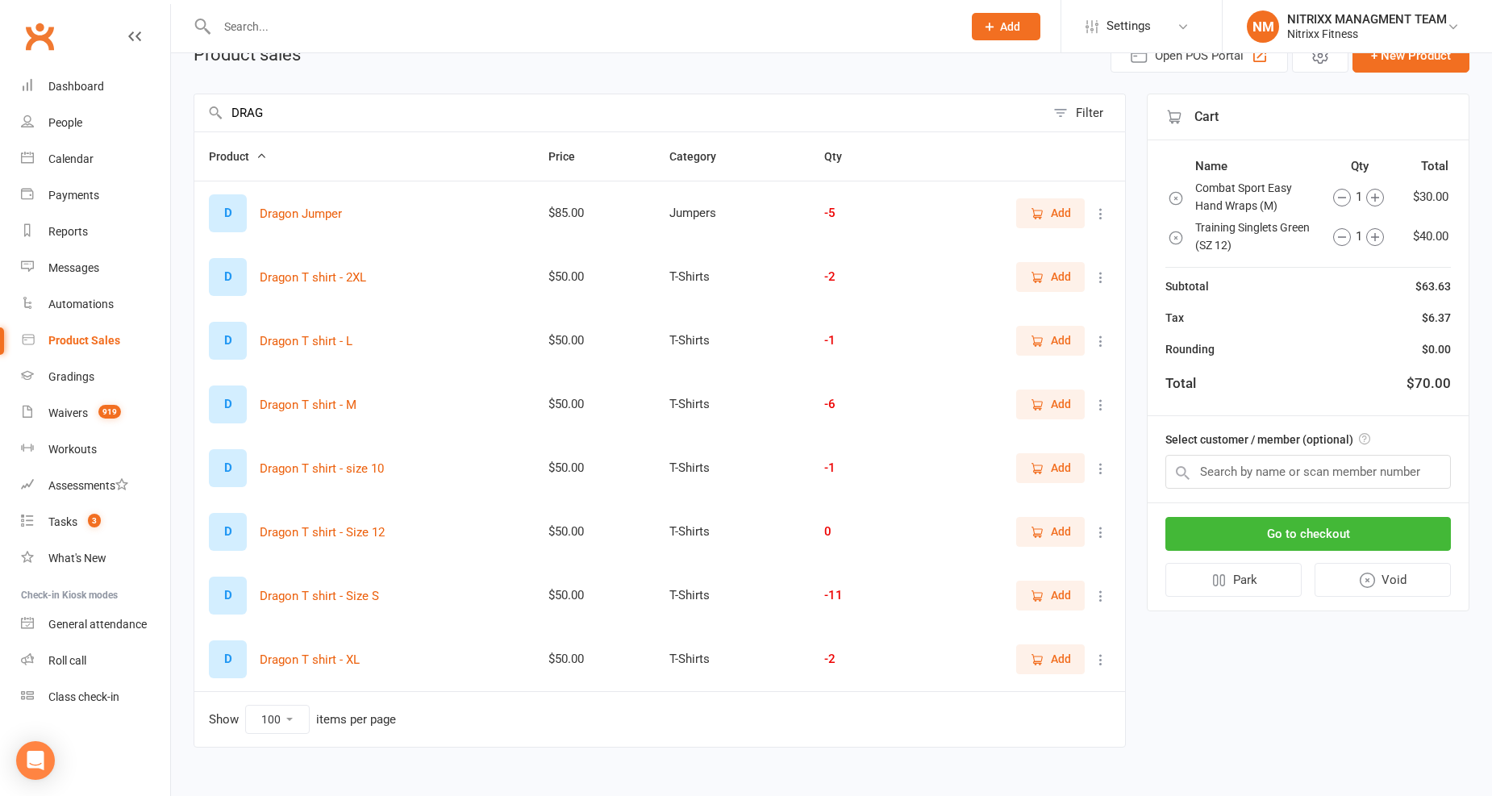
click at [1042, 593] on icon "button" at bounding box center [1038, 596] width 9 height 8
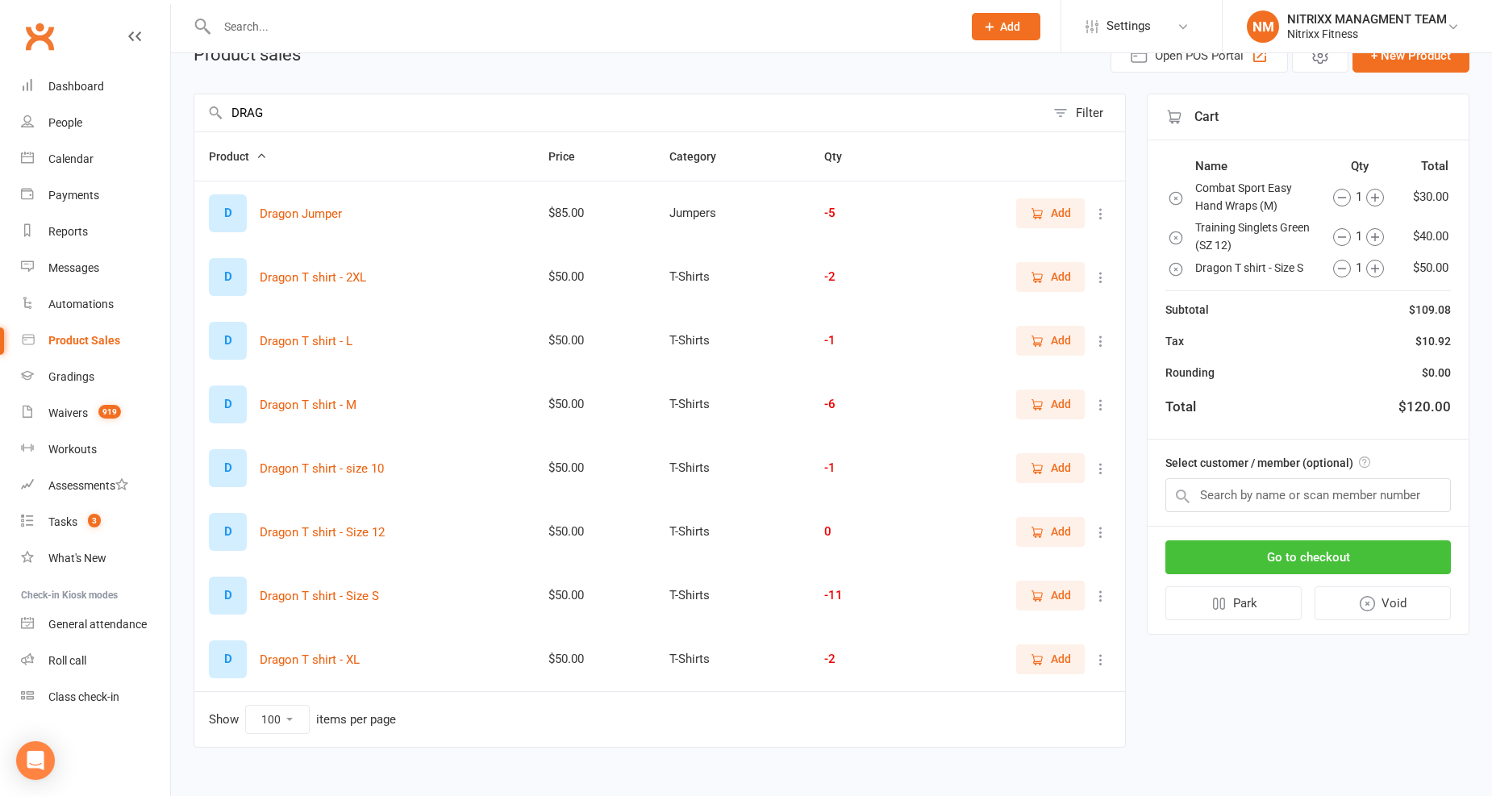
click at [1356, 553] on button "Go to checkout" at bounding box center [1307, 557] width 285 height 34
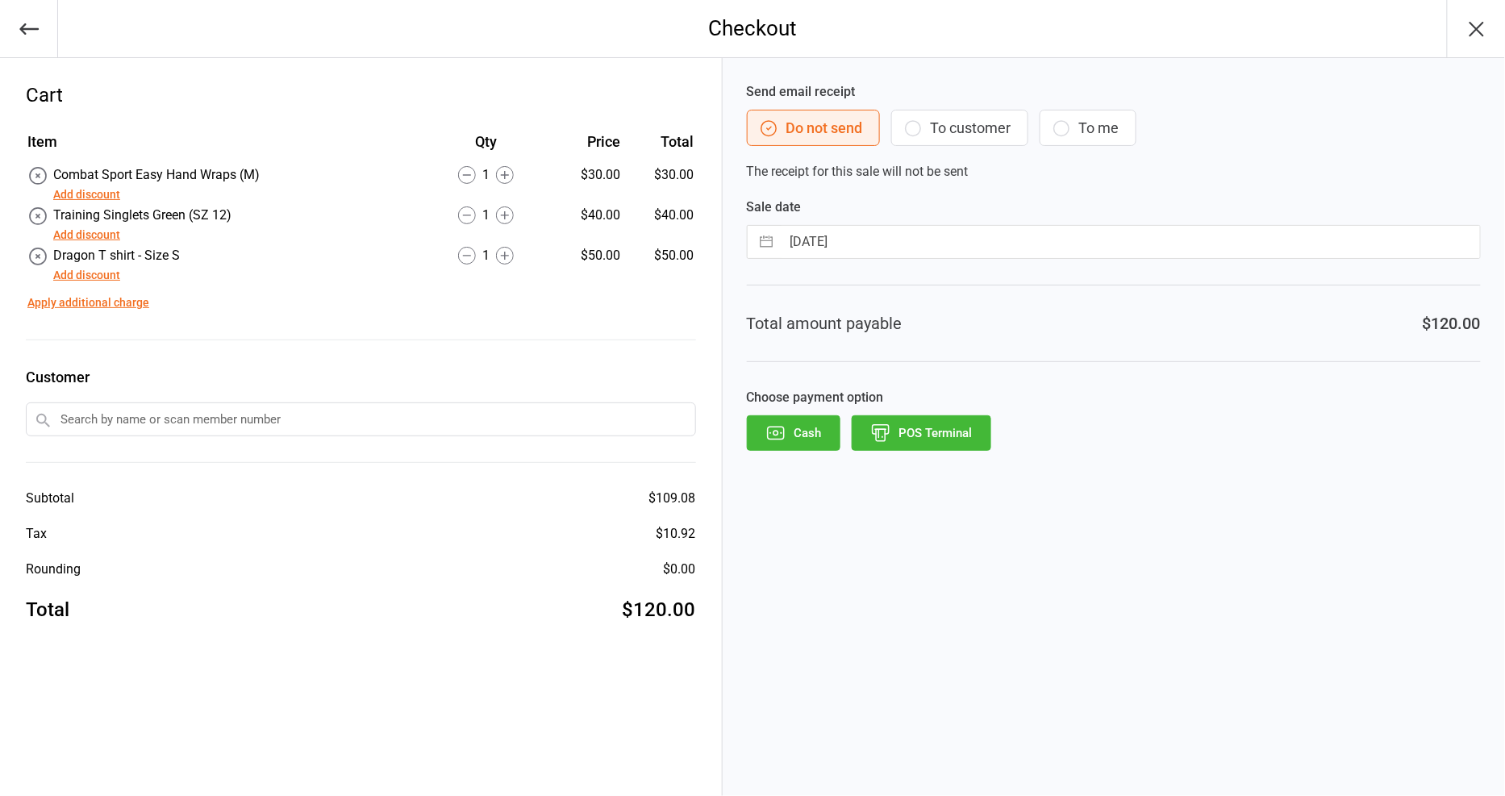
click at [827, 423] on button "Cash" at bounding box center [794, 432] width 94 height 35
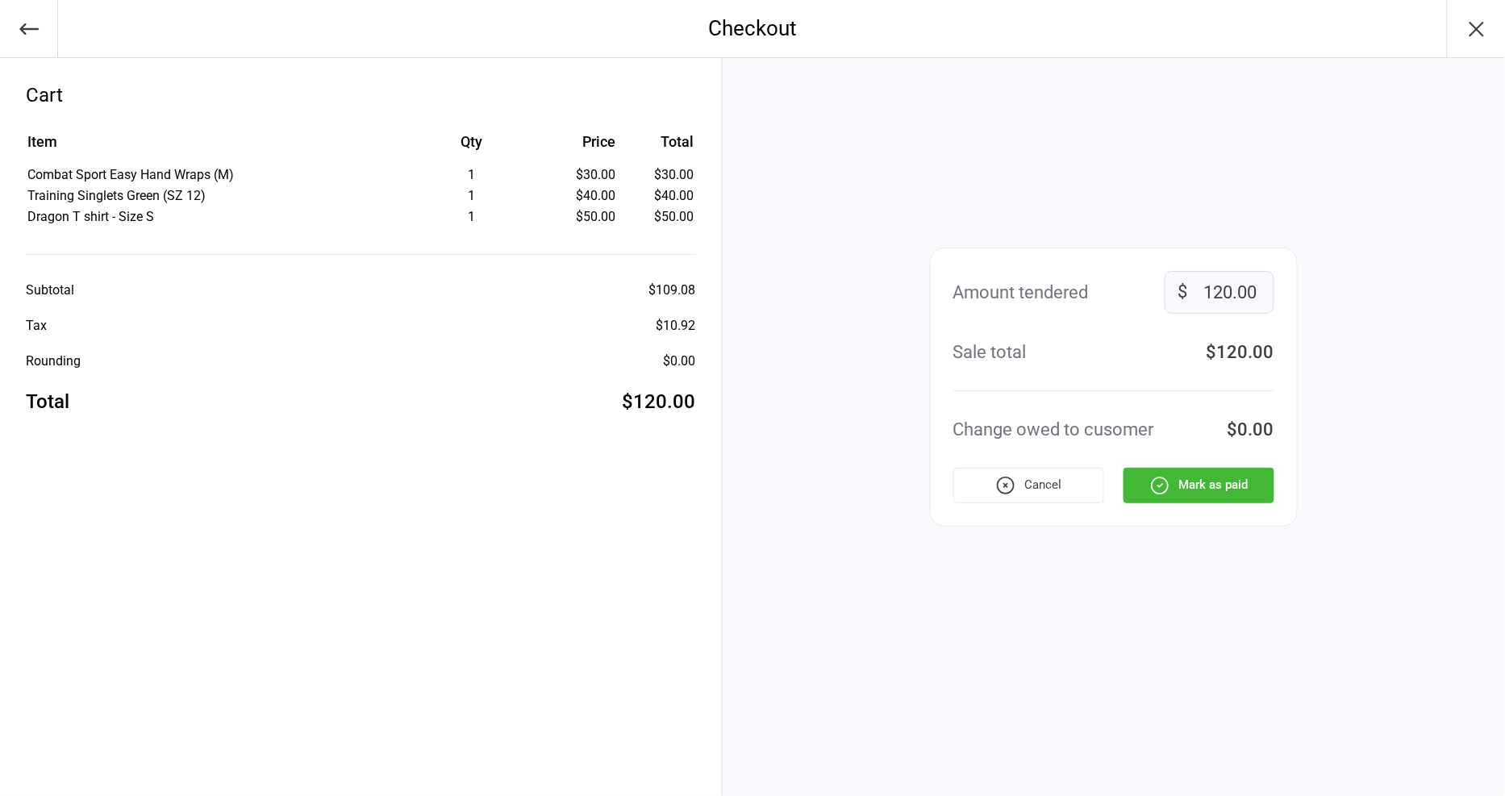
click at [1226, 290] on input "120.00" at bounding box center [1219, 292] width 110 height 43
click at [28, 19] on icon "button" at bounding box center [29, 29] width 23 height 23
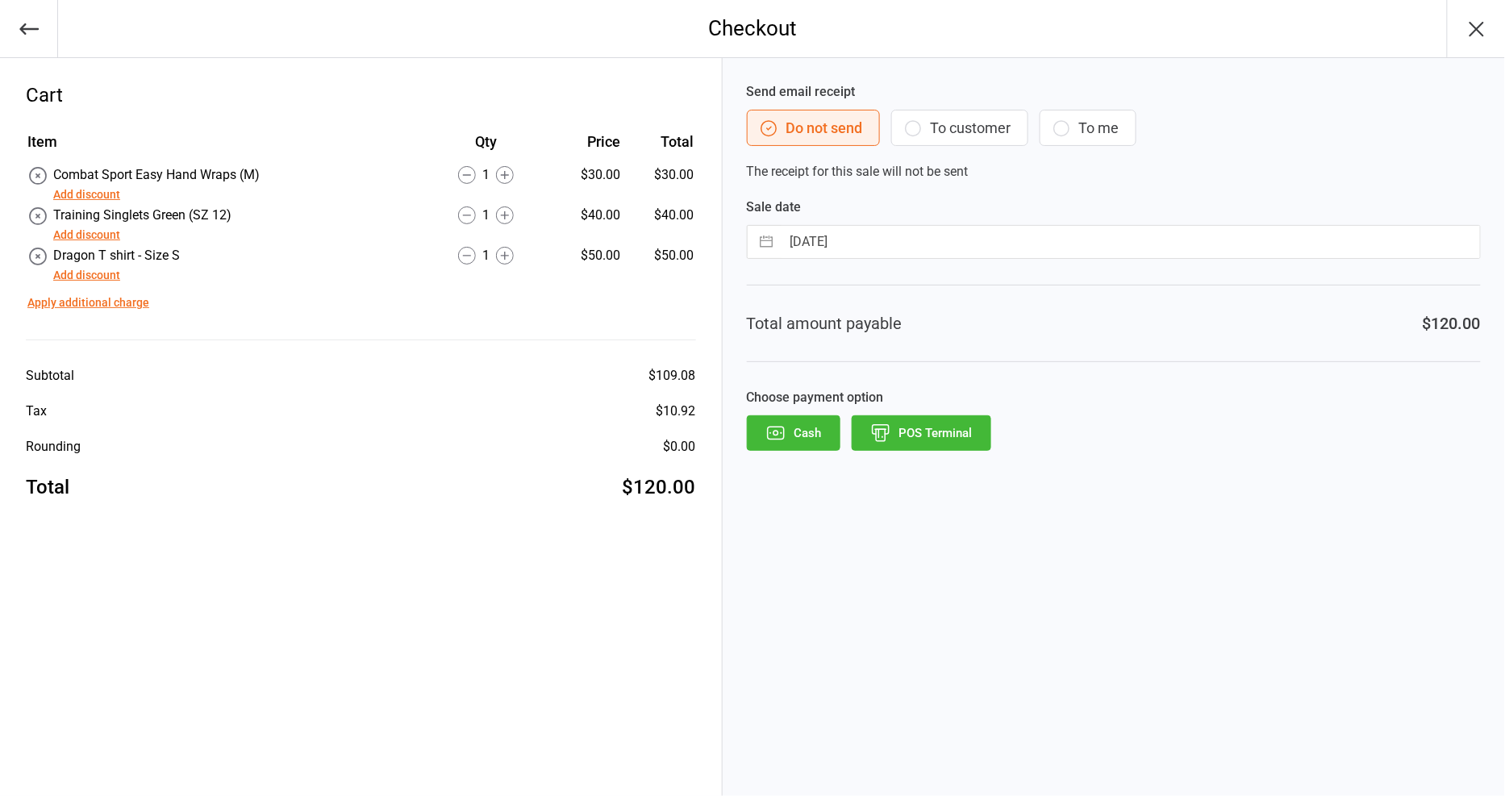
click at [69, 286] on td "Apply additional charge" at bounding box center [360, 299] width 667 height 26
click at [69, 267] on button "Add discount" at bounding box center [86, 275] width 67 height 17
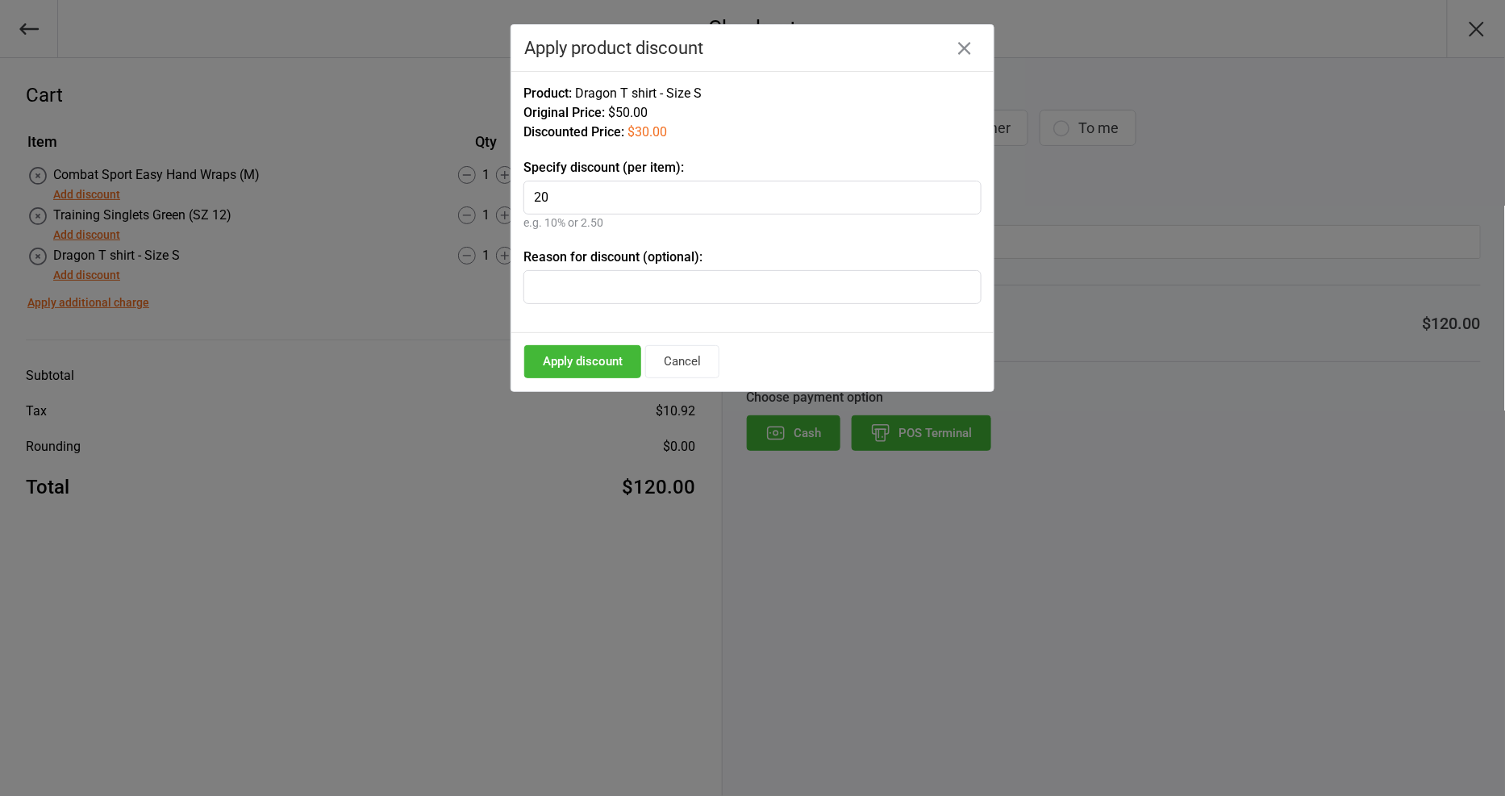
type input "20"
click at [568, 367] on button "Apply discount" at bounding box center [582, 361] width 117 height 33
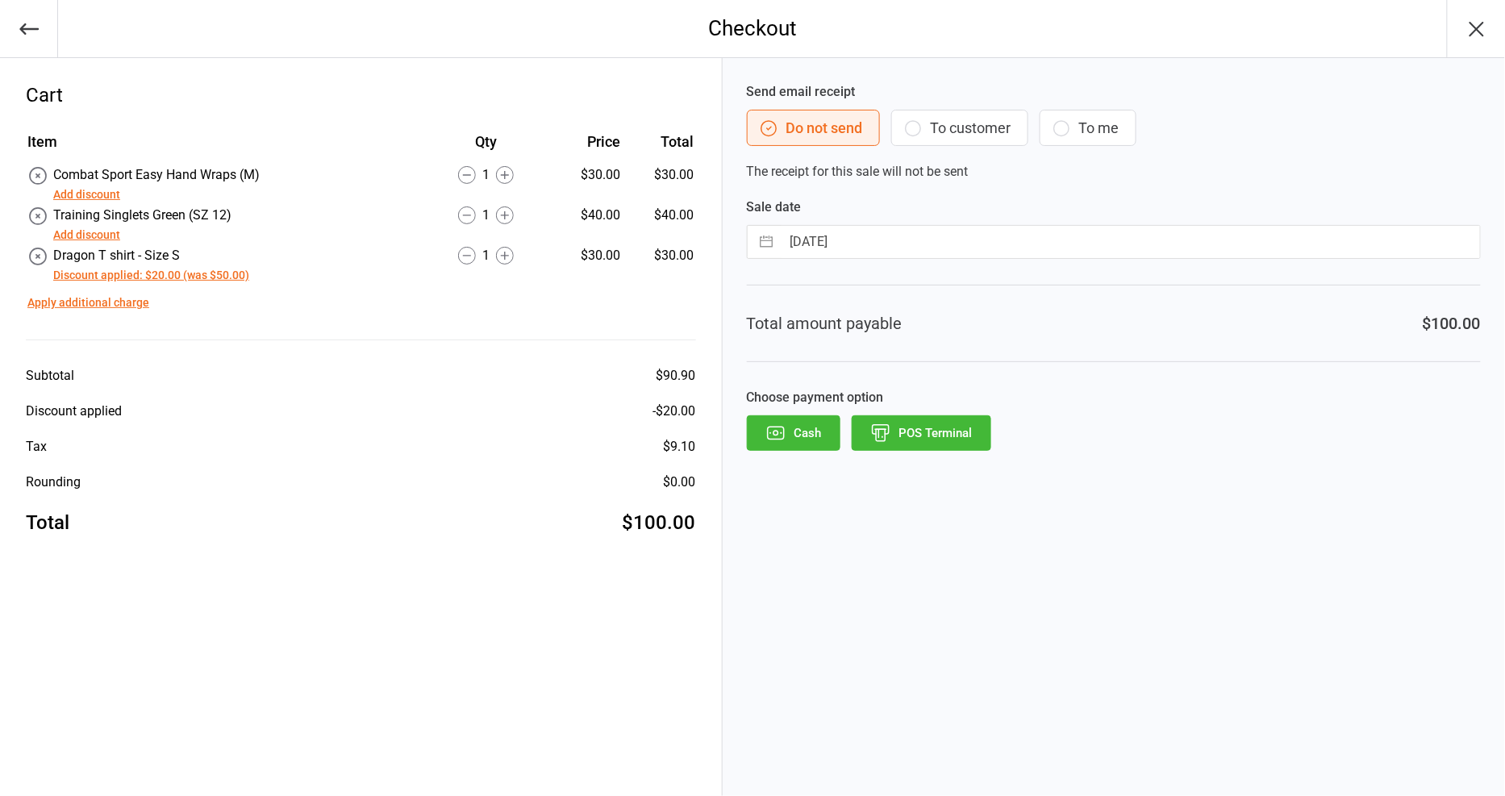
click at [747, 440] on button "Cash" at bounding box center [794, 432] width 94 height 35
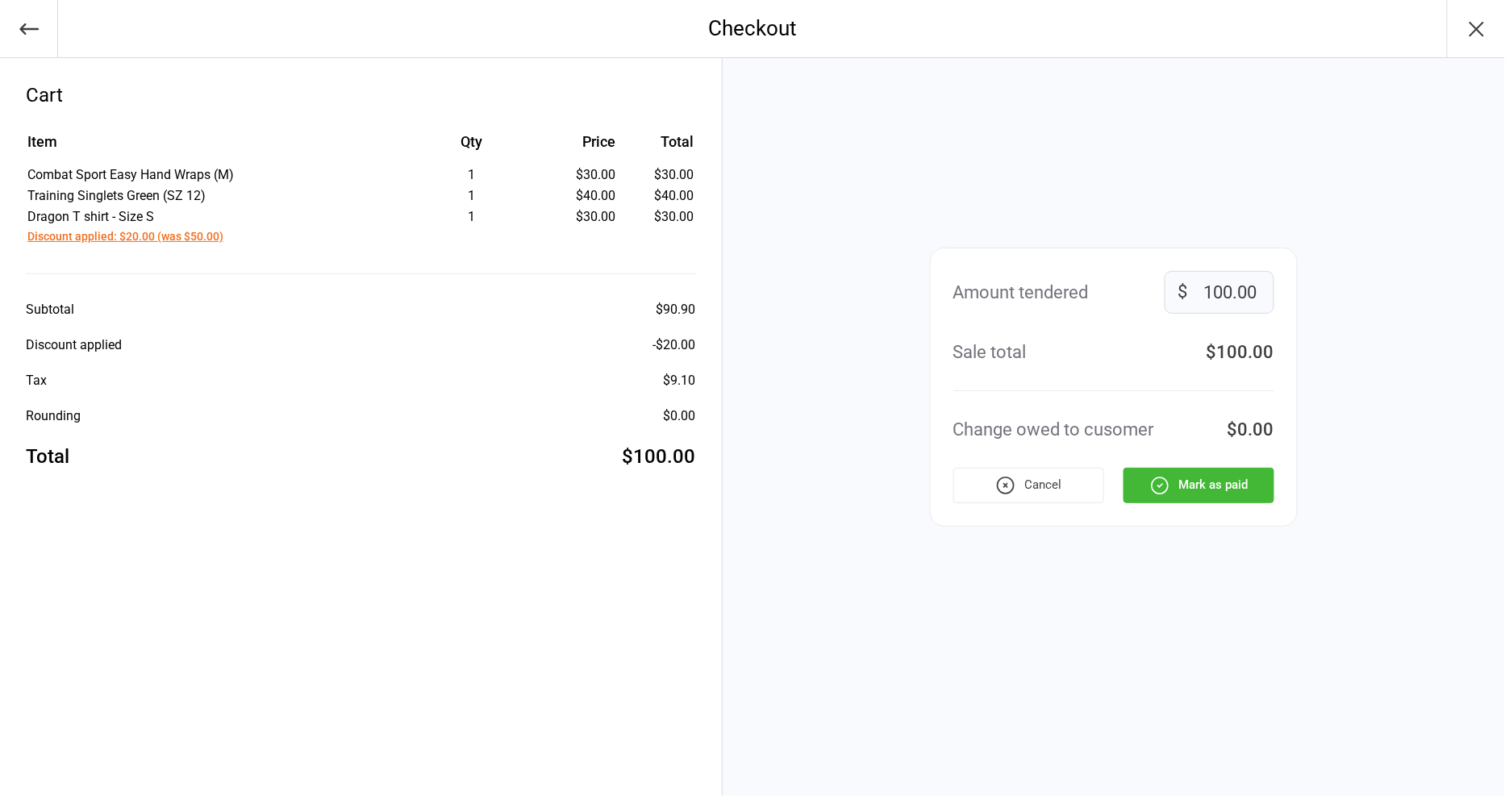
click at [1204, 481] on button "Mark as paid" at bounding box center [1198, 485] width 151 height 35
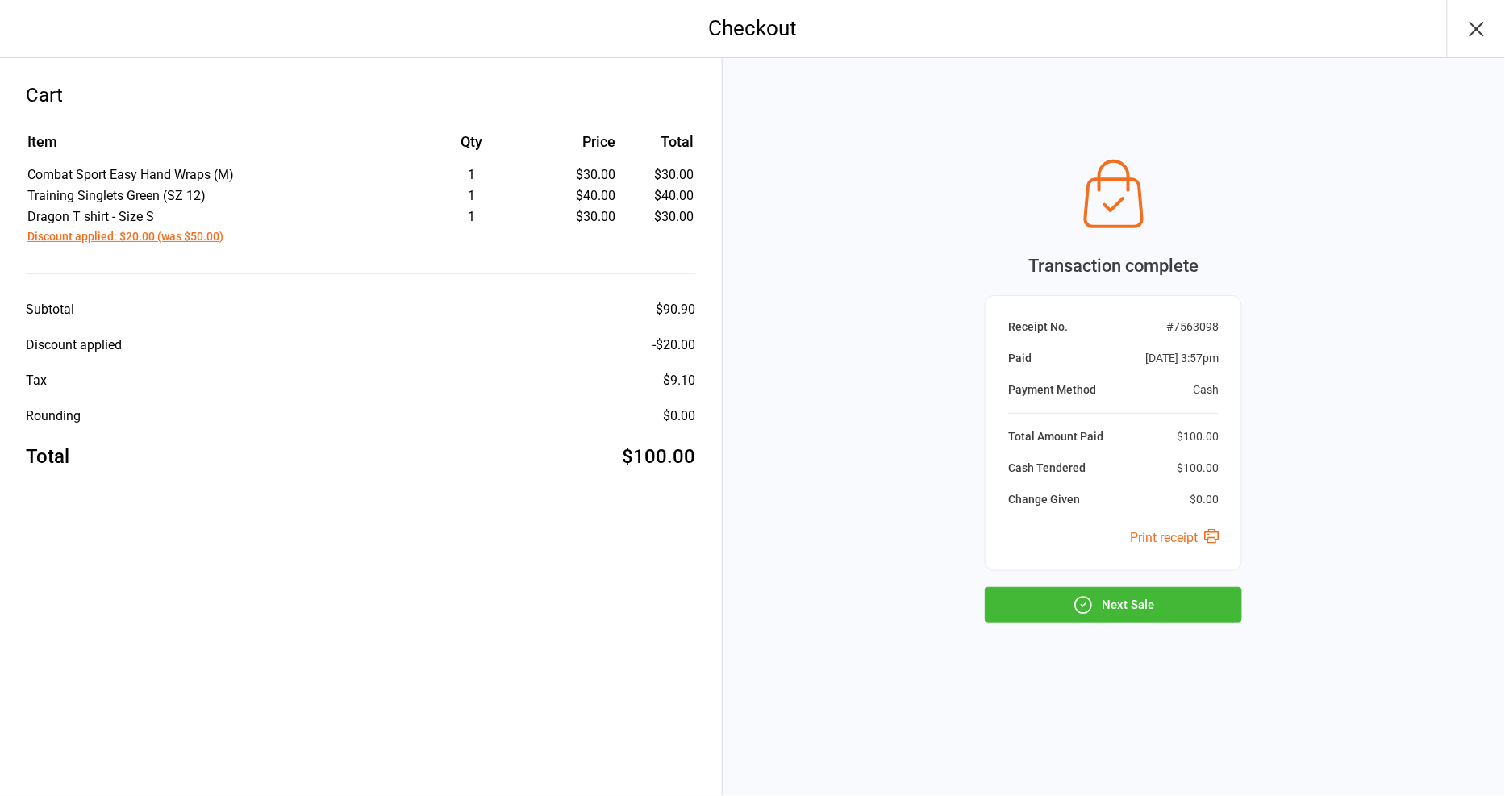
click at [1197, 589] on button "Next Sale" at bounding box center [1113, 604] width 257 height 35
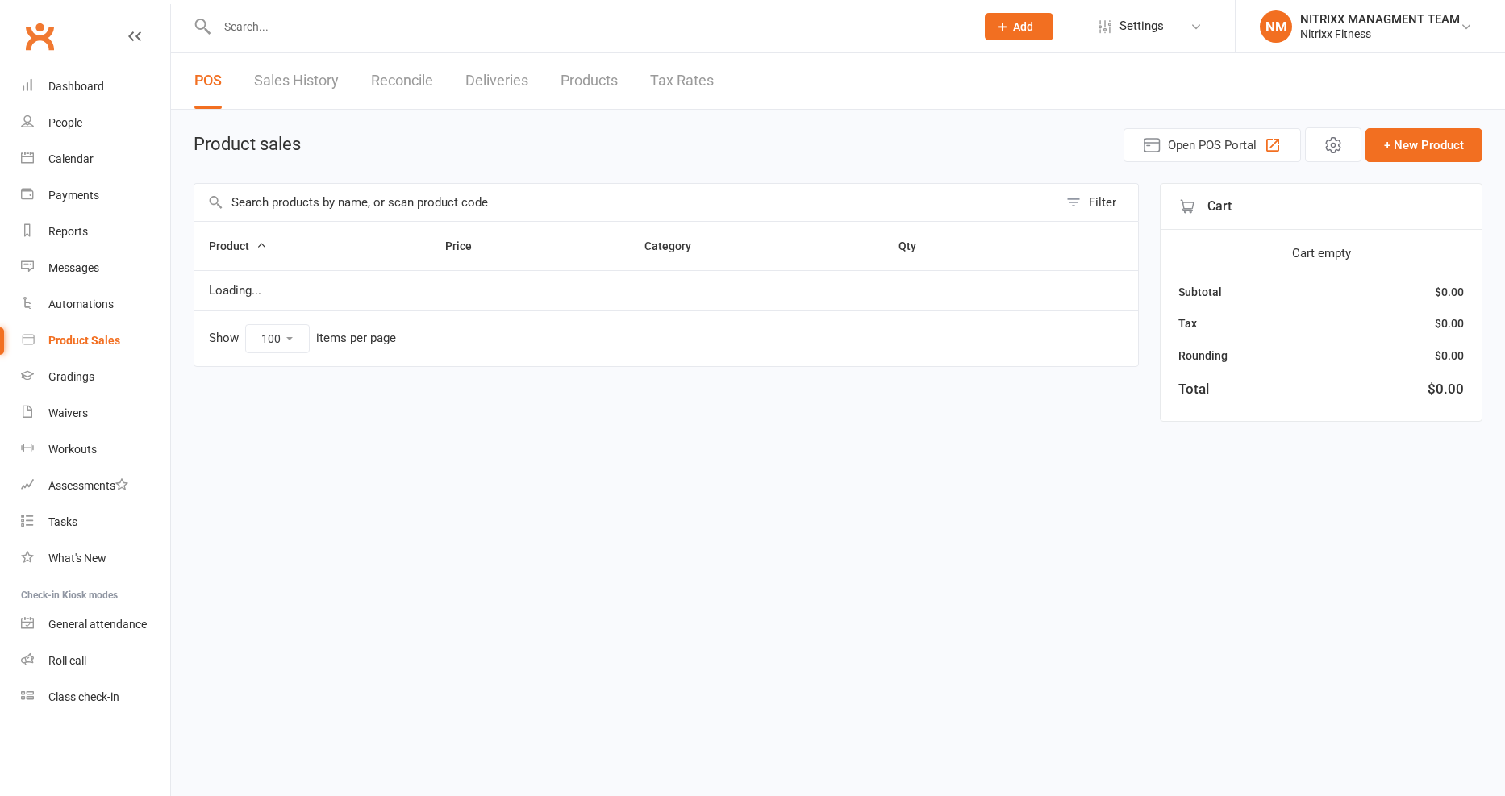
select select "100"
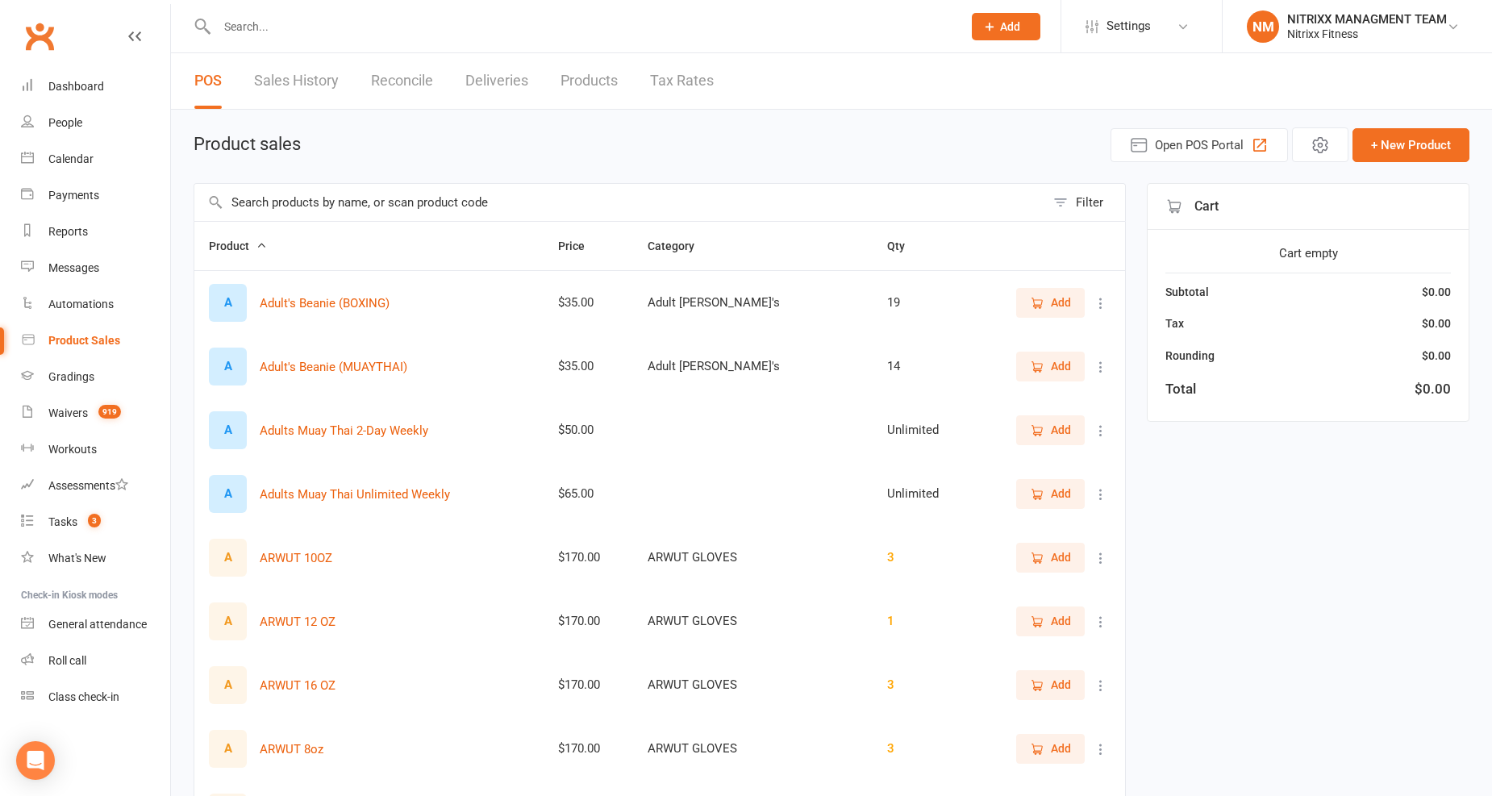
click at [602, 27] on input "text" at bounding box center [581, 26] width 739 height 23
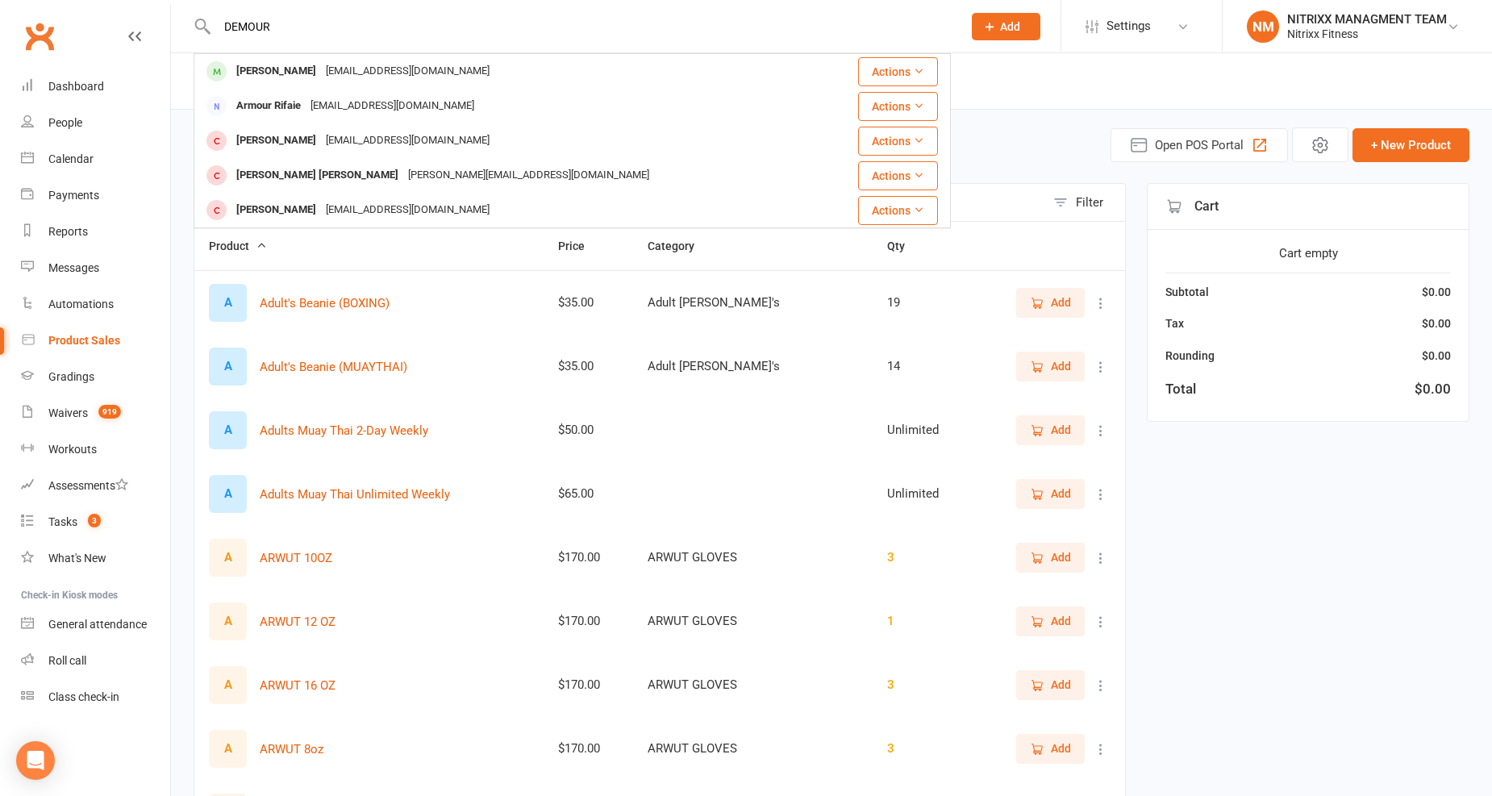
click at [390, 19] on input "DEMOUR" at bounding box center [581, 26] width 739 height 23
click at [405, 37] on div "DEMOUR Eren Demiroz erendemiroz@gmail.com Actions Armour Rifaie Armour.rifaie@o…" at bounding box center [572, 26] width 757 height 52
click at [406, 37] on div "DEMOUR Eren Demiroz erendemiroz@gmail.com Actions Armour Rifaie Armour.rifaie@o…" at bounding box center [572, 26] width 757 height 52
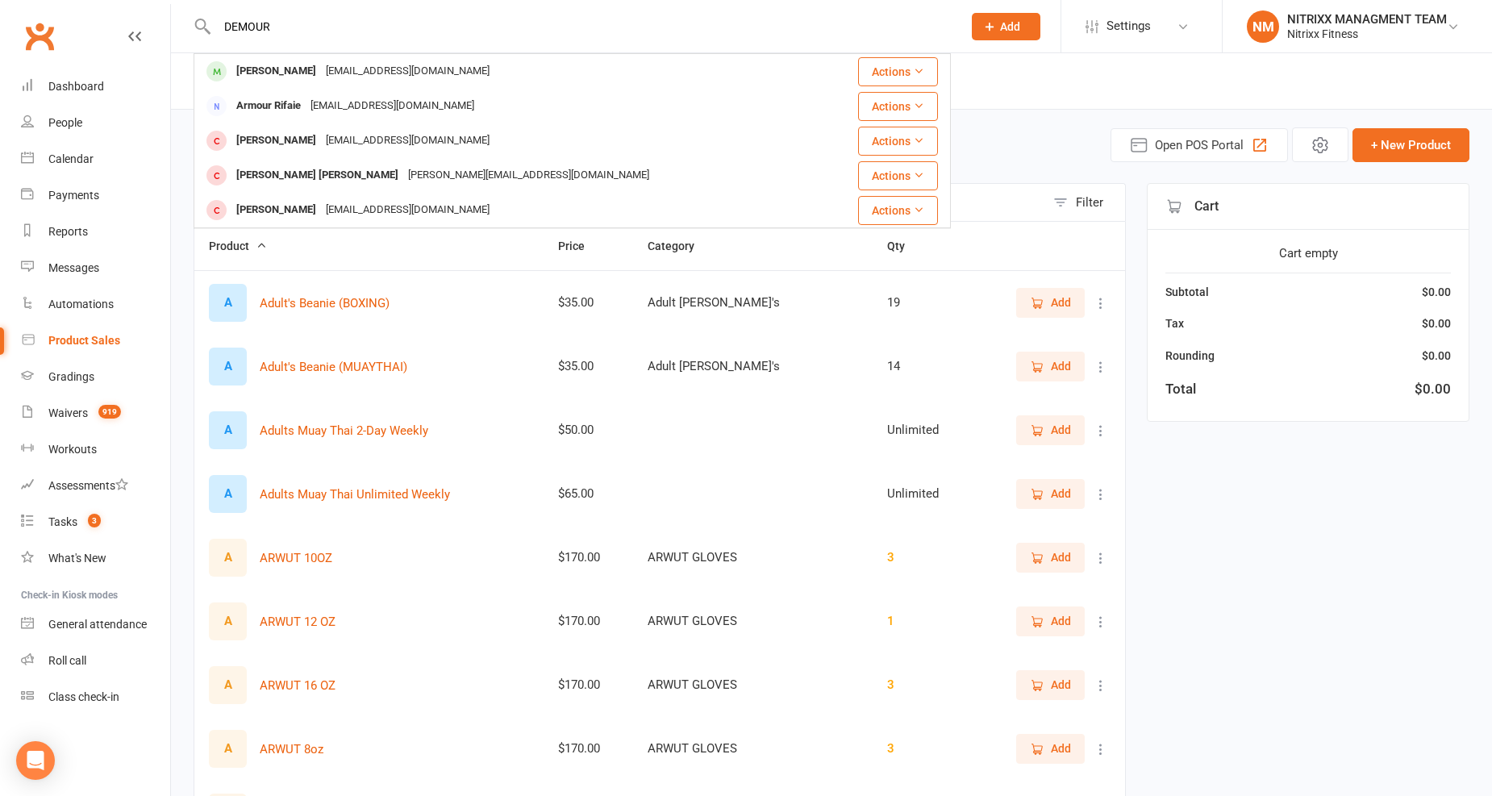
click at [406, 37] on div "DEMOUR Eren Demiroz erendemiroz@gmail.com Actions Armour Rifaie Armour.rifaie@o…" at bounding box center [572, 26] width 757 height 52
click at [400, 24] on input "DEMOUR" at bounding box center [581, 26] width 739 height 23
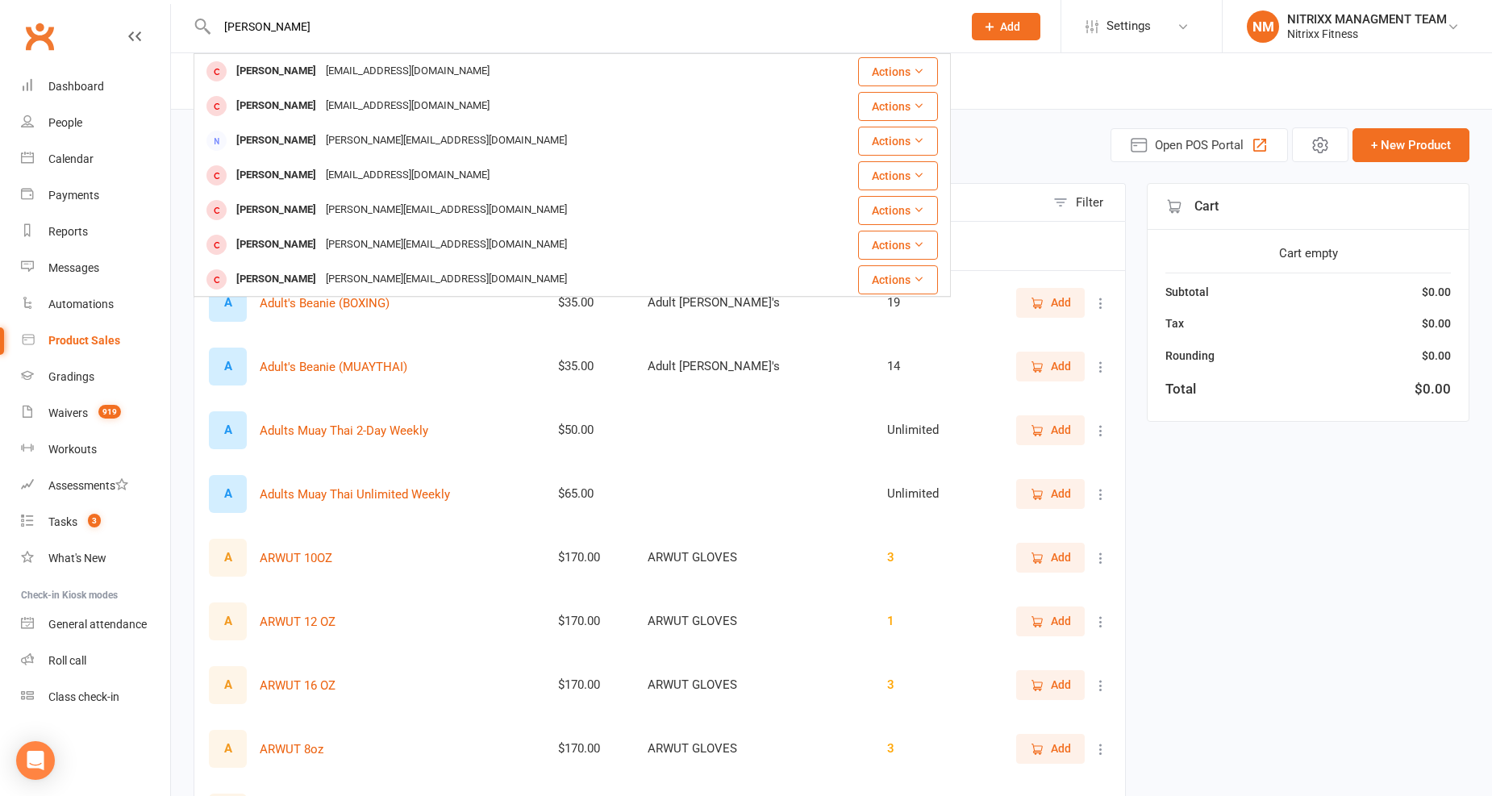
click at [271, 20] on input "DEMOUR CHARAF" at bounding box center [581, 26] width 739 height 23
drag, startPoint x: 270, startPoint y: 21, endPoint x: 227, endPoint y: -10, distance: 53.7
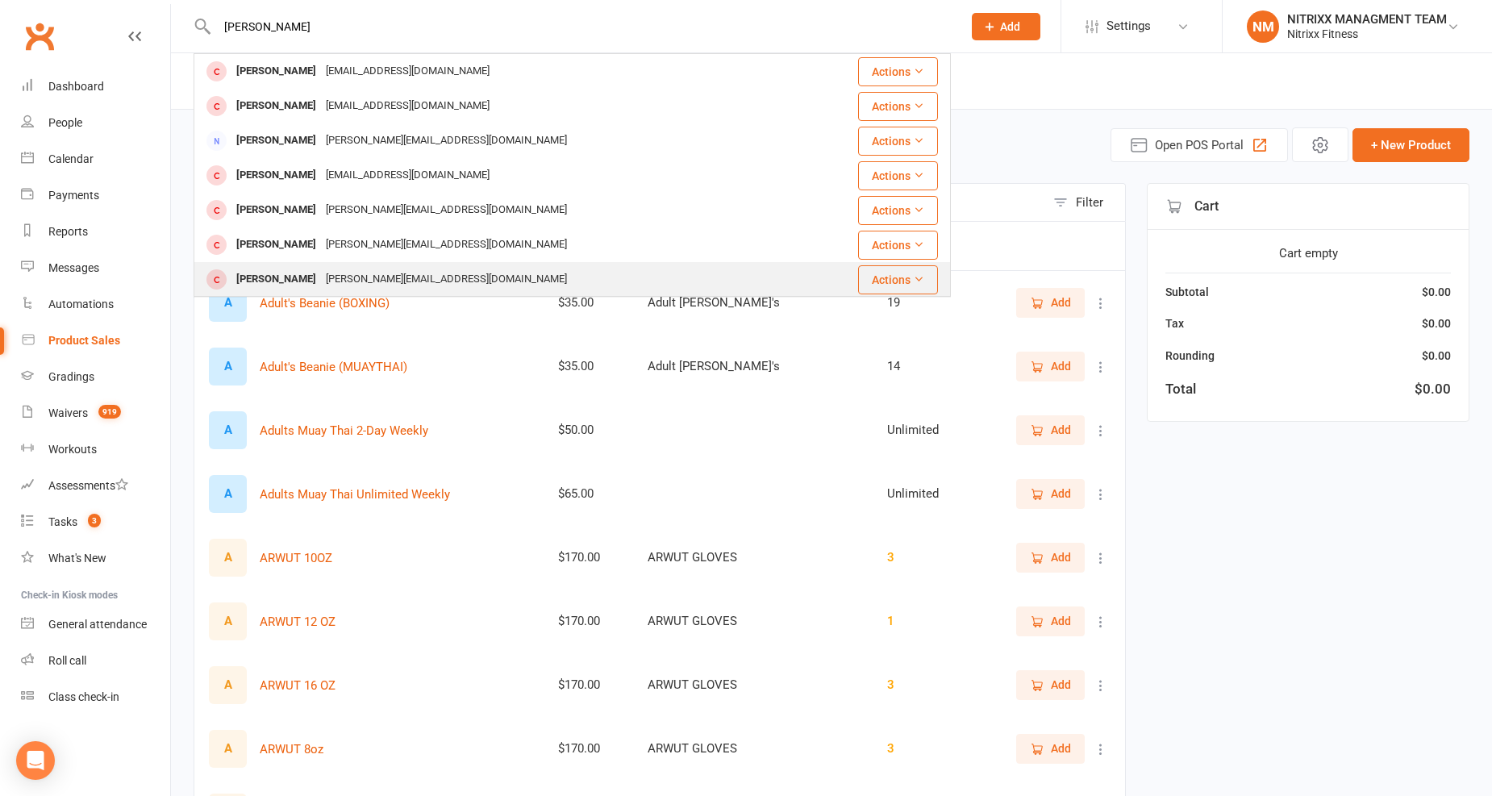
type input "CHARAF"
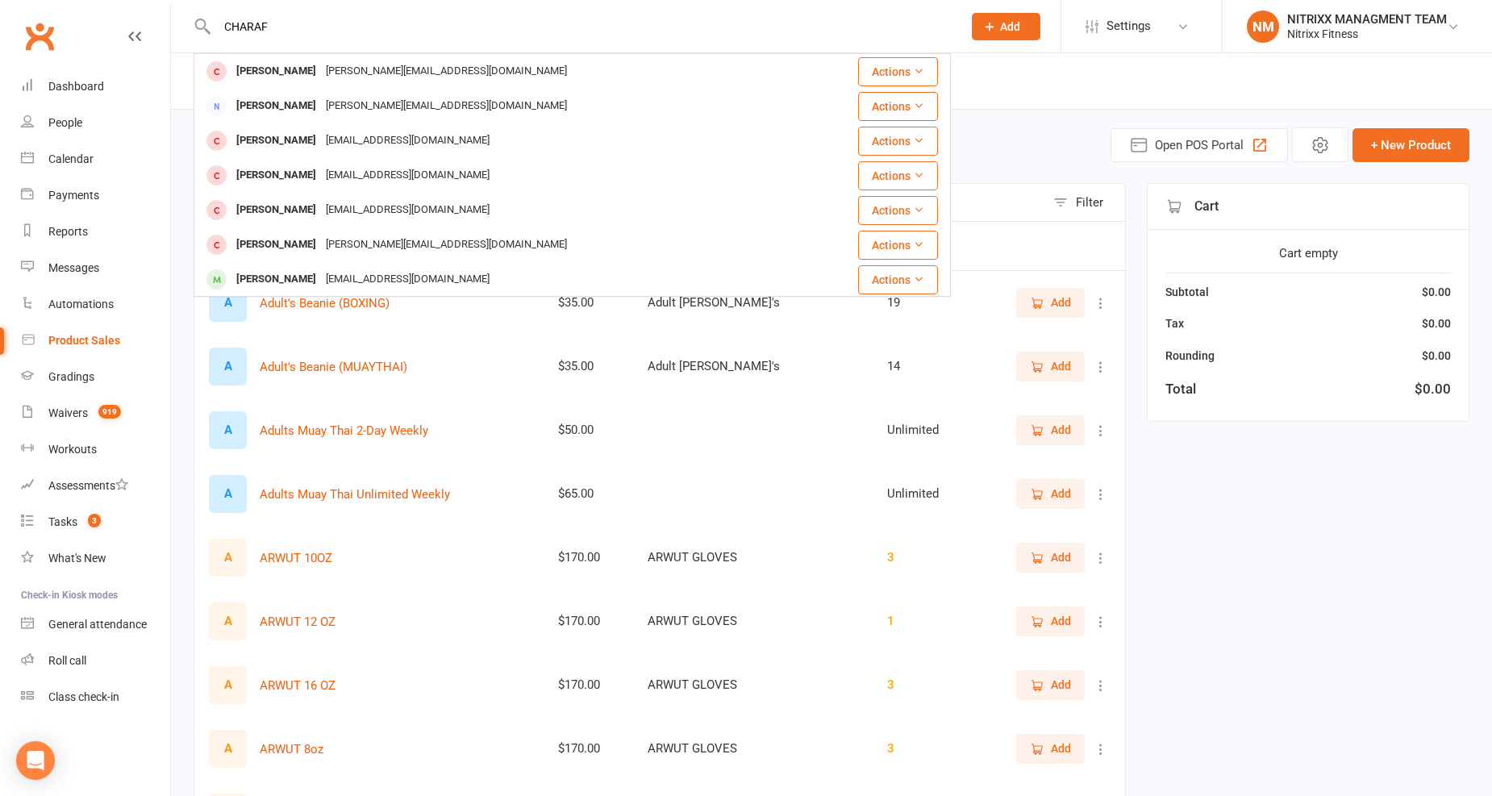
click at [525, 24] on input "CHARAF" at bounding box center [581, 26] width 739 height 23
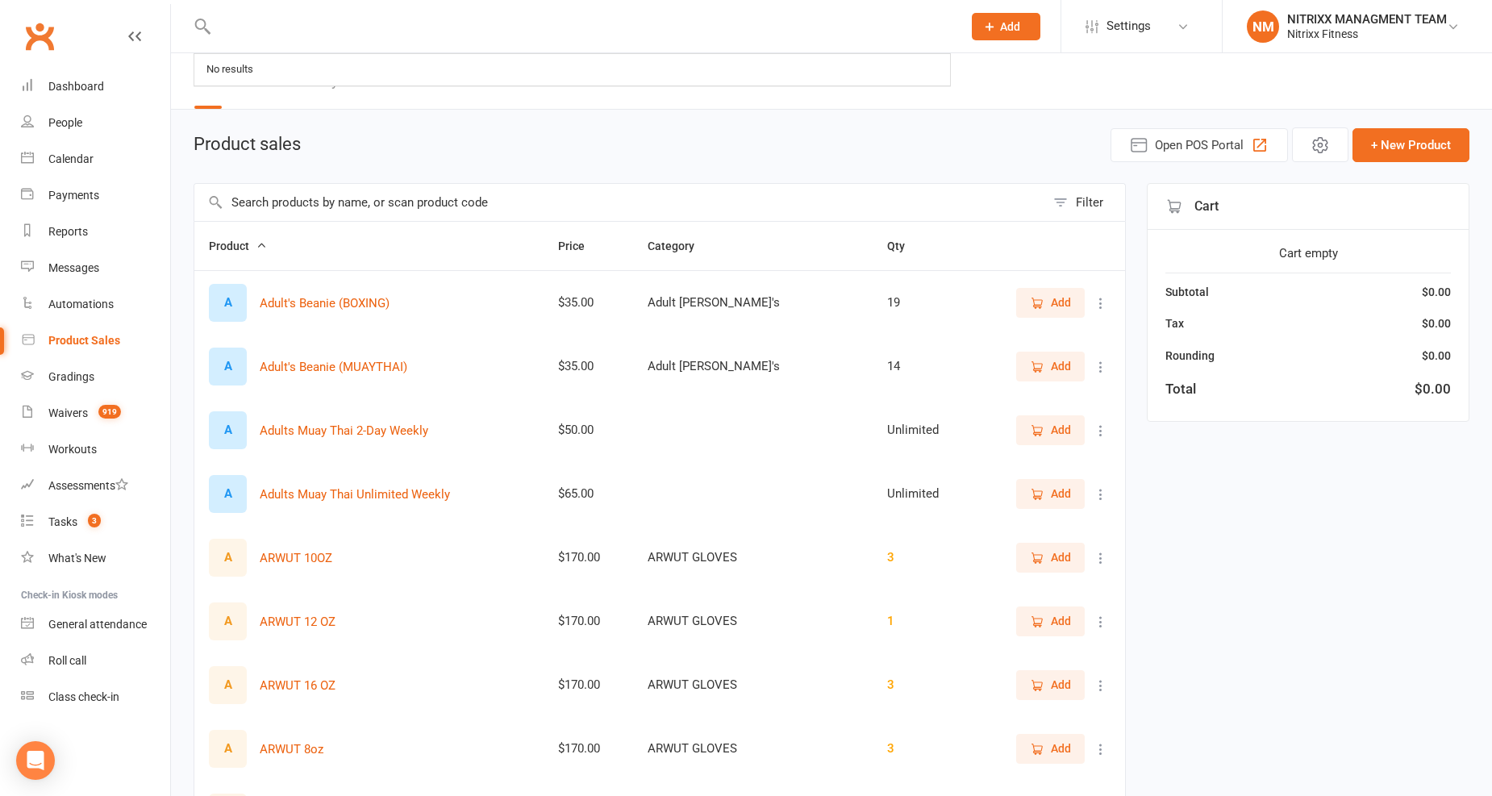
click at [291, 198] on input "text" at bounding box center [619, 202] width 851 height 37
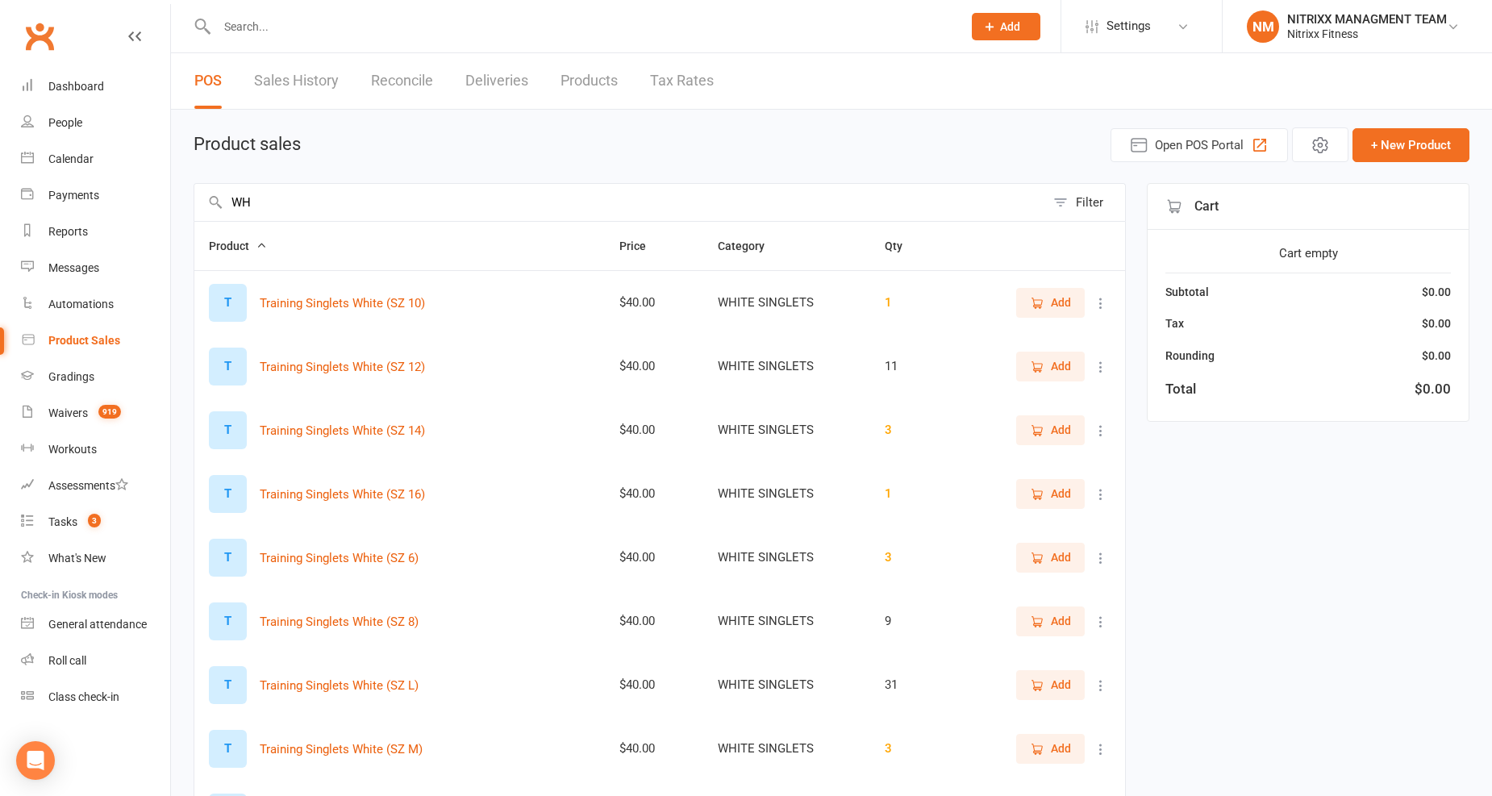
click at [1045, 300] on span "Add" at bounding box center [1050, 303] width 41 height 18
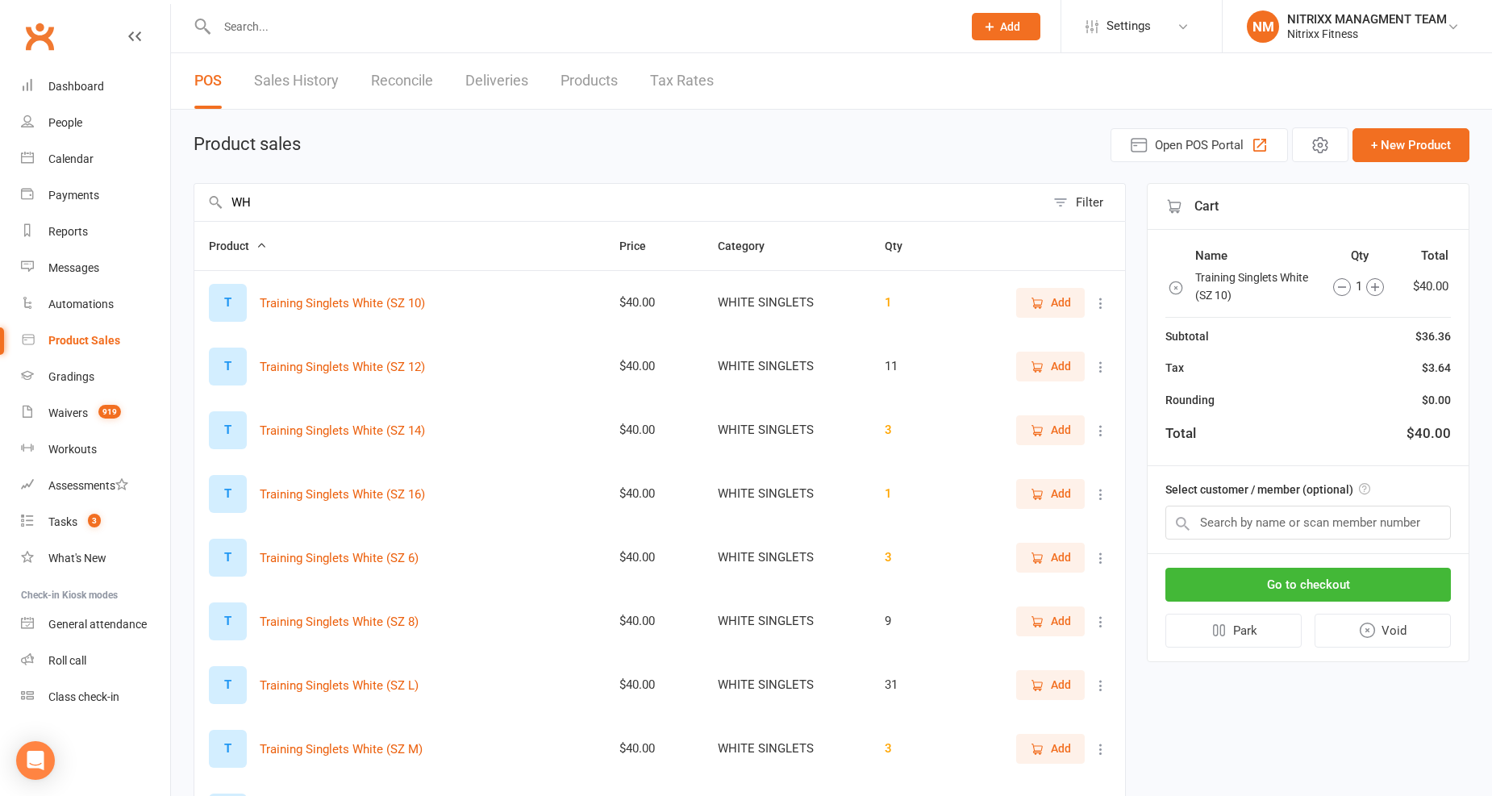
click at [316, 200] on input "WH" at bounding box center [619, 202] width 851 height 37
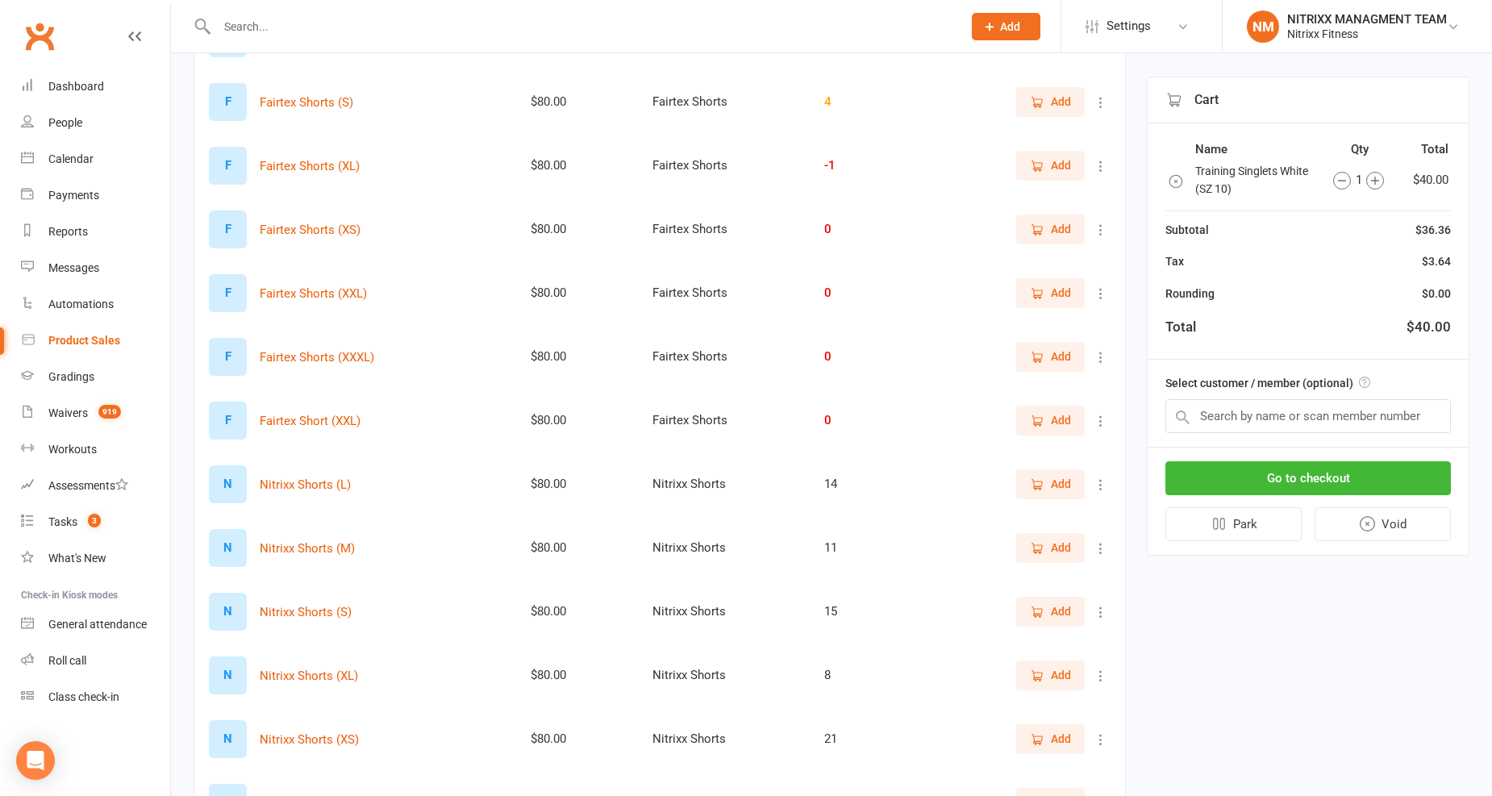
scroll to position [358, 0]
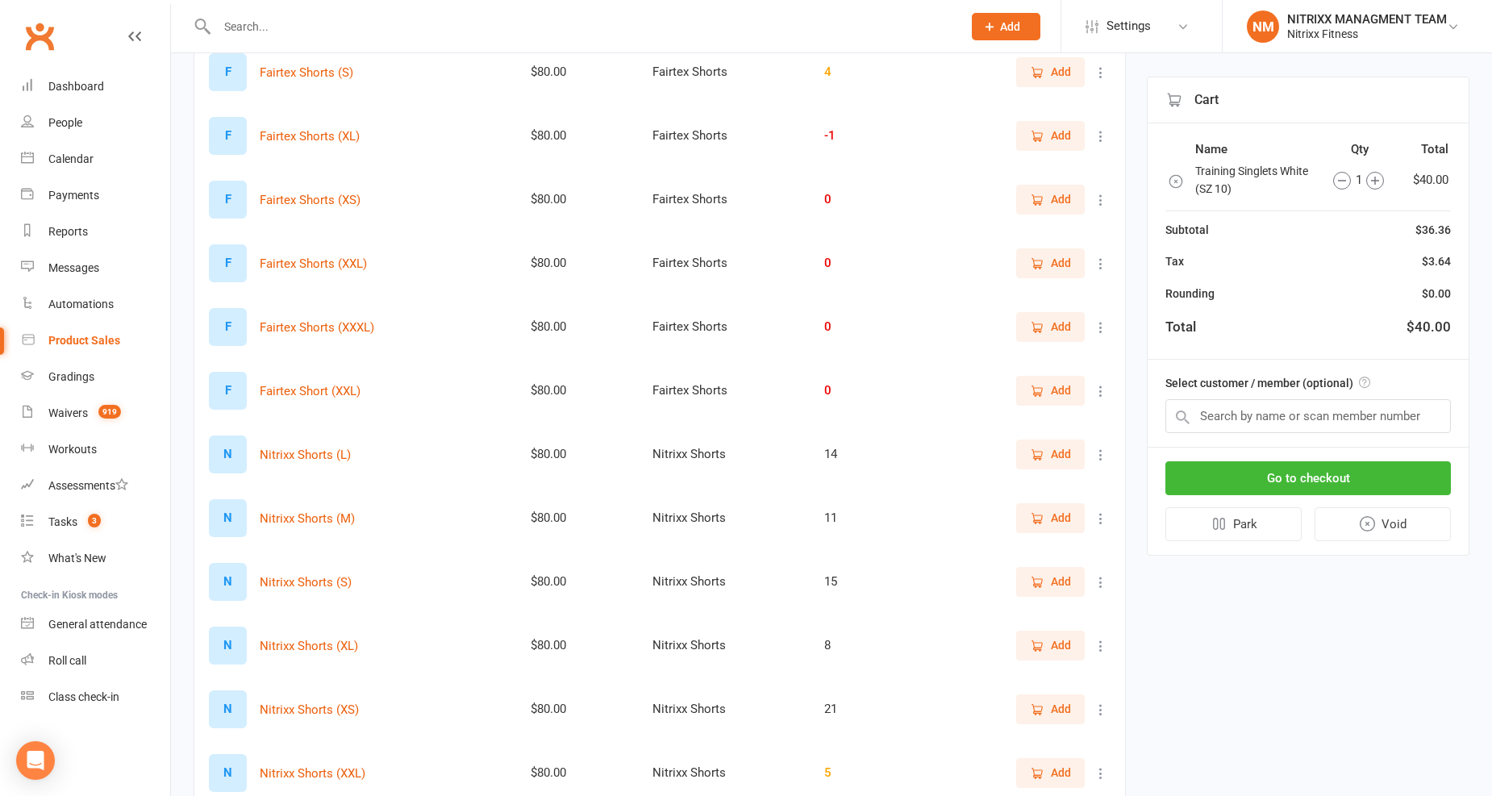
type input "SHOR"
click at [1020, 516] on button "Add" at bounding box center [1050, 517] width 69 height 29
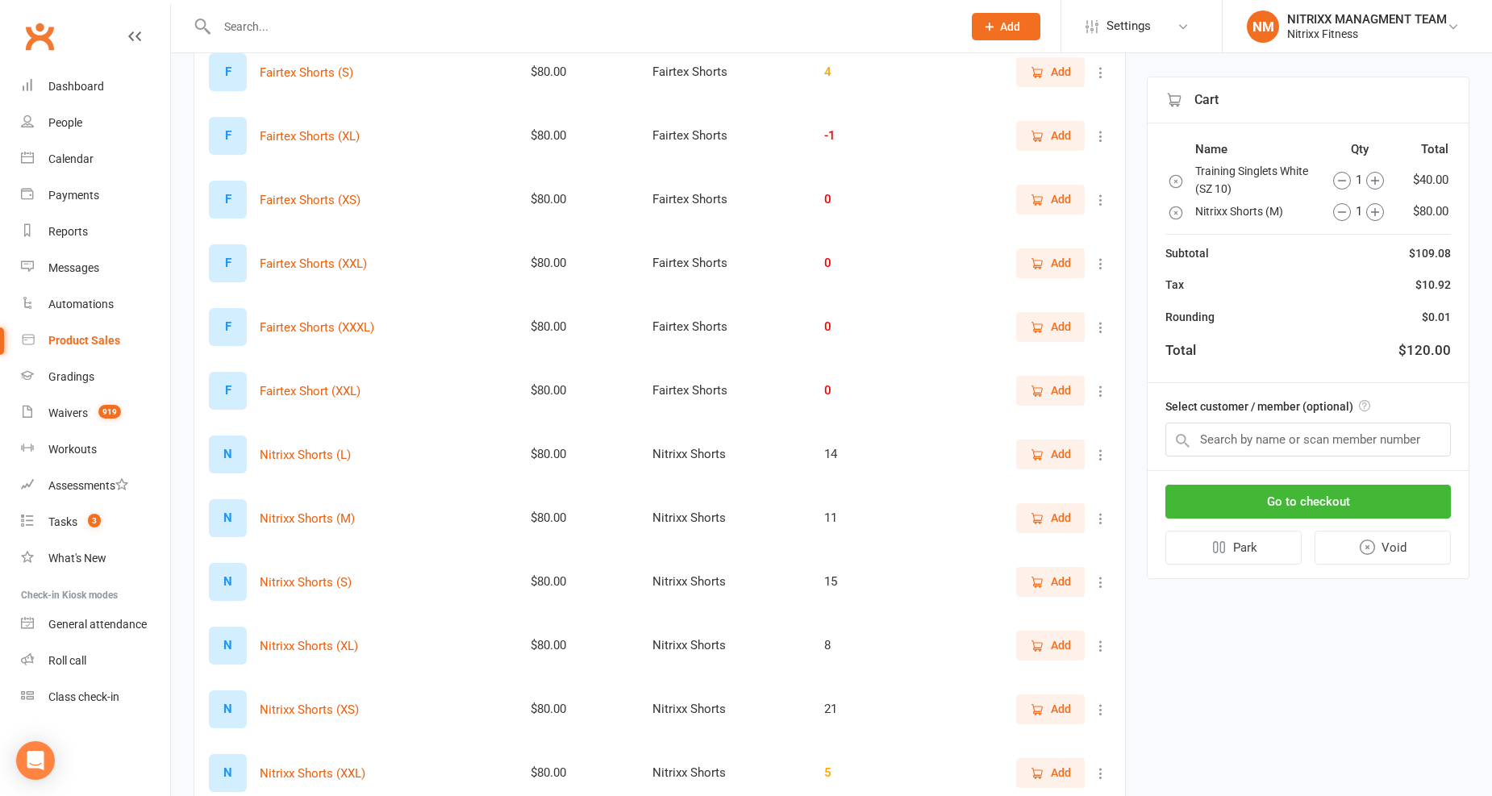
click at [1206, 479] on div "Go to checkout Park Void" at bounding box center [1308, 524] width 321 height 107
click at [1206, 485] on button "Go to checkout" at bounding box center [1307, 502] width 285 height 34
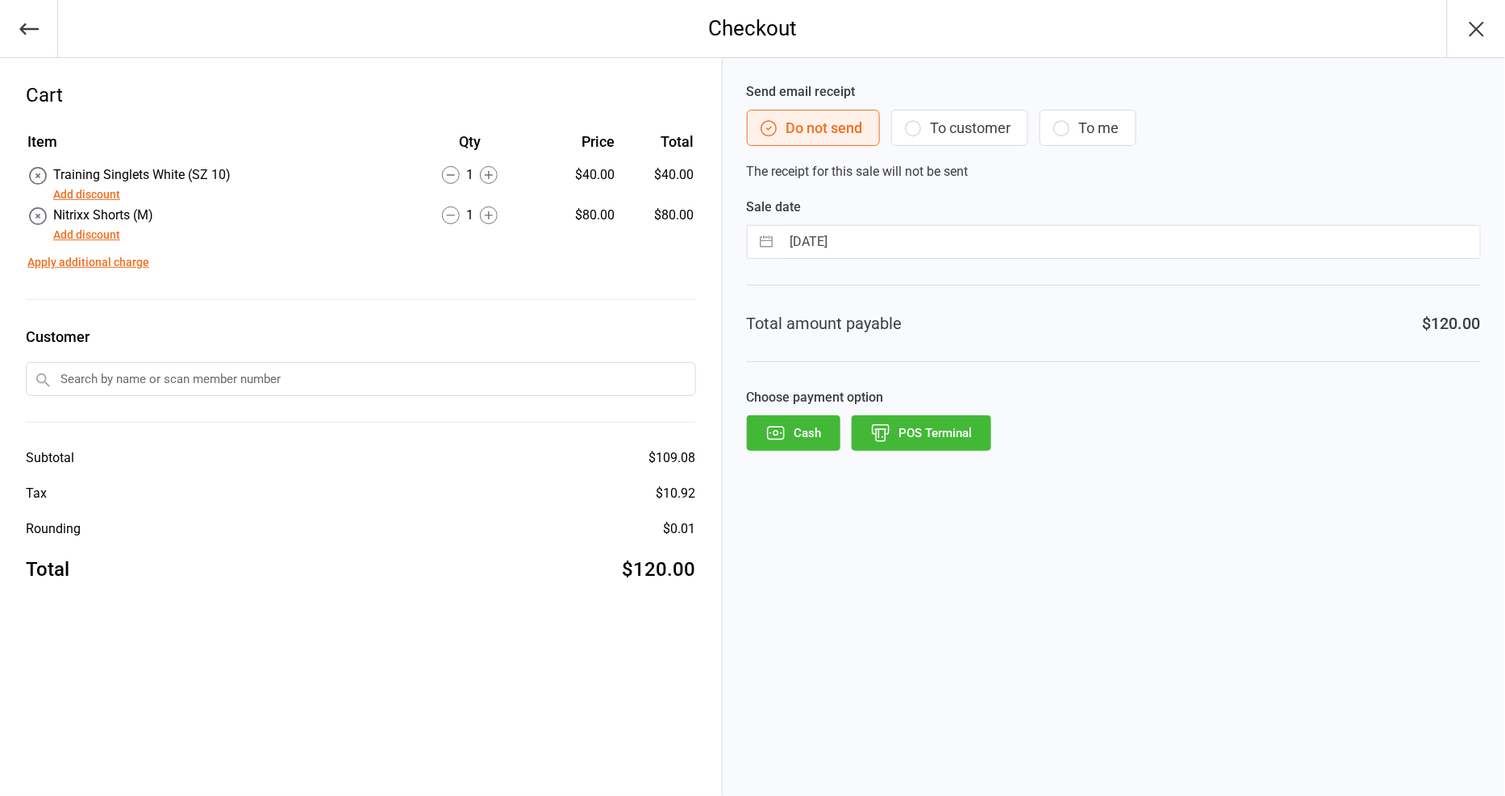
click at [813, 433] on button "Cash" at bounding box center [794, 432] width 94 height 35
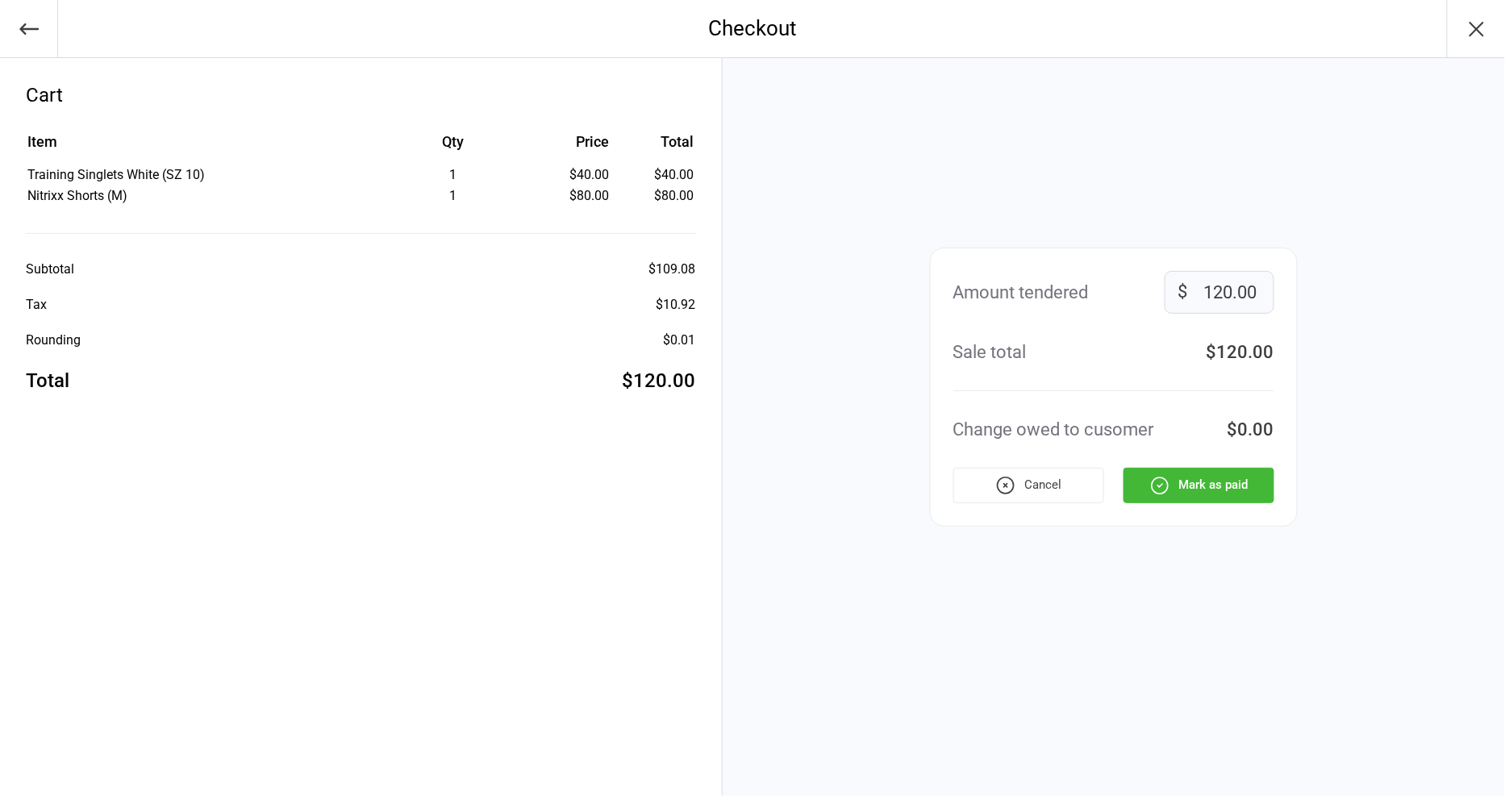
click at [1148, 484] on button "Mark as paid" at bounding box center [1198, 485] width 151 height 35
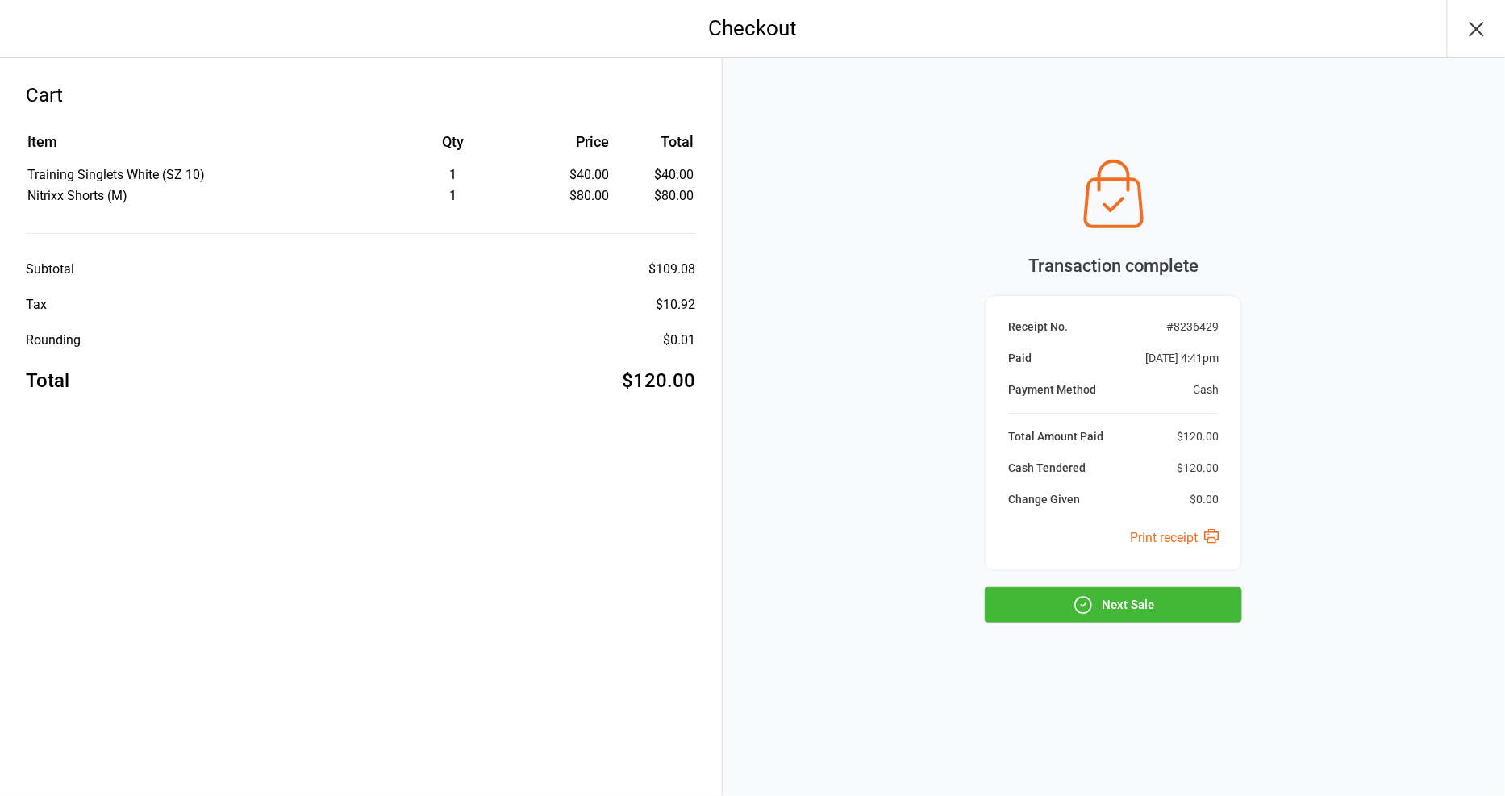
click at [1141, 605] on button "Next Sale" at bounding box center [1113, 604] width 257 height 35
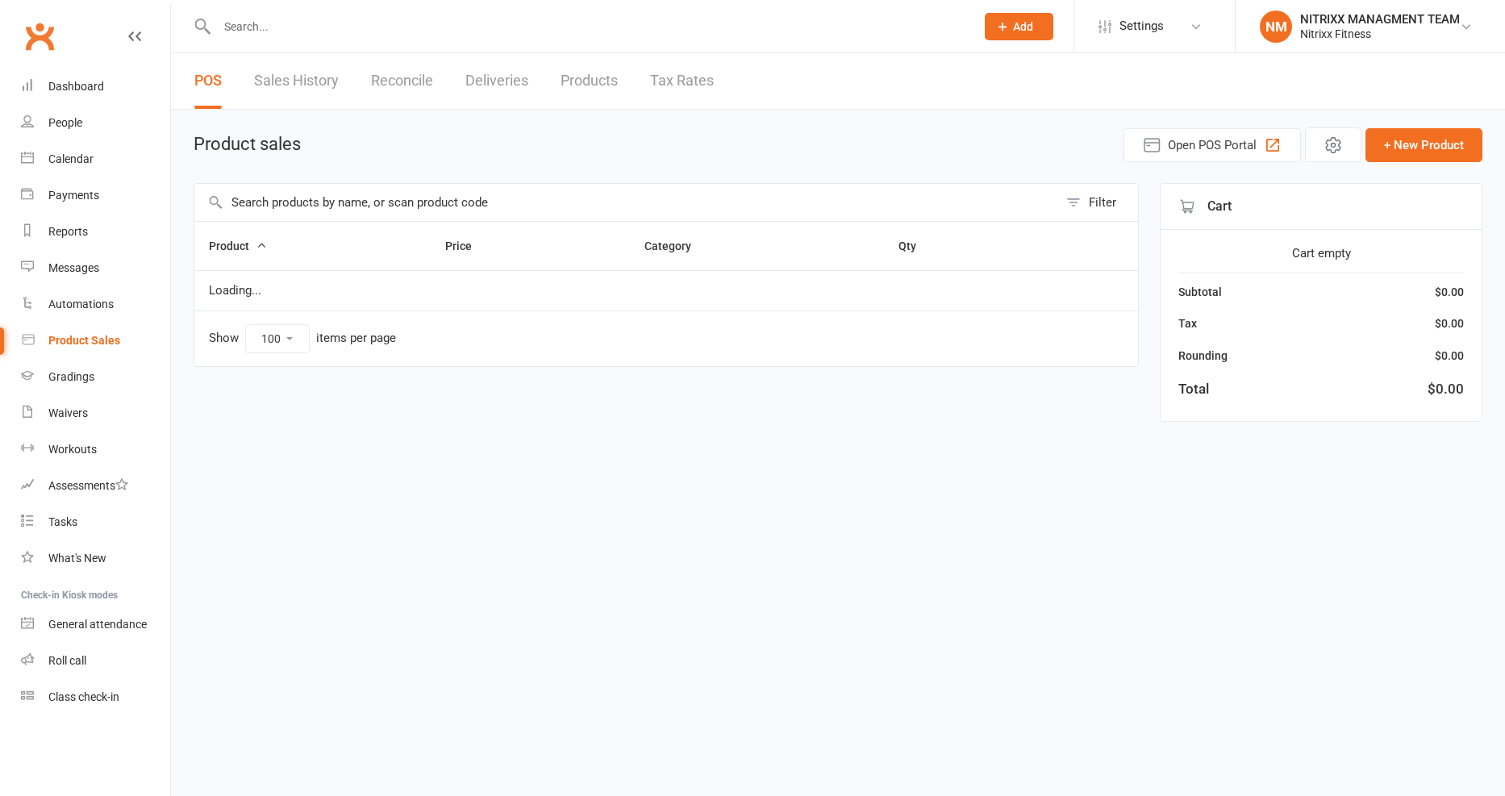
select select "100"
